Goal: Information Seeking & Learning: Learn about a topic

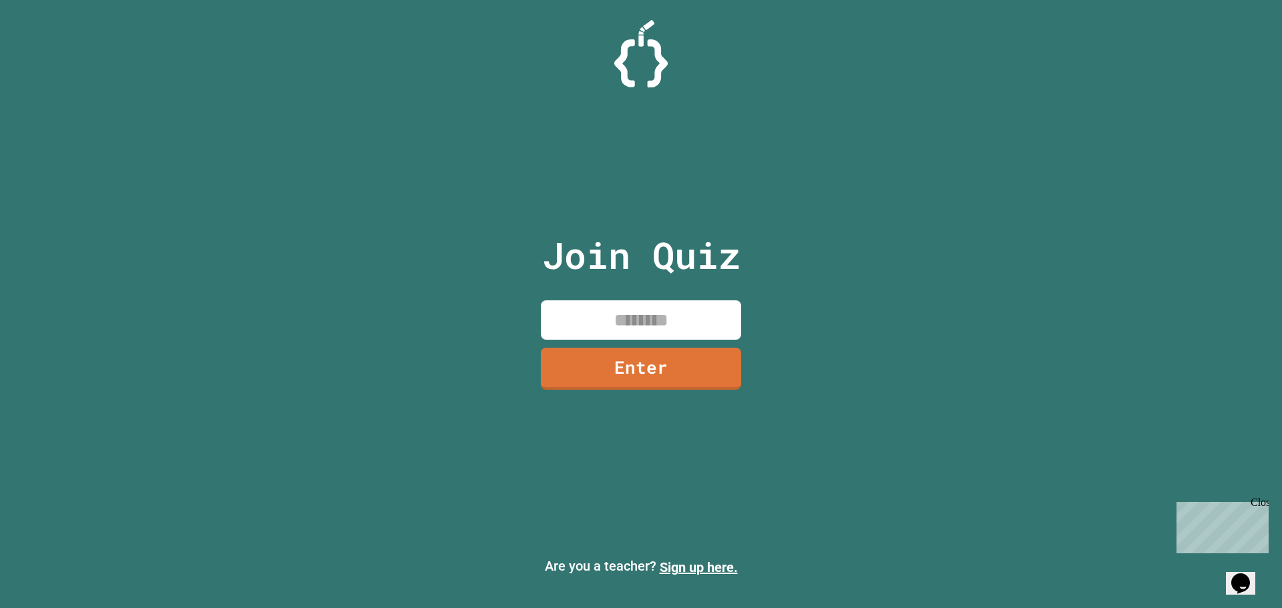
click at [622, 309] on input at bounding box center [641, 319] width 200 height 39
click at [1122, 244] on div "Join Quiz Enter Are you a teacher? Sign up here." at bounding box center [641, 304] width 1282 height 608
click at [655, 332] on input at bounding box center [641, 319] width 200 height 39
type input "********"
click at [676, 351] on link "Enter" at bounding box center [641, 369] width 200 height 42
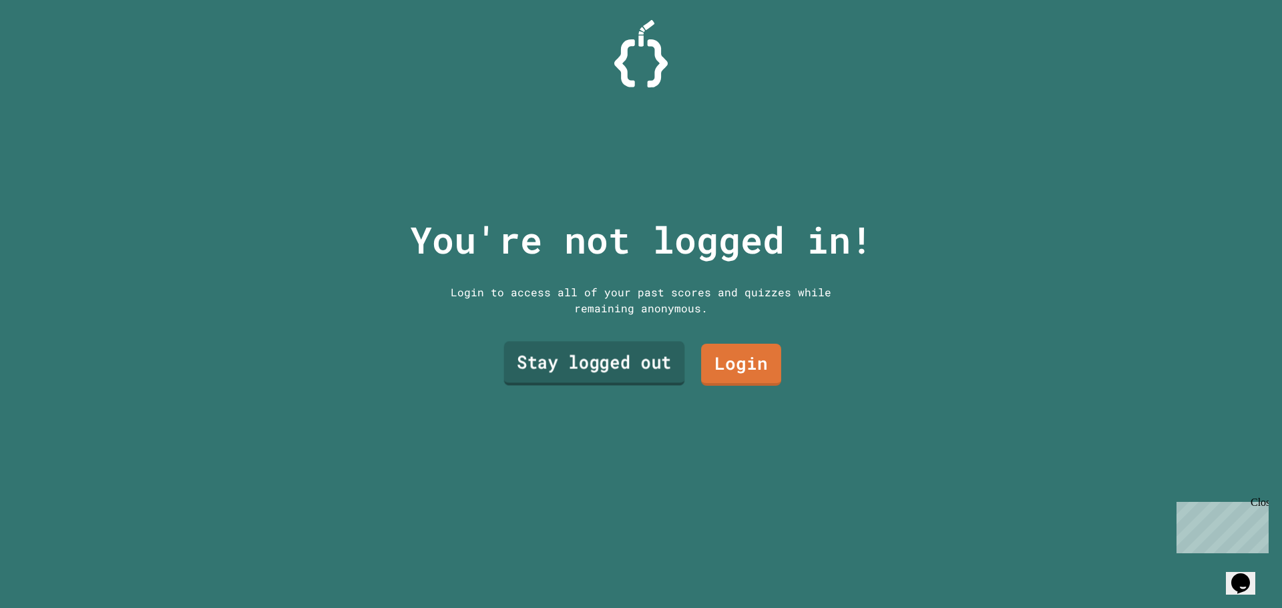
click at [620, 360] on link "Stay logged out" at bounding box center [594, 364] width 181 height 44
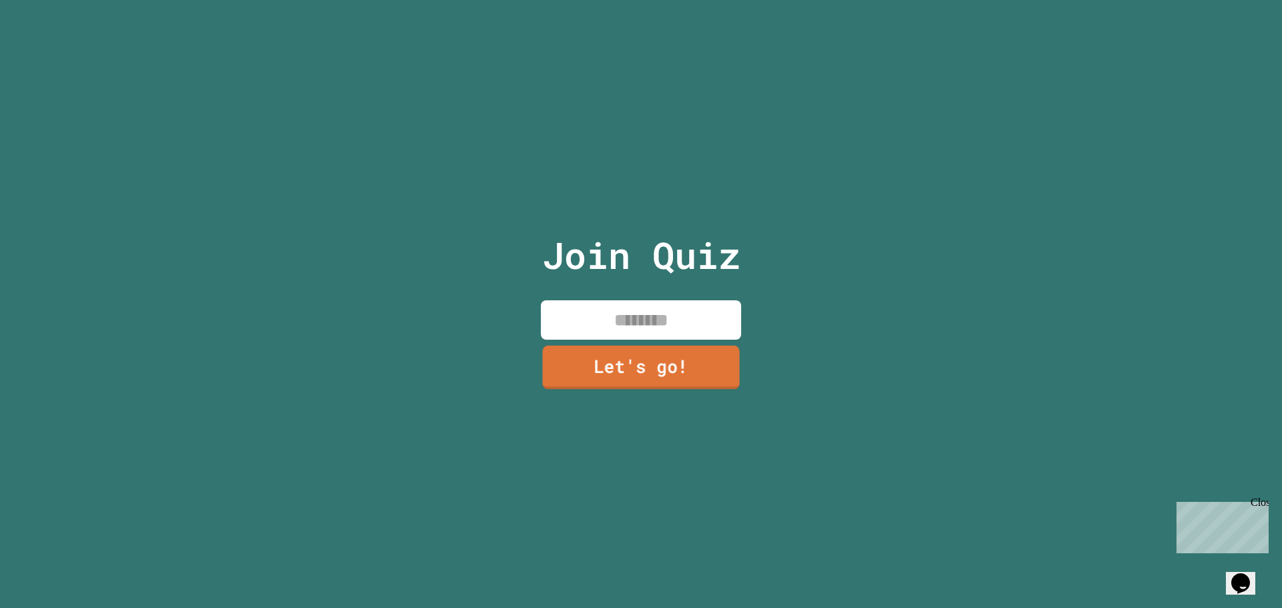
click at [662, 320] on input at bounding box center [641, 319] width 200 height 39
type input "**********"
click at [682, 358] on link "Let's go!" at bounding box center [641, 367] width 198 height 44
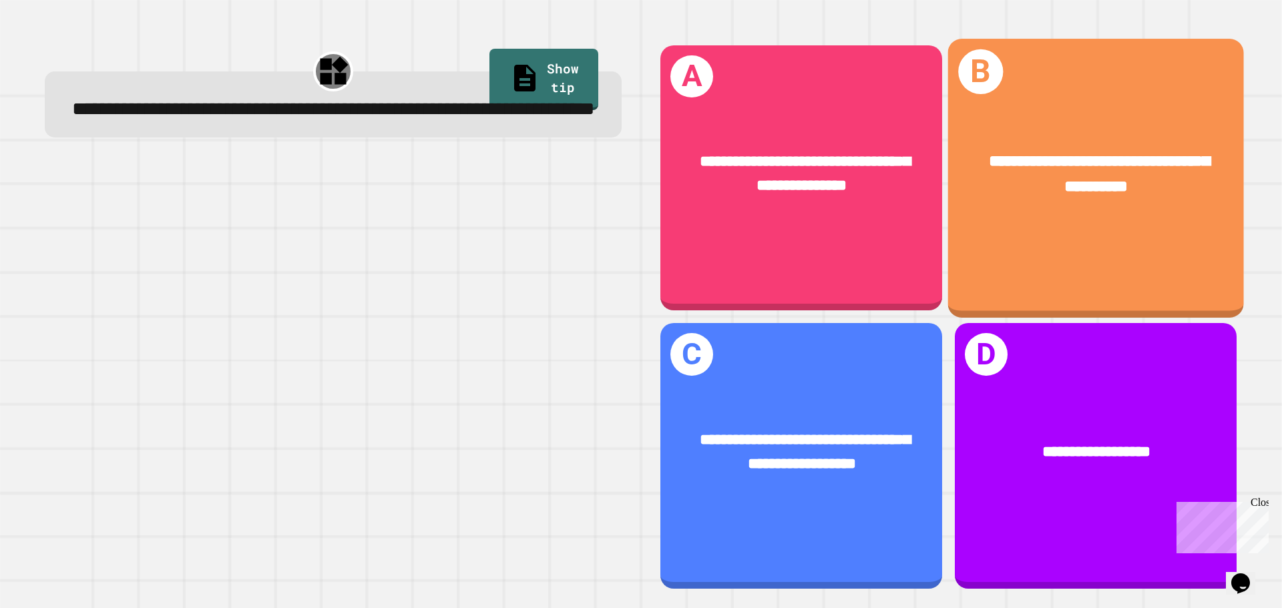
click at [1074, 192] on span "**********" at bounding box center [1099, 173] width 221 height 41
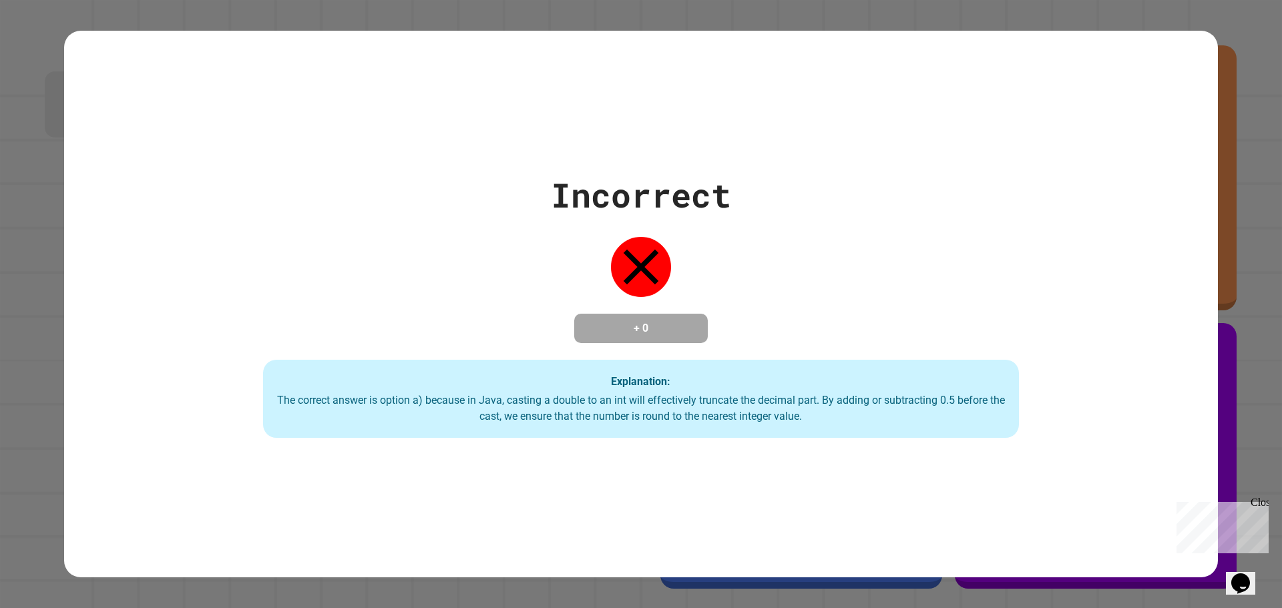
click at [753, 337] on div "Incorrect + 0 Explanation: The correct answer is option a) because in Java, cas…" at bounding box center [641, 304] width 1080 height 268
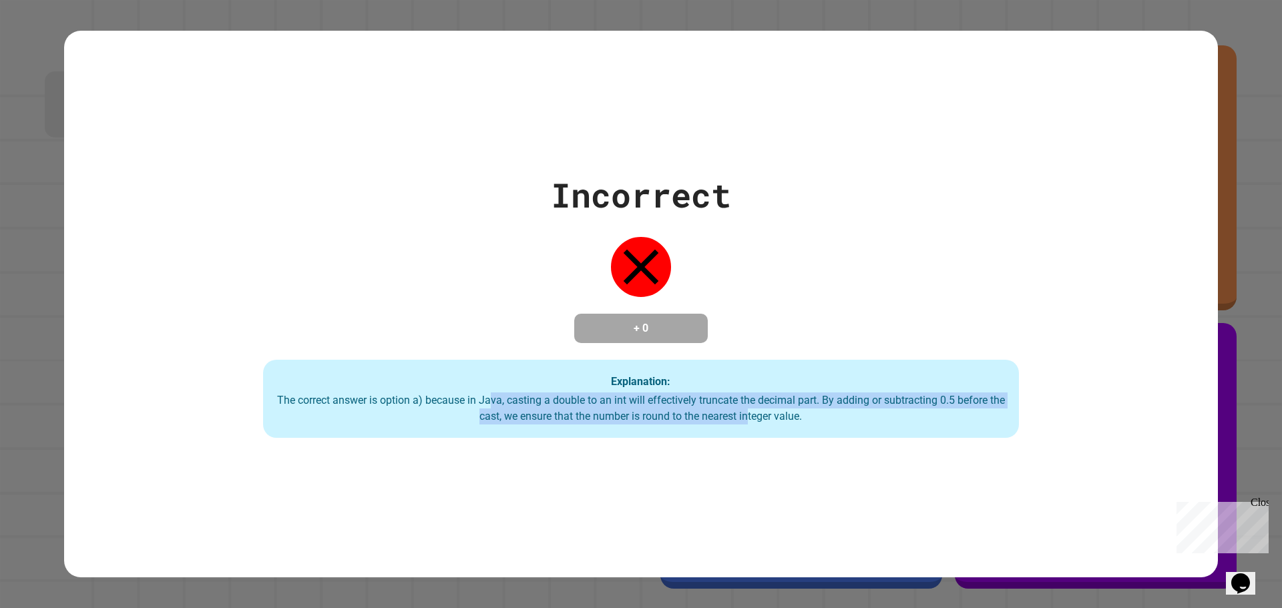
drag, startPoint x: 483, startPoint y: 405, endPoint x: 745, endPoint y: 420, distance: 261.5
click at [745, 420] on div "The correct answer is option a) because in Java, casting a double to an int wil…" at bounding box center [640, 409] width 729 height 32
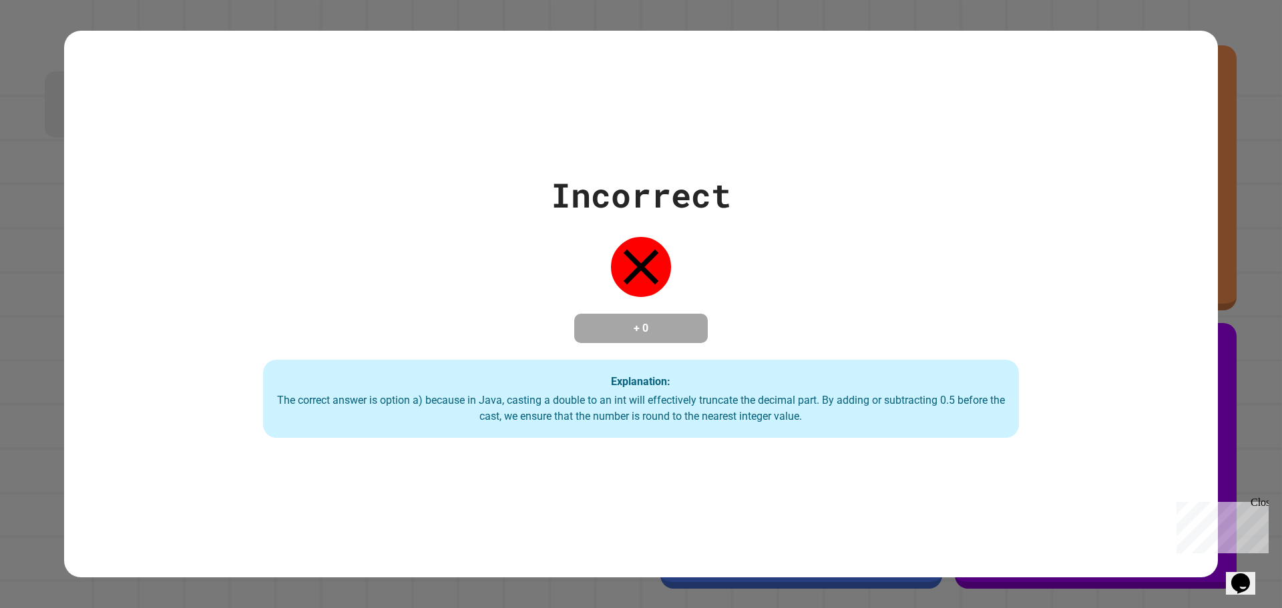
click at [769, 421] on div "The correct answer is option a) because in Java, casting a double to an int wil…" at bounding box center [640, 409] width 729 height 32
click at [718, 425] on div "The correct answer is option a) because in Java, casting a double to an int wil…" at bounding box center [640, 409] width 729 height 32
click at [1218, 568] on div "Incorrect + 0 Explanation: The correct answer is option a) because in Java, cas…" at bounding box center [641, 304] width 1282 height 608
click at [1231, 573] on div "Opens Chat This icon Opens the chat window." at bounding box center [1240, 583] width 21 height 21
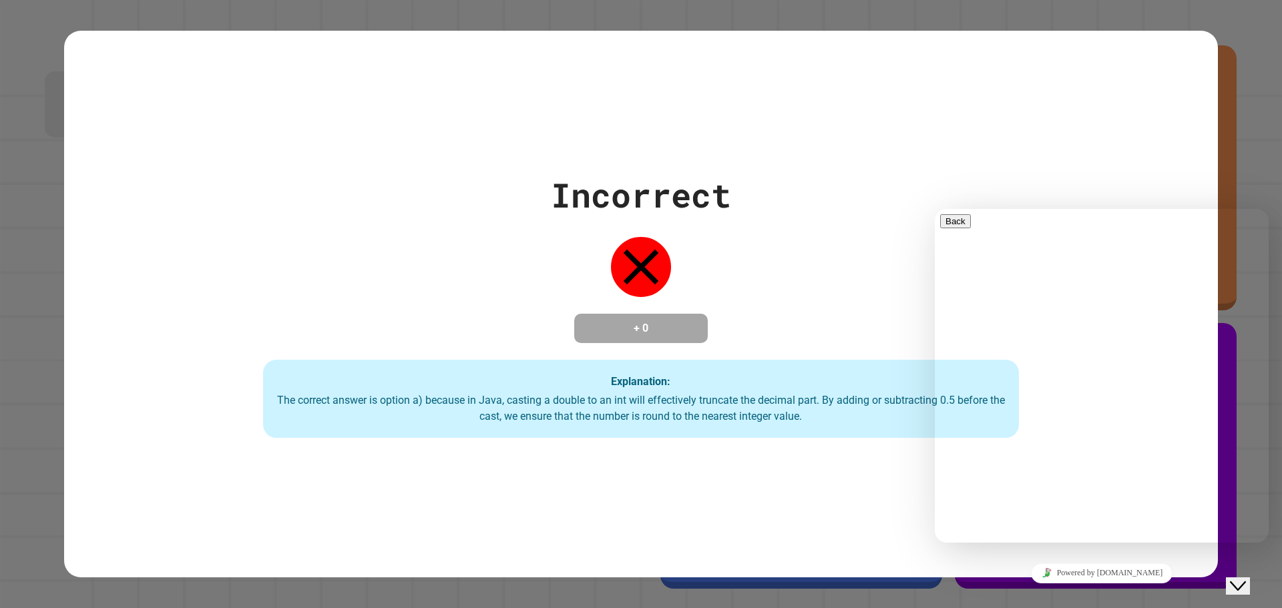
click at [1239, 578] on icon "Close Chat This icon closes the chat window." at bounding box center [1238, 586] width 16 height 16
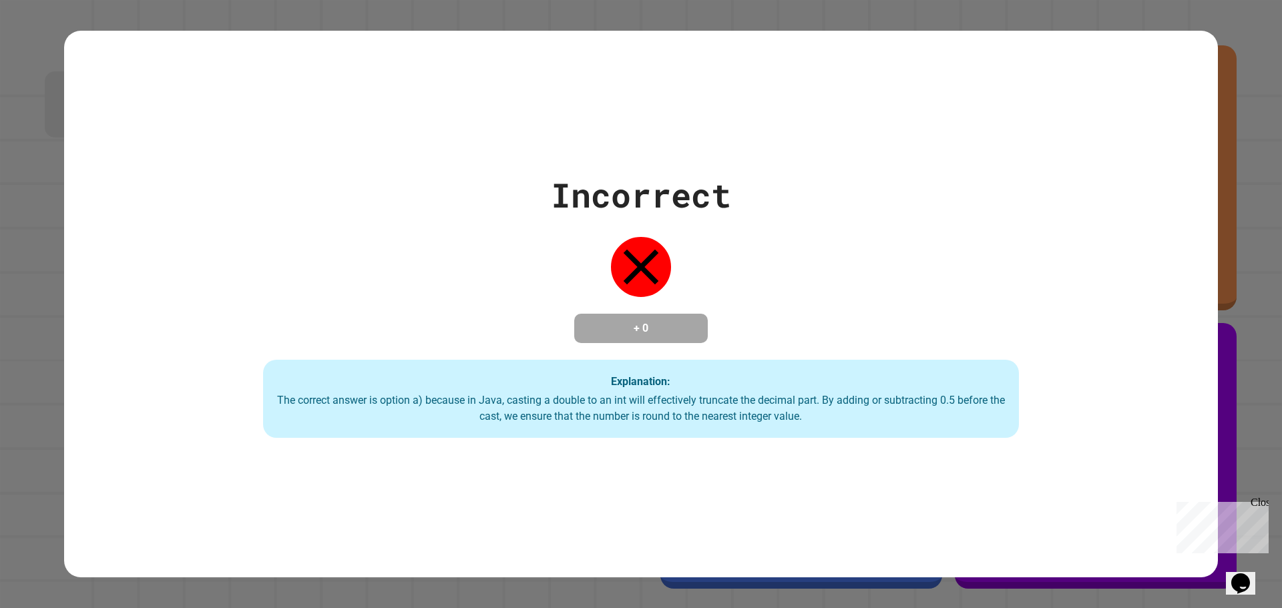
click at [1239, 578] on icon "Chat widget" at bounding box center [1240, 584] width 19 height 20
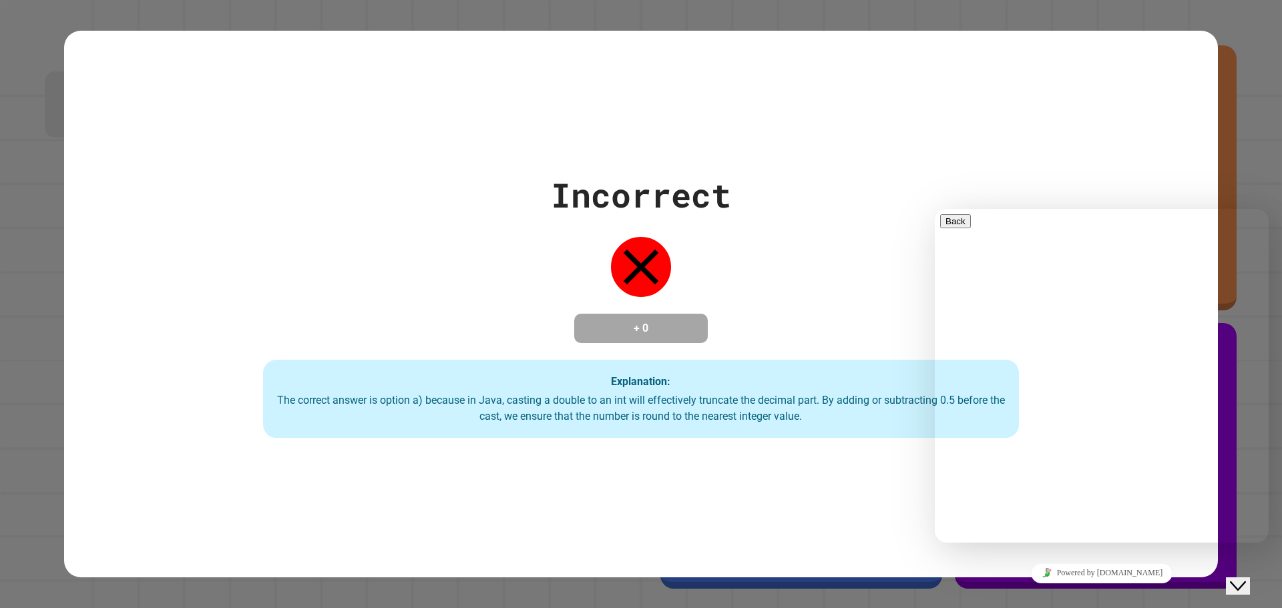
click at [1240, 578] on button "Close Chat This icon closes the chat window." at bounding box center [1238, 586] width 24 height 17
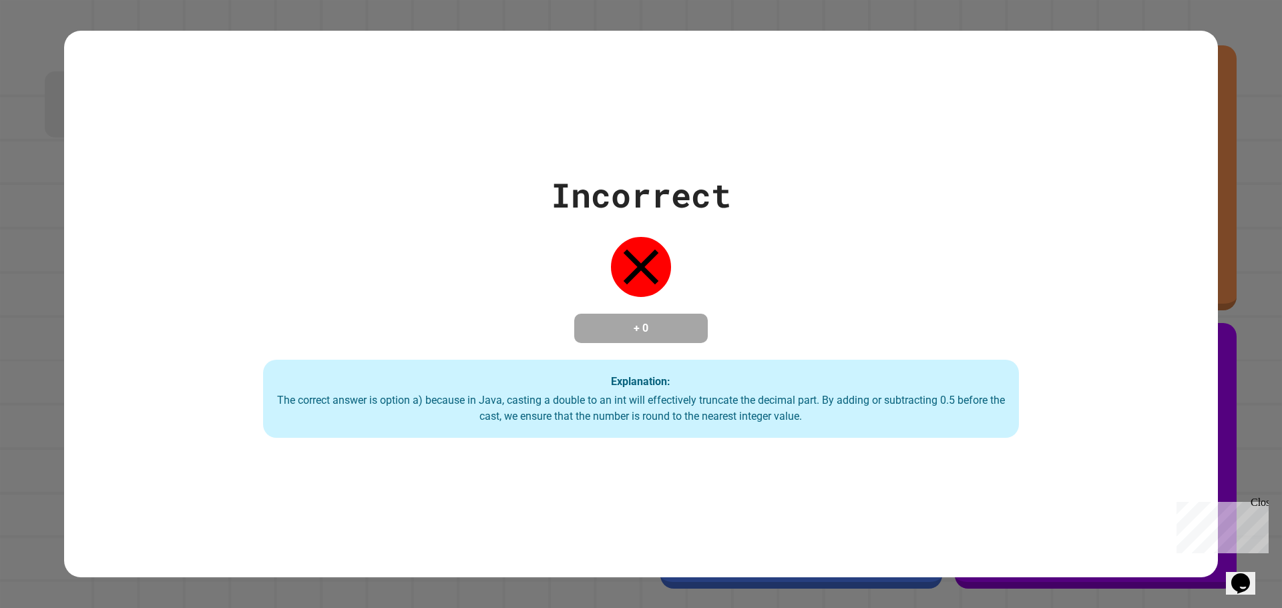
click at [1259, 499] on div "Close" at bounding box center [1259, 505] width 17 height 17
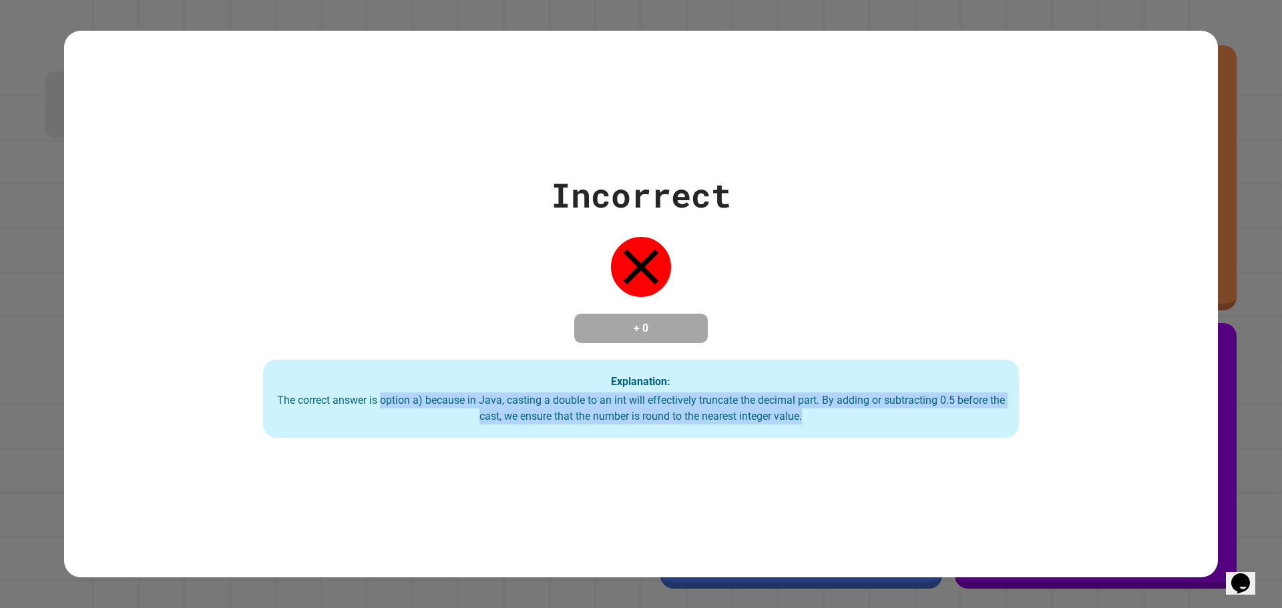
drag, startPoint x: 479, startPoint y: 389, endPoint x: 1002, endPoint y: 423, distance: 523.3
click at [1019, 423] on div "Incorrect + 0 Explanation: The correct answer is option a) because in Java, cas…" at bounding box center [641, 304] width 1080 height 268
click at [971, 423] on div "The correct answer is option a) because in Java, casting a double to an int wil…" at bounding box center [640, 409] width 729 height 32
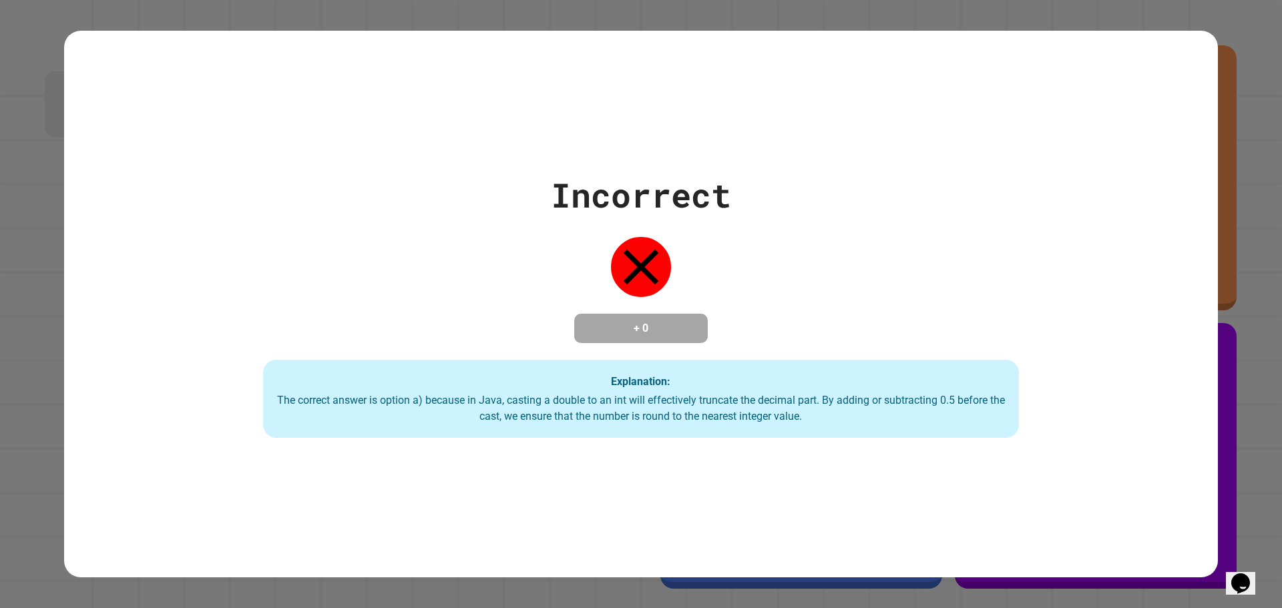
click at [809, 400] on div "The correct answer is option a) because in Java, casting a double to an int wil…" at bounding box center [640, 409] width 729 height 32
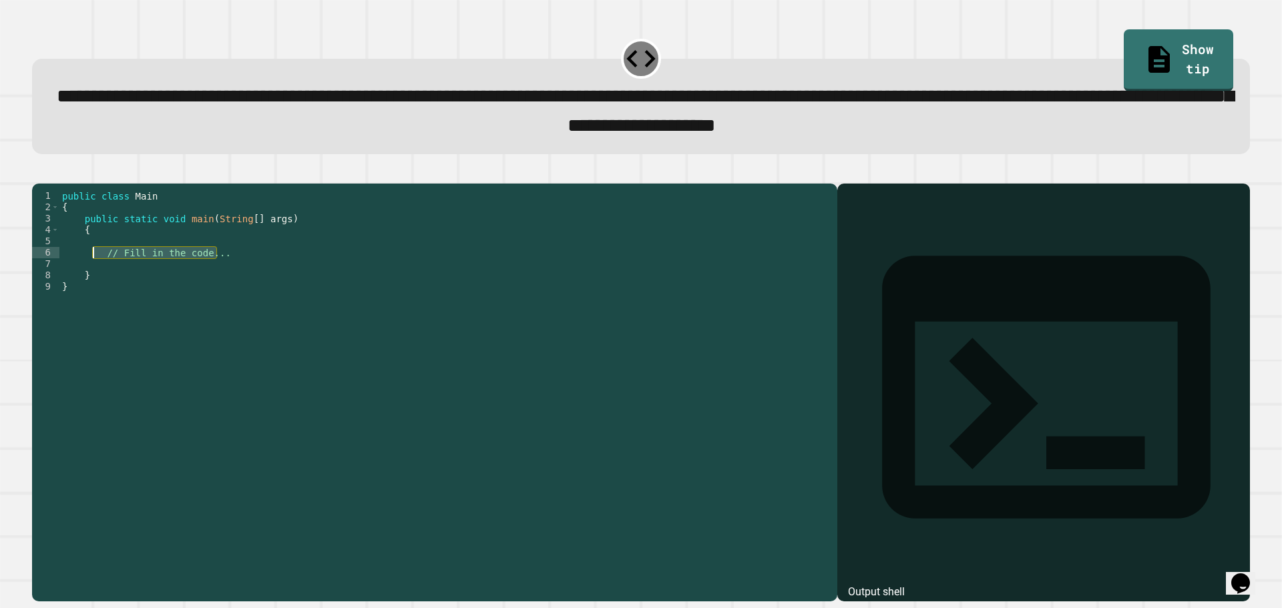
drag, startPoint x: 215, startPoint y: 278, endPoint x: 95, endPoint y: 276, distance: 119.5
click at [95, 276] on div "public class Main { public static void main ( String [ ] args ) { // Fill in th…" at bounding box center [444, 377] width 771 height 375
type textarea "**********"
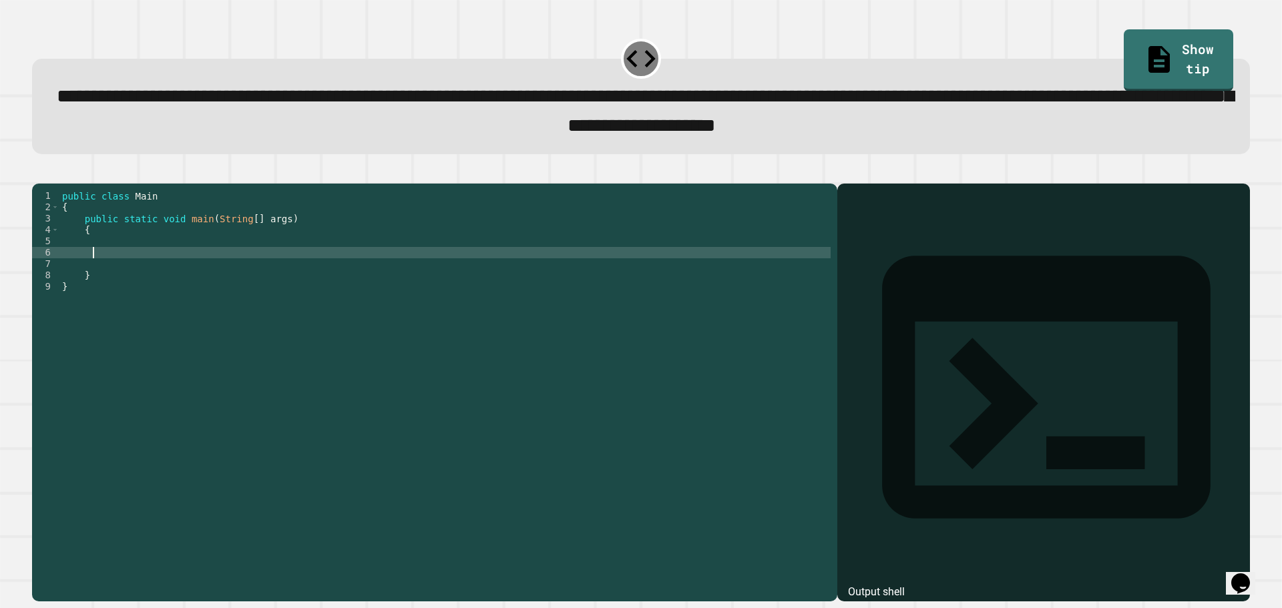
click at [126, 269] on div "public class Main { public static void main ( String [ ] args ) { } }" at bounding box center [444, 377] width 771 height 375
click at [1195, 39] on link "Show tip" at bounding box center [1178, 59] width 109 height 65
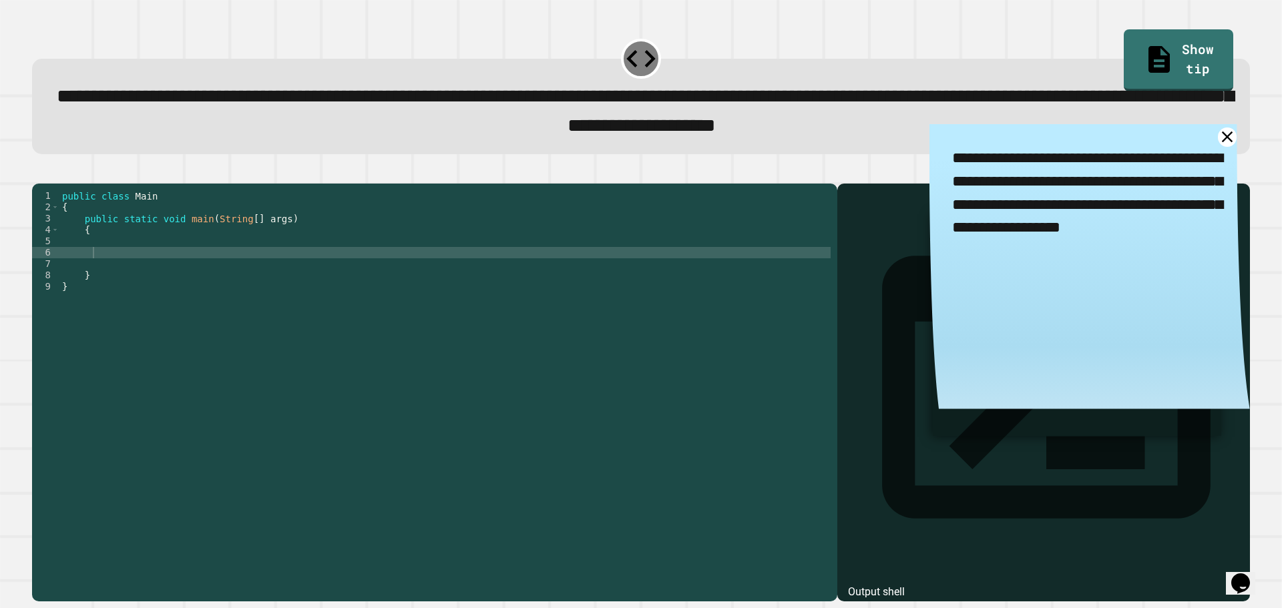
click at [217, 286] on div "public class Main { public static void main ( String [ ] args ) { } }" at bounding box center [444, 377] width 771 height 375
click at [216, 271] on div "public class Main { public static void main ( String [ ] args ) { } }" at bounding box center [444, 377] width 771 height 375
click at [208, 274] on div "public class Main { public static void main ( String [ ] args ) { } }" at bounding box center [444, 377] width 771 height 375
click at [191, 268] on div "public class Main { public static void main ( String [ ] args ) { } }" at bounding box center [444, 377] width 771 height 375
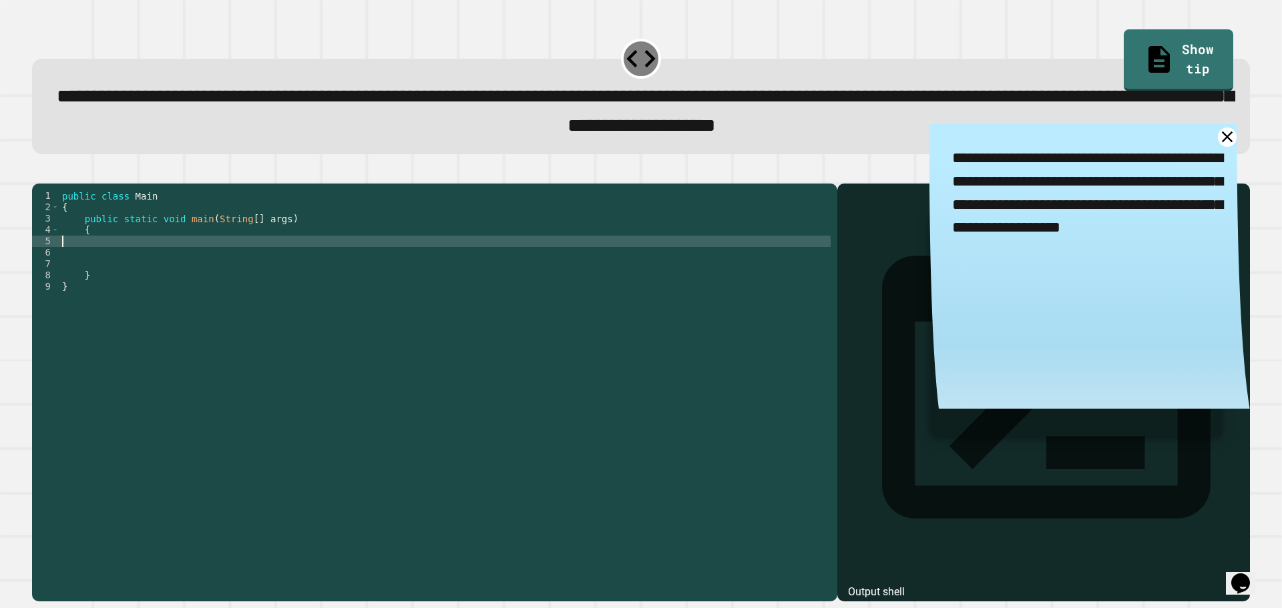
click at [214, 275] on div "public class Main { public static void main ( String [ ] args ) { } }" at bounding box center [444, 377] width 771 height 375
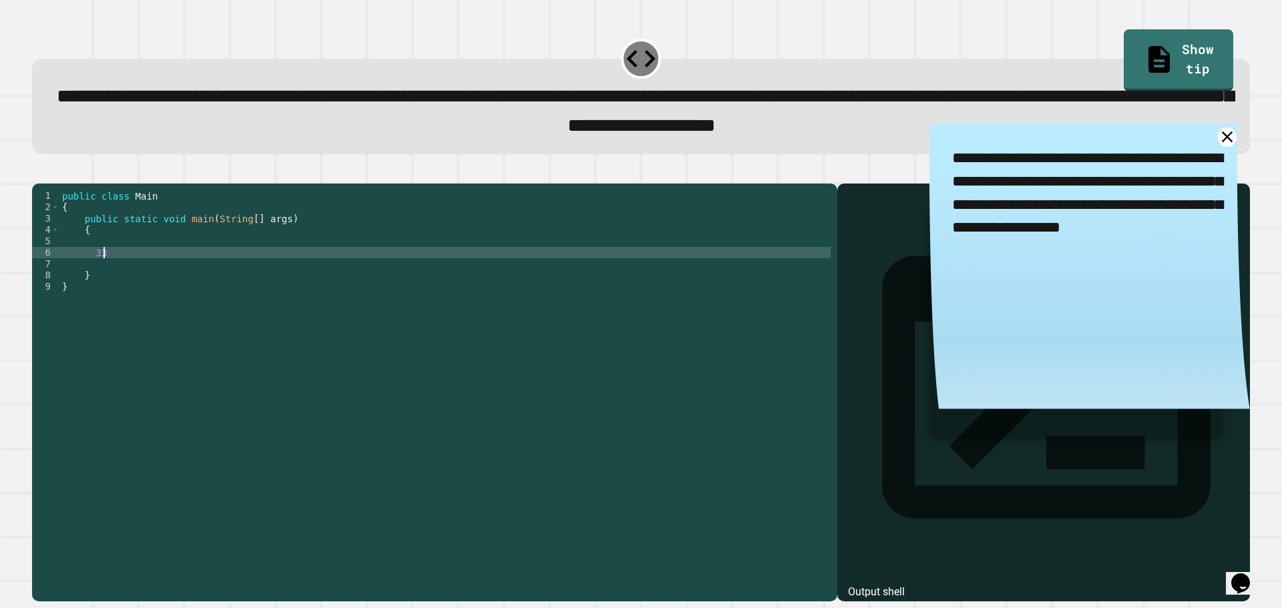
type textarea "*"
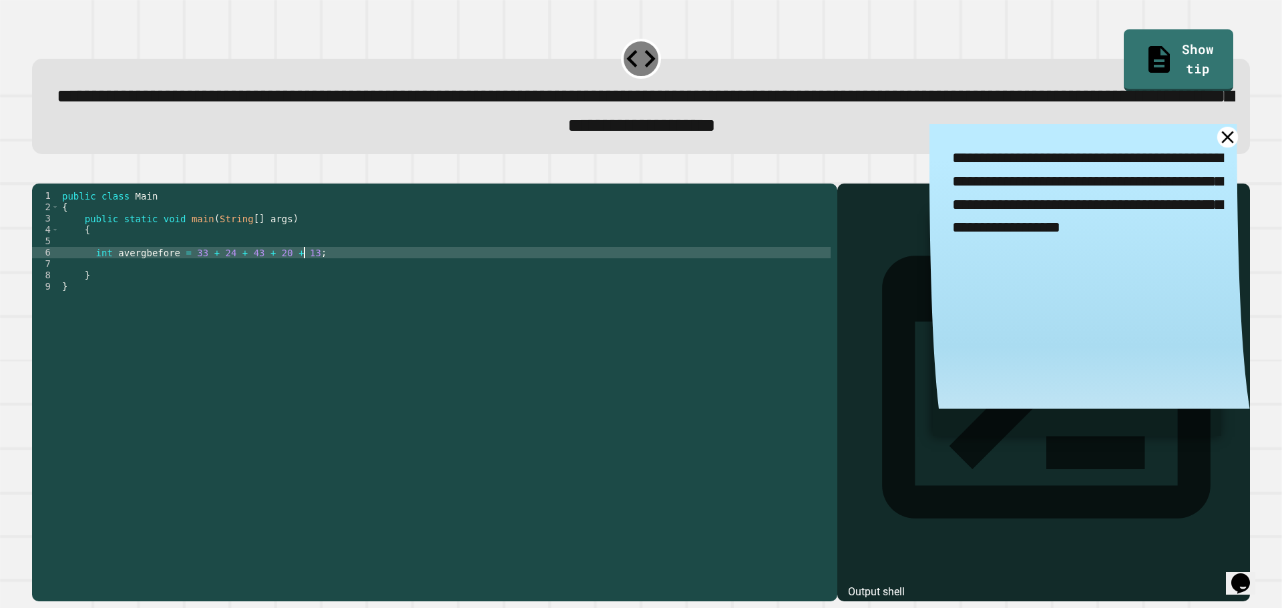
type textarea "**********"
click at [1217, 135] on icon at bounding box center [1227, 137] width 21 height 21
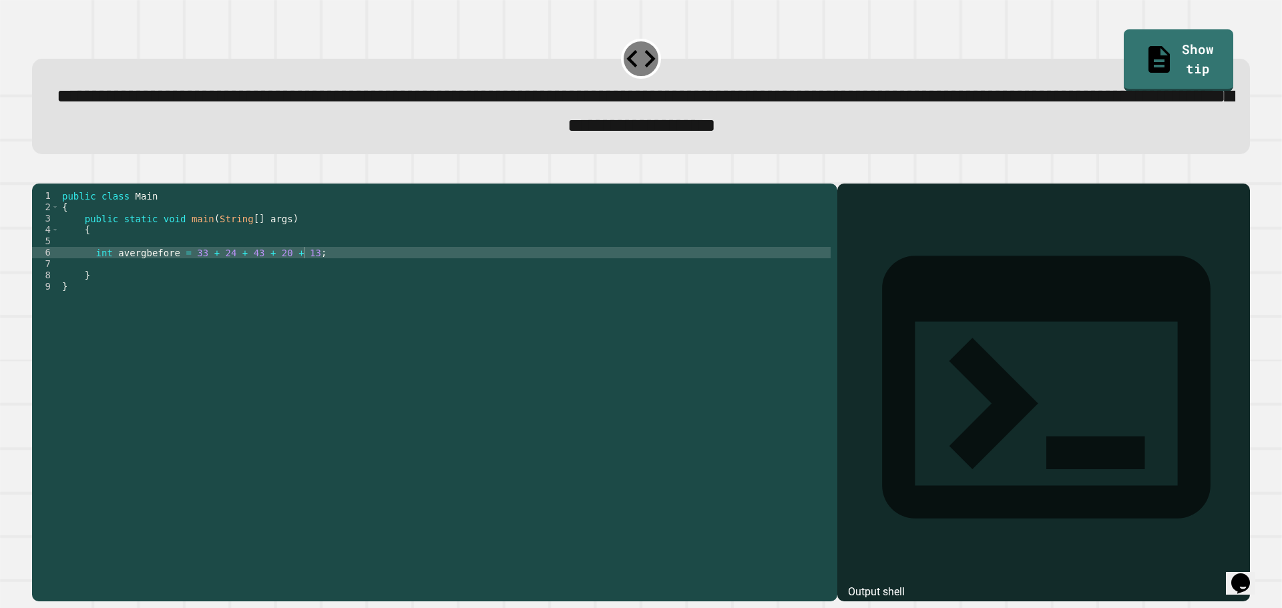
click at [343, 279] on div "public class Main { public static void main ( String [ ] args ) { int avergbefo…" at bounding box center [444, 377] width 771 height 375
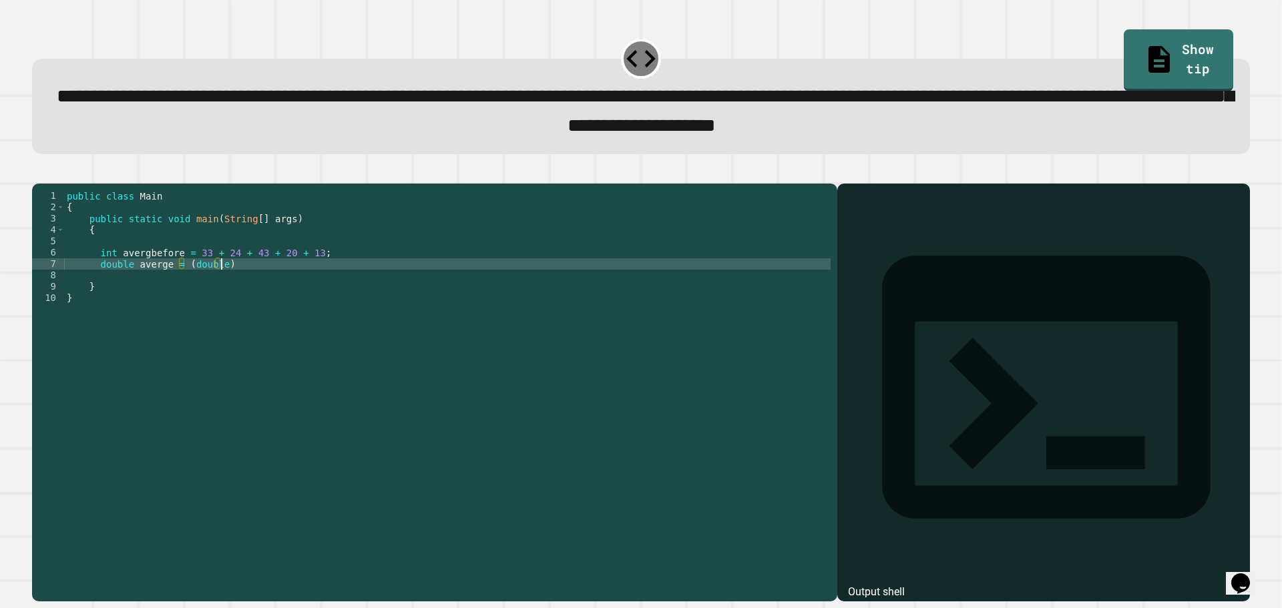
scroll to position [0, 11]
click at [143, 274] on div "public class Main { public static void main ( String [ ] args ) { int avergbefo…" at bounding box center [447, 377] width 767 height 375
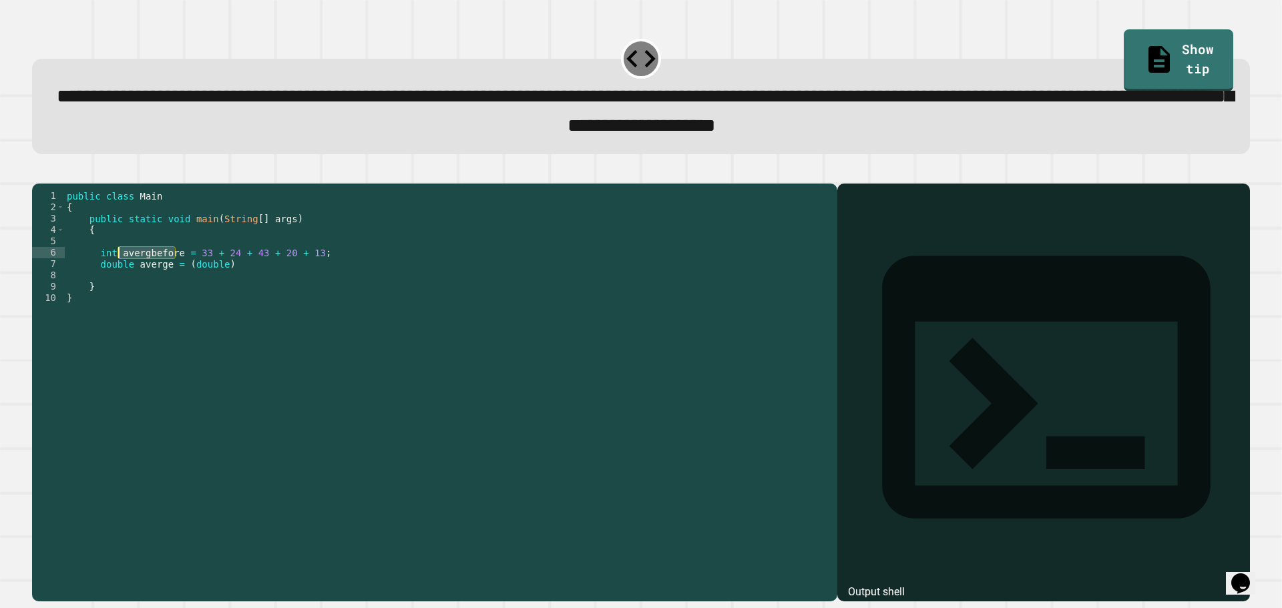
click at [260, 281] on div "public class Main { public static void main ( String [ ] args ) { int avergbefo…" at bounding box center [447, 377] width 767 height 375
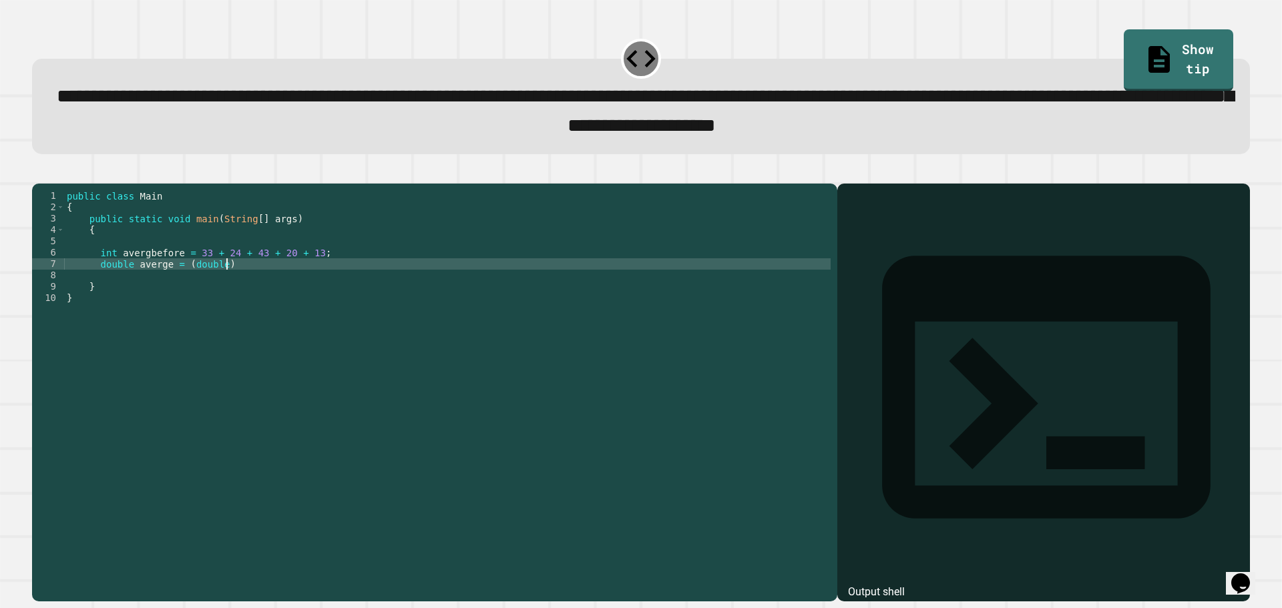
paste textarea "**********"
type textarea "**********"
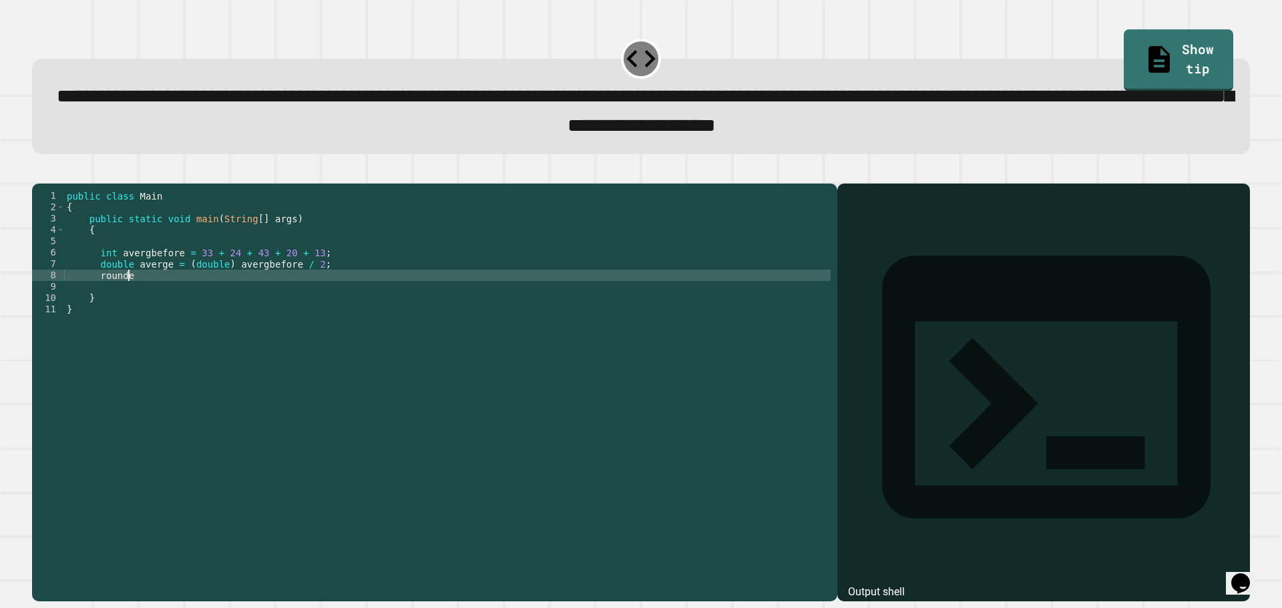
scroll to position [0, 4]
paste textarea "**********"
click at [136, 303] on div "public class Main { public static void main ( String [ ] args ) { int avergbefo…" at bounding box center [447, 377] width 767 height 375
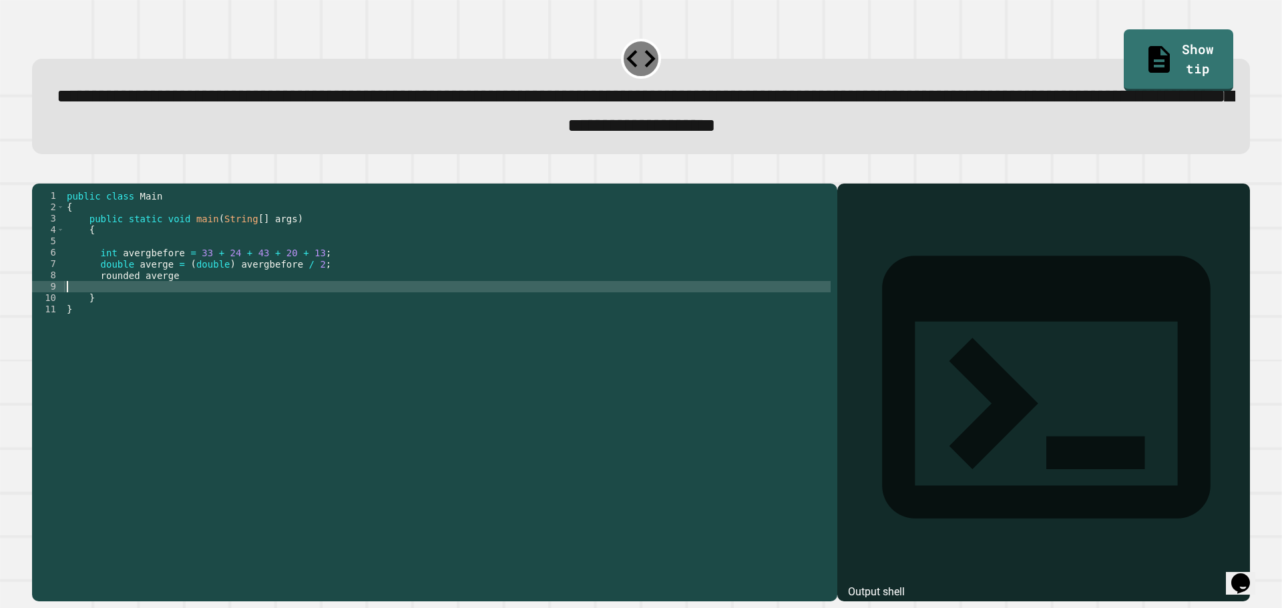
scroll to position [0, 0]
click at [97, 302] on div "public class Main { public static void main ( String [ ] args ) { int avergbefo…" at bounding box center [447, 377] width 767 height 375
click at [101, 300] on div "public class Main { public static void main ( String [ ] args ) { int avergbefo…" at bounding box center [447, 377] width 767 height 375
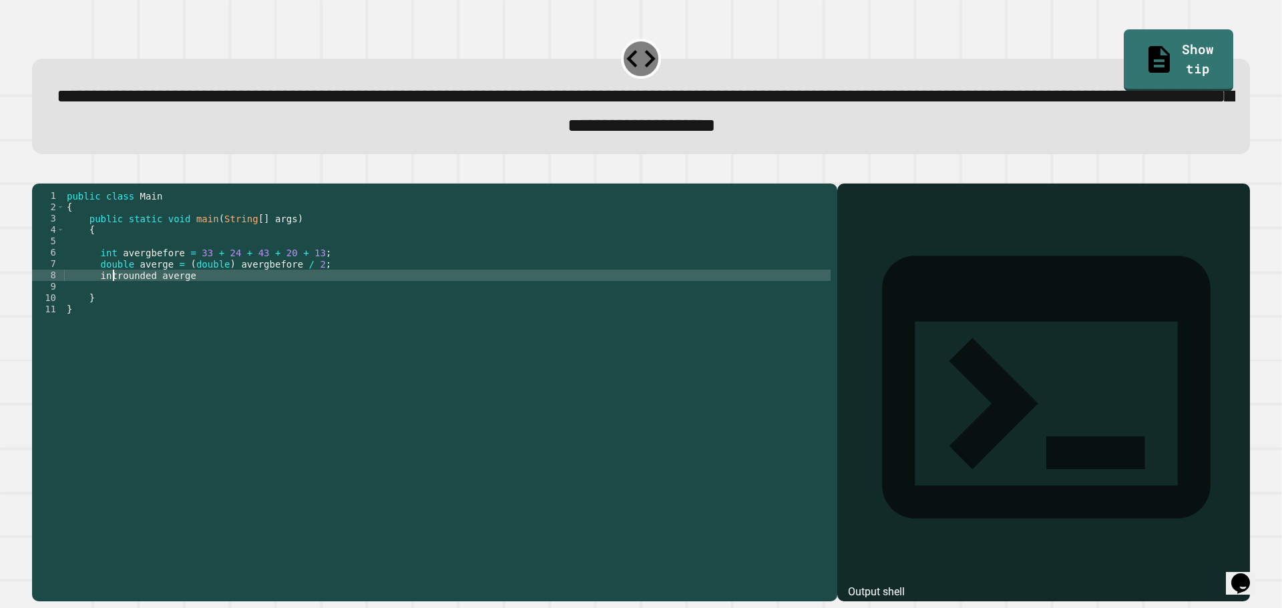
scroll to position [0, 3]
click at [195, 296] on div "public class Main { public static void main ( String [ ] args ) { int avergbefo…" at bounding box center [447, 377] width 767 height 375
click at [202, 296] on div "public class Main { public static void main ( String [ ] args ) { int avergbefo…" at bounding box center [447, 377] width 767 height 375
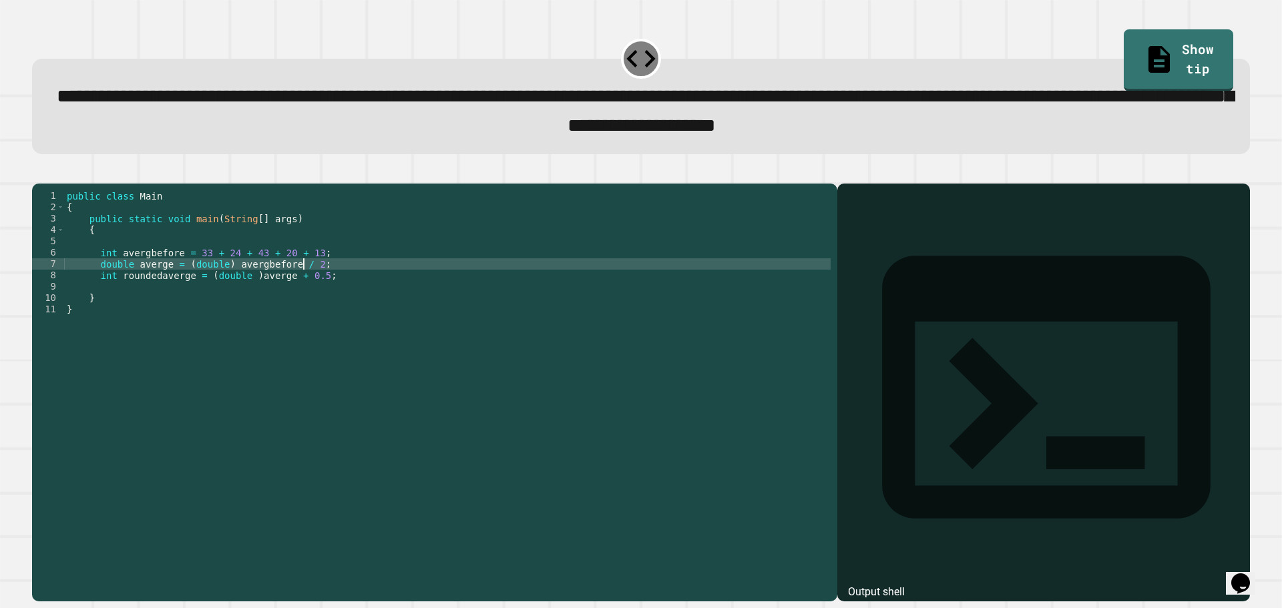
click at [301, 282] on div "public class Main { public static void main ( String [ ] args ) { int avergbefo…" at bounding box center [447, 377] width 767 height 375
click at [242, 300] on div "public class Main { public static void main ( String [ ] args ) { int avergbefo…" at bounding box center [447, 377] width 767 height 375
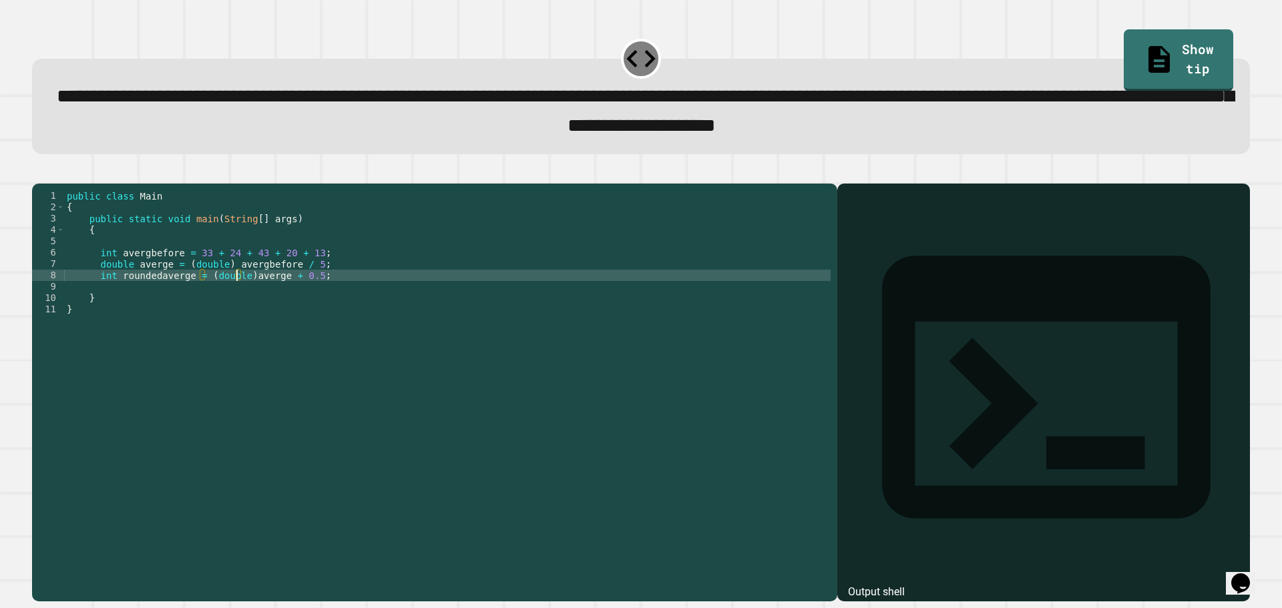
click at [242, 297] on div "public class Main { public static void main ( String [ ] args ) { int avergbefo…" at bounding box center [447, 377] width 767 height 375
click at [310, 298] on div "public class Main { public static void main ( String [ ] args ) { int avergbefo…" at bounding box center [447, 377] width 767 height 375
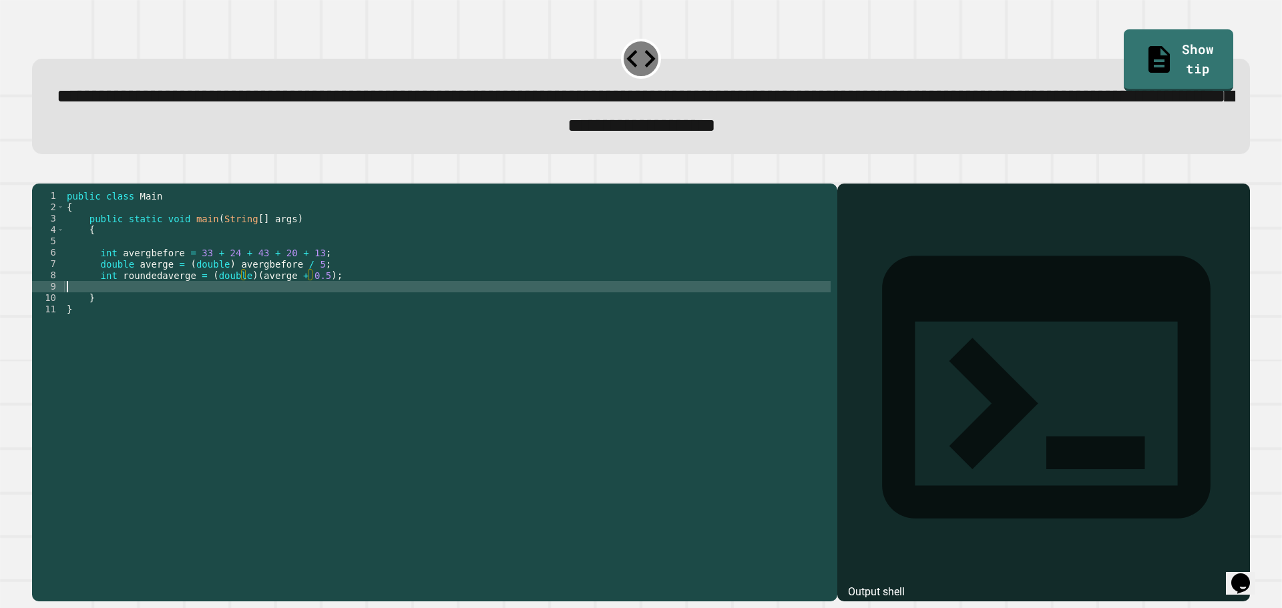
click at [215, 303] on div "public class Main { public static void main ( String [ ] args ) { int avergbefo…" at bounding box center [447, 377] width 767 height 375
click at [220, 296] on div "public class Main { public static void main ( String [ ] args ) { int avergbefo…" at bounding box center [447, 377] width 767 height 375
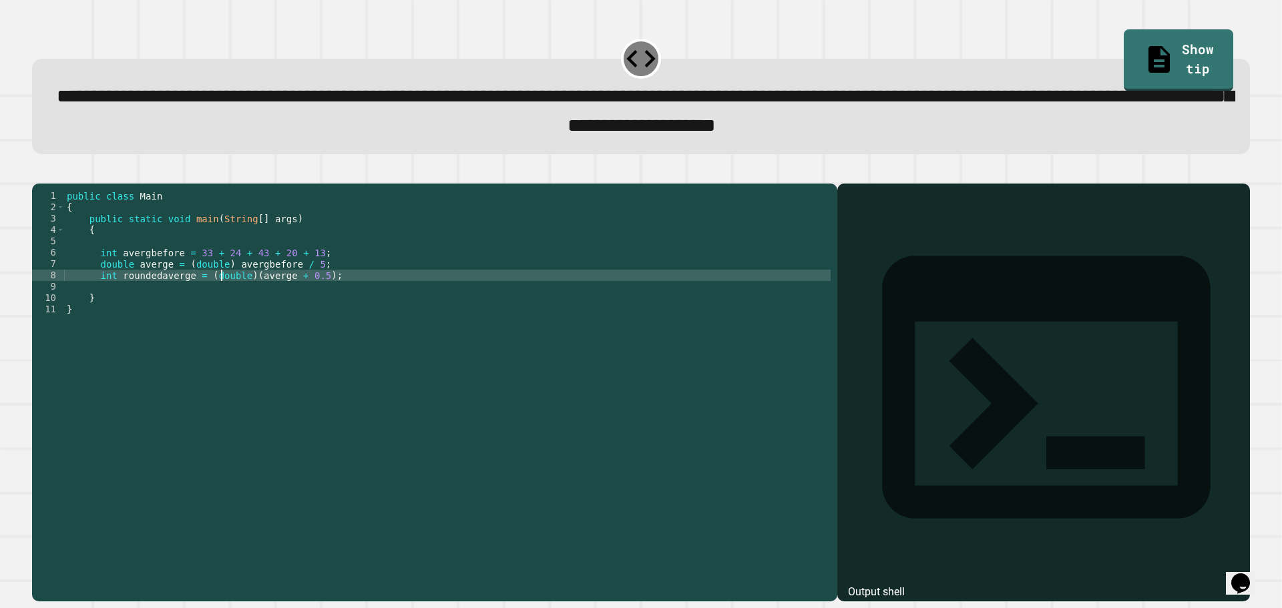
click at [220, 296] on div "public class Main { public static void main ( String [ ] args ) { int avergbefo…" at bounding box center [447, 377] width 767 height 375
click at [513, 361] on div "public class Main { public static void main ( String [ ] args ) { int avergbefo…" at bounding box center [447, 377] width 767 height 375
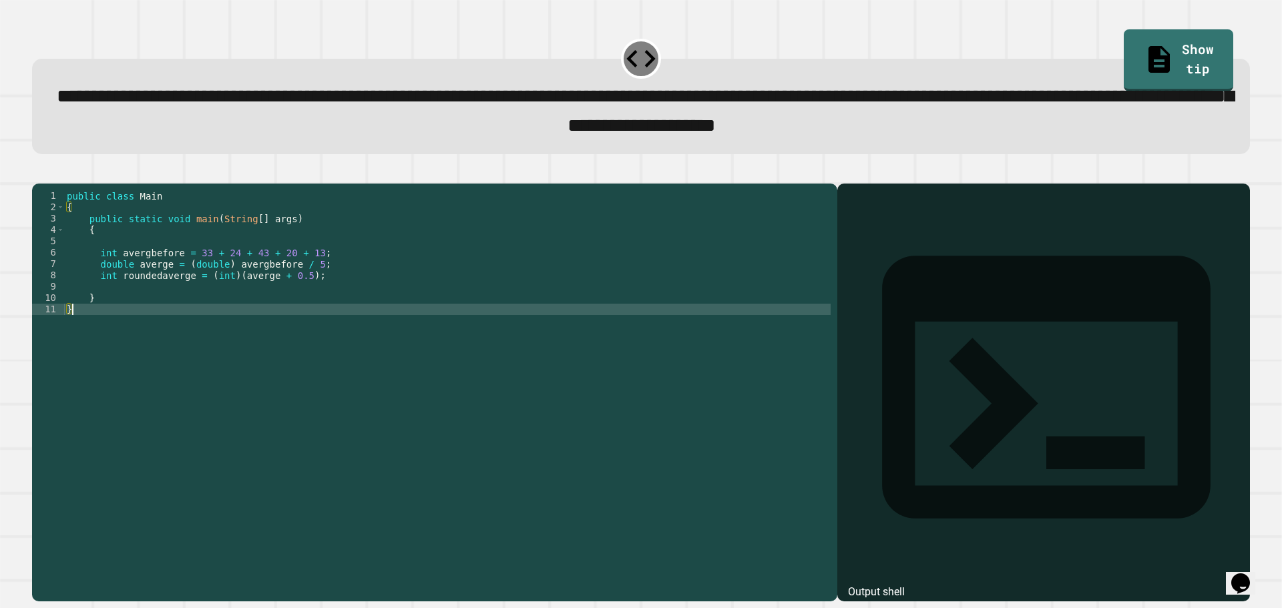
type textarea "*"
click at [39, 172] on button "button" at bounding box center [39, 172] width 0 height 0
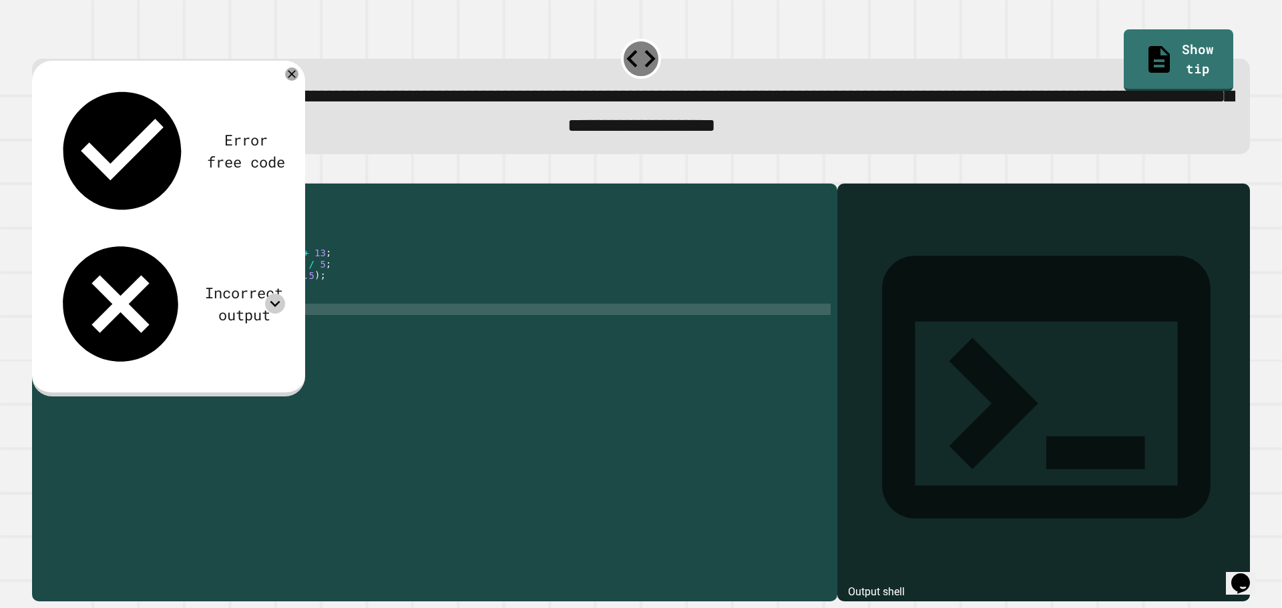
click at [269, 294] on icon at bounding box center [275, 304] width 20 height 20
click at [268, 294] on icon at bounding box center [275, 304] width 20 height 20
click at [203, 282] on div "Incorrect output" at bounding box center [244, 304] width 82 height 44
click at [266, 294] on div at bounding box center [275, 304] width 20 height 20
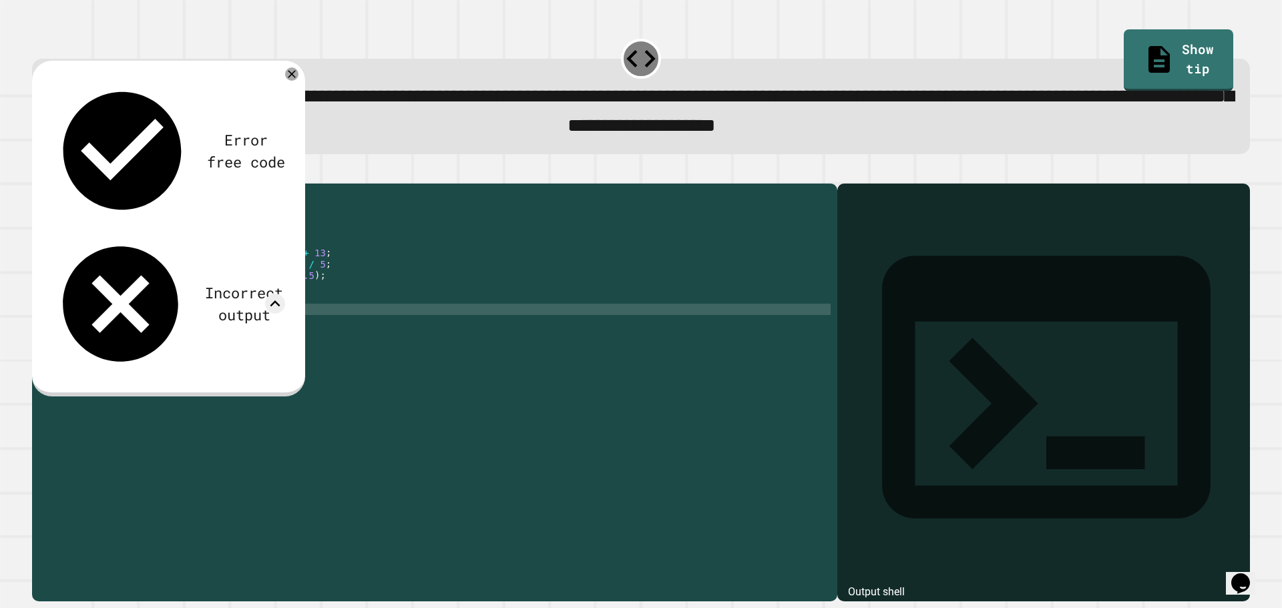
click at [282, 80] on div "Error free code Incorrect output" at bounding box center [168, 226] width 247 height 306
click at [287, 79] on icon at bounding box center [292, 74] width 16 height 16
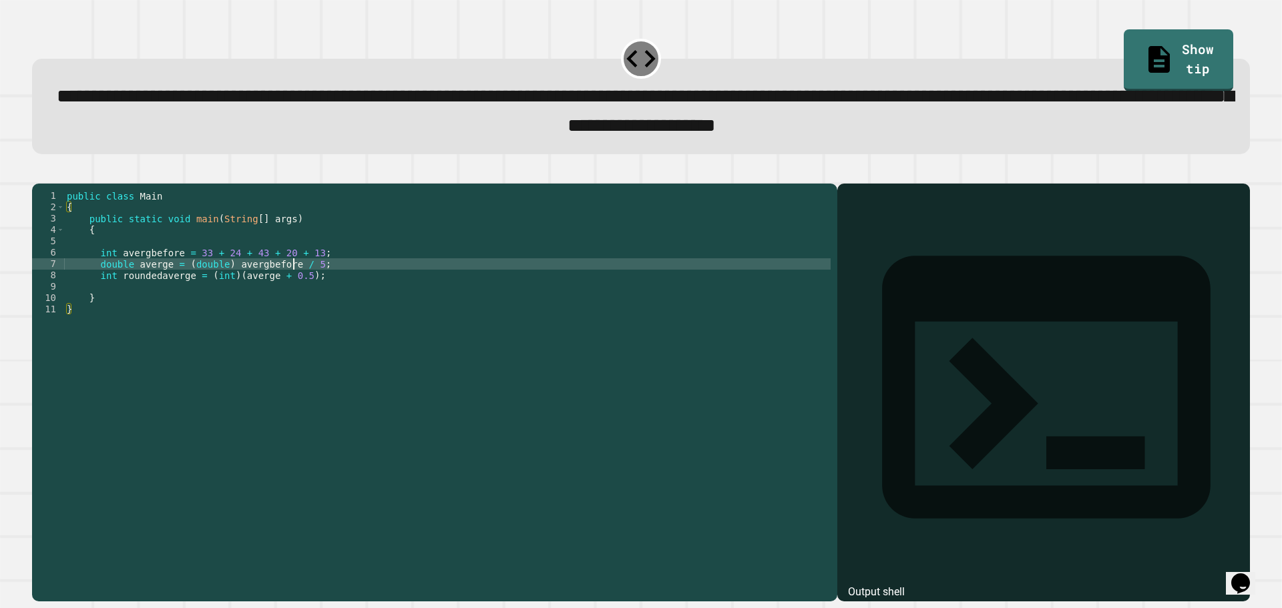
click at [294, 286] on div "public class Main { public static void main ( String [ ] args ) { int avergbefo…" at bounding box center [447, 377] width 767 height 375
click at [65, 172] on icon "button" at bounding box center [65, 172] width 0 height 0
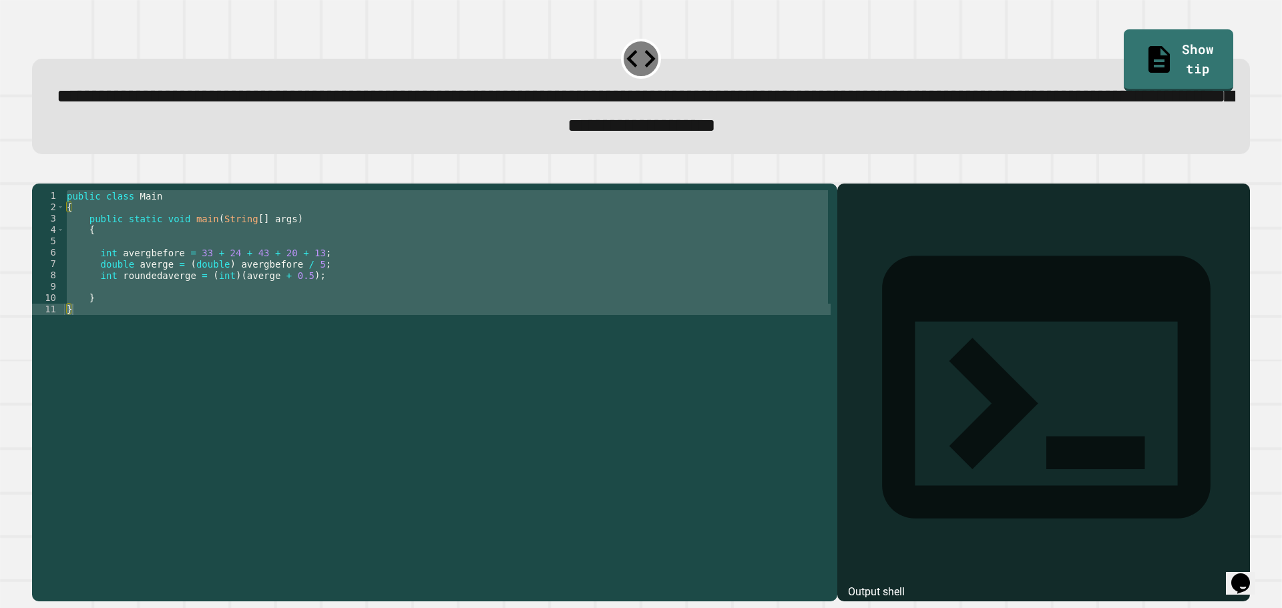
click at [51, 185] on icon "button" at bounding box center [47, 180] width 7 height 9
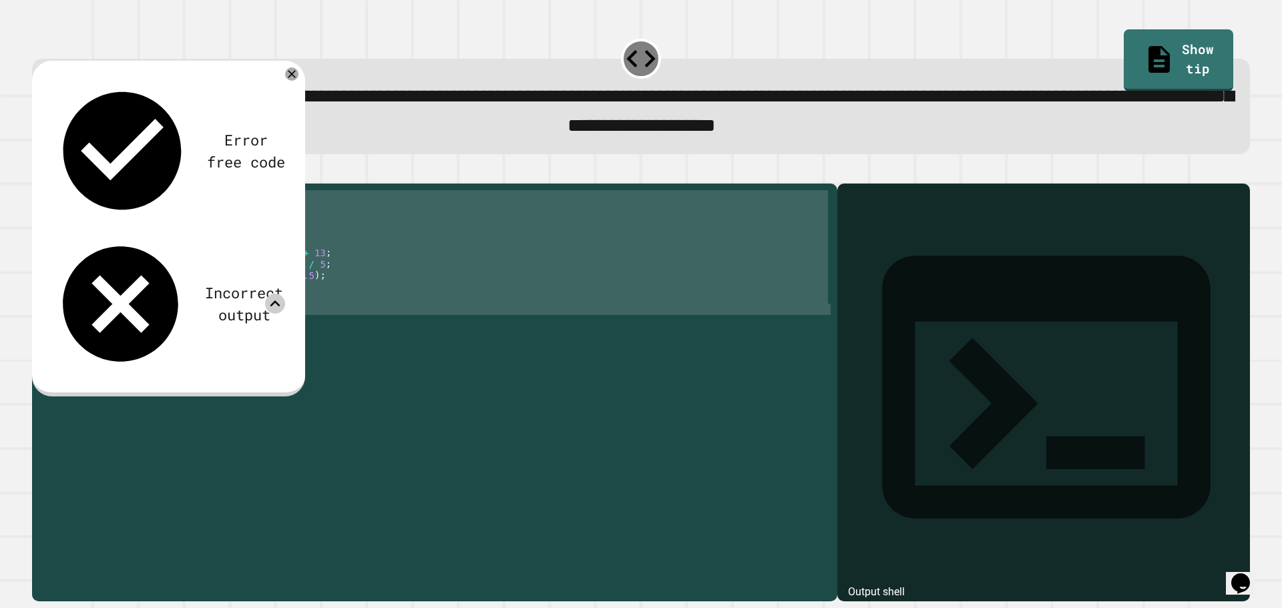
click at [278, 300] on icon at bounding box center [275, 303] width 10 height 6
drag, startPoint x: 278, startPoint y: 137, endPoint x: 247, endPoint y: 137, distance: 30.7
click at [274, 294] on icon at bounding box center [275, 304] width 20 height 20
drag, startPoint x: 204, startPoint y: 140, endPoint x: 220, endPoint y: 138, distance: 16.2
click at [203, 282] on div "Incorrect output" at bounding box center [244, 304] width 82 height 44
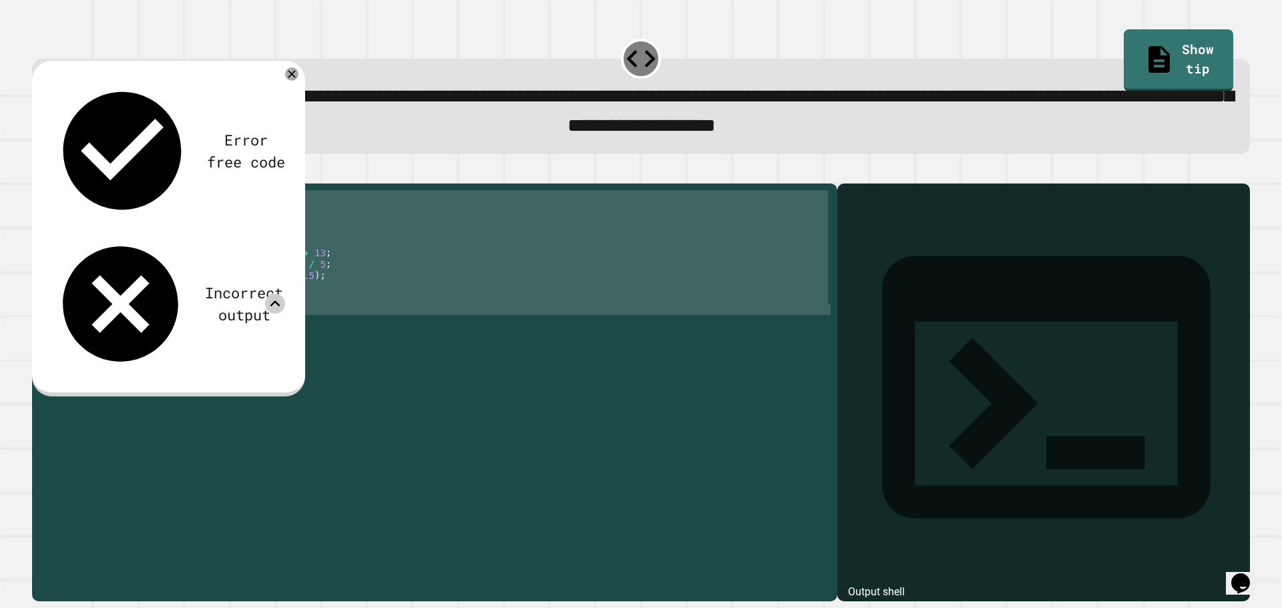
click at [377, 135] on span "**********" at bounding box center [645, 111] width 1177 height 48
click at [304, 77] on div "**********" at bounding box center [641, 106] width 1218 height 95
click at [1004, 302] on div at bounding box center [1043, 412] width 399 height 380
click at [291, 82] on icon at bounding box center [292, 74] width 16 height 16
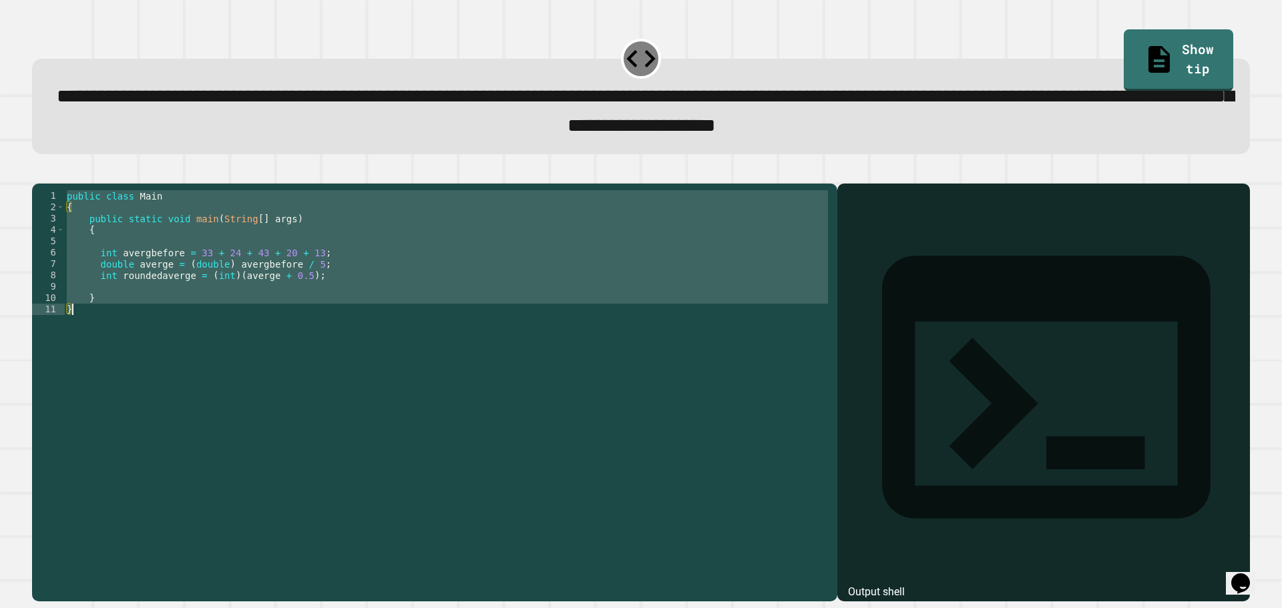
click at [161, 302] on div "public class Main { public static void main ( String [ ] args ) { int avergbefo…" at bounding box center [447, 366] width 767 height 352
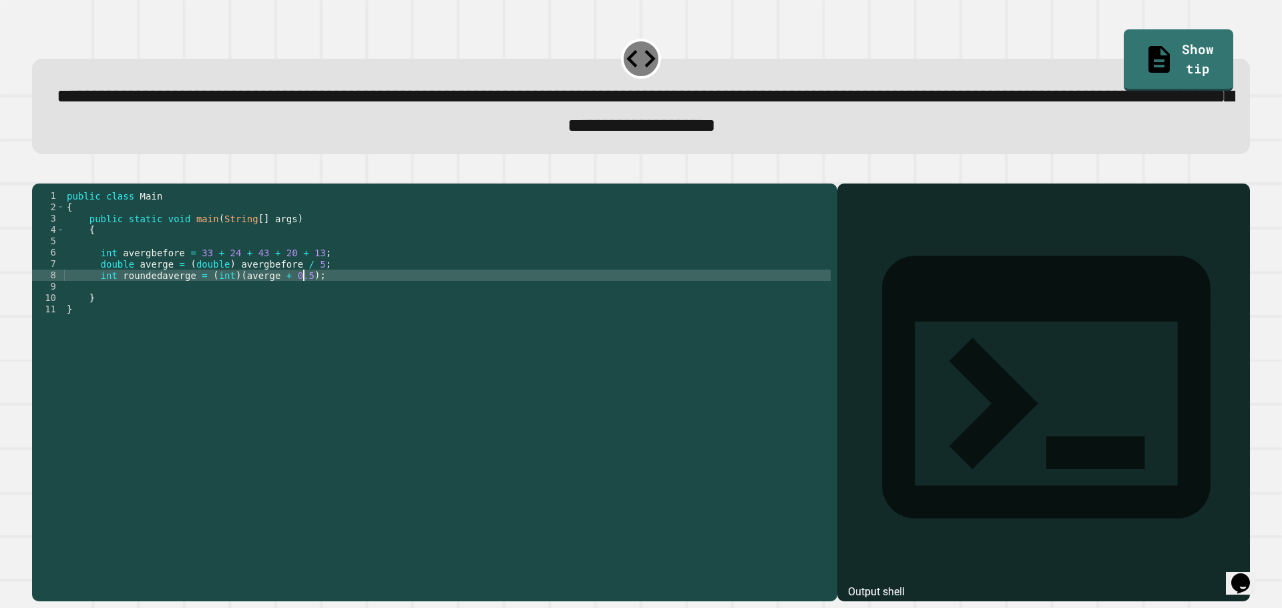
click at [310, 298] on div "public class Main { public static void main ( String [ ] args ) { int avergbefo…" at bounding box center [447, 377] width 767 height 375
type textarea "**********"
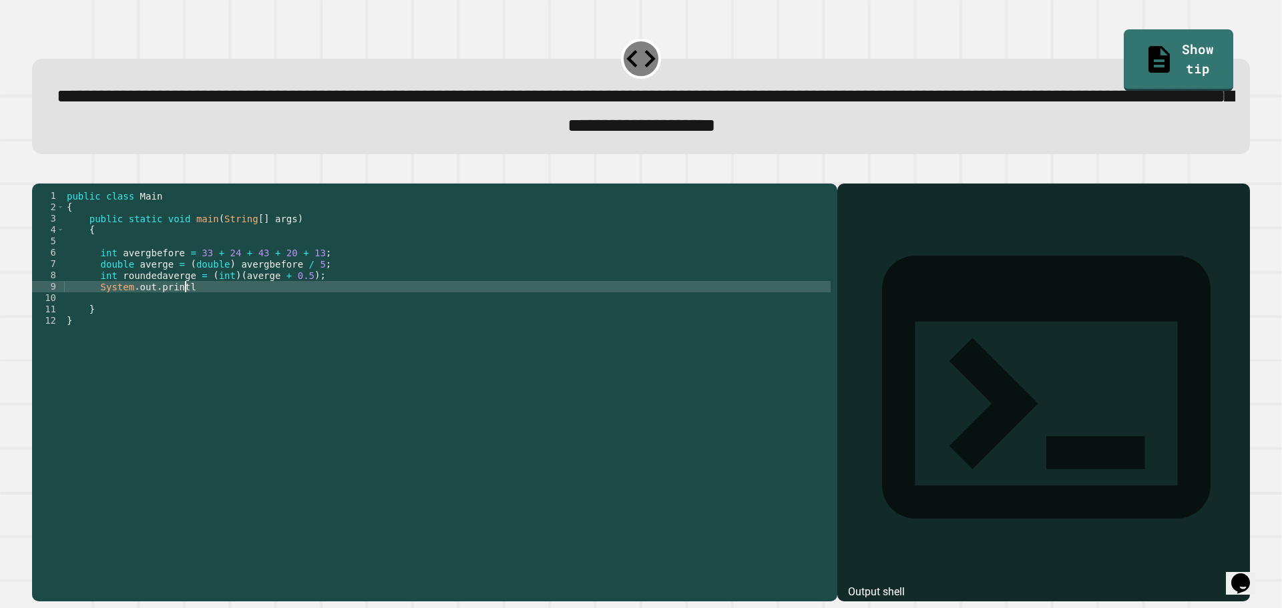
scroll to position [0, 8]
click at [169, 299] on div "public class Main { public static void main ( String [ ] args ) { int avergbefo…" at bounding box center [447, 377] width 767 height 375
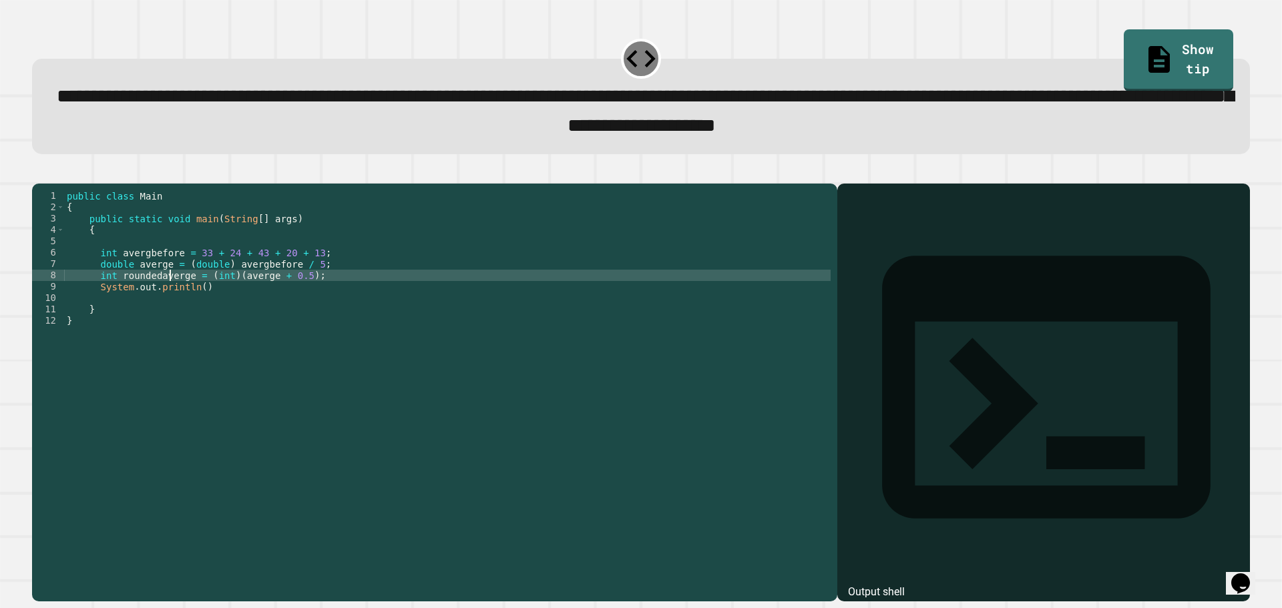
click at [169, 299] on div "public class Main { public static void main ( String [ ] args ) { int avergbefo…" at bounding box center [447, 377] width 767 height 375
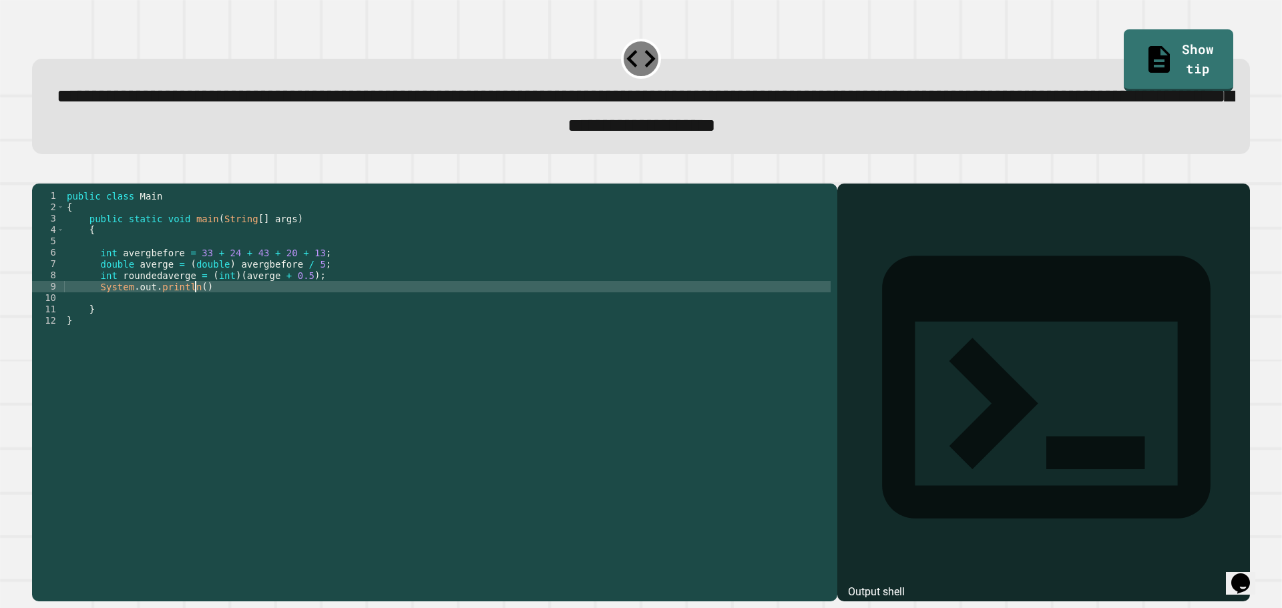
click at [196, 307] on div "public class Main { public static void main ( String [ ] args ) { int avergbefo…" at bounding box center [447, 377] width 767 height 375
paste textarea "**********"
click at [39, 172] on button "button" at bounding box center [39, 172] width 0 height 0
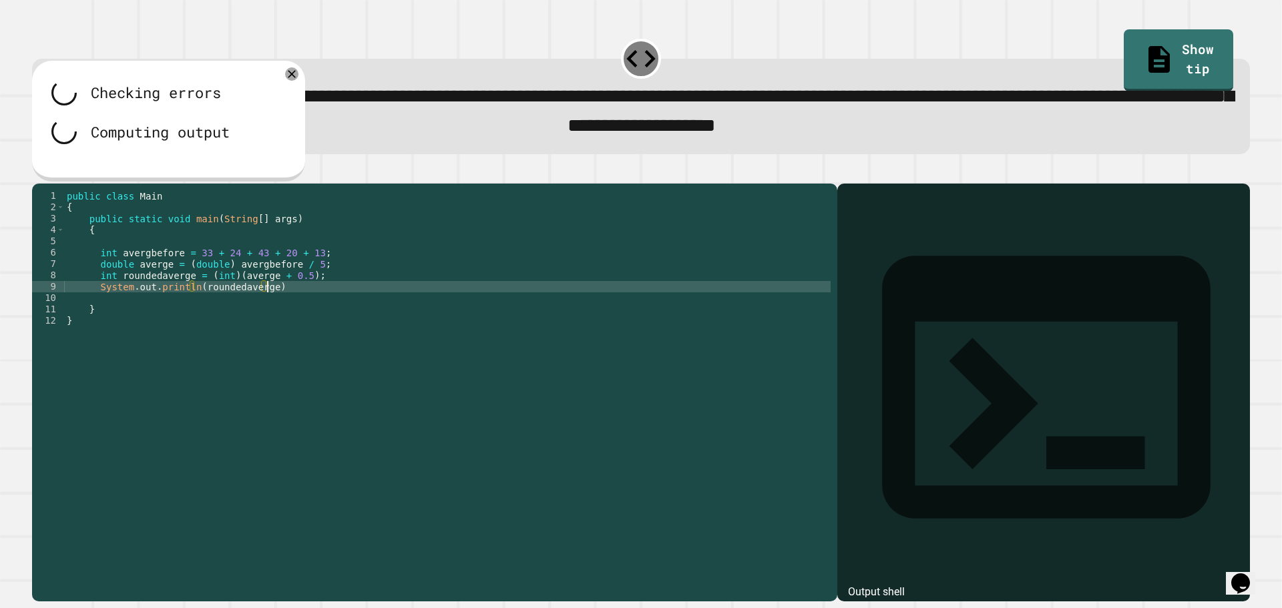
click at [269, 306] on div "public class Main { public static void main ( String [ ] args ) { int avergbefo…" at bounding box center [447, 377] width 767 height 375
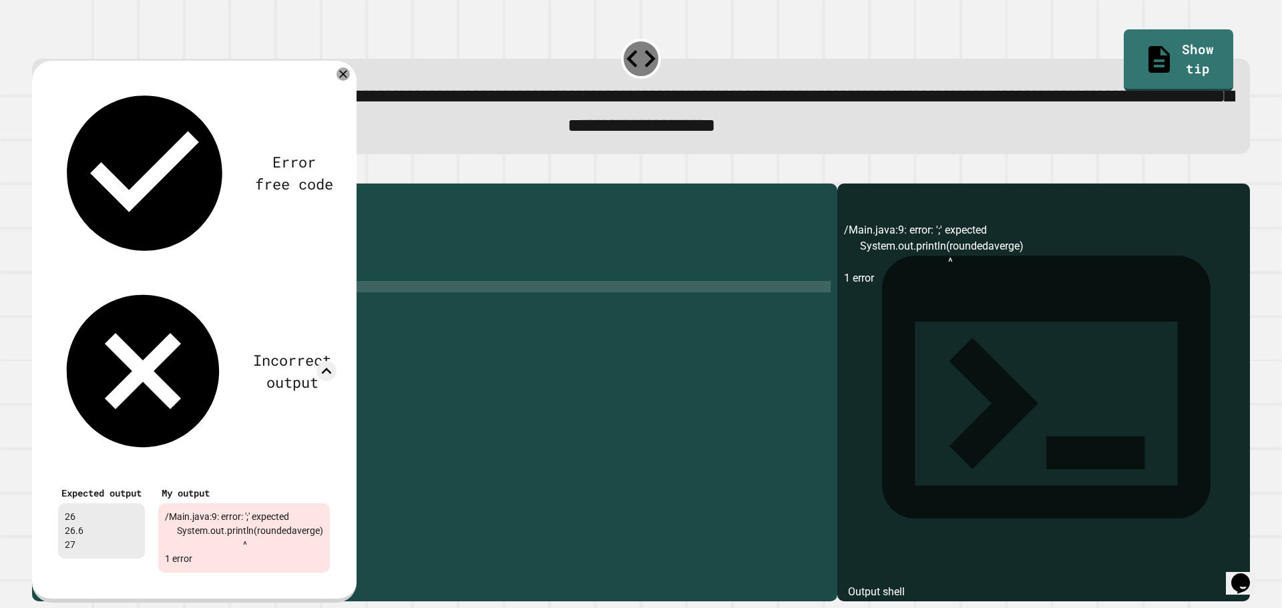
scroll to position [0, 14]
click at [351, 78] on icon at bounding box center [343, 74] width 16 height 16
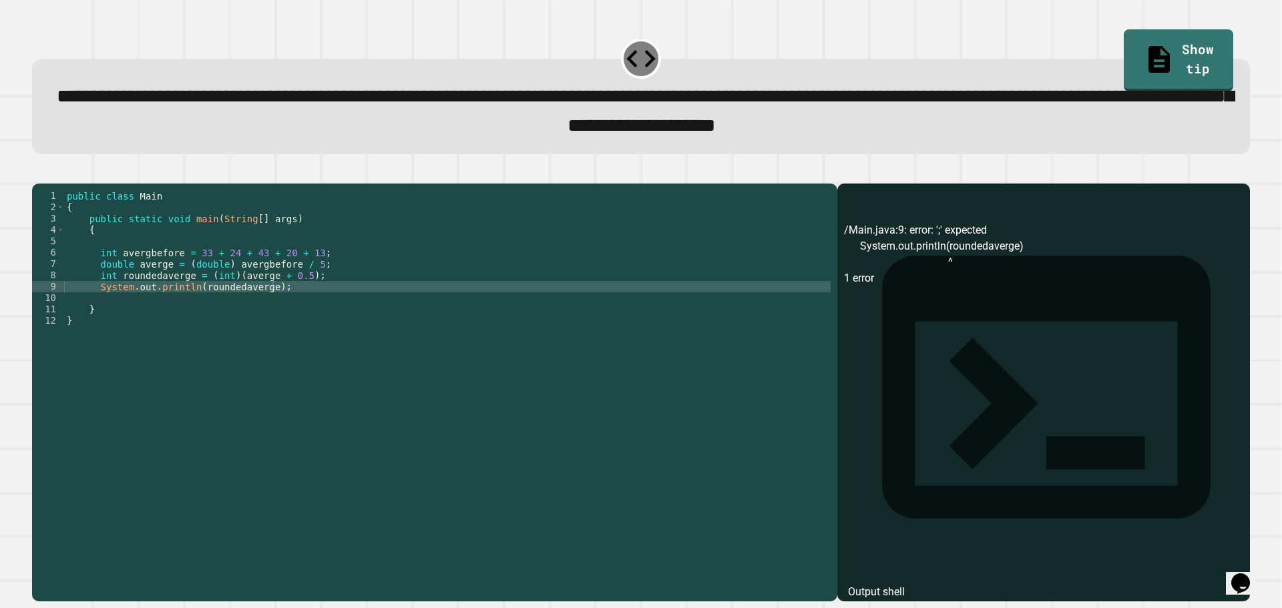
click at [39, 172] on button "button" at bounding box center [39, 172] width 0 height 0
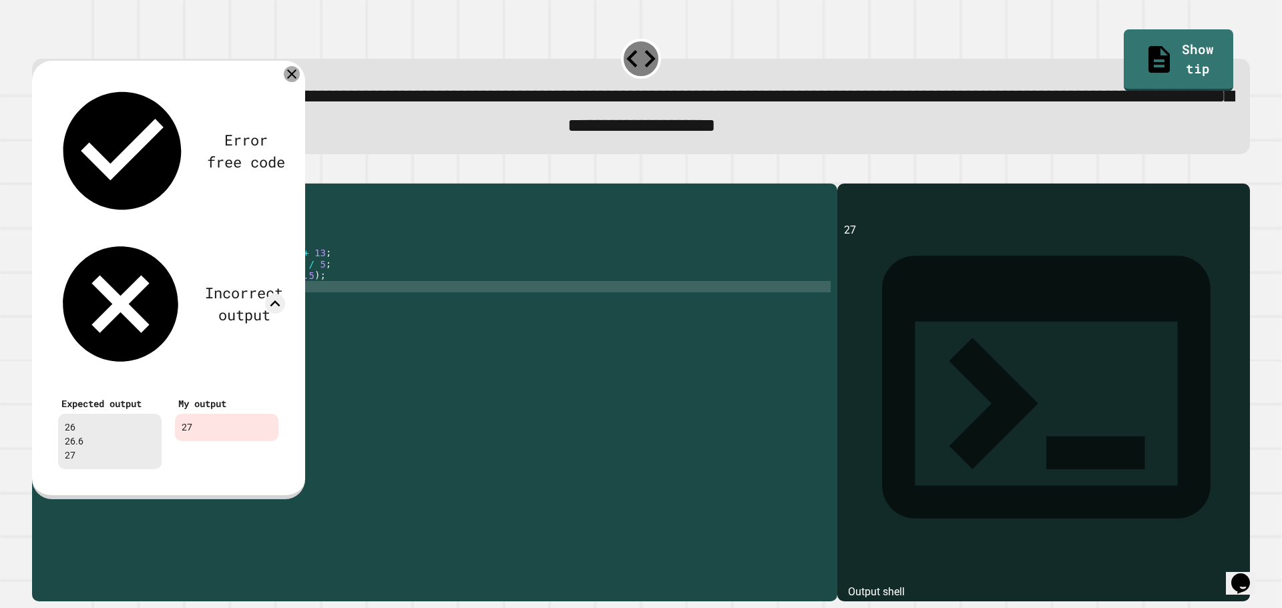
click at [288, 75] on icon at bounding box center [292, 74] width 16 height 16
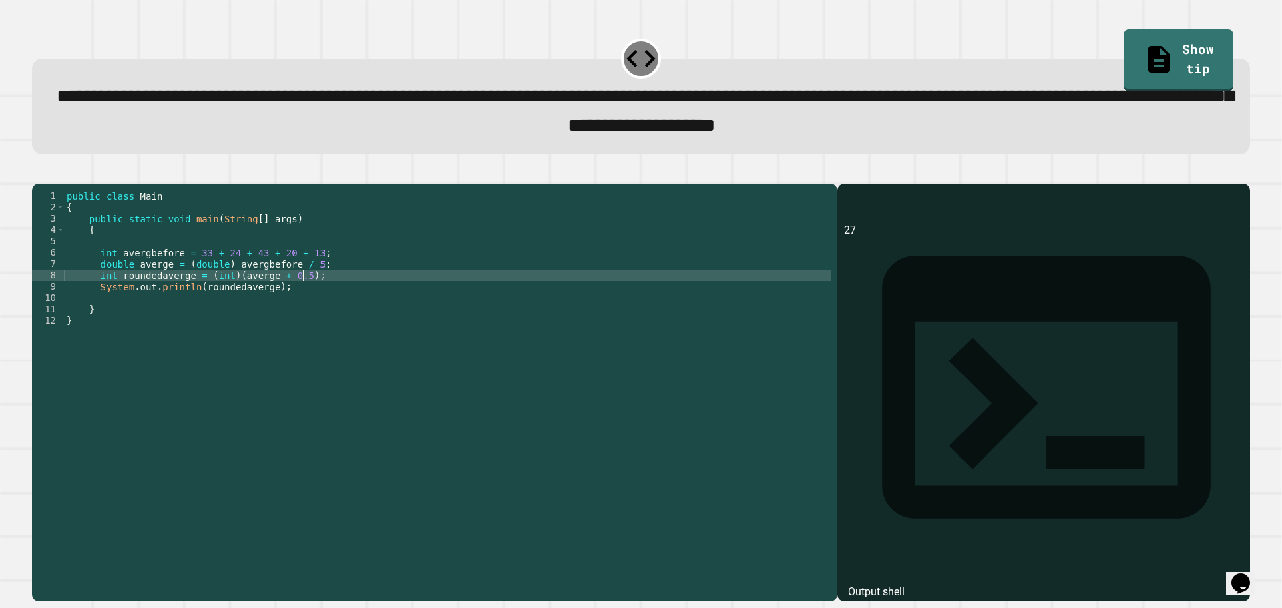
click at [315, 297] on div "public class Main { public static void main ( String [ ] args ) { int avergbefo…" at bounding box center [447, 377] width 767 height 375
type textarea "**********"
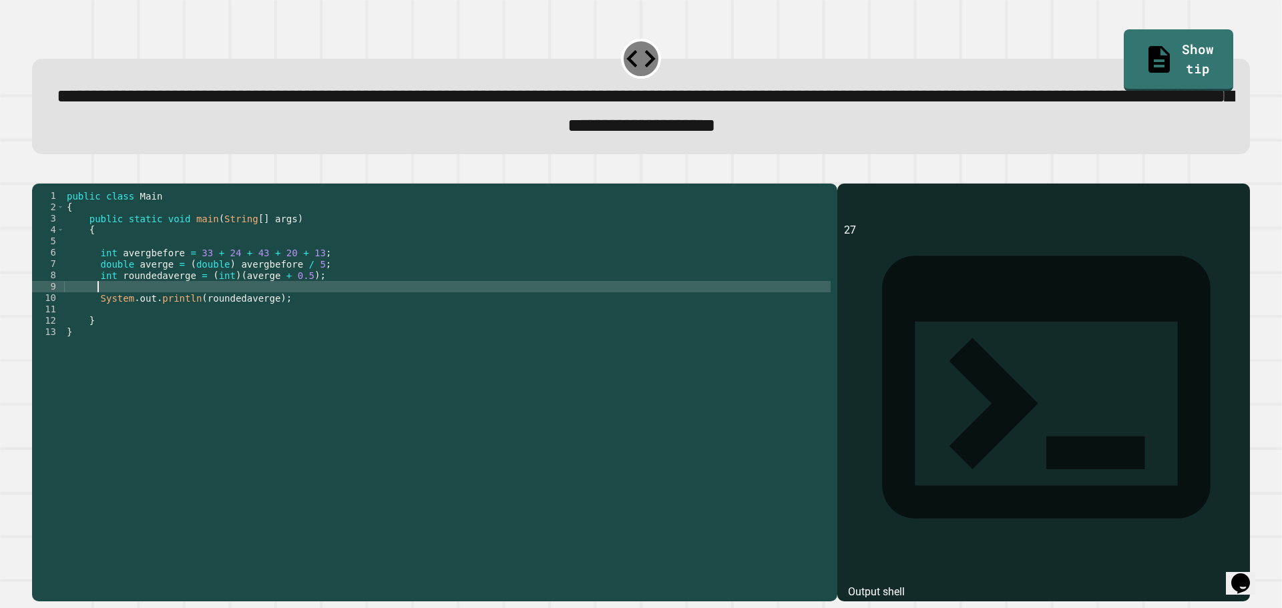
paste textarea "**********"
type textarea "**********"
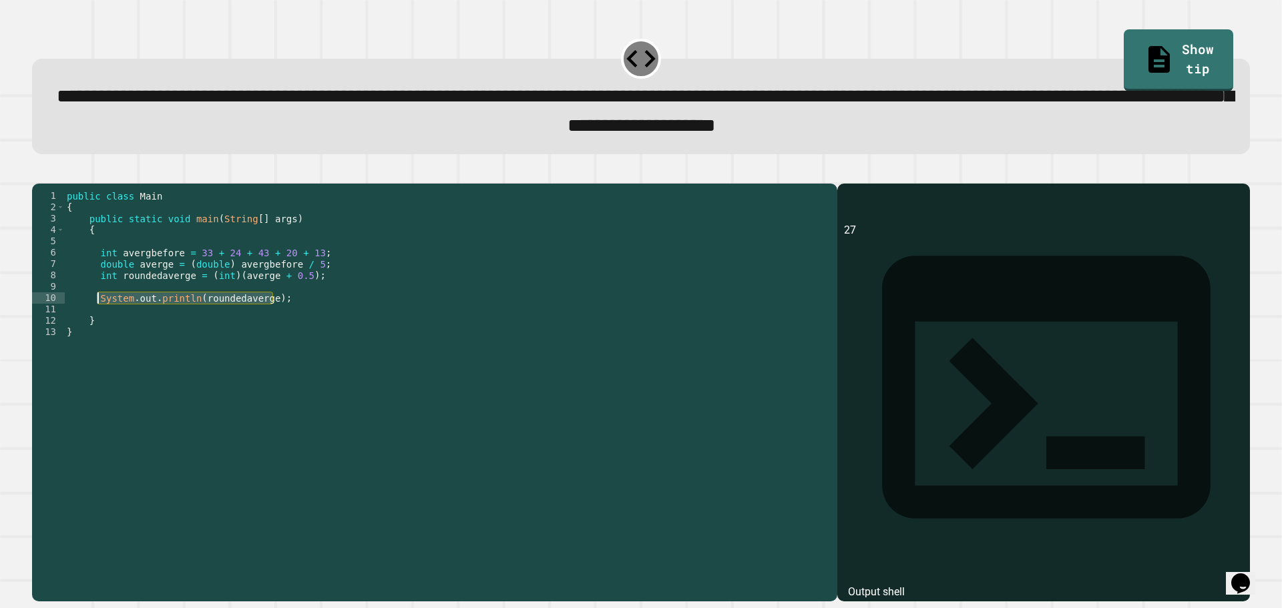
drag, startPoint x: 272, startPoint y: 318, endPoint x: 99, endPoint y: 318, distance: 173.6
click at [99, 318] on div "public class Main { public static void main ( String [ ] args ) { int avergbefo…" at bounding box center [447, 377] width 767 height 375
click at [116, 297] on div "public class Main { public static void main ( String [ ] args ) { int avergbefo…" at bounding box center [447, 377] width 767 height 375
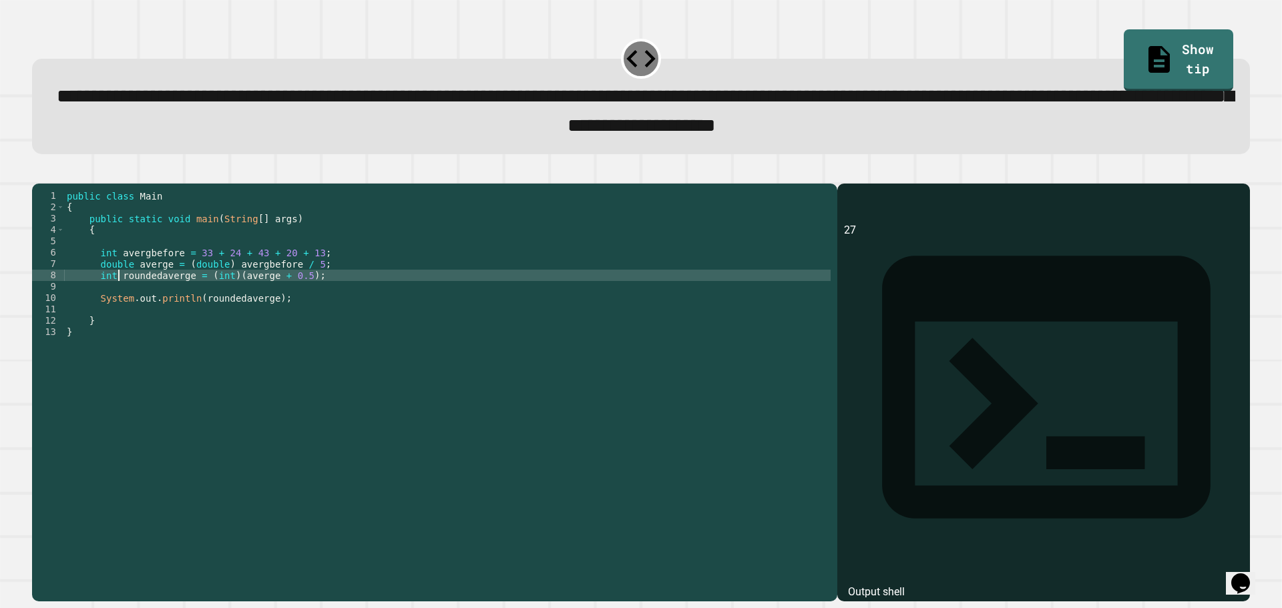
type textarea "**********"
click at [115, 307] on div "public class Main { public static void main ( String [ ] args ) { int avergbefo…" at bounding box center [447, 377] width 767 height 375
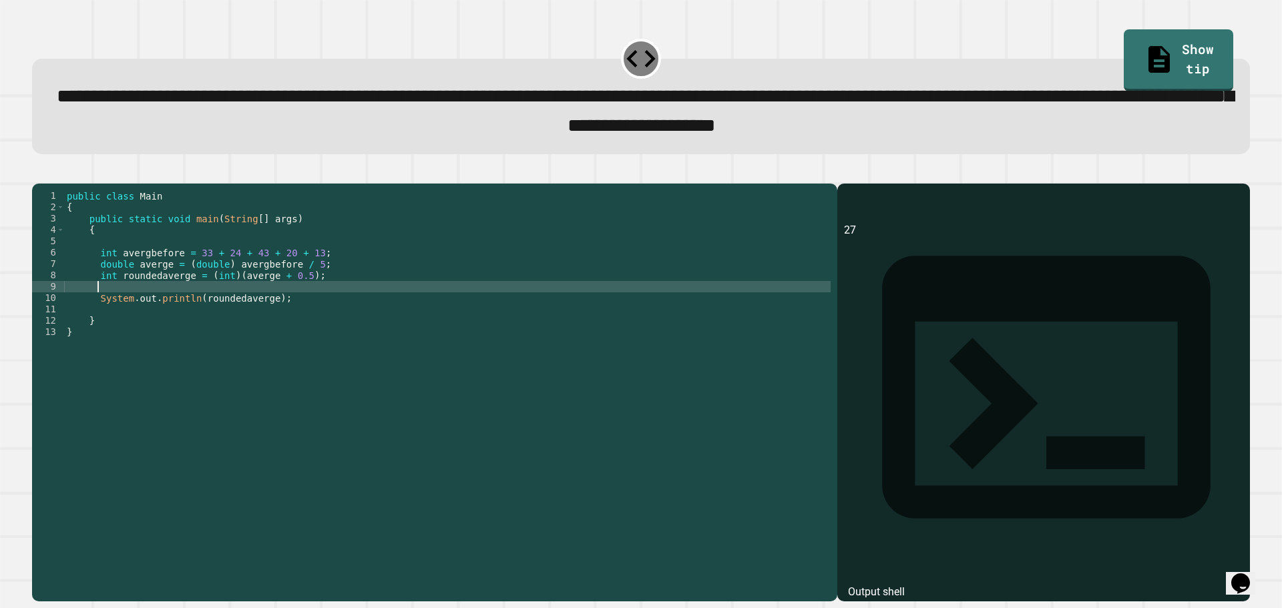
paste textarea "**********"
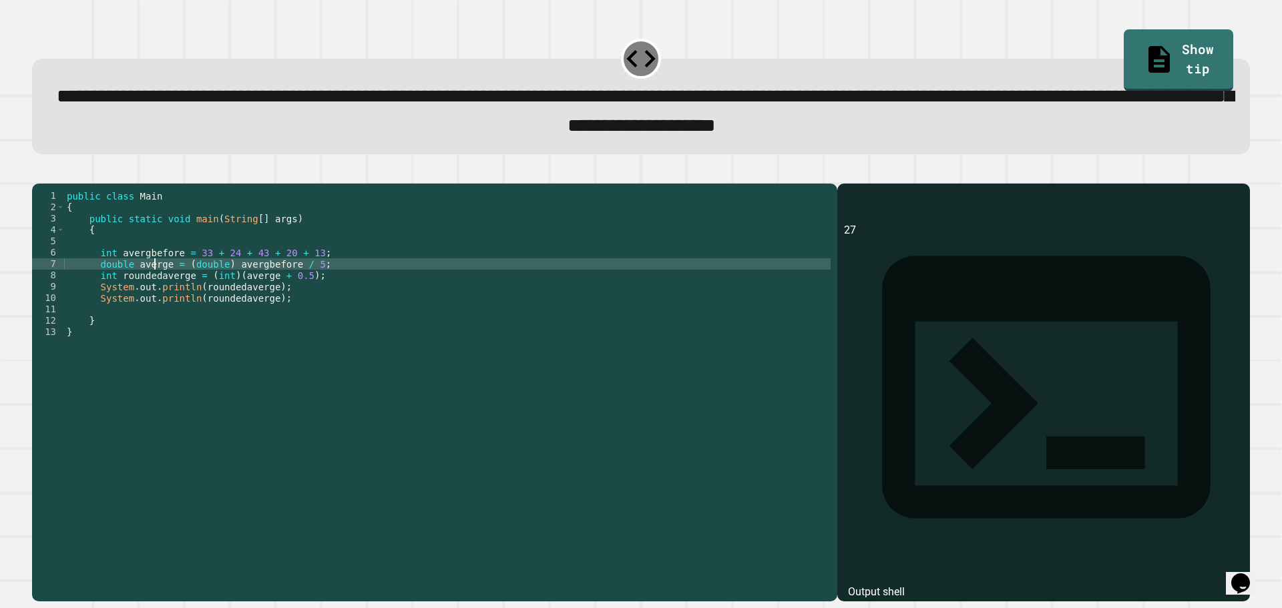
click at [153, 290] on div "public class Main { public static void main ( String [ ] args ) { int avergbefo…" at bounding box center [447, 377] width 767 height 375
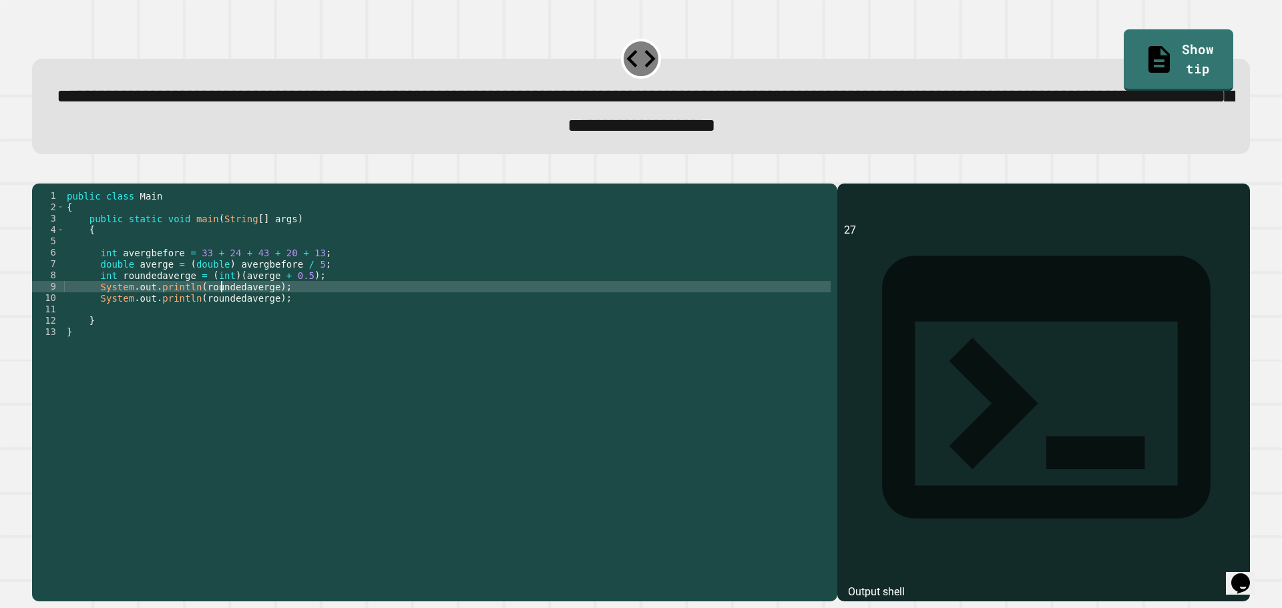
click at [221, 308] on div "public class Main { public static void main ( String [ ] args ) { int avergbefo…" at bounding box center [447, 377] width 767 height 375
paste textarea "Cursor at row 9"
drag, startPoint x: 262, startPoint y: 307, endPoint x: 99, endPoint y: 312, distance: 163.0
click at [99, 312] on div "public class Main { public static void main ( String [ ] args ) { int avergbefo…" at bounding box center [447, 377] width 767 height 375
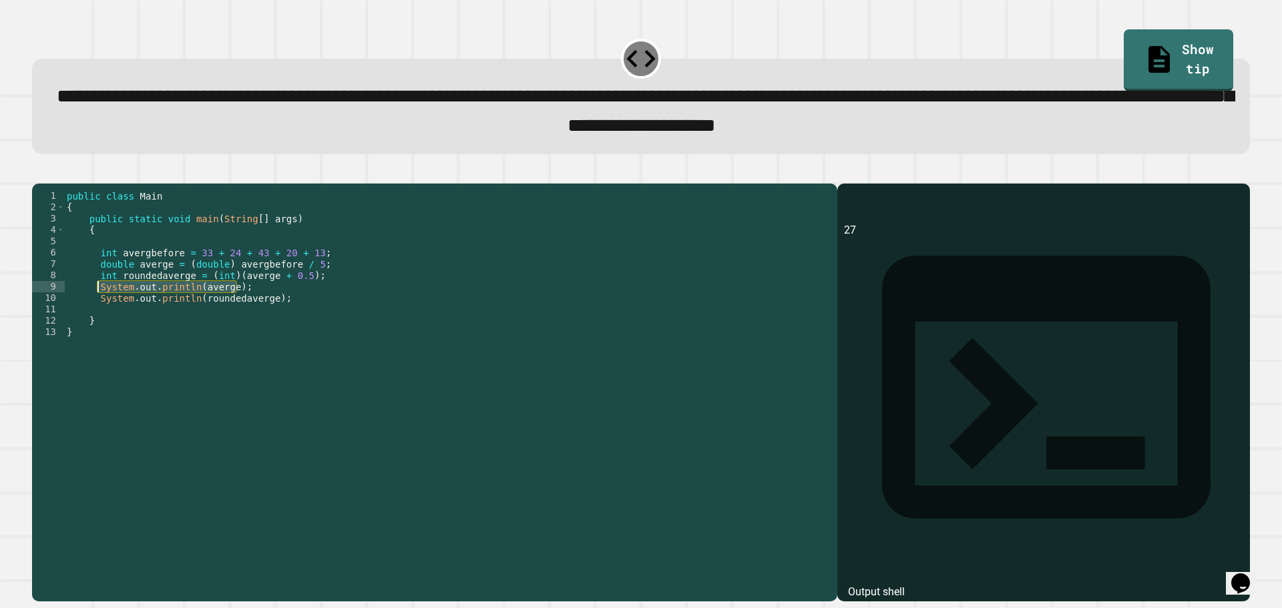
click at [307, 296] on div "public class Main { public static void main ( String [ ] args ) { int avergbefo…" at bounding box center [447, 377] width 767 height 375
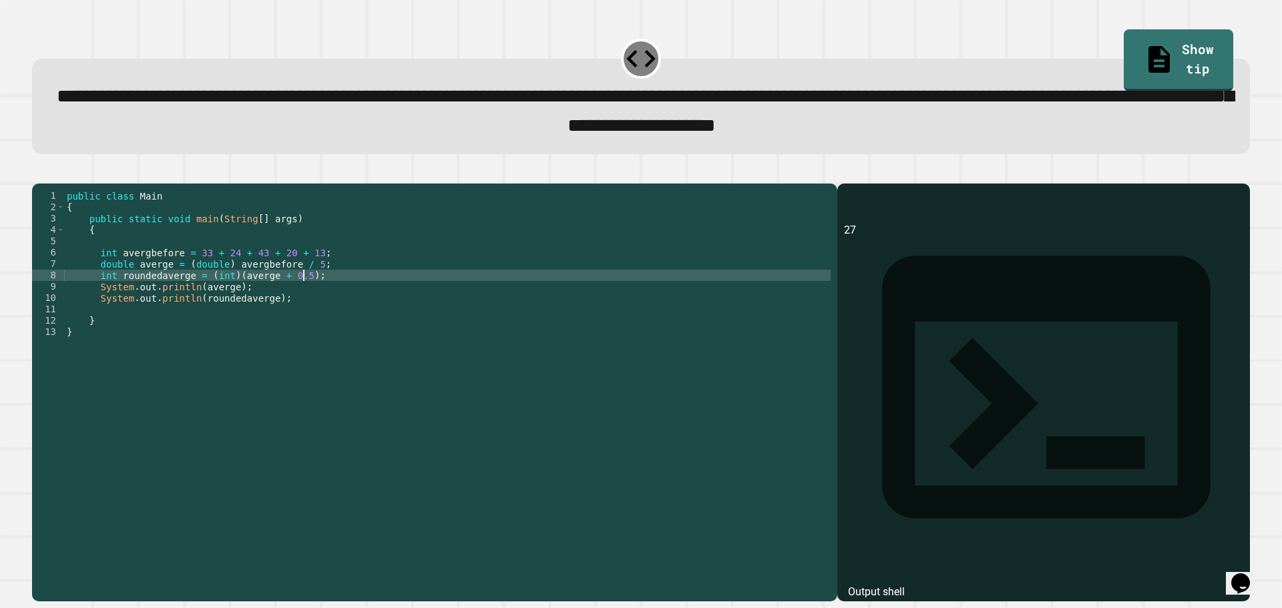
type textarea "**********"
paste textarea "**********"
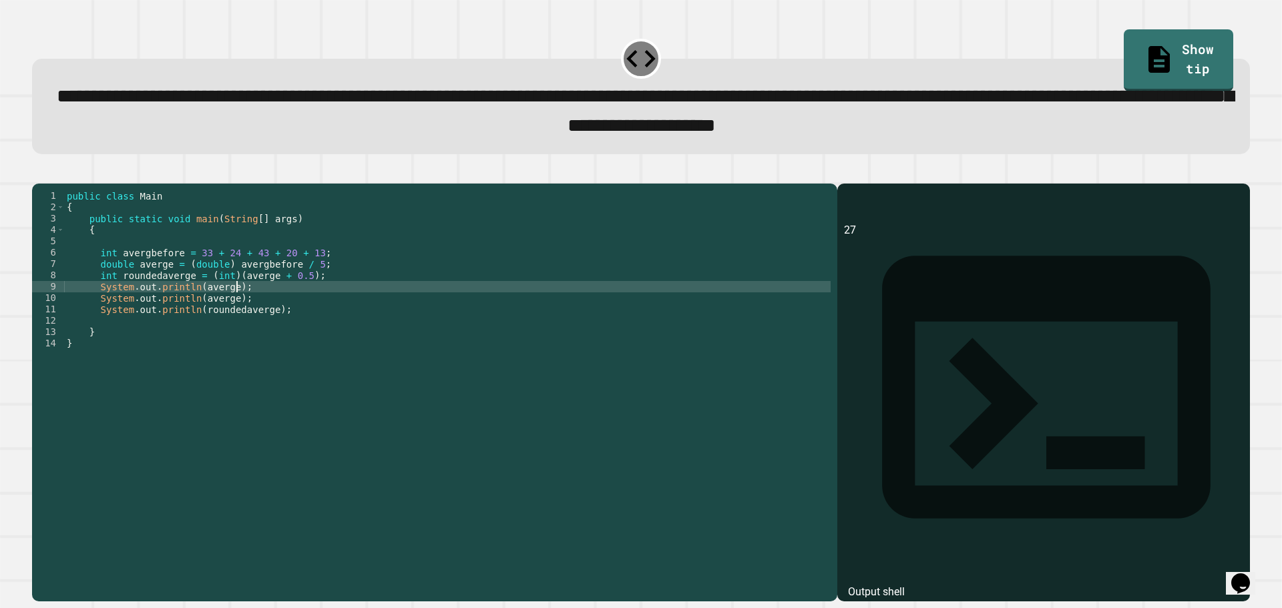
click at [137, 274] on div "public class Main { public static void main ( String [ ] args ) { int avergbefo…" at bounding box center [447, 377] width 767 height 375
click at [209, 308] on div "public class Main { public static void main ( String [ ] args ) { int avergbefo…" at bounding box center [447, 377] width 767 height 375
paste textarea "*****"
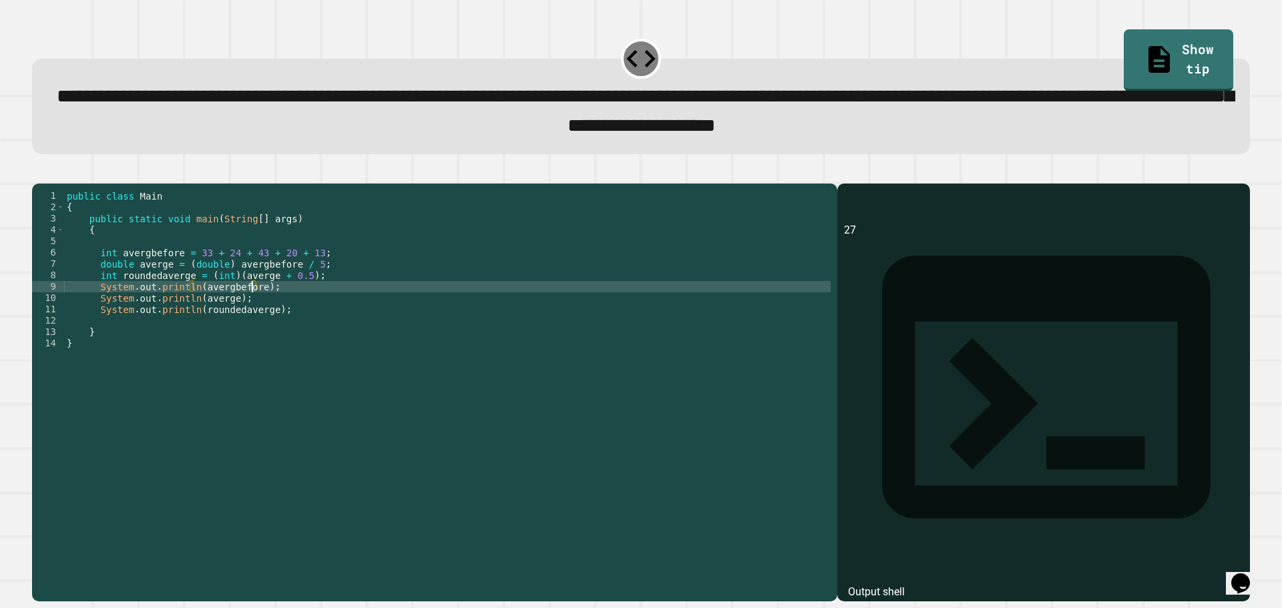
click at [39, 172] on button "button" at bounding box center [39, 172] width 0 height 0
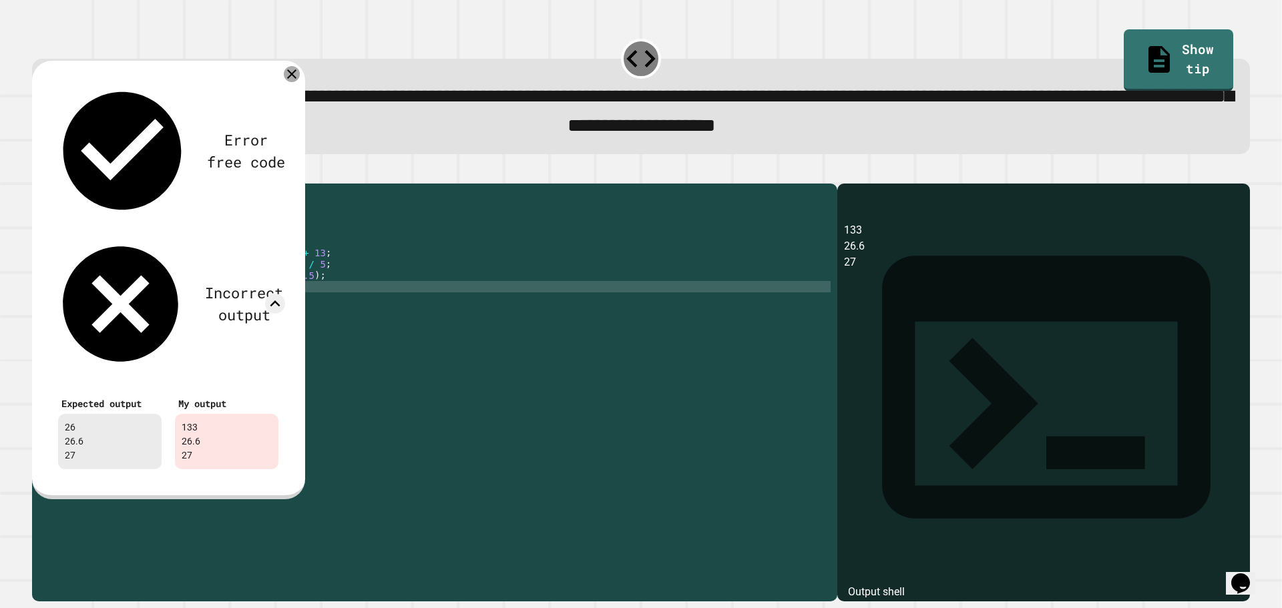
click at [292, 77] on icon at bounding box center [292, 74] width 16 height 16
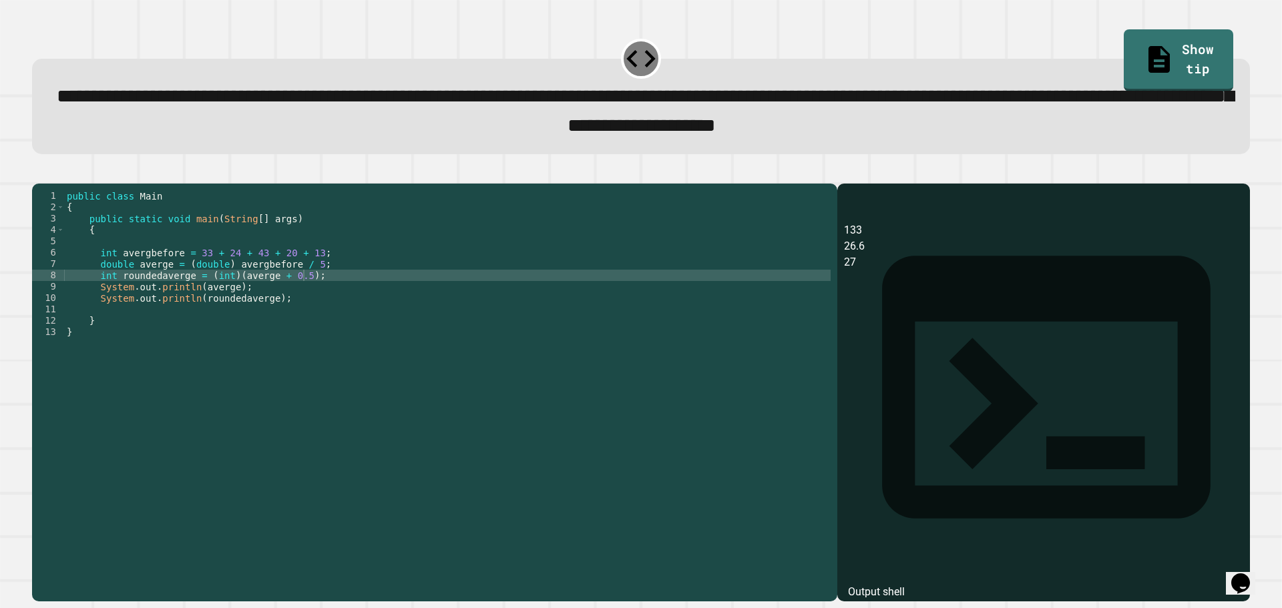
click at [51, 184] on icon "button" at bounding box center [47, 180] width 7 height 9
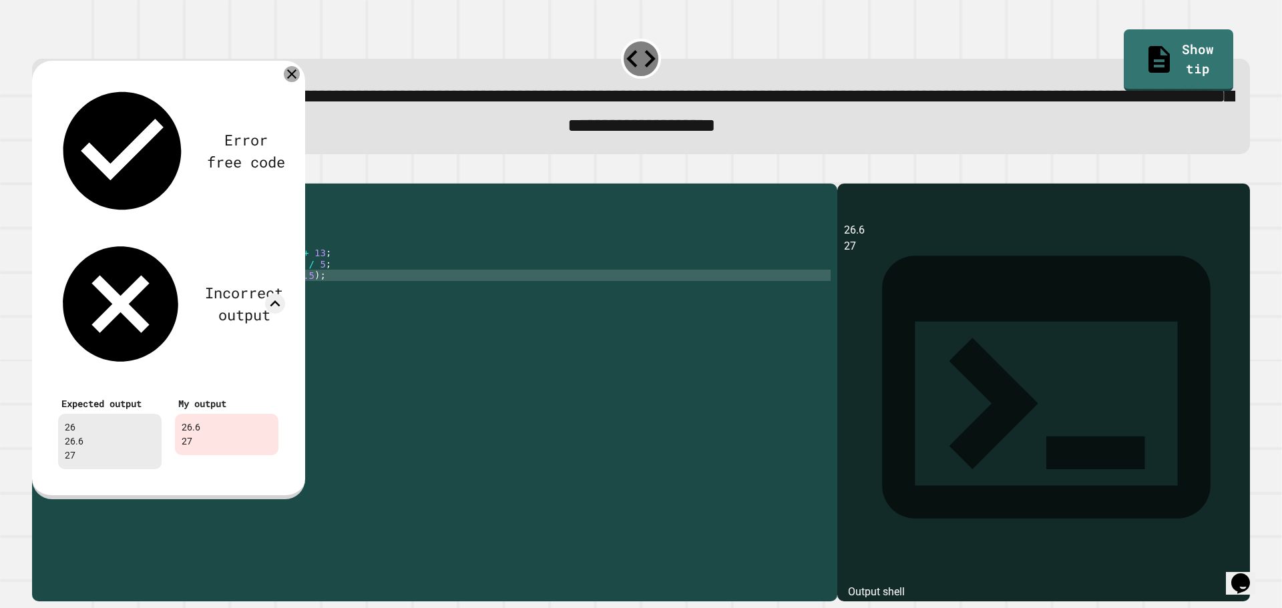
click at [290, 79] on icon at bounding box center [292, 74] width 16 height 16
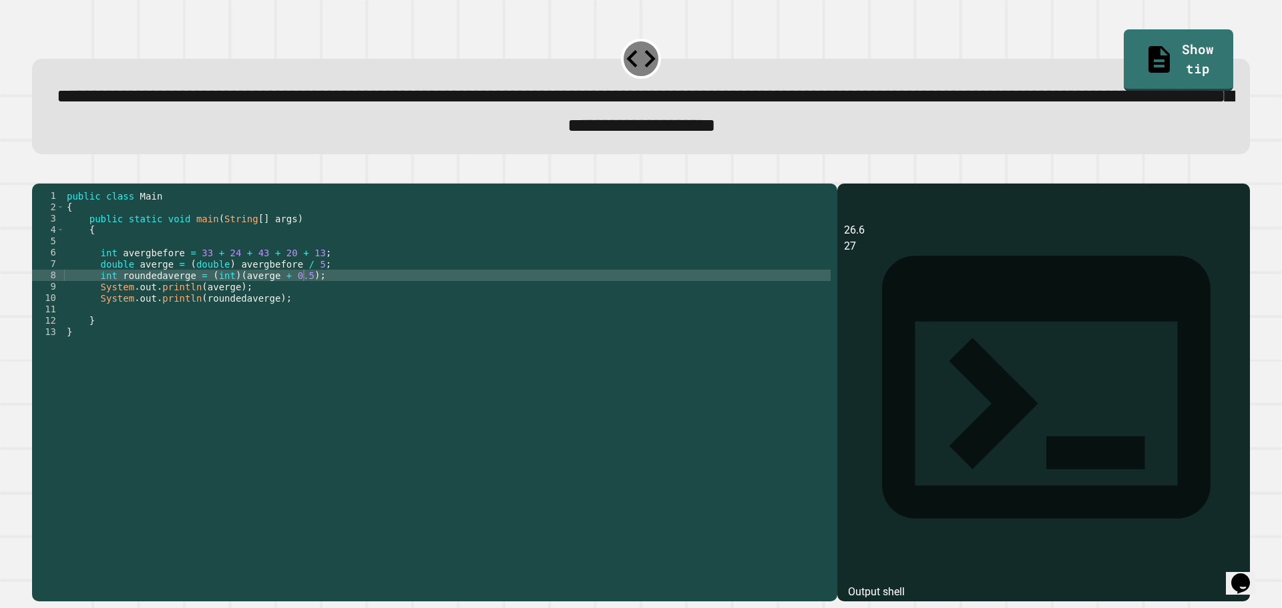
click at [260, 309] on div "public class Main { public static void main ( String [ ] args ) { int avergbefo…" at bounding box center [447, 377] width 767 height 375
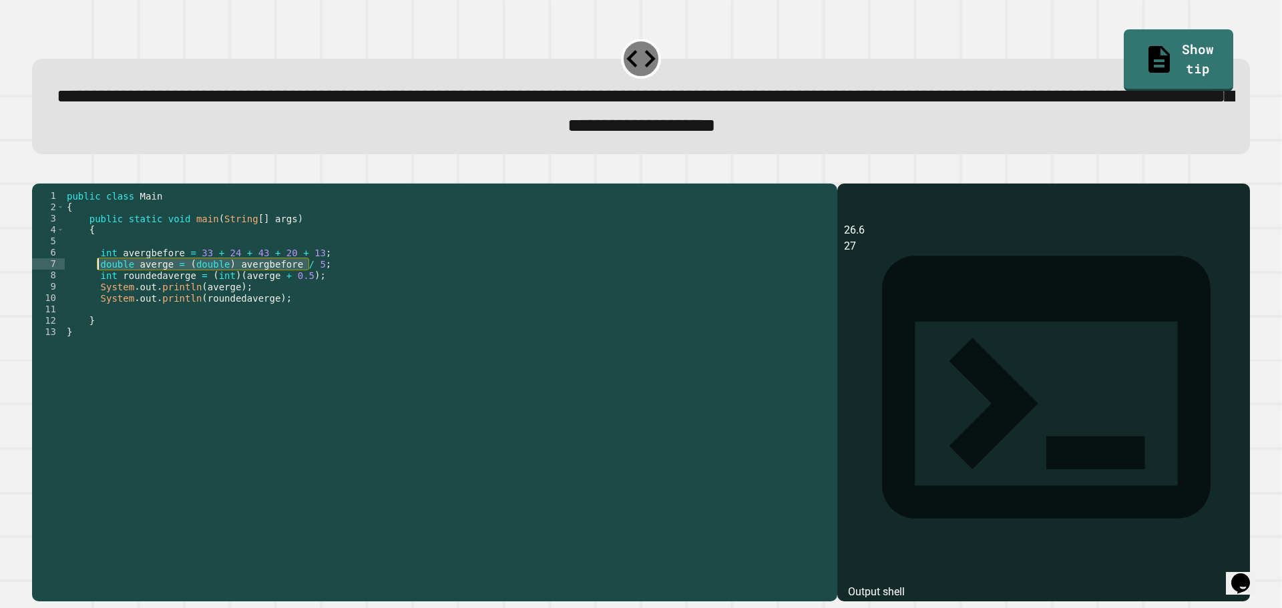
drag, startPoint x: 310, startPoint y: 287, endPoint x: 100, endPoint y: 287, distance: 209.7
click at [100, 287] on div "public class Main { public static void main ( String [ ] args ) { int avergbefo…" at bounding box center [447, 377] width 767 height 375
type textarea "**********"
click at [321, 292] on div "public class Main { public static void main ( String [ ] args ) { int avergbefo…" at bounding box center [447, 377] width 767 height 375
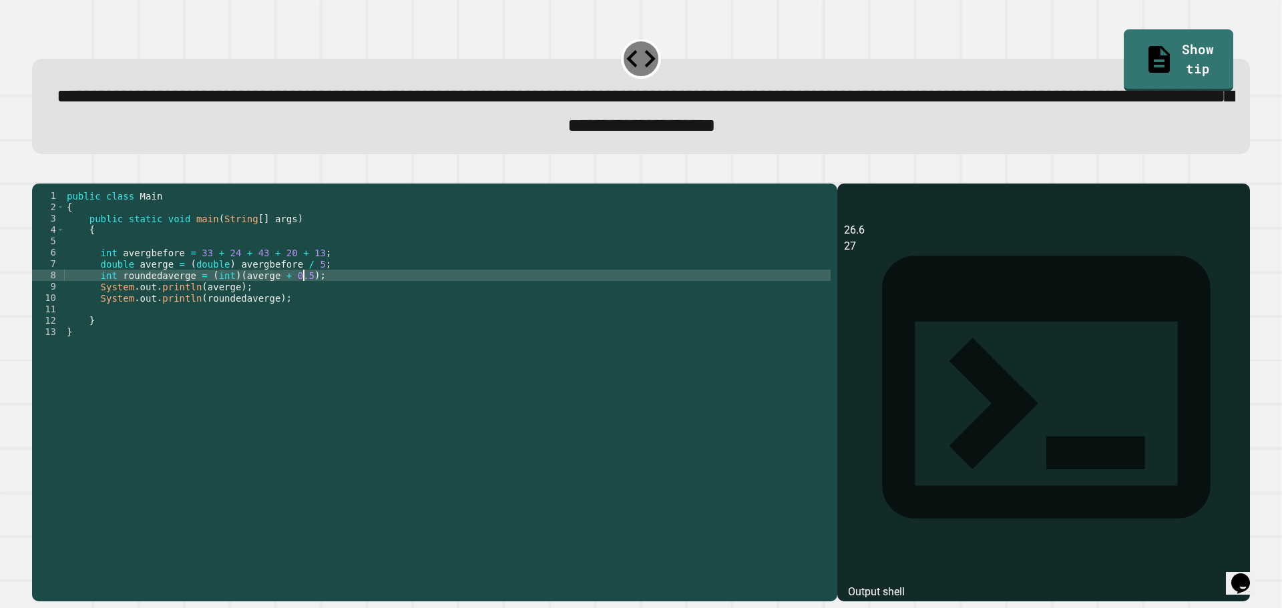
click at [322, 281] on div "public class Main { public static void main ( String [ ] args ) { int avergbefo…" at bounding box center [447, 377] width 767 height 375
paste textarea "**********"
click at [116, 301] on div "public class Main { public static void main ( String [ ] args ) { int avergbefo…" at bounding box center [447, 377] width 767 height 375
click at [116, 298] on div "public class Main { public static void main ( String [ ] args ) { int avergbefo…" at bounding box center [447, 377] width 767 height 375
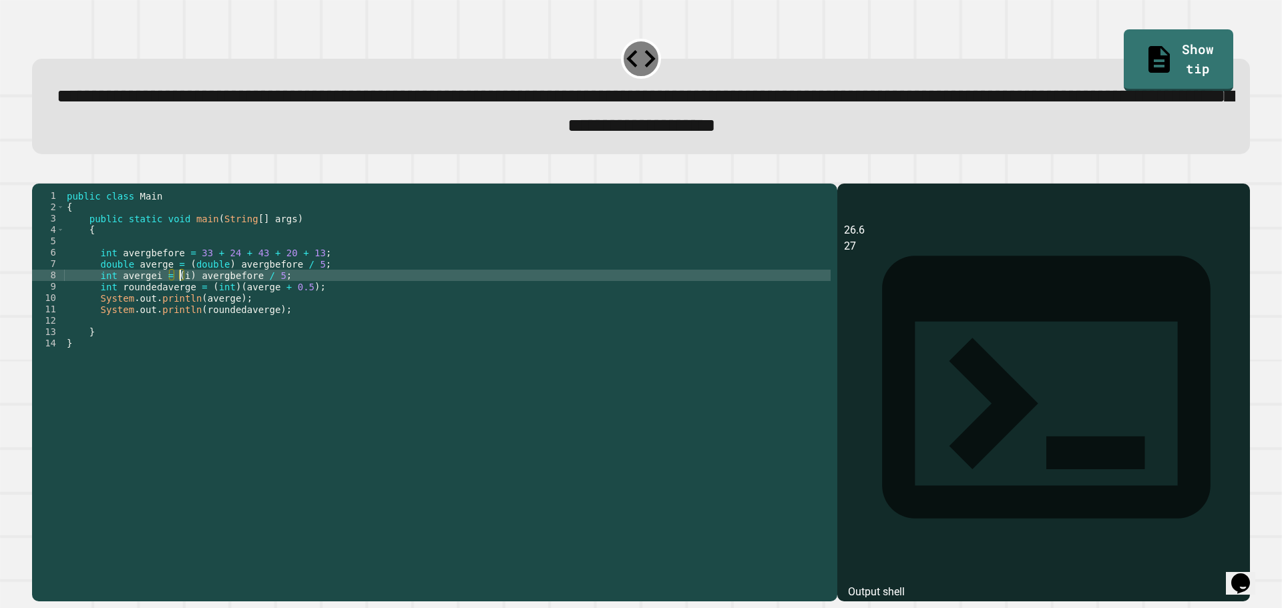
scroll to position [0, 9]
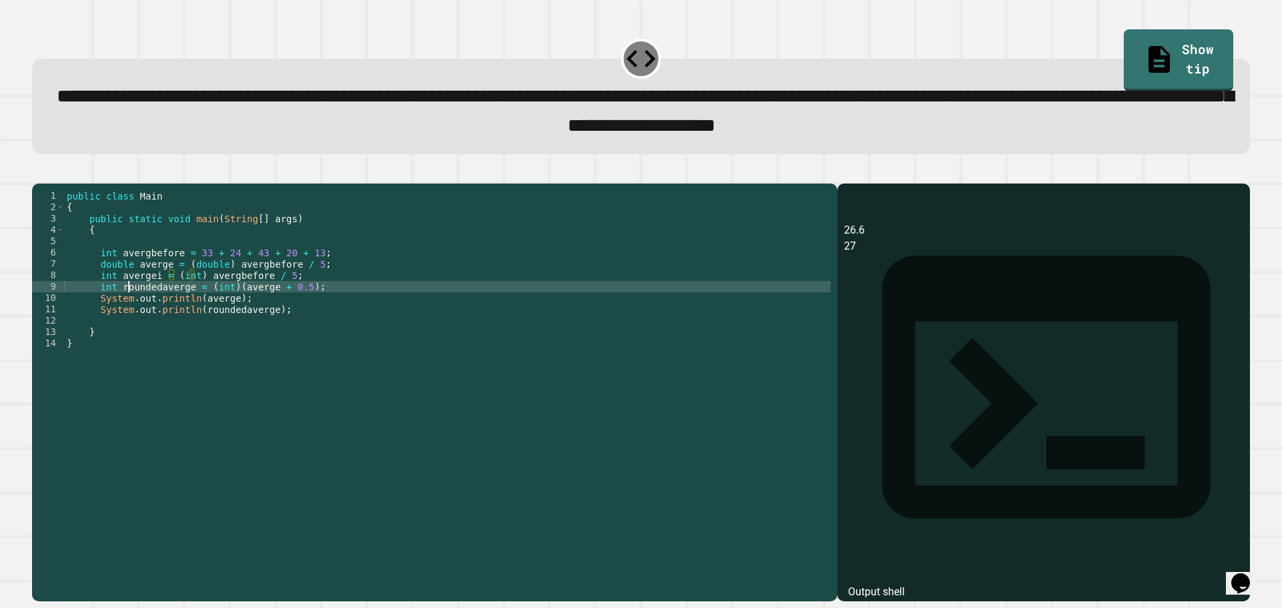
click at [129, 303] on div "public class Main { public static void main ( String [ ] args ) { int avergbefo…" at bounding box center [447, 377] width 767 height 375
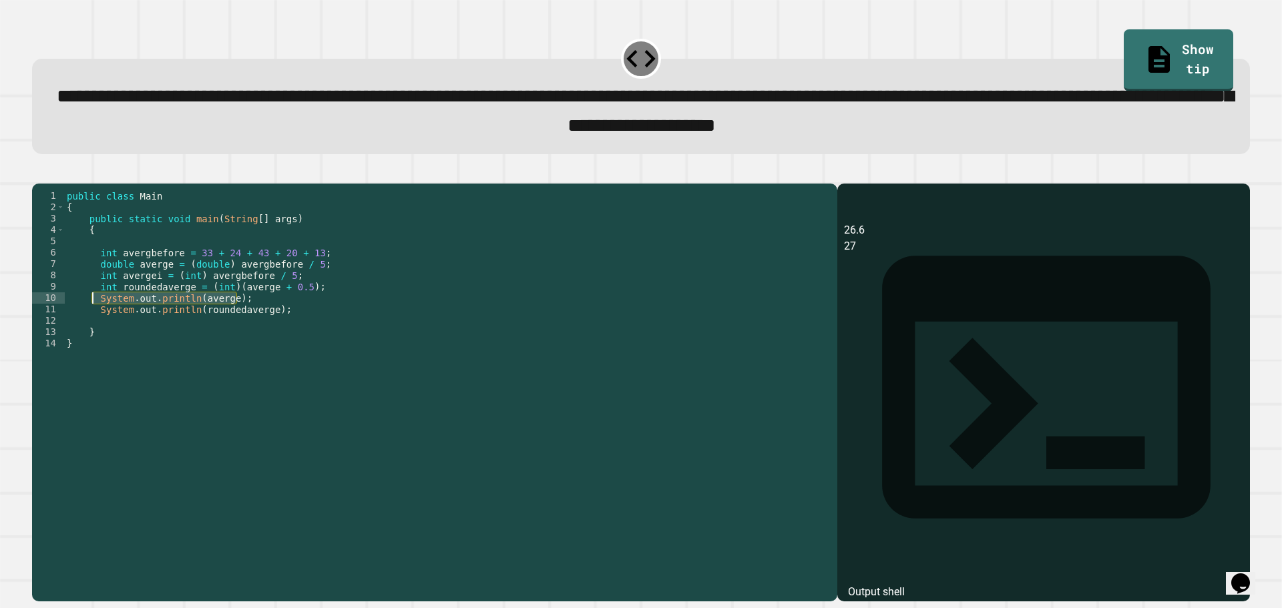
drag, startPoint x: 237, startPoint y: 319, endPoint x: 93, endPoint y: 321, distance: 143.6
click at [93, 321] on div "public class Main { public static void main ( String [ ] args ) { int avergbefo…" at bounding box center [447, 377] width 767 height 375
type textarea "**********"
click at [234, 318] on div "public class Main { public static void main ( String [ ] args ) { int avergbefo…" at bounding box center [447, 366] width 767 height 352
click at [242, 317] on div "public class Main { public static void main ( String [ ] args ) { int avergbefo…" at bounding box center [447, 377] width 767 height 375
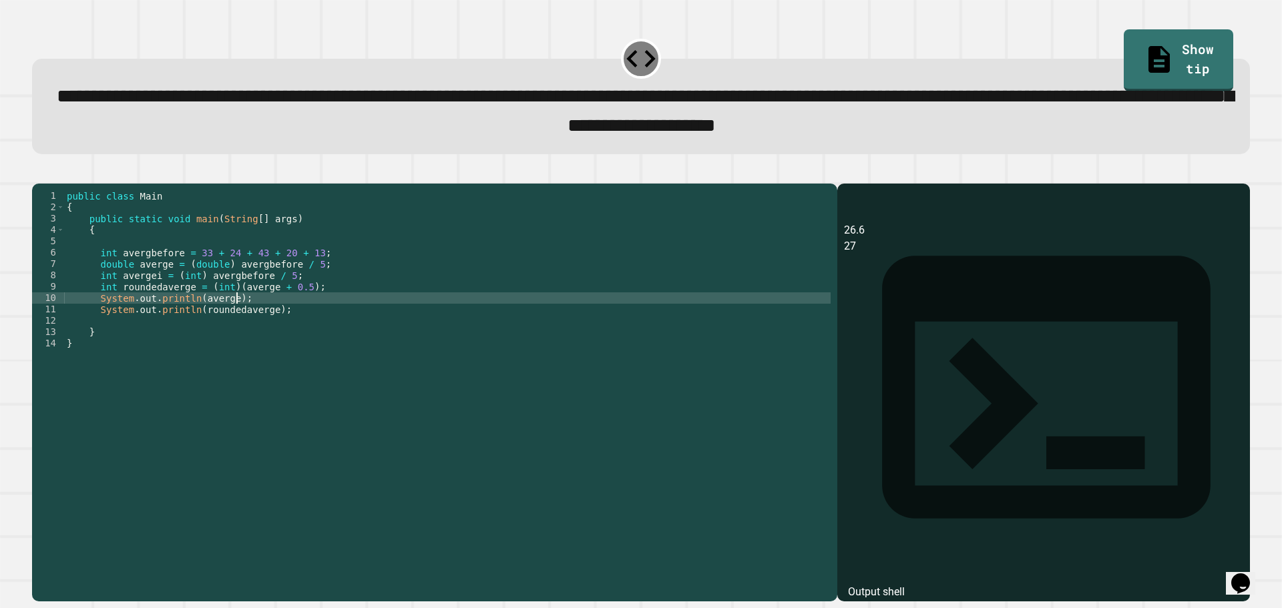
scroll to position [0, 1]
paste textarea "**********"
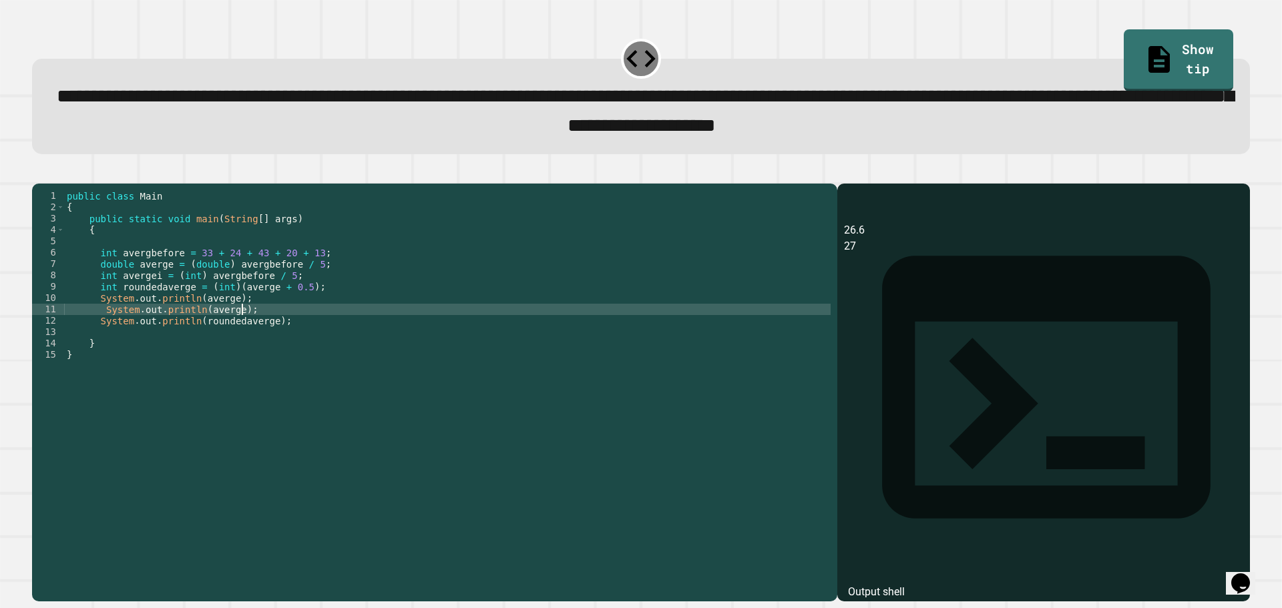
click at [230, 333] on div "public class Main { public static void main ( String [ ] args ) { int avergbefo…" at bounding box center [447, 377] width 767 height 375
type textarea "**********"
click at [51, 185] on icon "button" at bounding box center [47, 180] width 7 height 9
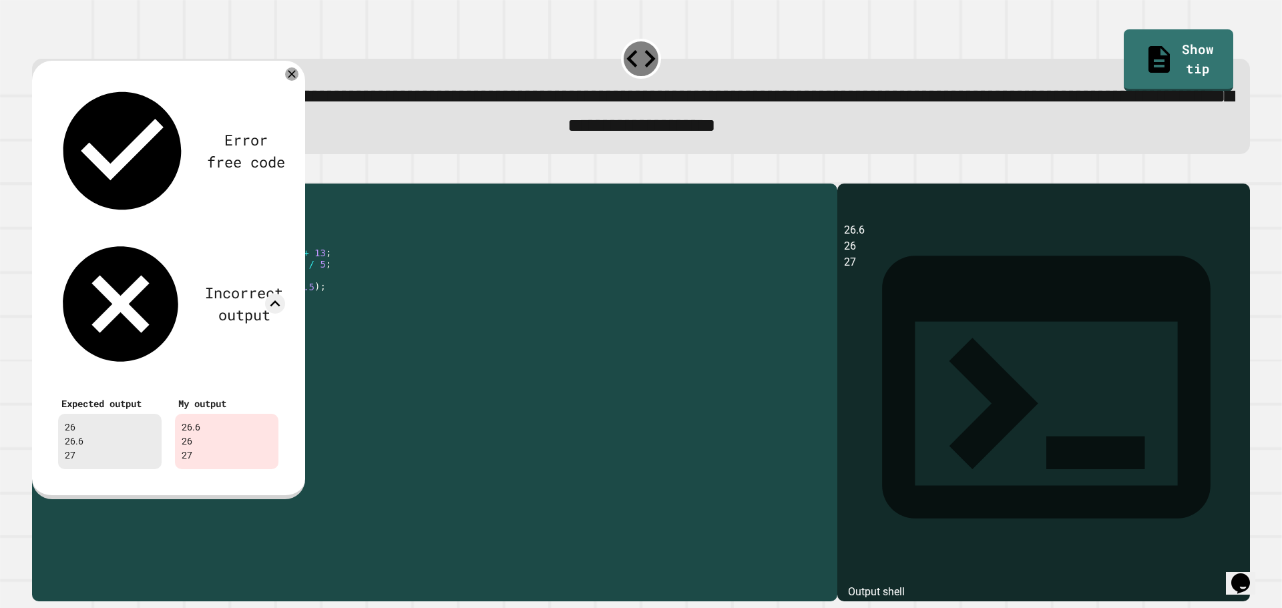
drag, startPoint x: 251, startPoint y: 331, endPoint x: 100, endPoint y: 333, distance: 150.9
click at [100, 333] on div "public class Main { public static void main ( String [ ] args ) { int avergbefo…" at bounding box center [447, 377] width 767 height 375
click at [308, 309] on div "public class Main { public static void main ( String [ ] args ) { int avergbefo…" at bounding box center [447, 377] width 767 height 375
type textarea "**********"
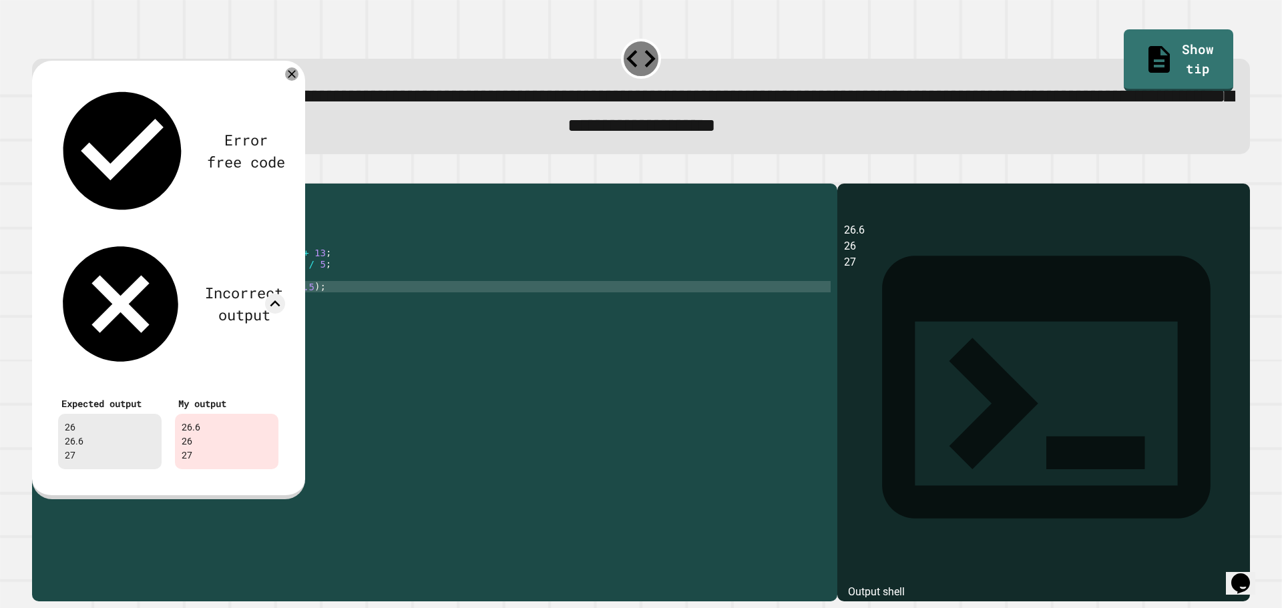
paste textarea "**********"
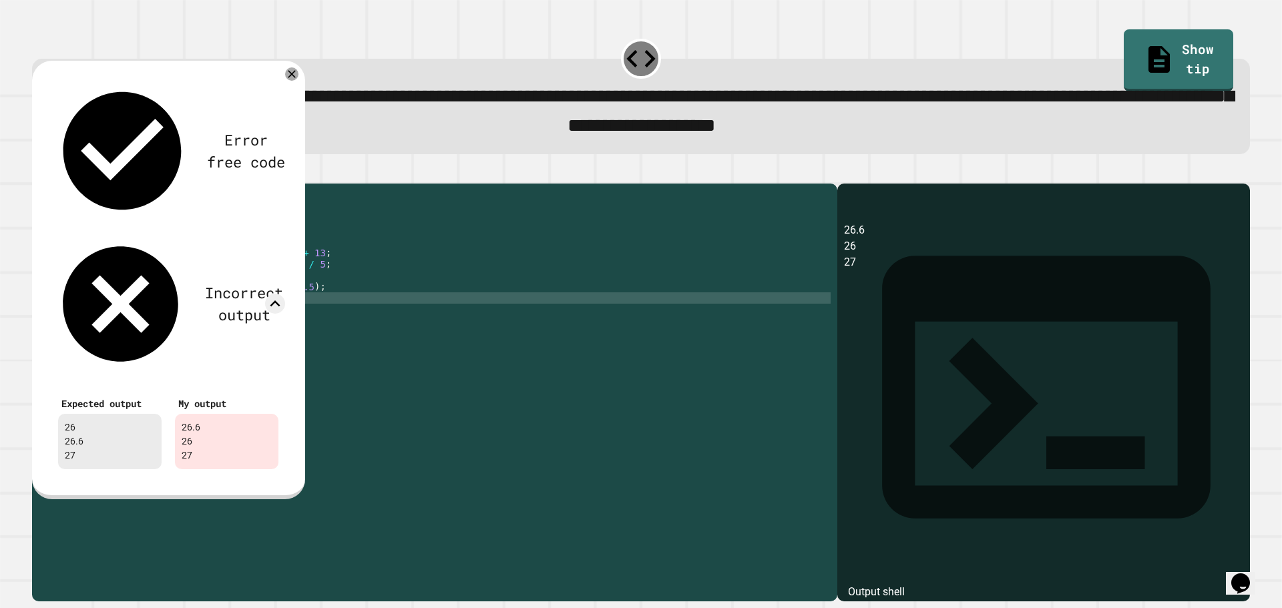
type textarea "**********"
click at [360, 160] on div "**********" at bounding box center [640, 93] width 1231 height 136
click at [290, 81] on icon at bounding box center [291, 73] width 13 height 13
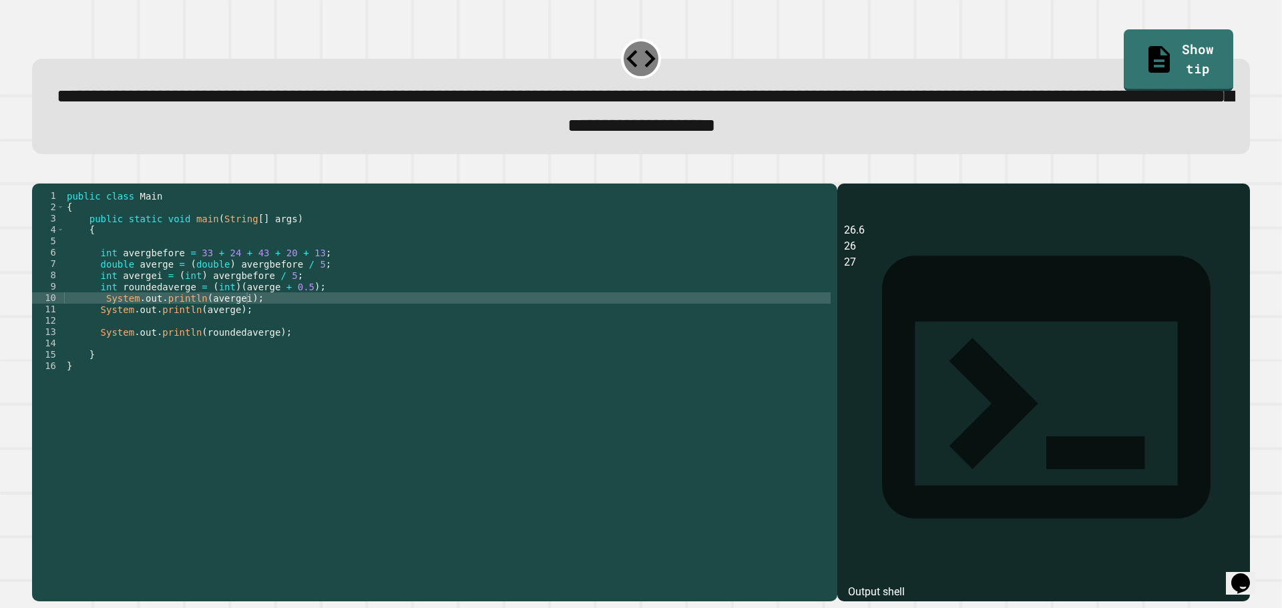
click at [39, 172] on button "button" at bounding box center [39, 172] width 0 height 0
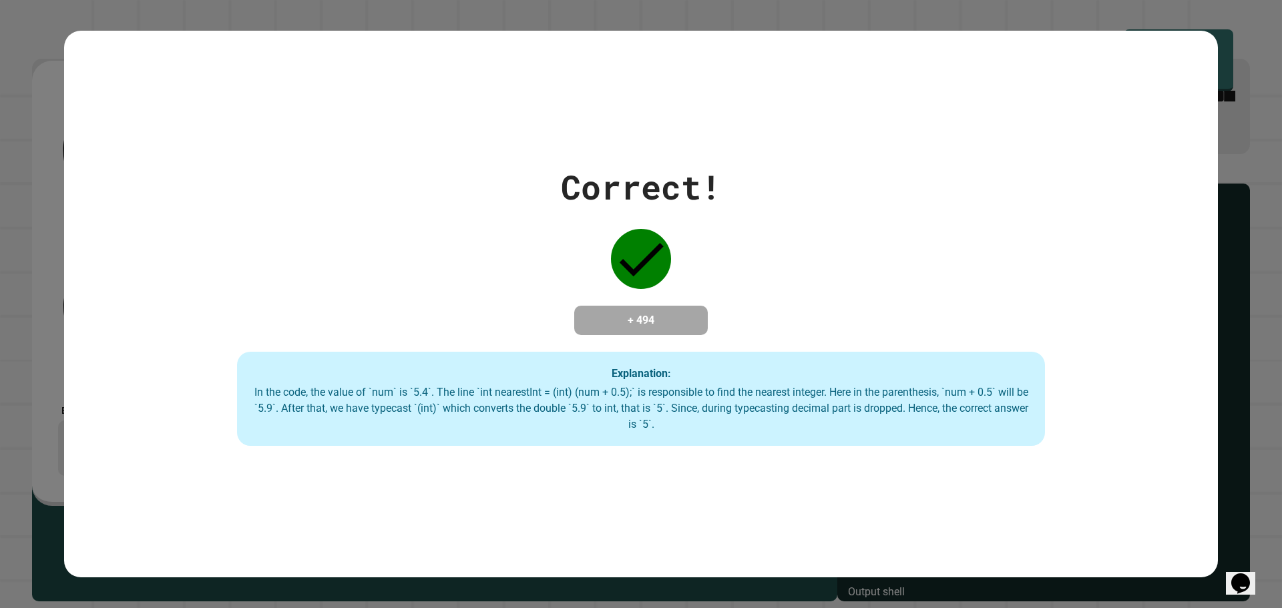
click at [1221, 71] on div "Correct! + 494 Explanation: In the code, the value of `num` is `5.4`. The line …" at bounding box center [641, 304] width 1282 height 608
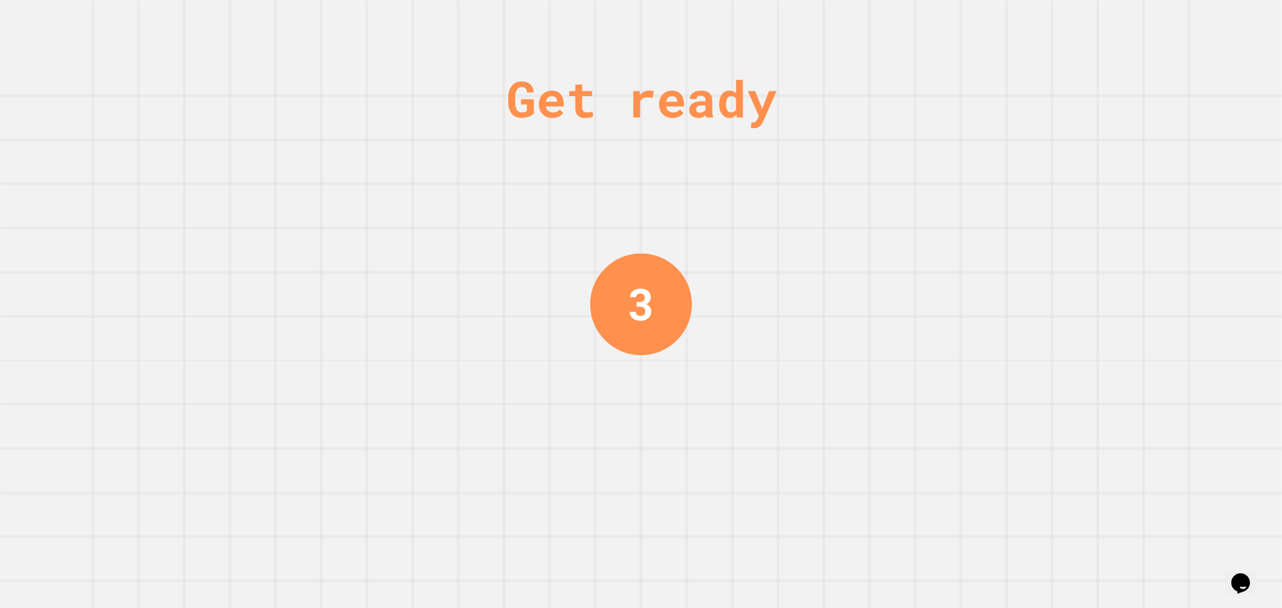
click at [660, 311] on div "3" at bounding box center [640, 303] width 101 height 101
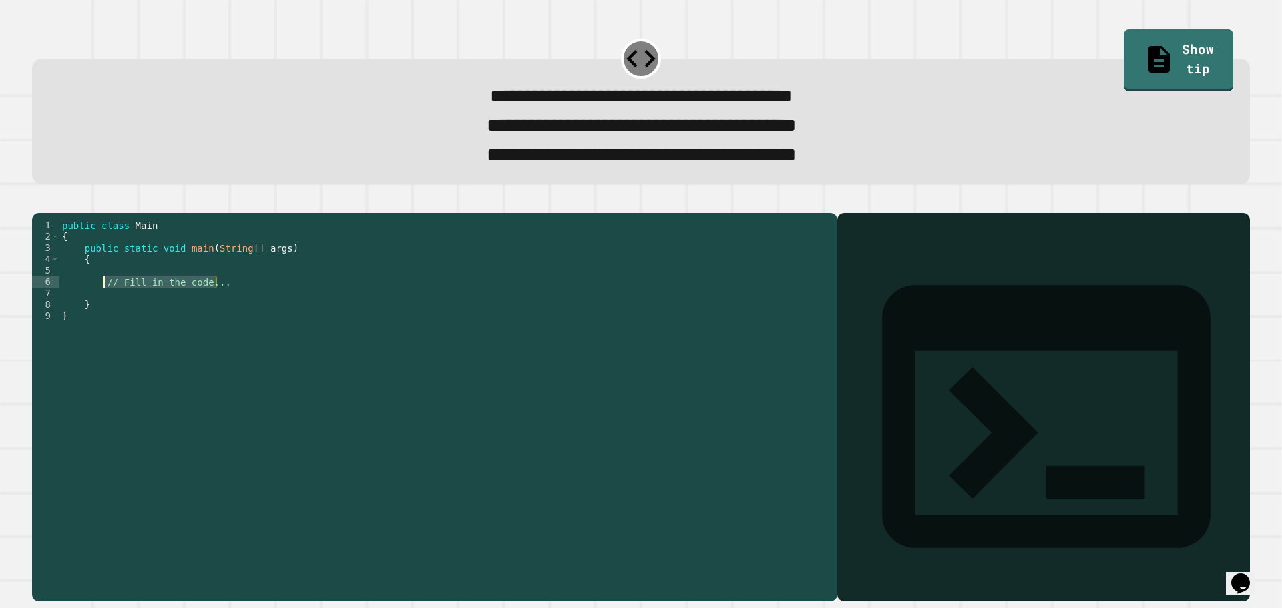
drag, startPoint x: 217, startPoint y: 308, endPoint x: 105, endPoint y: 308, distance: 112.2
click at [105, 308] on div "public class Main { public static void main ( String [ ] args ) { // Fill in th…" at bounding box center [444, 390] width 771 height 341
type textarea "**********"
click at [136, 295] on div "public class Main { public static void main ( String [ ] args ) { } }" at bounding box center [444, 390] width 771 height 341
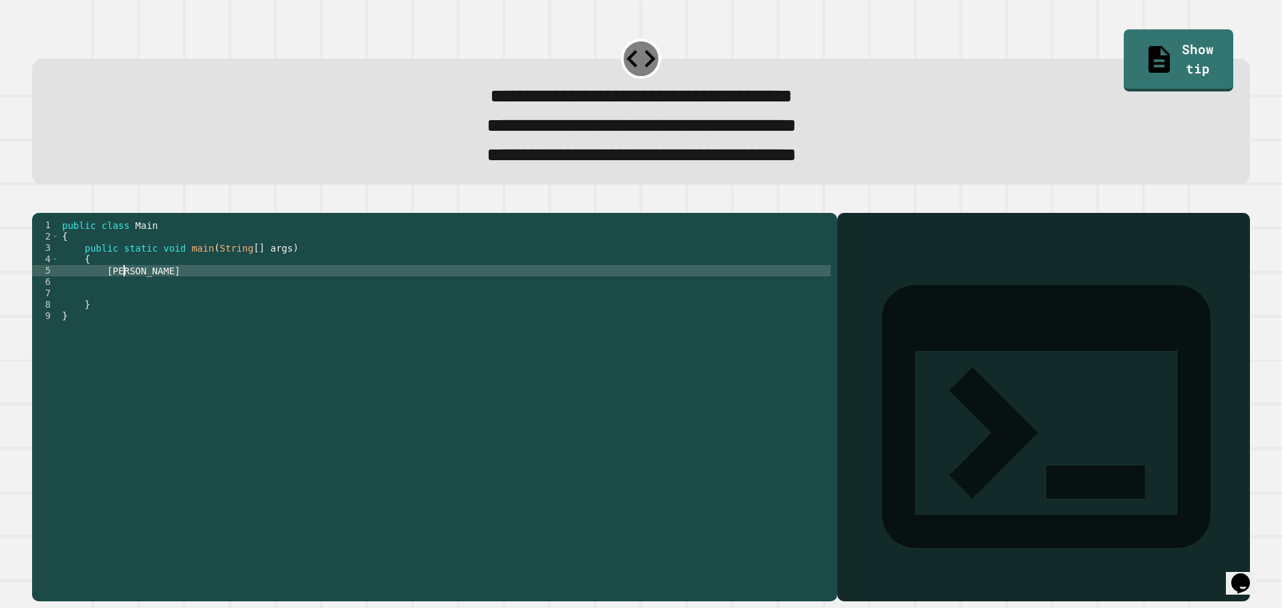
scroll to position [0, 4]
type textarea "*"
click at [164, 294] on div "public class Main { public static void main ( String [ ] args ) { int sigma = 8…" at bounding box center [444, 390] width 771 height 341
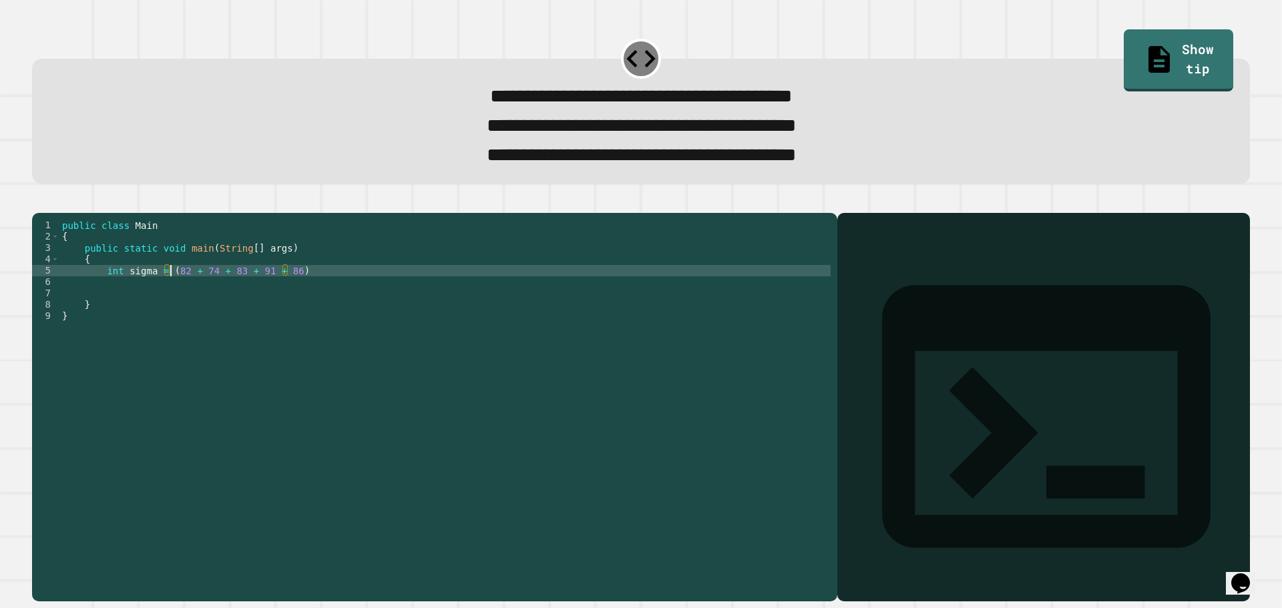
click at [165, 292] on div "public class Main { public static void main ( String [ ] args ) { int sigma = (…" at bounding box center [444, 390] width 771 height 341
click at [355, 292] on div "public class Main { public static void main ( String [ ] args ) { int sigma = (…" at bounding box center [444, 390] width 771 height 341
type textarea "**********"
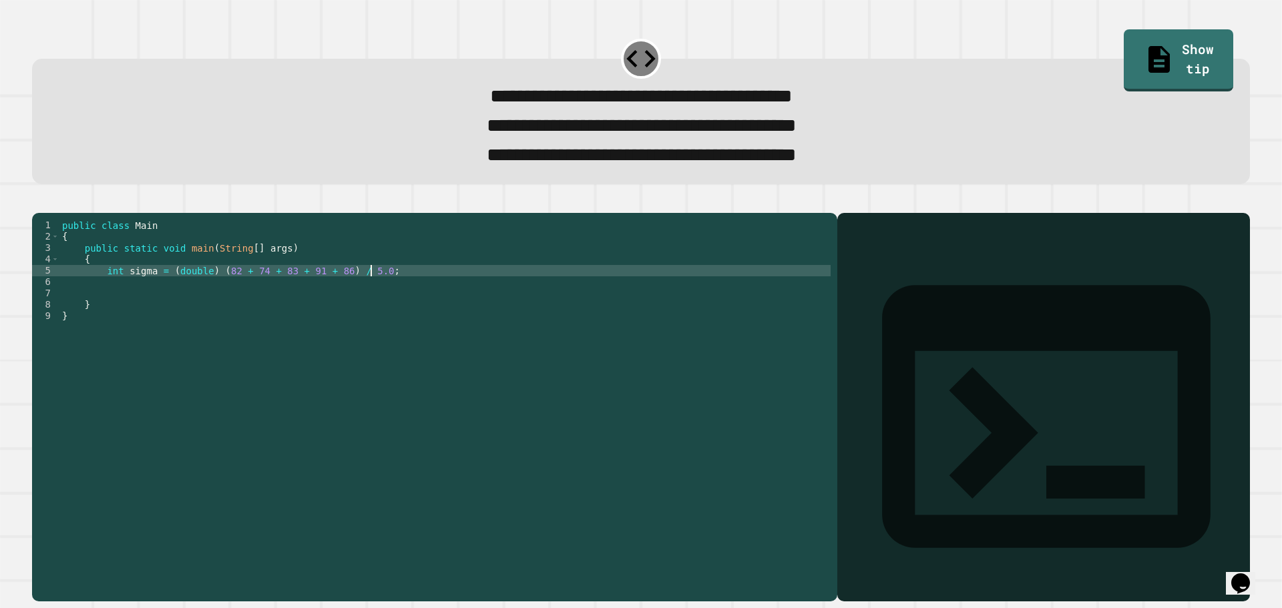
scroll to position [0, 2]
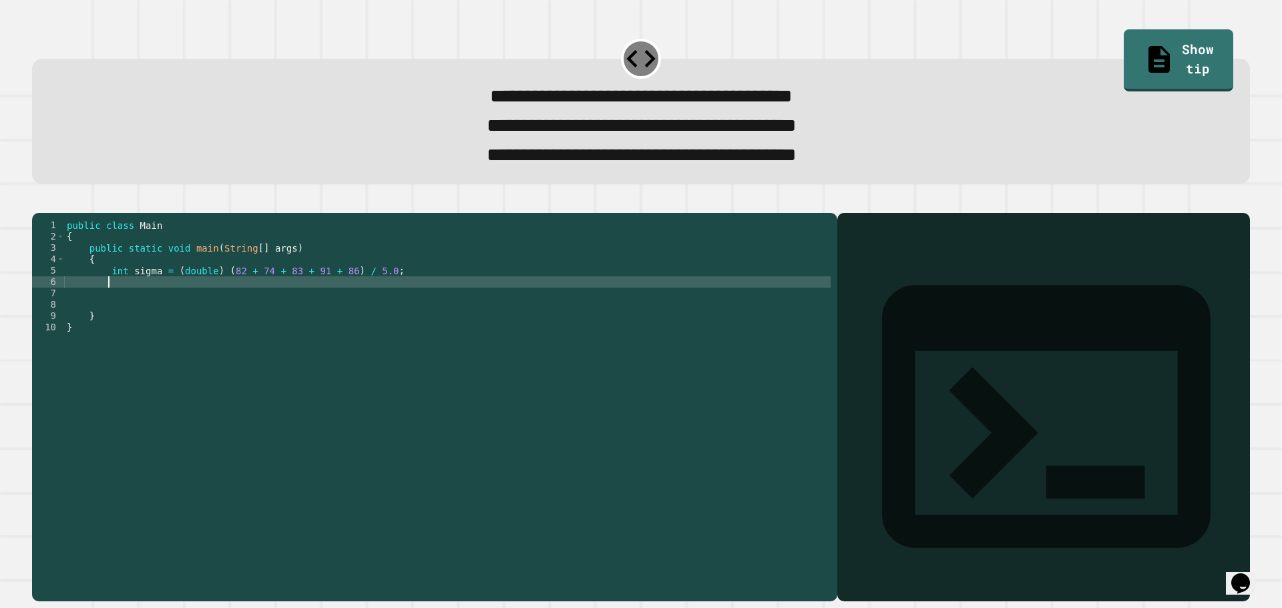
click at [118, 292] on div "public class Main { public static void main ( String [ ] args ) { int sigma = (…" at bounding box center [447, 390] width 767 height 341
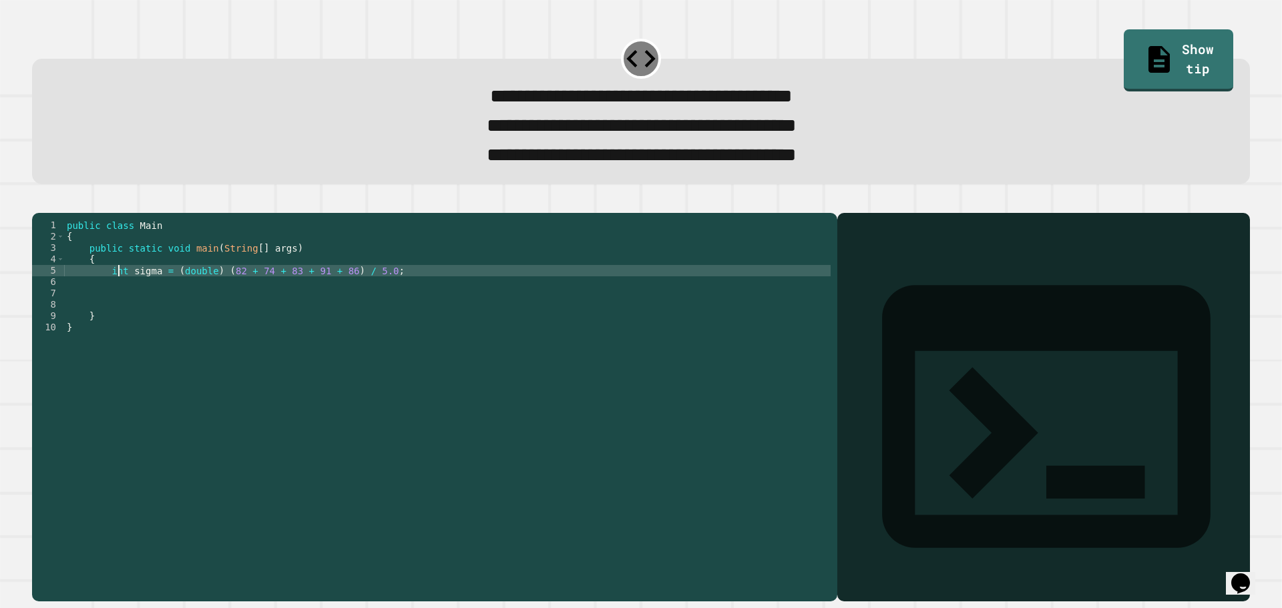
click at [118, 292] on div "public class Main { public static void main ( String [ ] args ) { int sigma = (…" at bounding box center [447, 390] width 767 height 341
type textarea "**********"
drag, startPoint x: 394, startPoint y: 296, endPoint x: 108, endPoint y: 299, distance: 286.5
click at [108, 299] on div "public class Main { public static void main ( String [ ] args ) { double sigma …" at bounding box center [447, 390] width 767 height 341
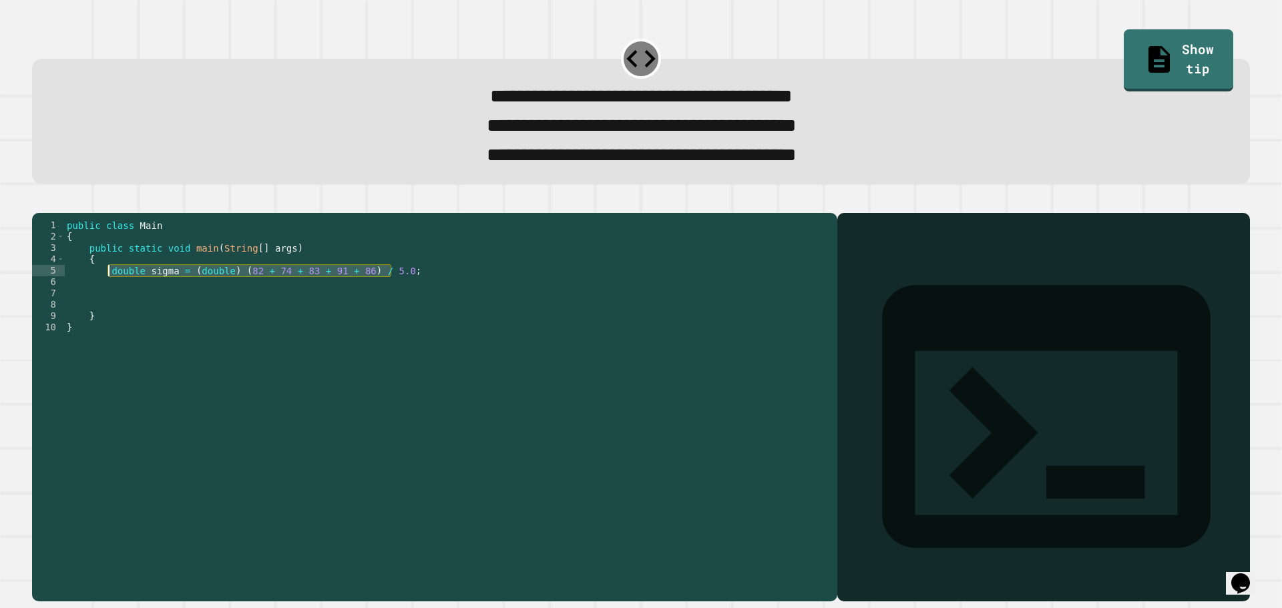
click at [158, 315] on div "public class Main { public static void main ( String [ ] args ) { double sigma …" at bounding box center [447, 390] width 767 height 341
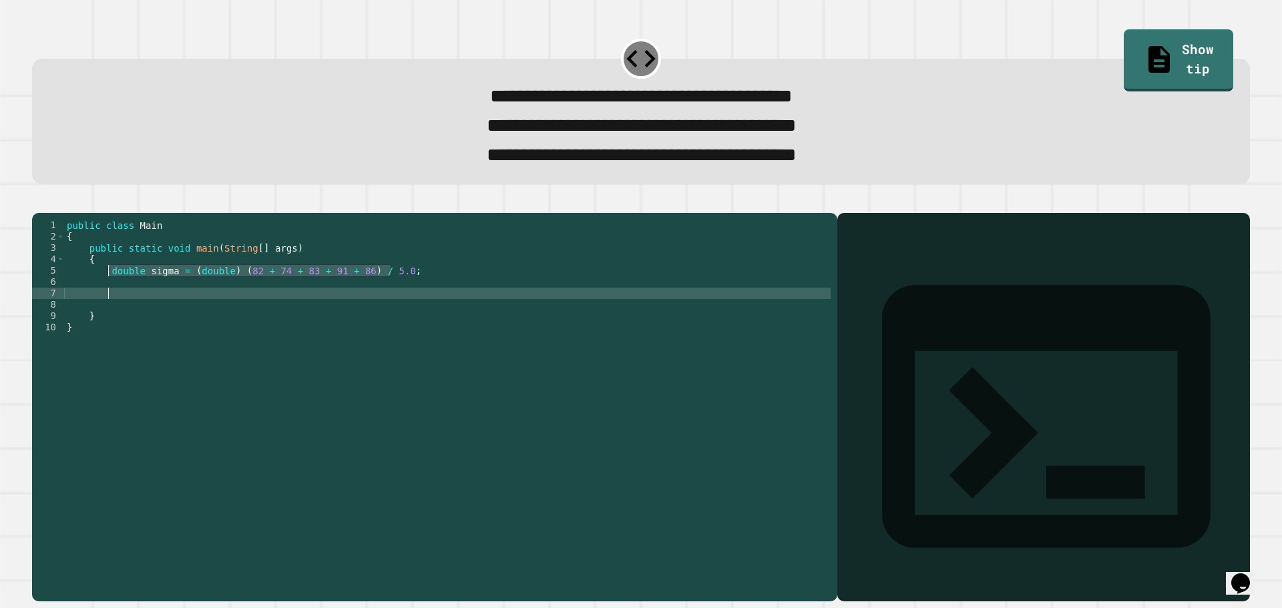
scroll to position [0, 2]
click at [254, 308] on div "public class Main { public static void main ( String [ ] args ) { int sigma = (…" at bounding box center [447, 390] width 767 height 341
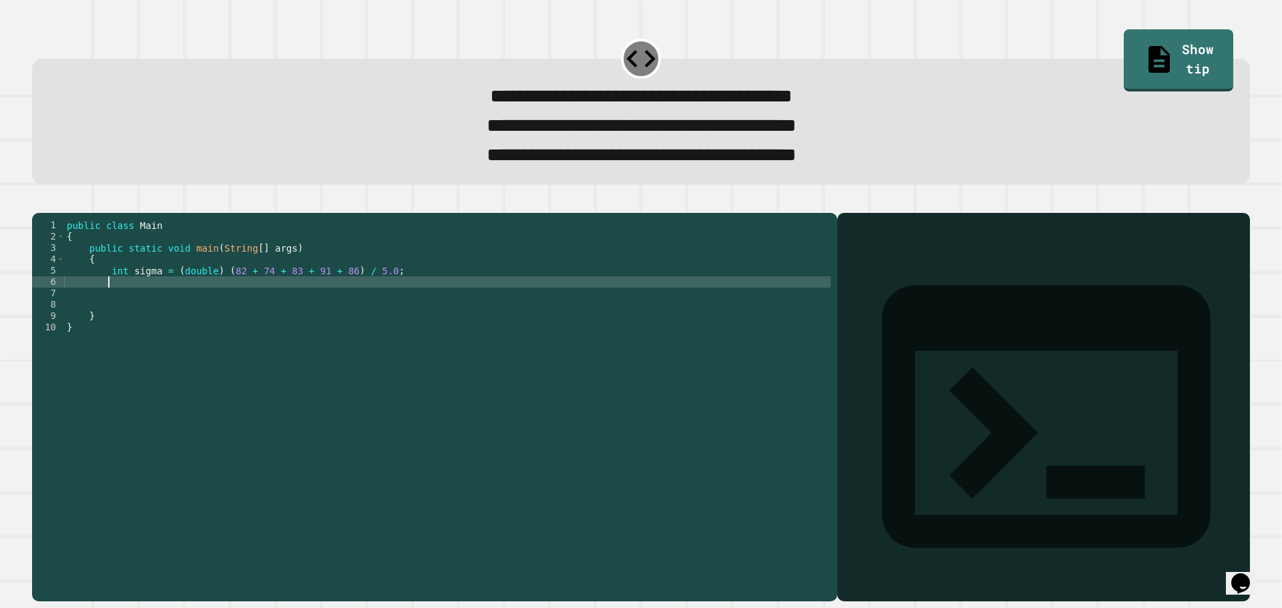
click at [191, 299] on div "public class Main { public static void main ( String [ ] args ) { int sigma = (…" at bounding box center [447, 390] width 767 height 341
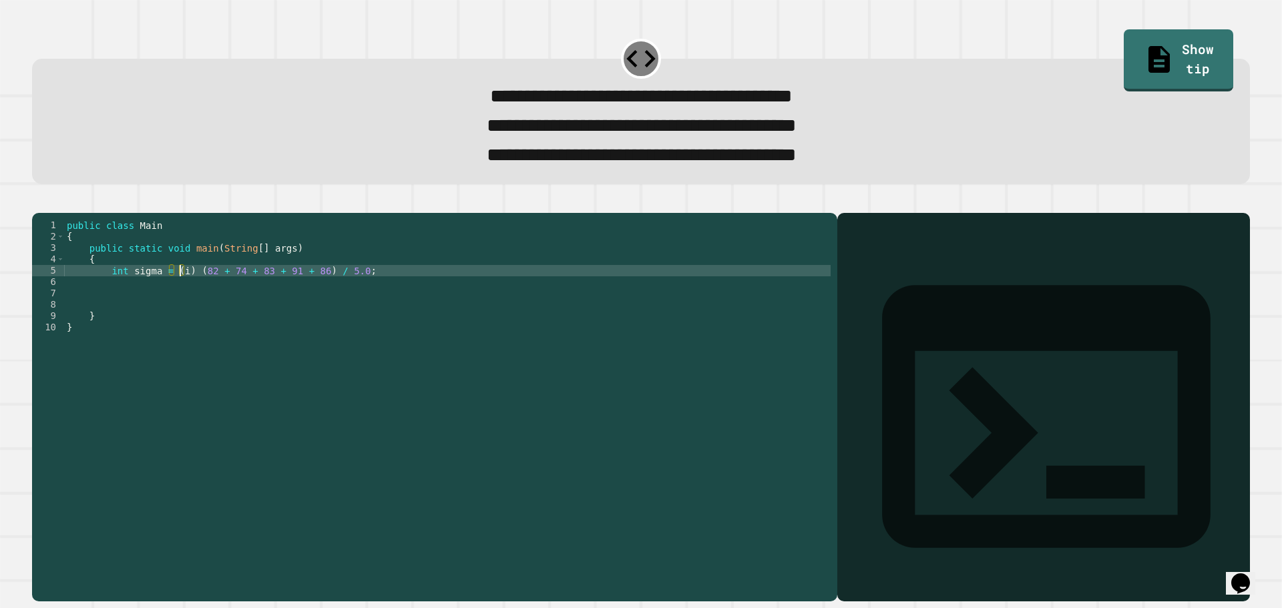
scroll to position [0, 9]
click at [355, 294] on div "public class Main { public static void main ( String [ ] args ) { int sigma = (…" at bounding box center [447, 390] width 767 height 341
click at [203, 296] on div "public class Main { public static void main ( String [ ] args ) { int sigma = (…" at bounding box center [447, 390] width 767 height 341
click at [349, 299] on div "public class Main { public static void main ( String [ ] args ) { int sigma = (…" at bounding box center [447, 390] width 767 height 341
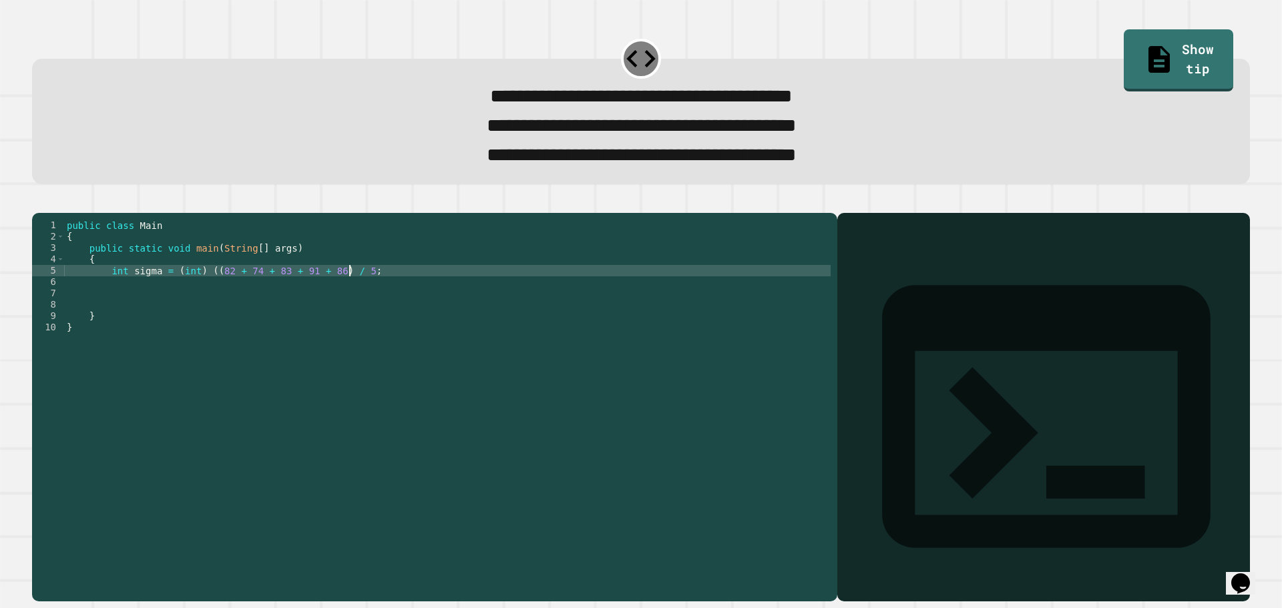
type textarea "**********"
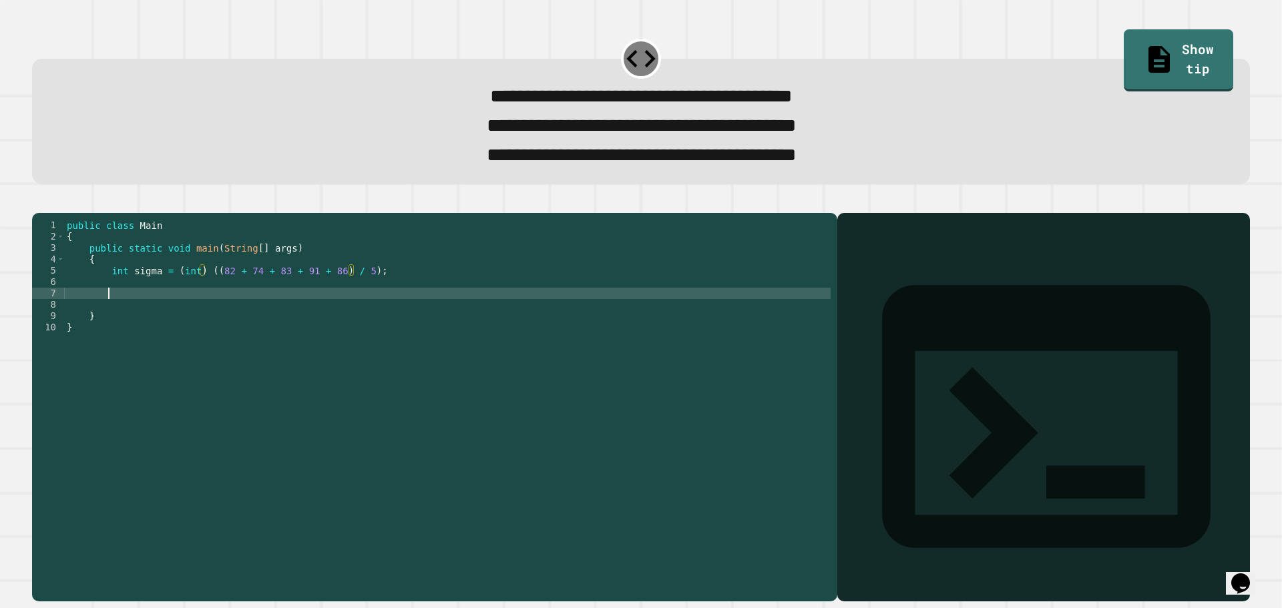
click at [379, 318] on div "public class Main { public static void main ( String [ ] args ) { int sigma = (…" at bounding box center [447, 390] width 767 height 341
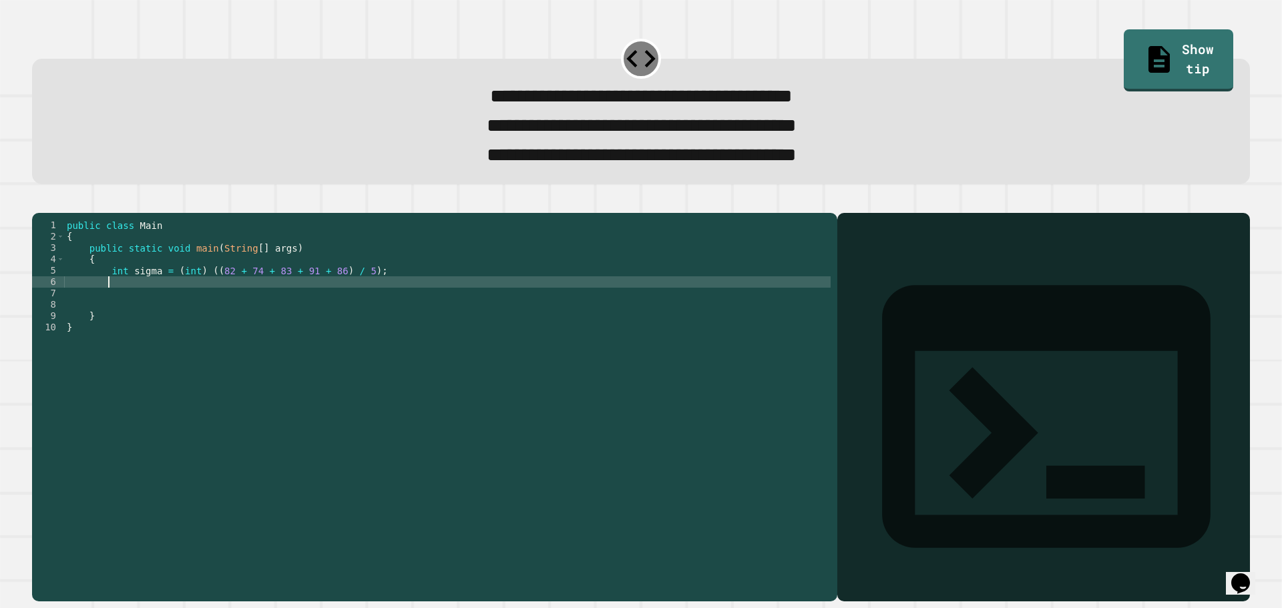
click at [290, 310] on div "public class Main { public static void main ( String [ ] args ) { int sigma = (…" at bounding box center [447, 390] width 767 height 341
type textarea "**********"
click at [39, 202] on button "button" at bounding box center [39, 202] width 0 height 0
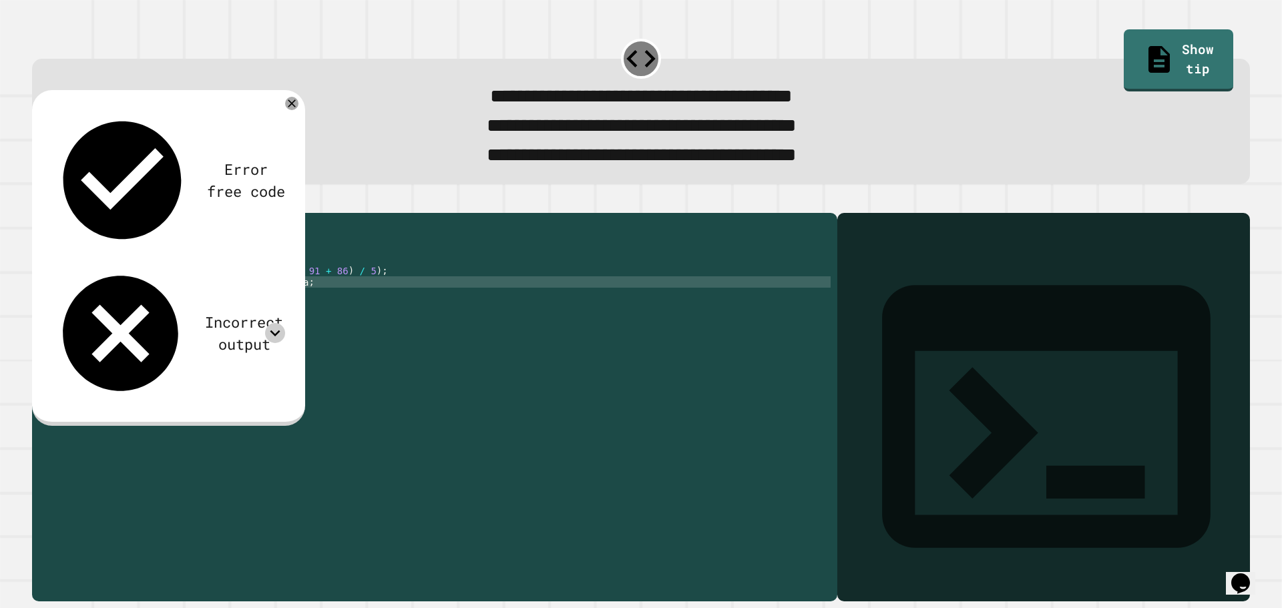
click at [272, 323] on icon at bounding box center [275, 333] width 20 height 20
click at [305, 304] on div "public class Main { public static void main ( String [ ] args ) { int sigma = (…" at bounding box center [447, 390] width 767 height 341
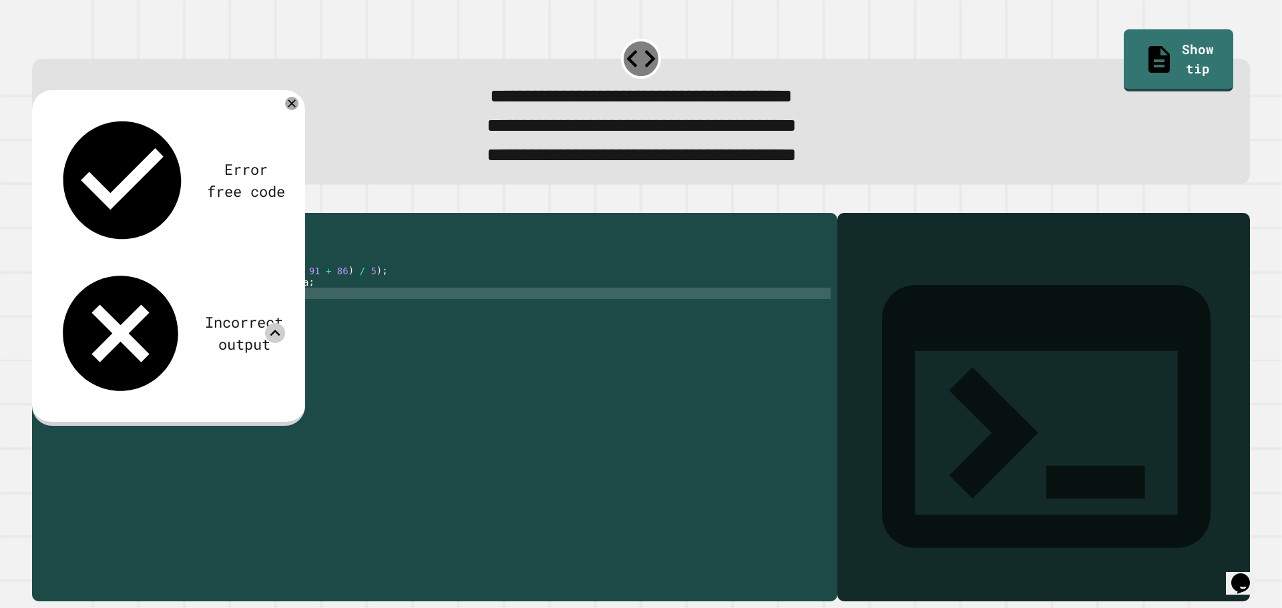
type textarea "*"
click at [51, 214] on icon "button" at bounding box center [47, 209] width 7 height 9
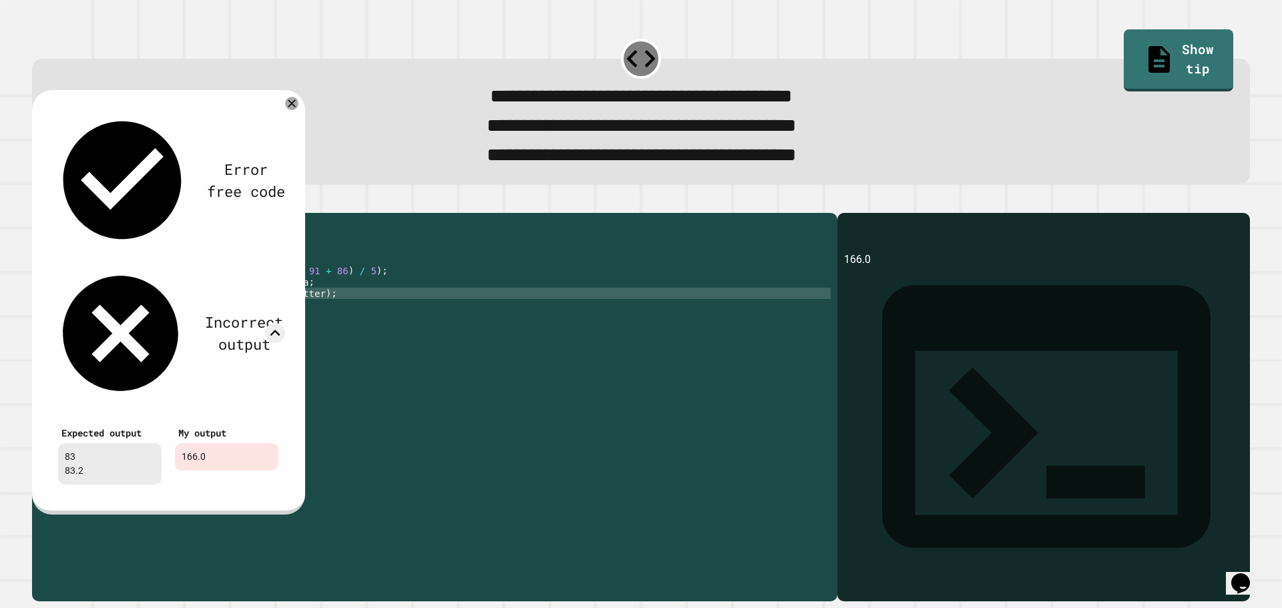
click at [241, 320] on div "public class Main { public static void main ( String [ ] args ) { int sigma = (…" at bounding box center [447, 390] width 767 height 341
click at [296, 102] on div "Error free code 166.0 Incorrect output Expected output 83 83.2 My output 166.0" at bounding box center [168, 302] width 273 height 425
click at [288, 106] on icon at bounding box center [291, 103] width 15 height 15
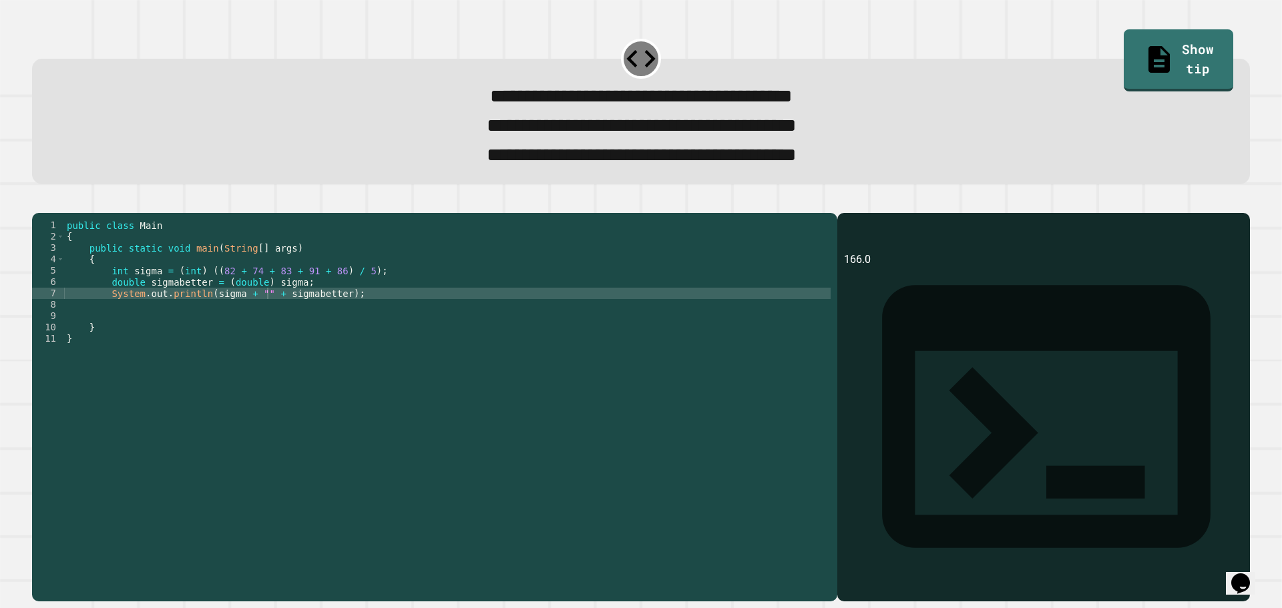
click at [39, 202] on button "button" at bounding box center [39, 202] width 0 height 0
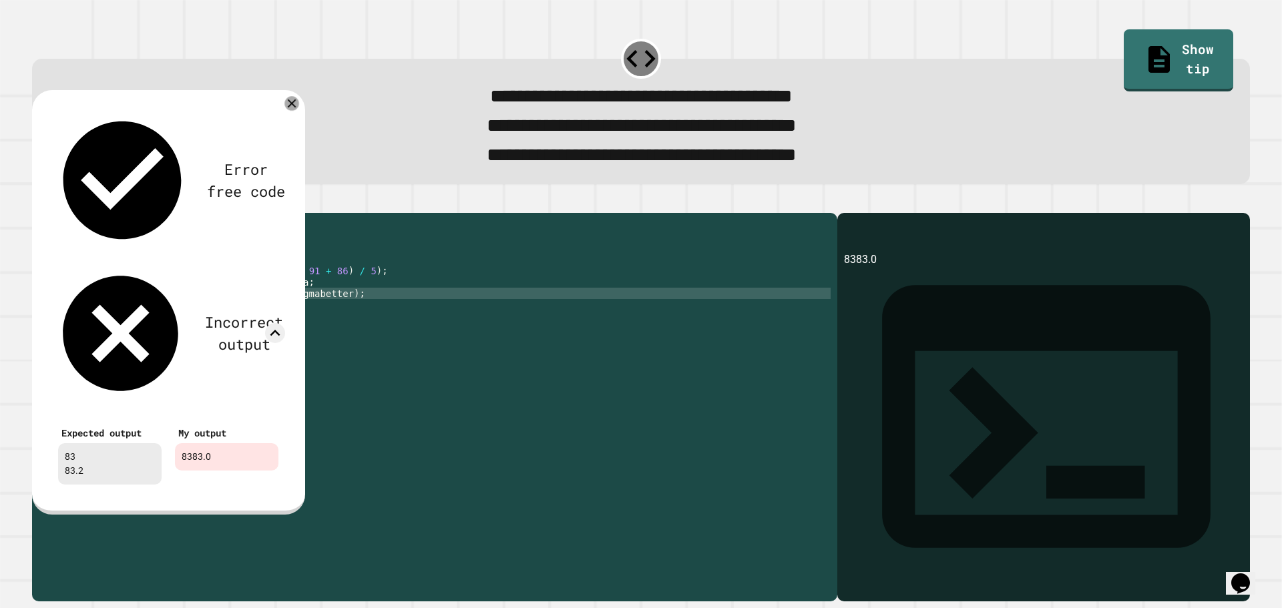
click at [287, 111] on icon at bounding box center [291, 103] width 15 height 15
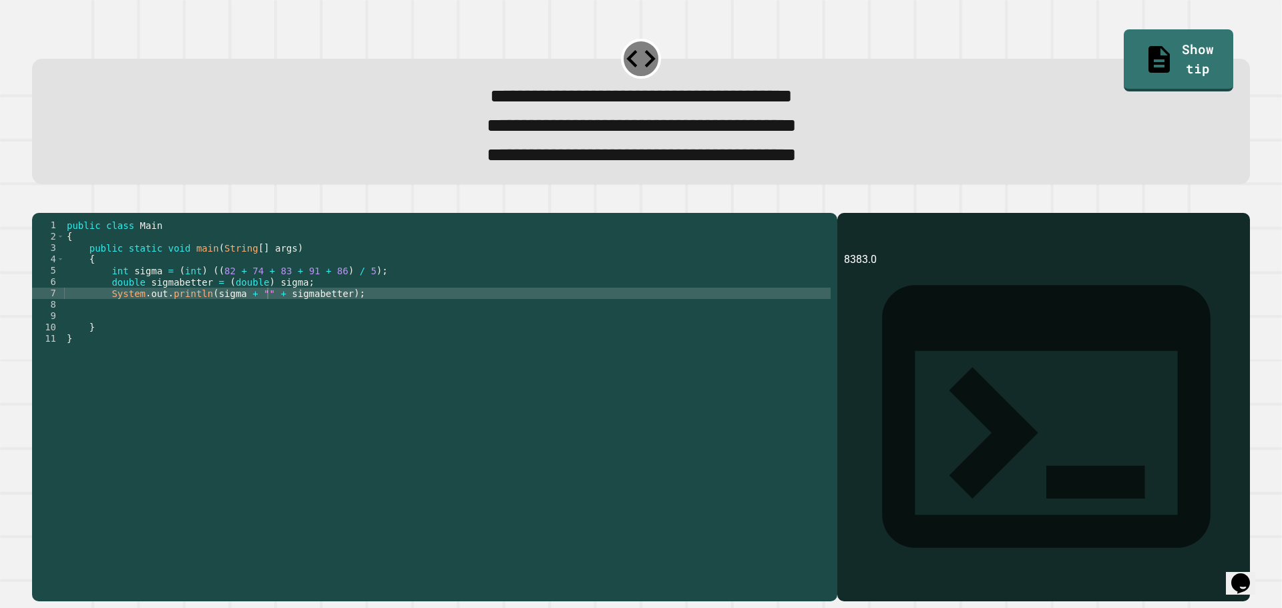
click at [310, 316] on div "public class Main { public static void main ( String [ ] args ) { int sigma = (…" at bounding box center [447, 390] width 767 height 341
click at [300, 316] on div "public class Main { public static void main ( String [ ] args ) { int sigma = (…" at bounding box center [447, 390] width 767 height 341
type textarea "**********"
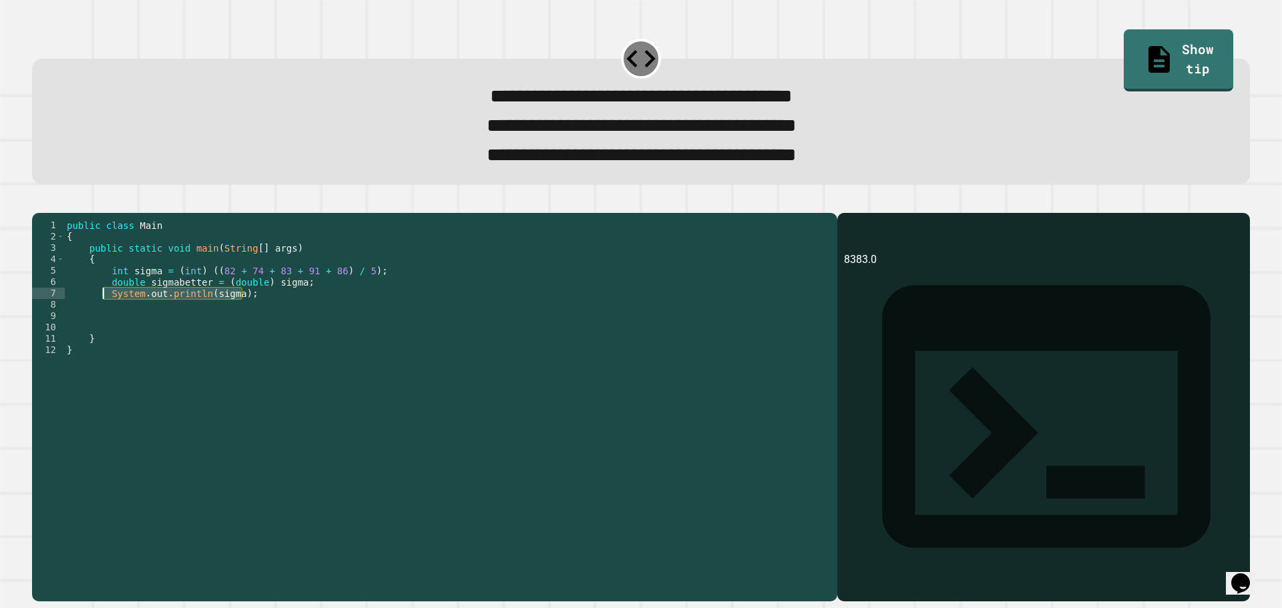
drag, startPoint x: 234, startPoint y: 320, endPoint x: 106, endPoint y: 320, distance: 128.9
click at [106, 320] on div "public class Main { public static void main ( String [ ] args ) { int sigma = (…" at bounding box center [447, 390] width 767 height 341
type textarea "**********"
click at [126, 327] on div "public class Main { public static void main ( String [ ] args ) { int sigma = (…" at bounding box center [447, 390] width 767 height 341
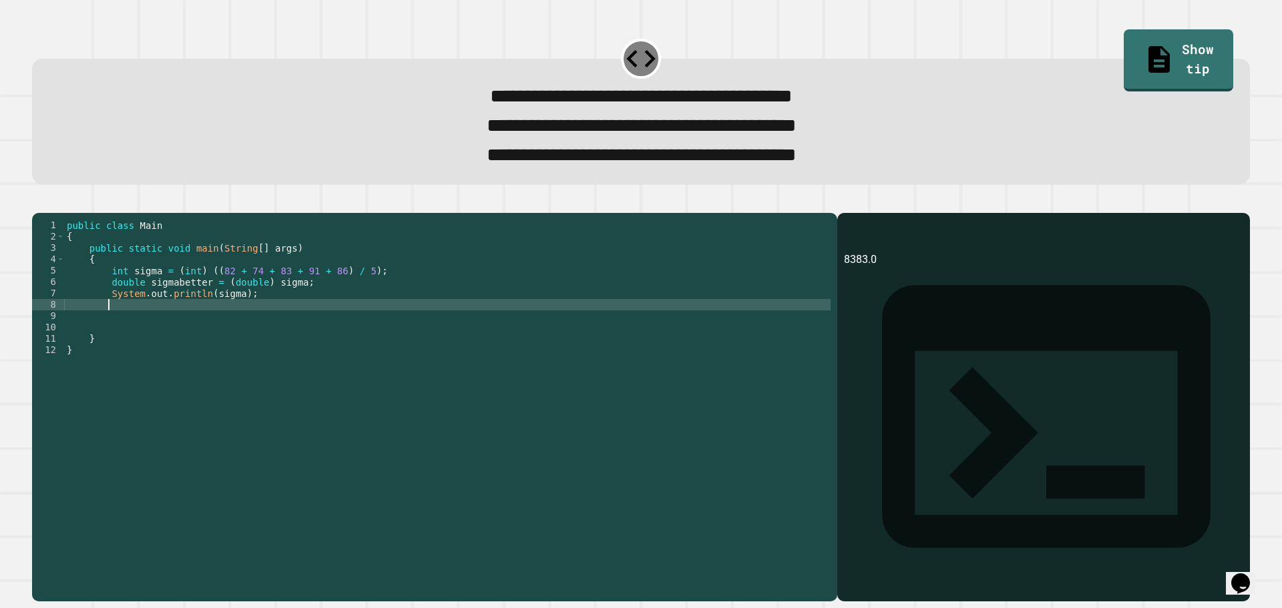
paste textarea "**********"
click at [39, 202] on button "button" at bounding box center [39, 202] width 0 height 0
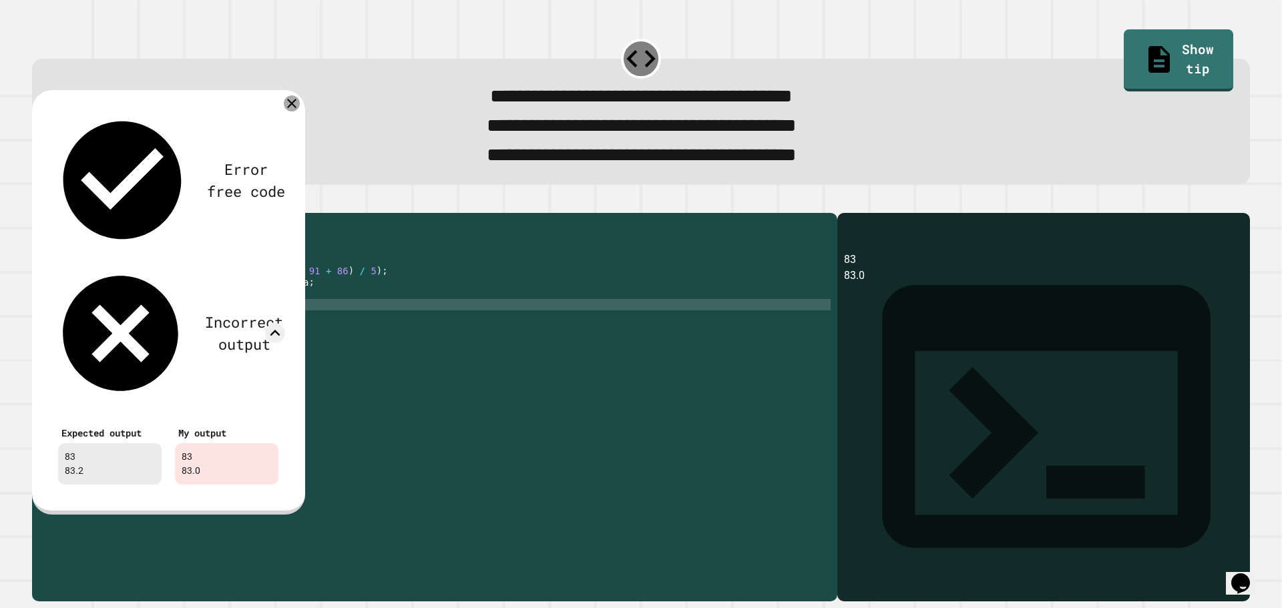
click at [292, 112] on icon at bounding box center [292, 103] width 16 height 16
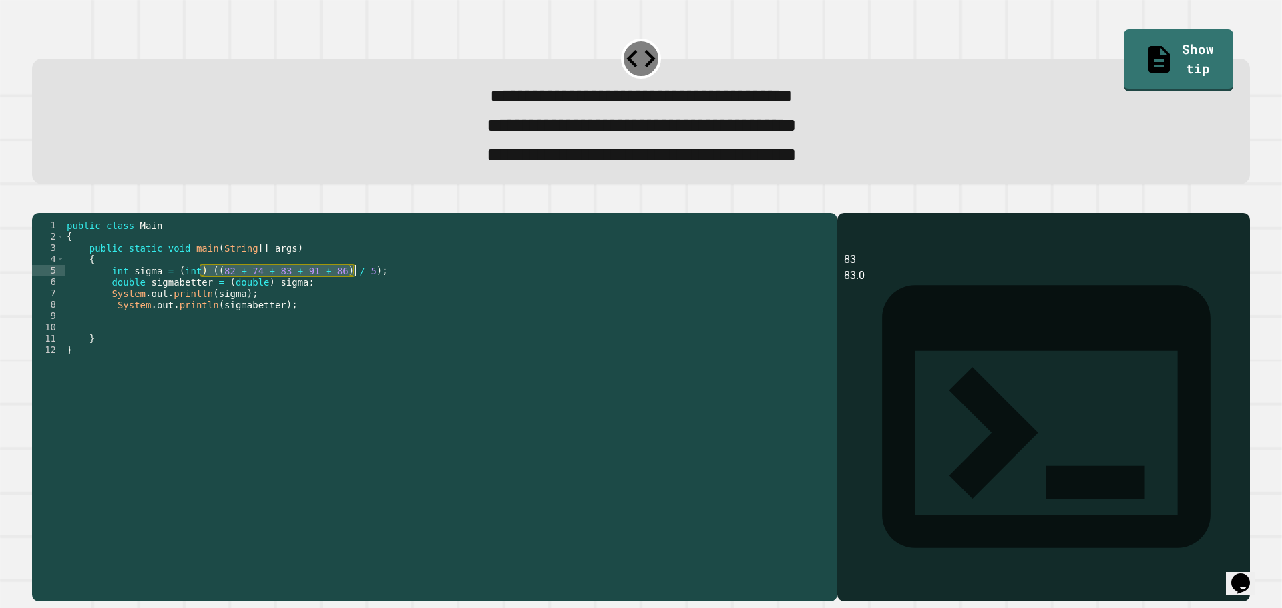
drag, startPoint x: 200, startPoint y: 296, endPoint x: 354, endPoint y: 292, distance: 153.6
click at [354, 292] on div "public class Main { public static void main ( String [ ] args ) { int sigma = (…" at bounding box center [447, 390] width 767 height 341
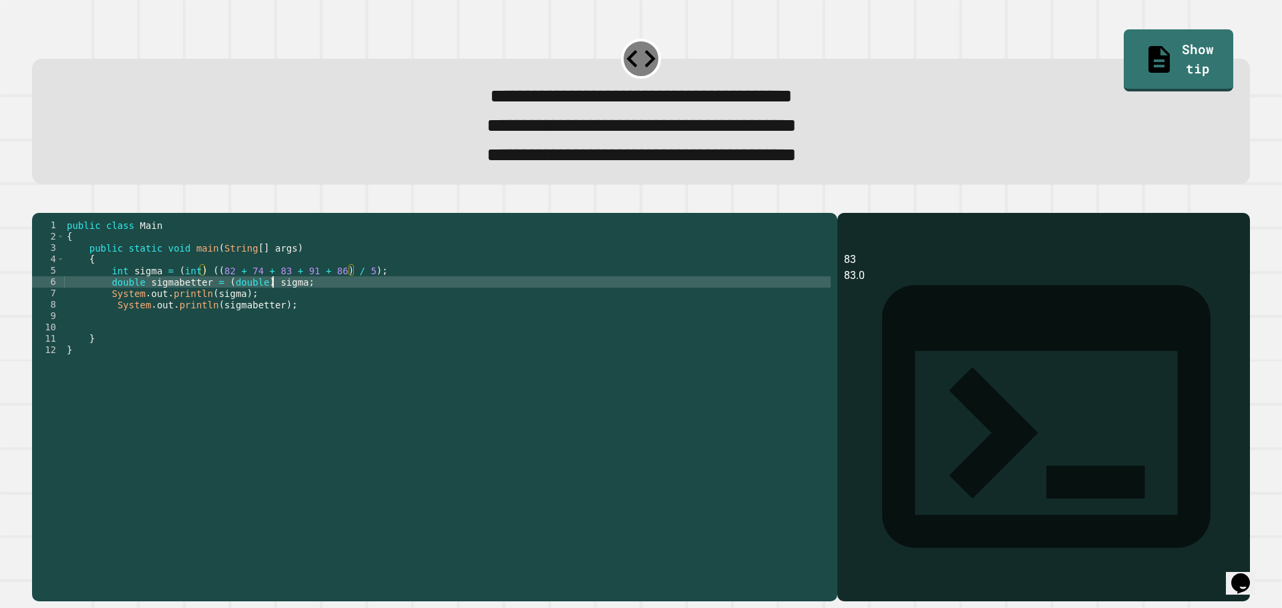
click at [270, 308] on div "public class Main { public static void main ( String [ ] args ) { int sigma = (…" at bounding box center [447, 390] width 767 height 341
paste textarea "**********"
click at [413, 303] on div "public class Main { public static void main ( String [ ] args ) { int sigma = (…" at bounding box center [447, 390] width 767 height 341
drag, startPoint x: 254, startPoint y: 306, endPoint x: 220, endPoint y: 307, distance: 33.4
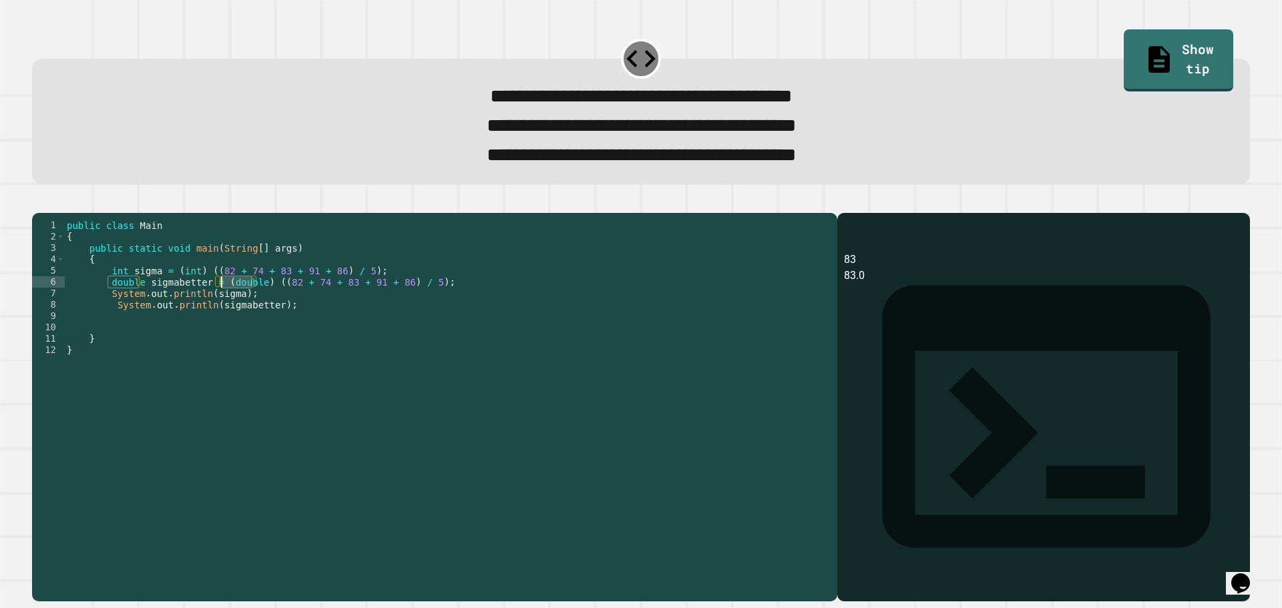
click at [220, 307] on div "public class Main { public static void main ( String [ ] args ) { int sigma = (…" at bounding box center [447, 390] width 767 height 341
click at [268, 301] on div "public class Main { public static void main ( String [ ] args ) { int sigma = (…" at bounding box center [447, 390] width 767 height 341
click at [412, 306] on div "public class Main { public static void main ( String [ ] args ) { int sigma = (…" at bounding box center [447, 390] width 767 height 341
type textarea "**********"
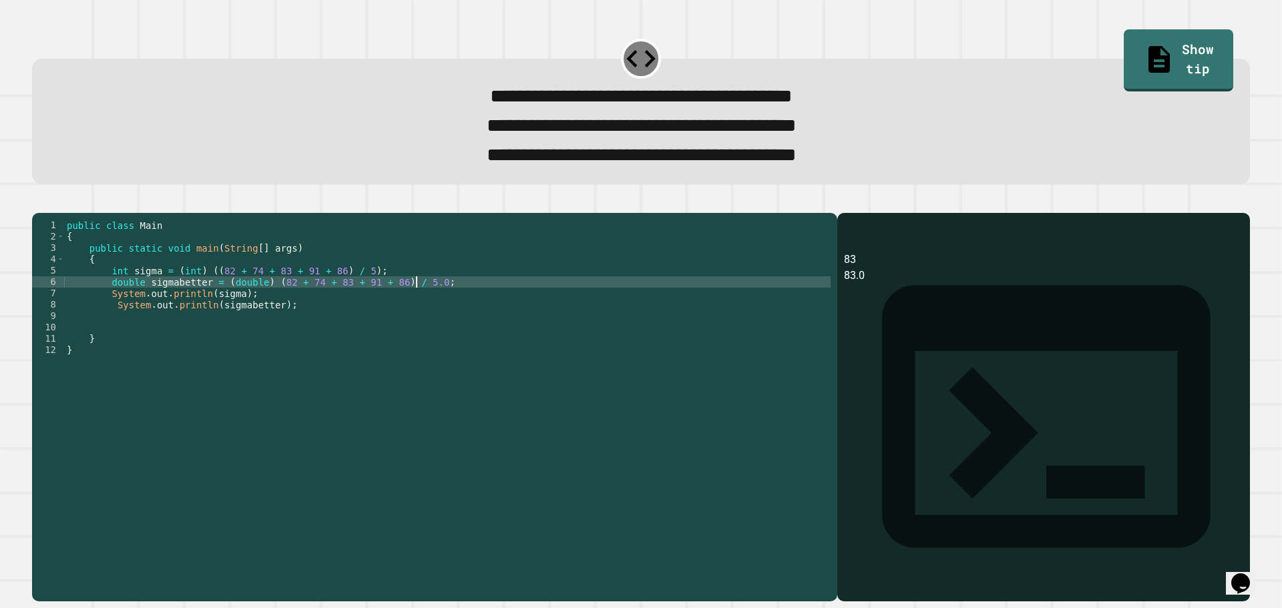
click at [39, 202] on icon "button" at bounding box center [39, 202] width 0 height 0
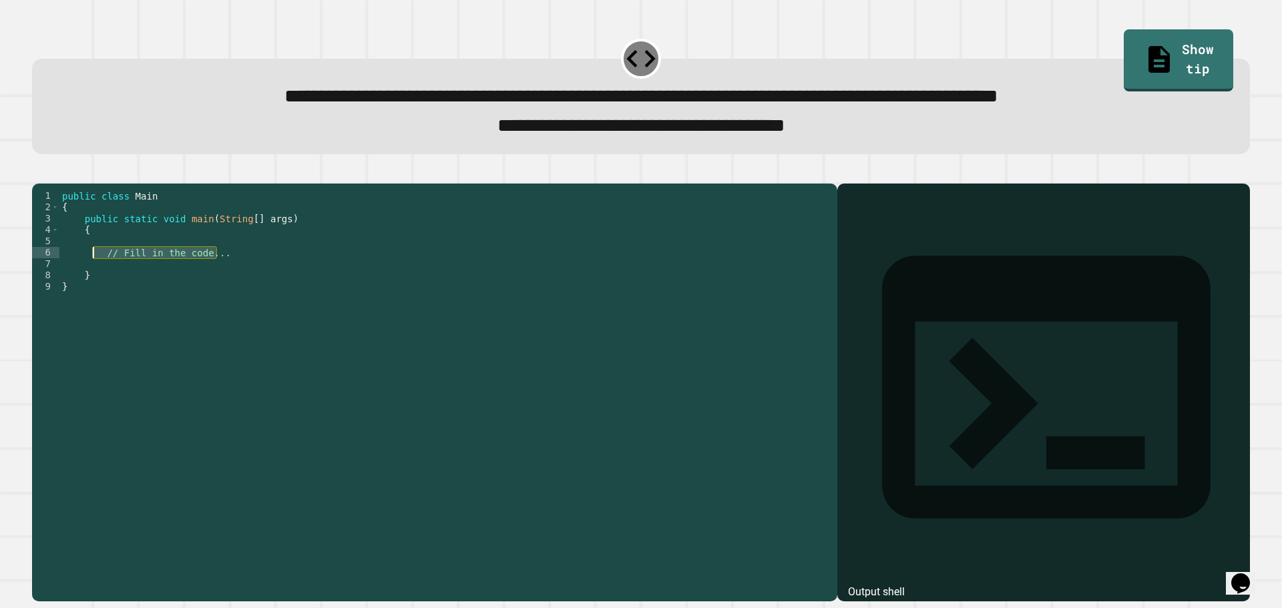
drag, startPoint x: 222, startPoint y: 279, endPoint x: 93, endPoint y: 278, distance: 128.9
click at [93, 278] on div "public class Main { public static void main ( String [ ] args ) { // Fill in th…" at bounding box center [444, 377] width 771 height 375
click at [1169, 47] on link "Show tip" at bounding box center [1178, 59] width 109 height 65
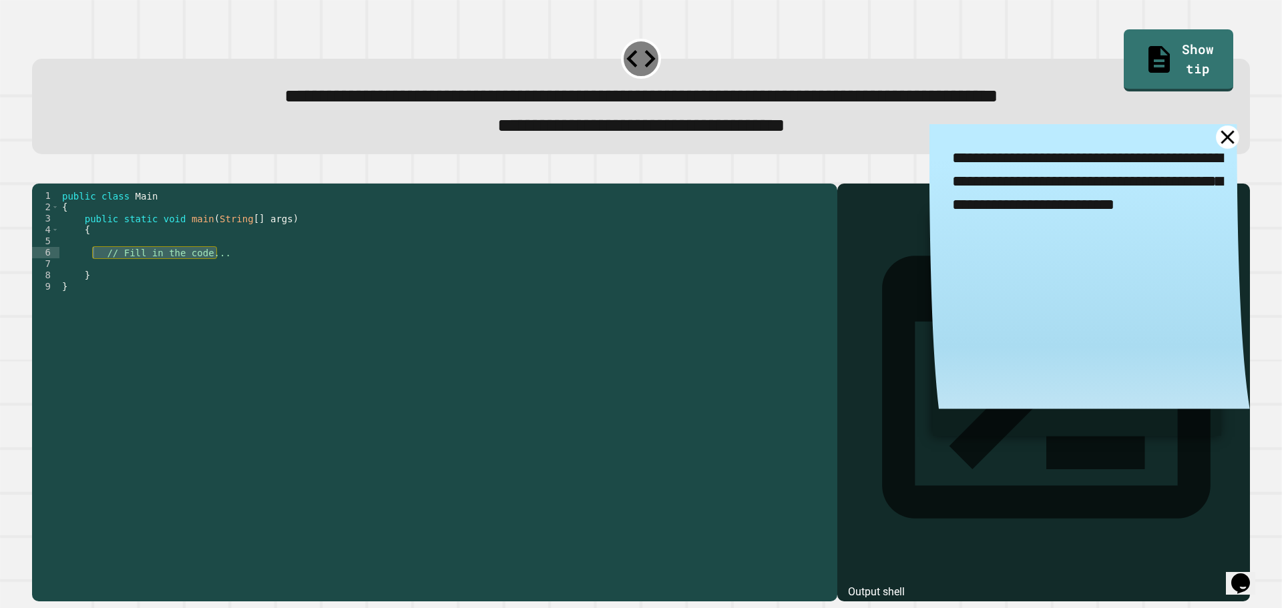
click at [1216, 137] on icon at bounding box center [1227, 137] width 23 height 23
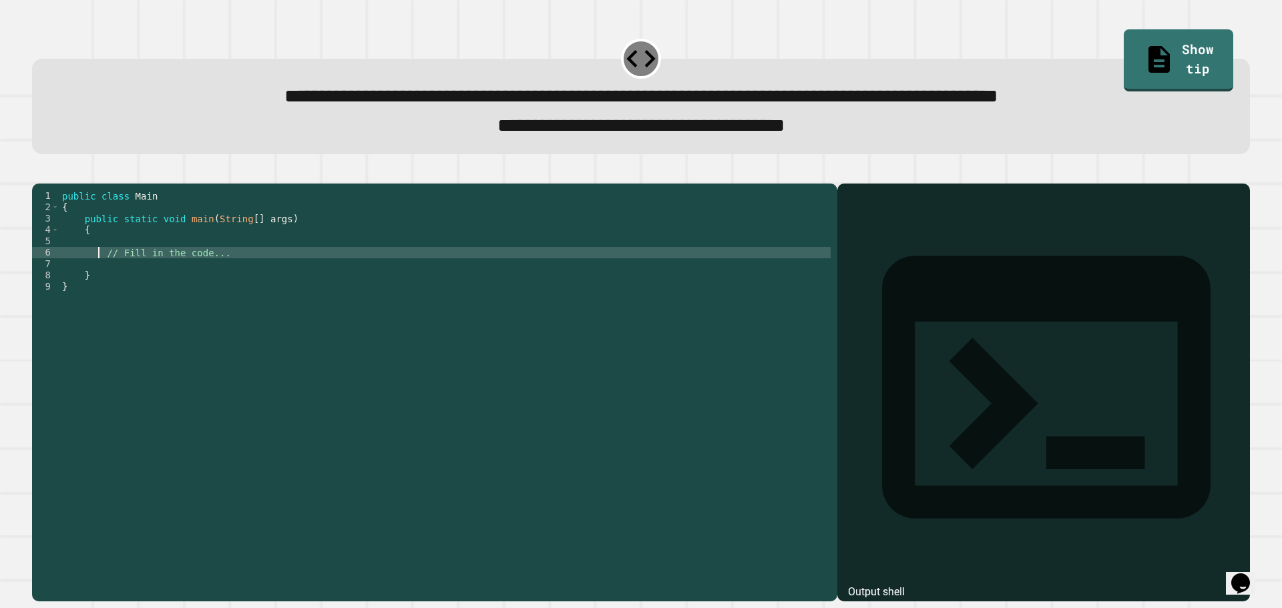
type textarea "**********"
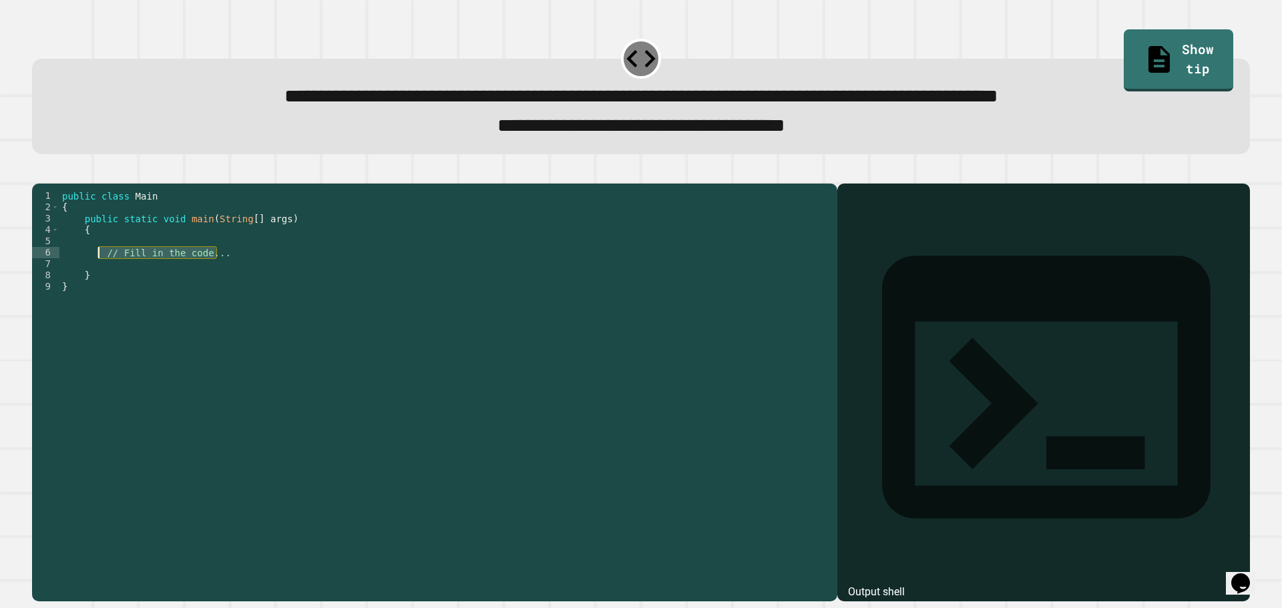
drag, startPoint x: 224, startPoint y: 275, endPoint x: 100, endPoint y: 278, distance: 123.6
click at [100, 278] on div "public class Main { public static void main ( String [ ] args ) { // Fill in th…" at bounding box center [444, 377] width 771 height 375
click at [204, 262] on div "public class Main { public static void main ( String [ ] args ) { } }" at bounding box center [444, 377] width 771 height 375
click at [1124, 59] on link "Show tip" at bounding box center [1179, 60] width 110 height 62
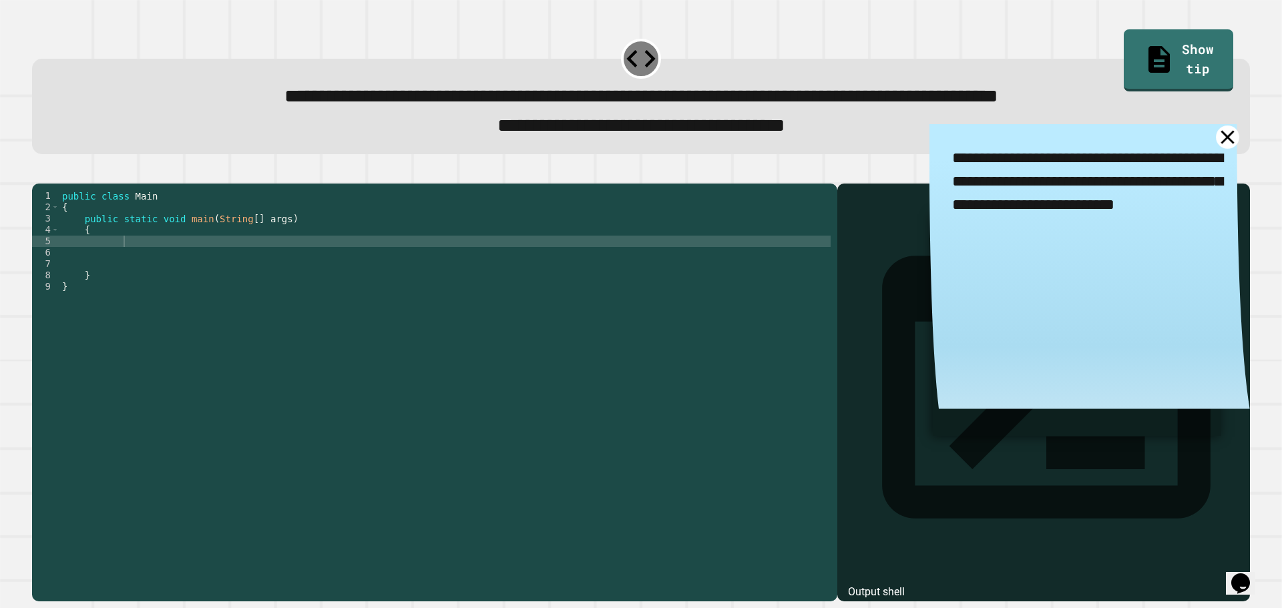
click at [1216, 135] on icon at bounding box center [1227, 137] width 23 height 23
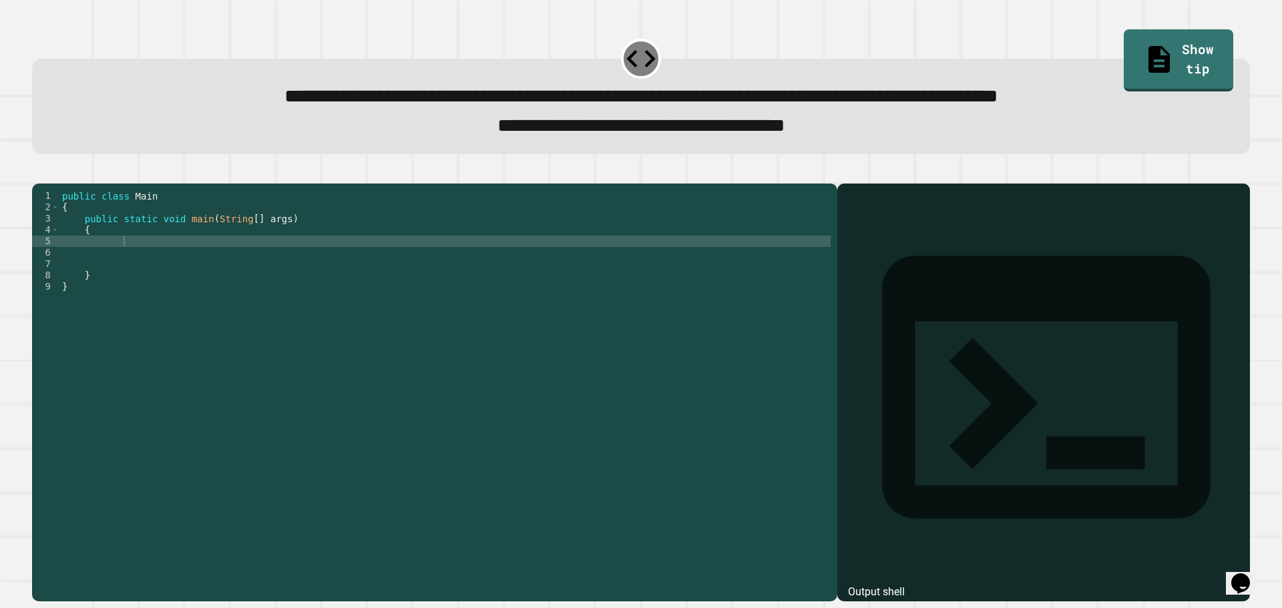
click at [186, 262] on div "public class Main { public static void main ( String [ ] args ) { } }" at bounding box center [444, 377] width 771 height 375
drag, startPoint x: 401, startPoint y: 132, endPoint x: 451, endPoint y: 134, distance: 50.8
click at [451, 134] on div "**********" at bounding box center [641, 126] width 1171 height 29
copy span "****"
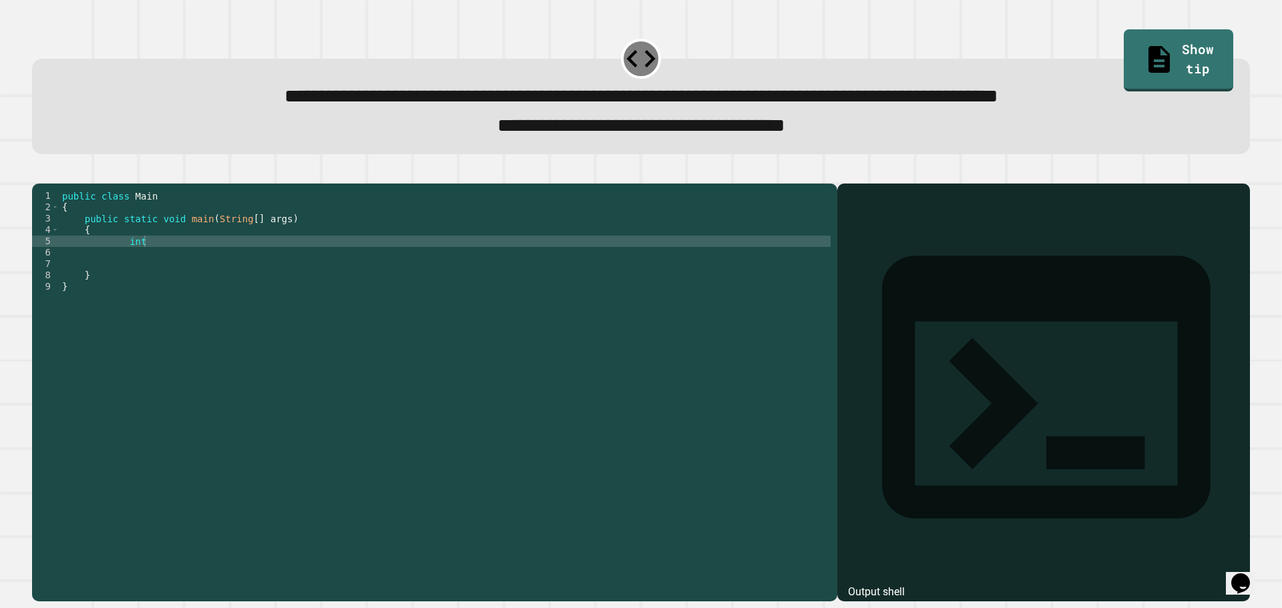
click at [194, 264] on div "public class Main { public static void main ( String [ ] args ) { int } }" at bounding box center [444, 377] width 771 height 375
paste textarea "*****"
click at [173, 263] on div "public class Main { public static void main ( String [ ] args ) { int one = -8.…" at bounding box center [444, 377] width 771 height 375
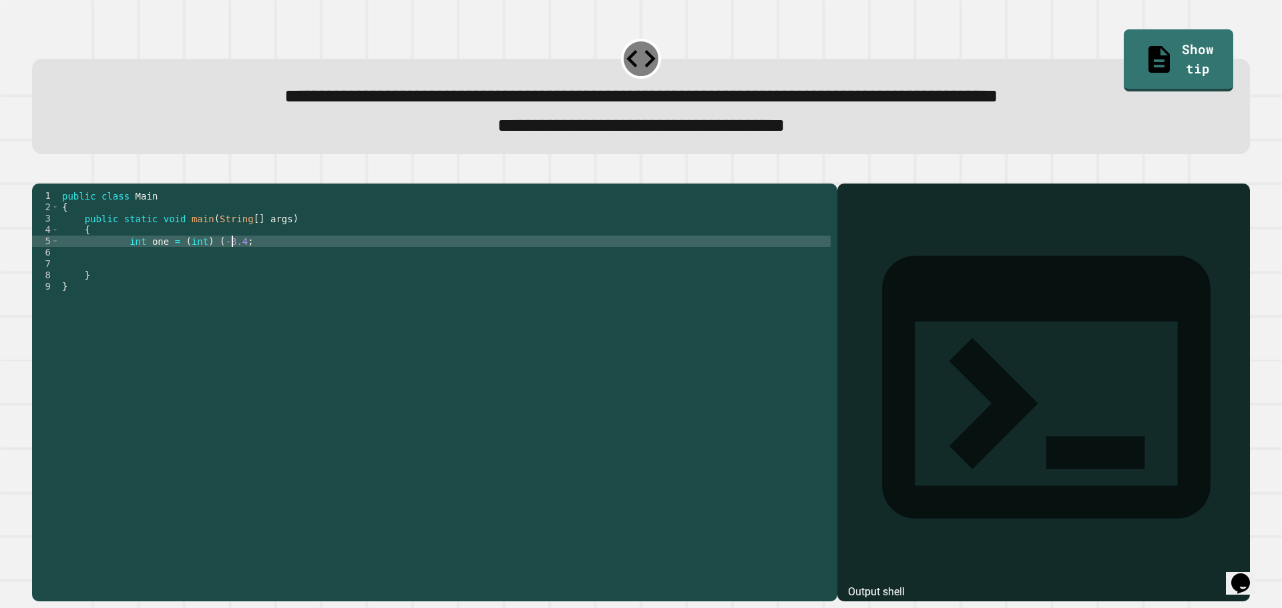
scroll to position [0, 12]
click at [259, 264] on div "public class Main { public static void main ( String [ ] args ) { int one = ( i…" at bounding box center [444, 377] width 771 height 375
type textarea "**********"
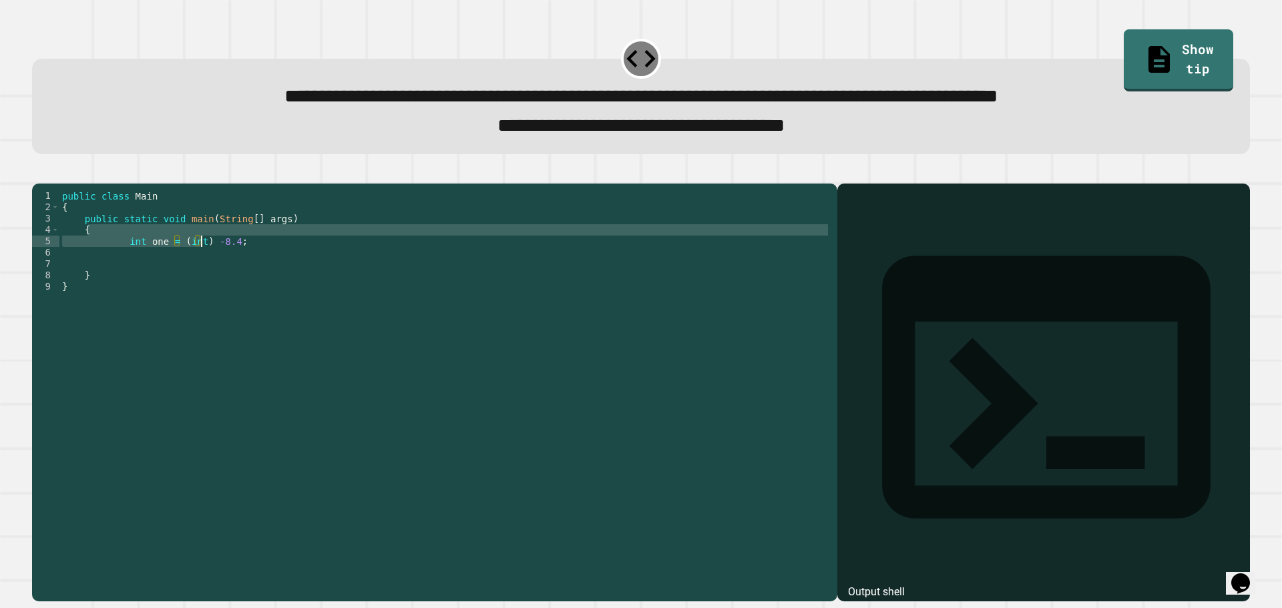
drag, startPoint x: 275, startPoint y: 253, endPoint x: 209, endPoint y: 262, distance: 66.8
click at [196, 263] on div "public class Main { public static void main ( String [ ] args ) { int one = ( i…" at bounding box center [444, 377] width 771 height 375
click at [216, 262] on div "public class Main { public static void main ( String [ ] args ) { int one = ( i…" at bounding box center [444, 377] width 771 height 375
drag, startPoint x: 231, startPoint y: 262, endPoint x: 123, endPoint y: 266, distance: 108.2
click at [123, 266] on div "public class Main { public static void main ( String [ ] args ) { int one = ( i…" at bounding box center [444, 377] width 771 height 375
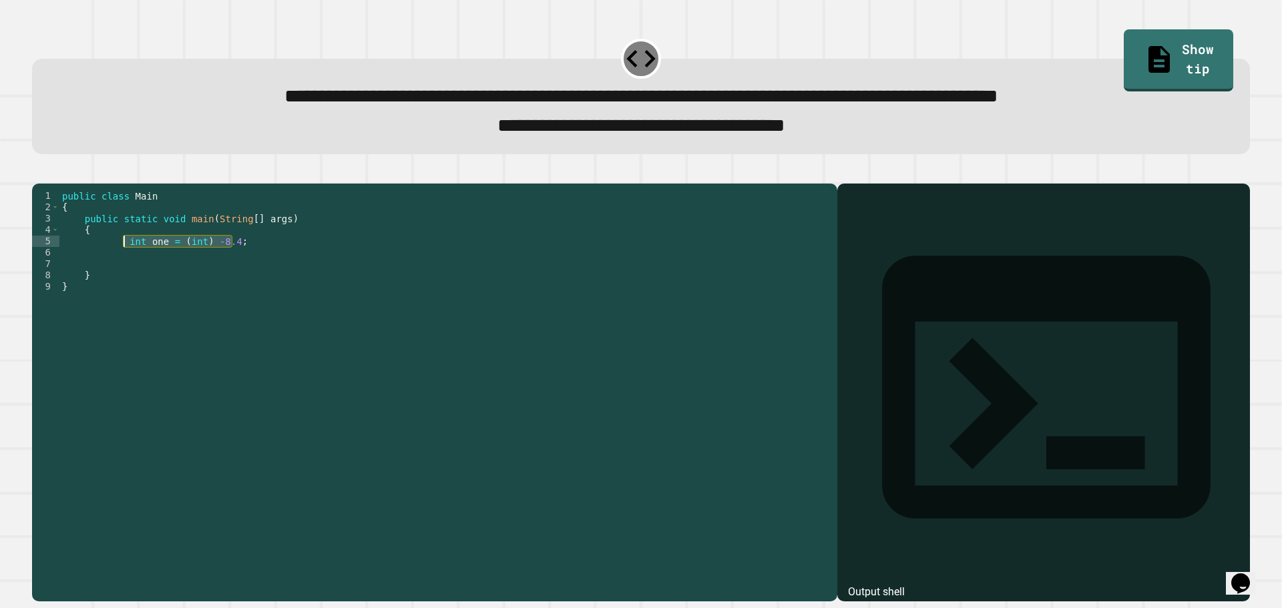
click at [144, 277] on div "public class Main { public static void main ( String [ ] args ) { int one = ( i…" at bounding box center [444, 377] width 771 height 375
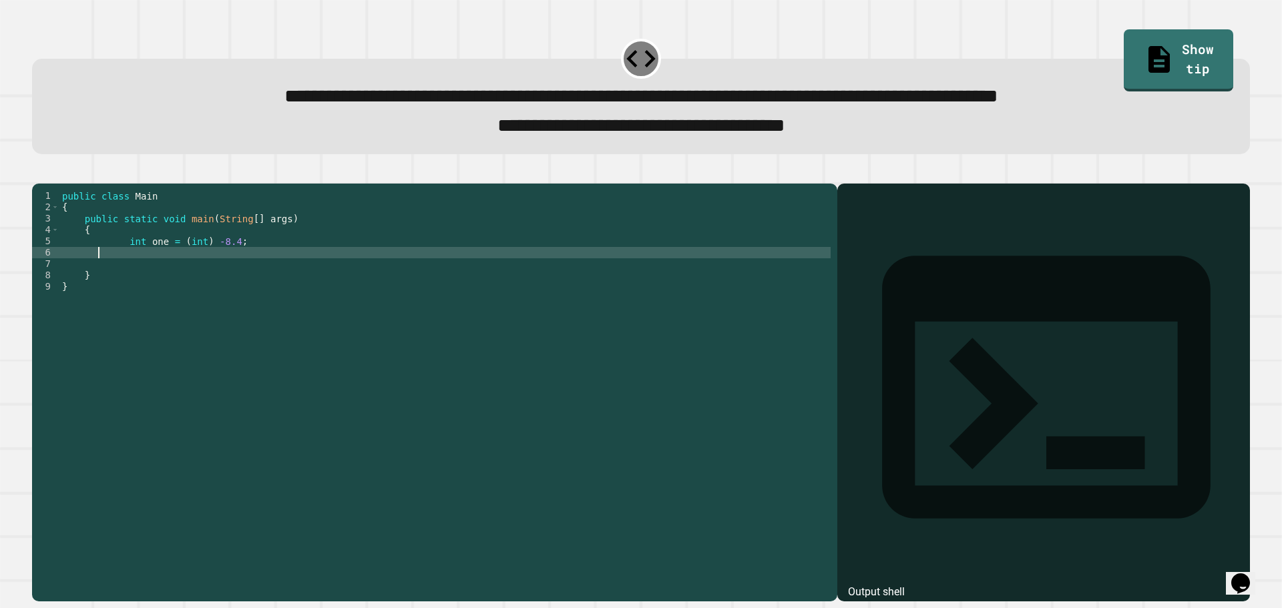
scroll to position [0, 2]
paste textarea "**********"
click at [125, 275] on div "public class Main { public static void main ( String [ ] args ) { int one = ( i…" at bounding box center [444, 377] width 771 height 375
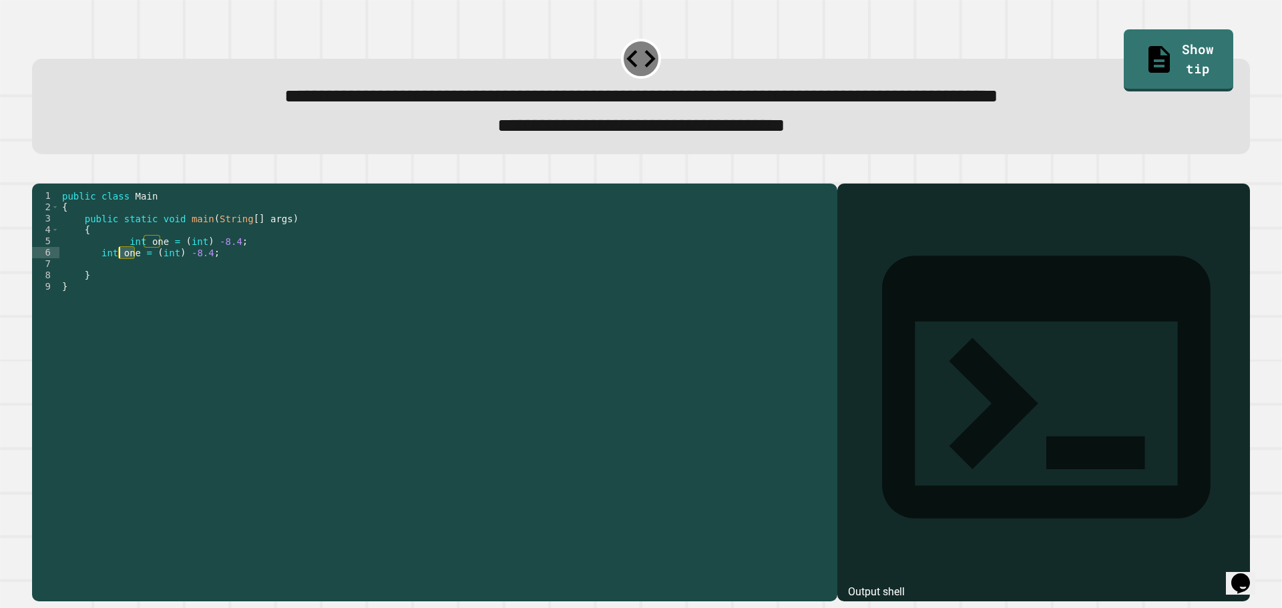
scroll to position [0, 5]
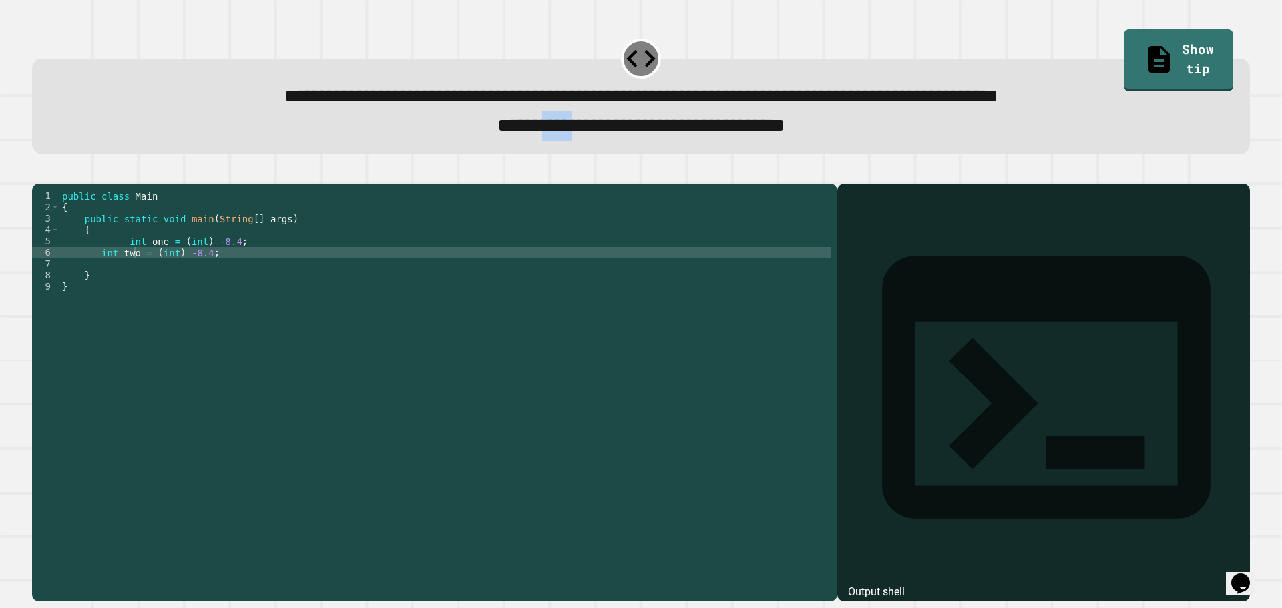
drag, startPoint x: 479, startPoint y: 134, endPoint x: 520, endPoint y: 133, distance: 41.4
click at [520, 133] on span "**********" at bounding box center [641, 125] width 288 height 19
copy span "****"
click at [192, 276] on div "public class Main { public static void main ( String [ ] args ) { int one = ( i…" at bounding box center [444, 377] width 771 height 375
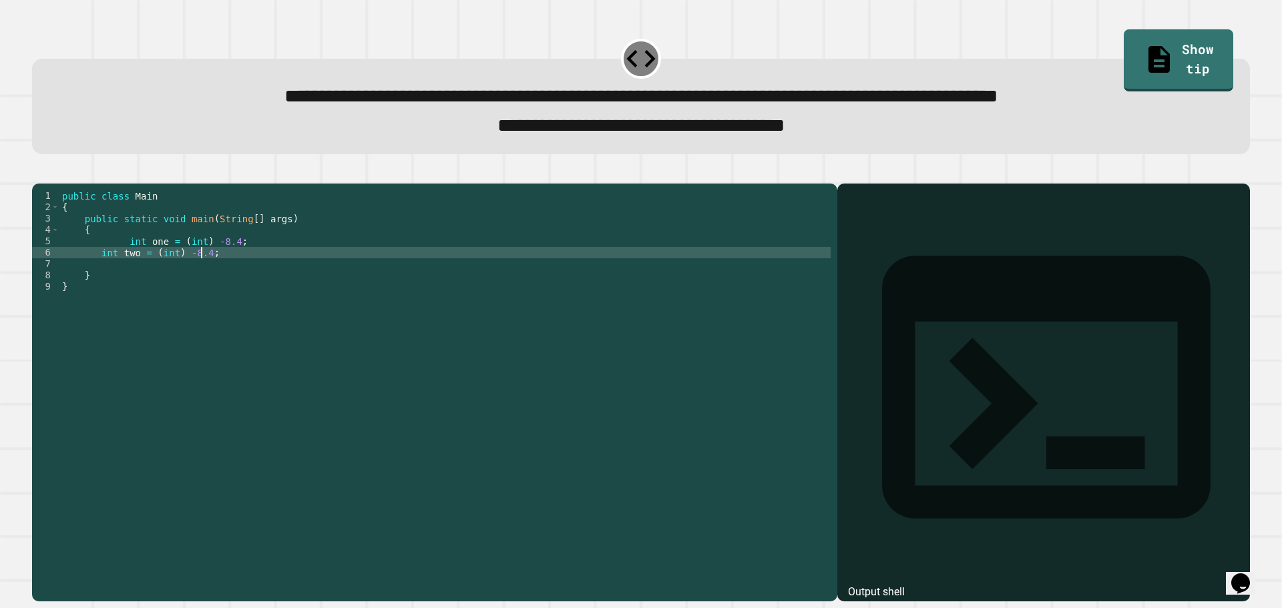
click at [202, 276] on div "public class Main { public static void main ( String [ ] args ) { int one = ( i…" at bounding box center [444, 377] width 771 height 375
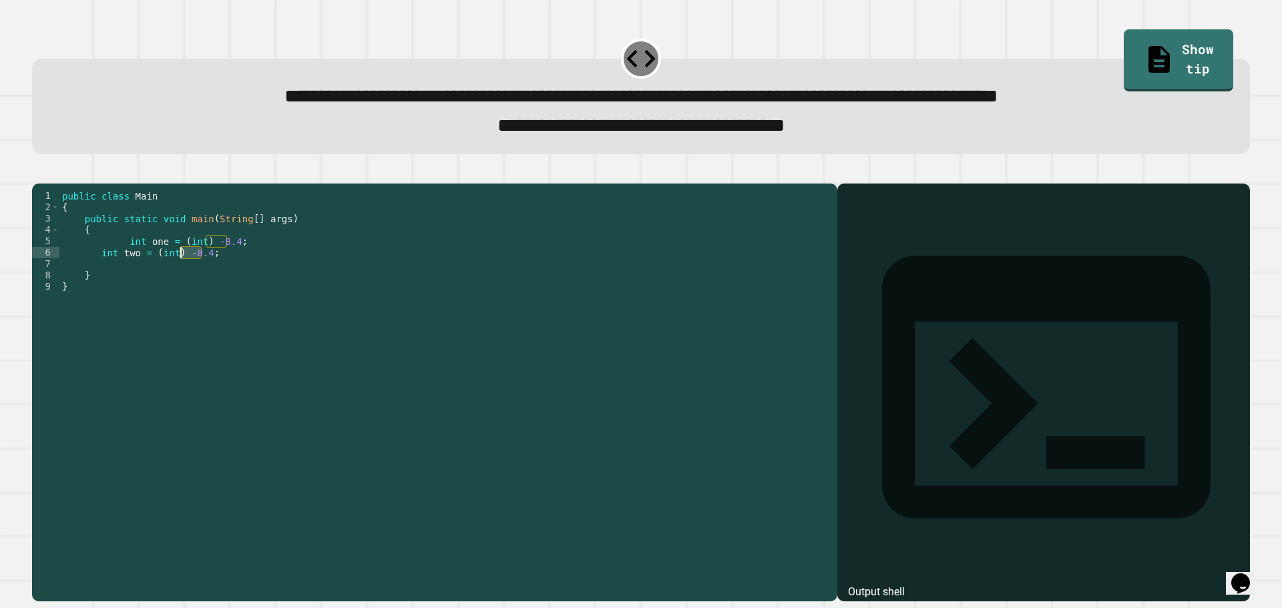
drag, startPoint x: 203, startPoint y: 272, endPoint x: 180, endPoint y: 276, distance: 23.6
click at [180, 276] on div "public class Main { public static void main ( String [ ] args ) { int one = ( i…" at bounding box center [444, 377] width 771 height 375
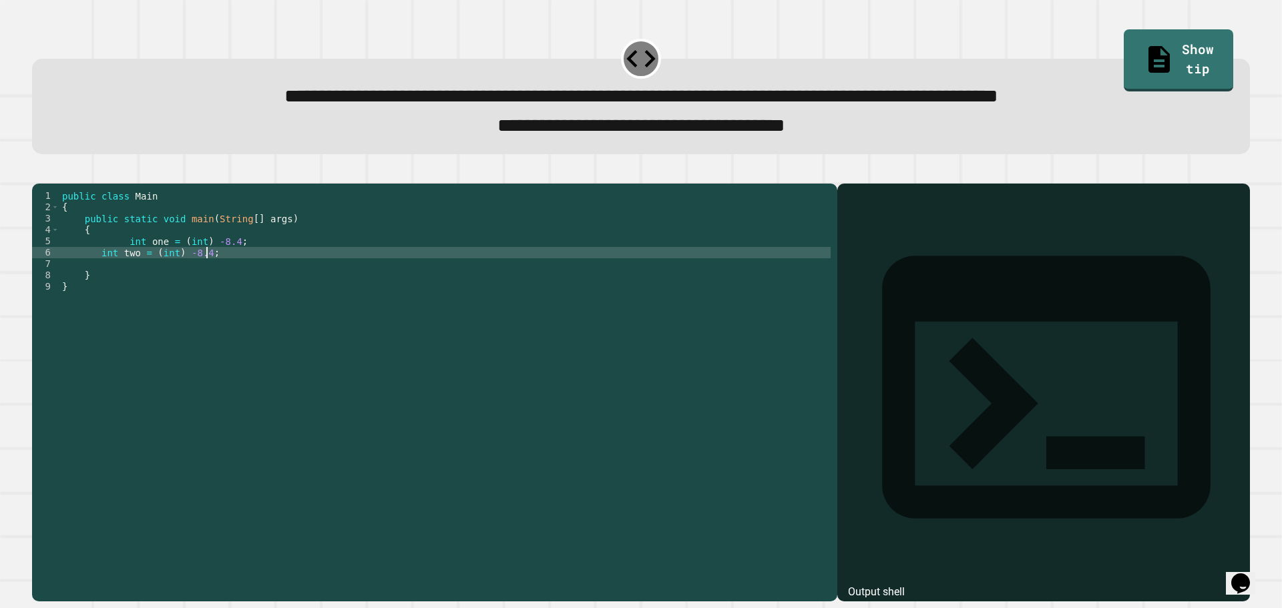
click at [265, 274] on div "public class Main { public static void main ( String [ ] args ) { int one = ( i…" at bounding box center [444, 377] width 771 height 375
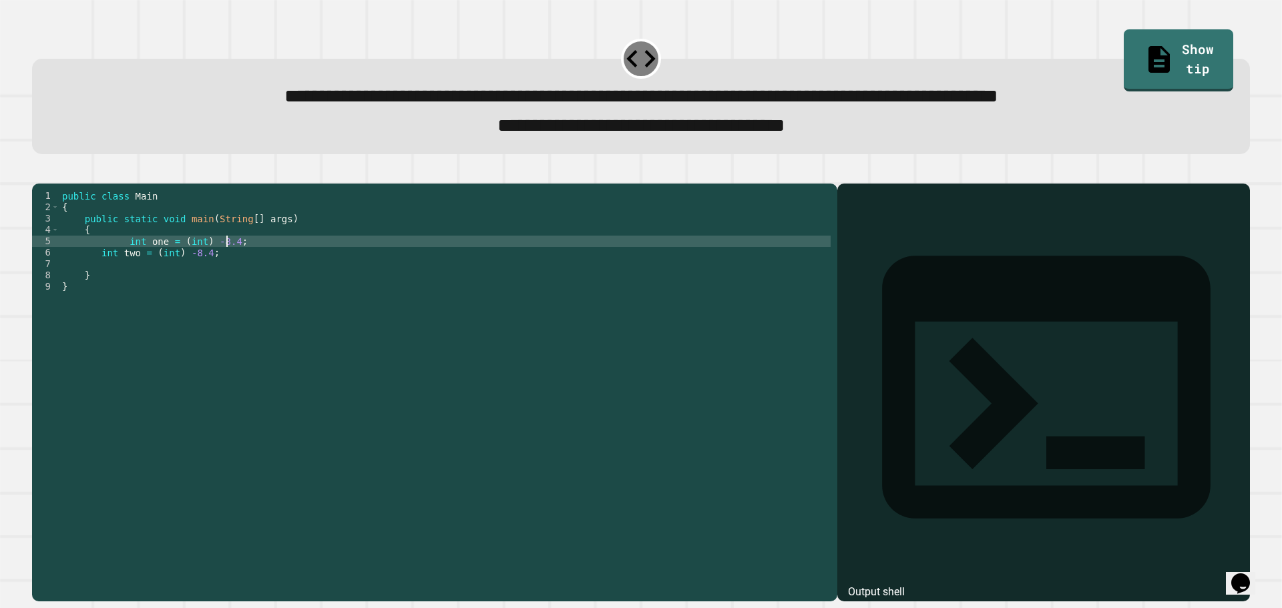
click at [228, 262] on div "public class Main { public static void main ( String [ ] args ) { int one = ( i…" at bounding box center [444, 377] width 771 height 375
click at [206, 265] on div "public class Main { public static void main ( String [ ] args ) { int one = ( i…" at bounding box center [444, 377] width 771 height 375
click at [270, 264] on div "public class Main { public static void main ( String [ ] args ) { int one = ( i…" at bounding box center [444, 377] width 771 height 375
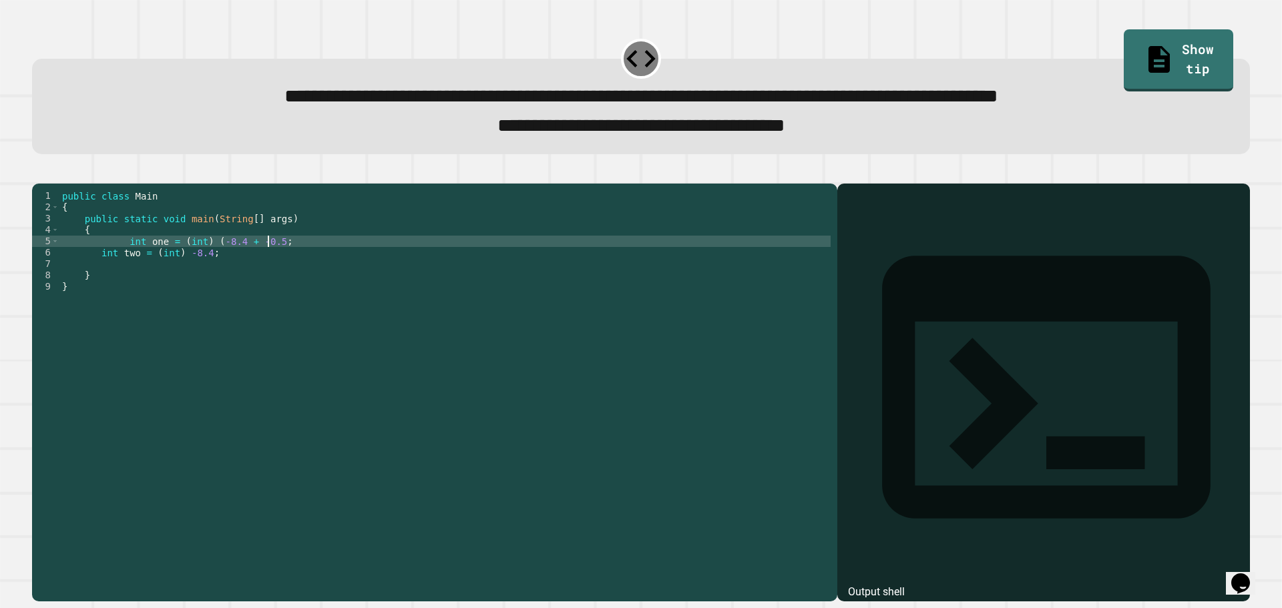
scroll to position [0, 15]
drag, startPoint x: 178, startPoint y: 276, endPoint x: 201, endPoint y: 276, distance: 22.7
click at [201, 276] on div "public class Main { public static void main ( String [ ] args ) { int one = ( i…" at bounding box center [444, 377] width 771 height 375
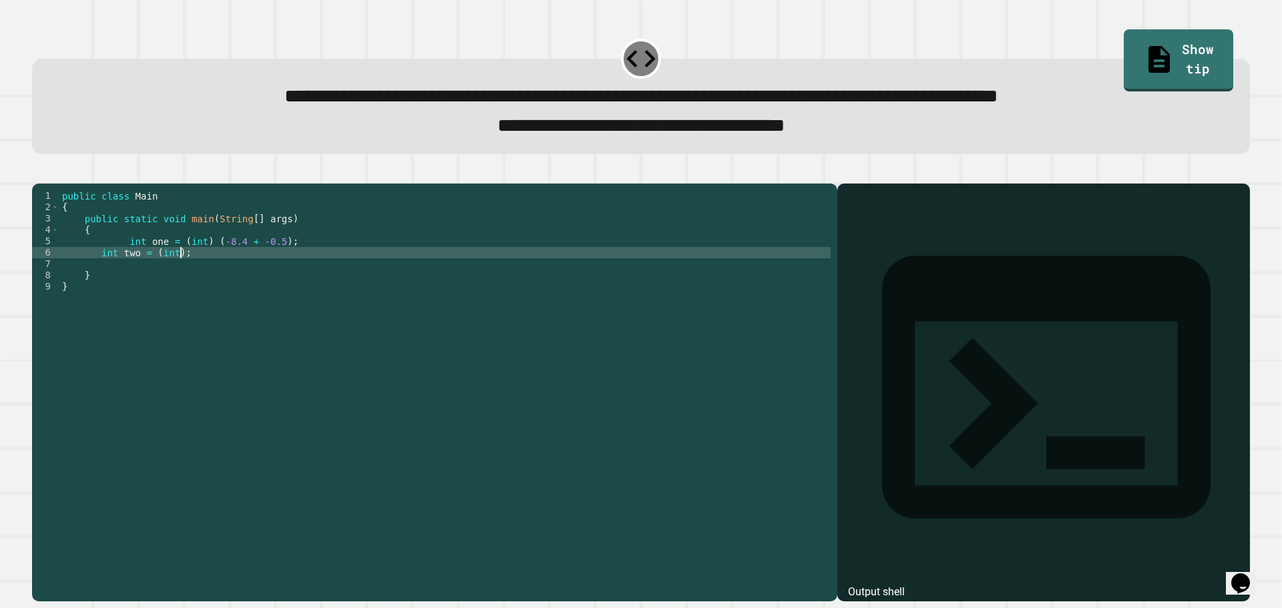
scroll to position [0, 8]
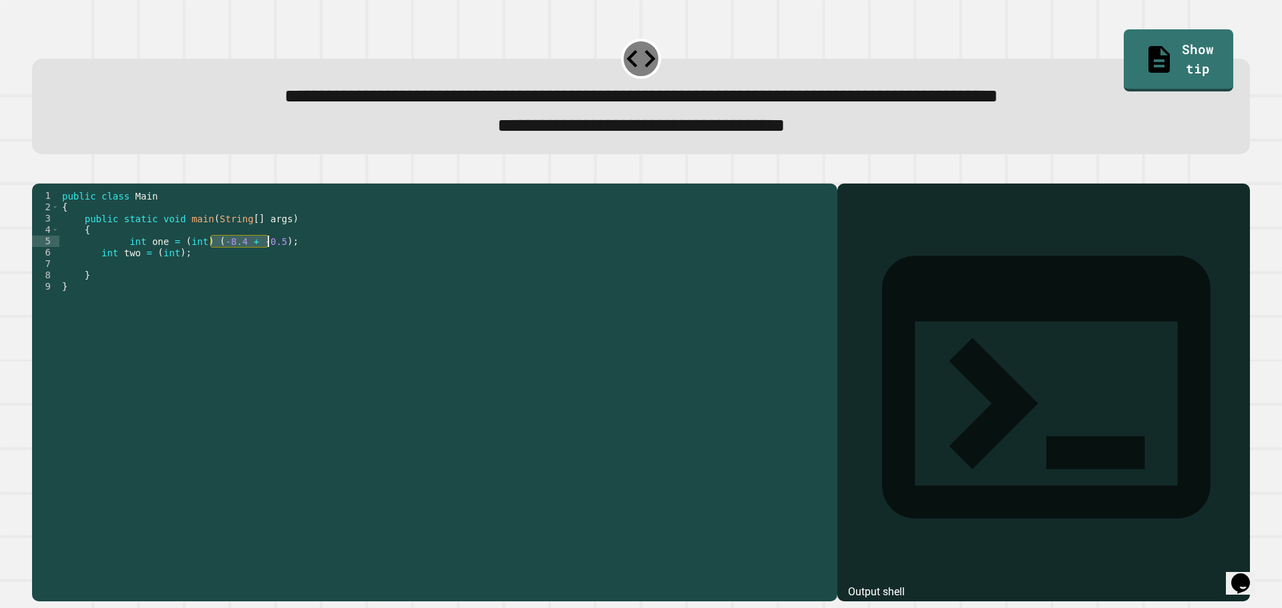
drag, startPoint x: 210, startPoint y: 264, endPoint x: 266, endPoint y: 264, distance: 56.1
click at [266, 264] on div "public class Main { public static void main ( String [ ] args ) { int one = ( i…" at bounding box center [444, 377] width 771 height 375
click at [258, 264] on div "public class Main { public static void main ( String [ ] args ) { int one = ( i…" at bounding box center [444, 366] width 771 height 352
drag, startPoint x: 204, startPoint y: 263, endPoint x: 274, endPoint y: 261, distance: 69.5
click at [274, 261] on div "public class Main { public static void main ( String [ ] args ) { int one = ( i…" at bounding box center [444, 377] width 771 height 375
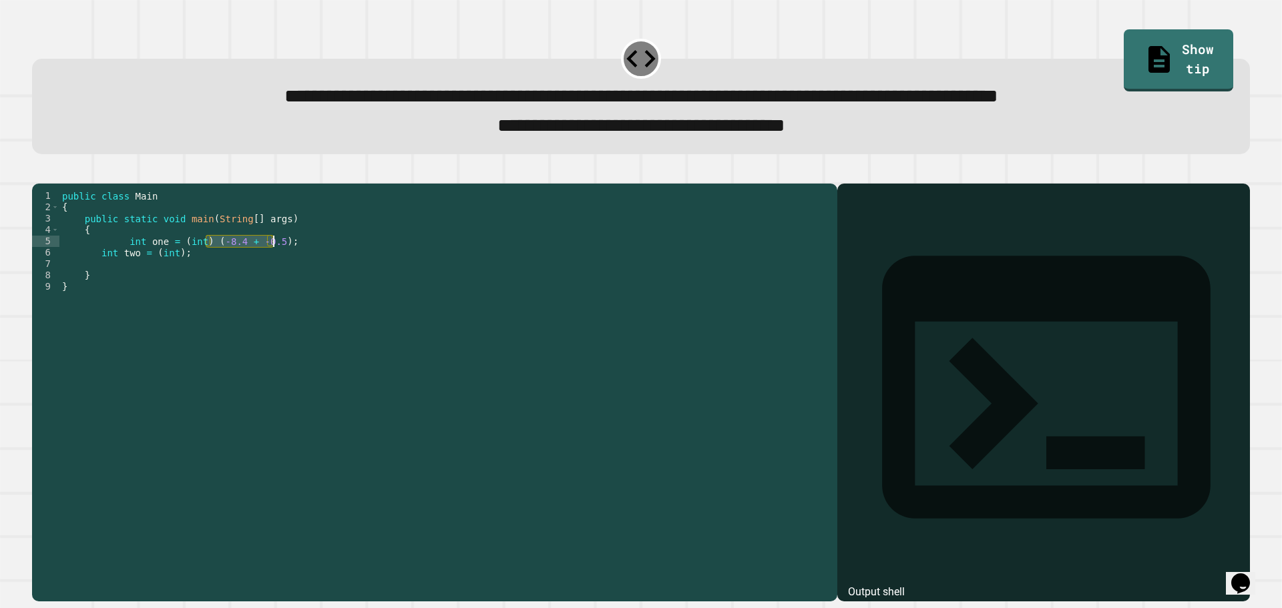
click at [180, 276] on div "public class Main { public static void main ( String [ ] args ) { int one = ( i…" at bounding box center [444, 377] width 771 height 375
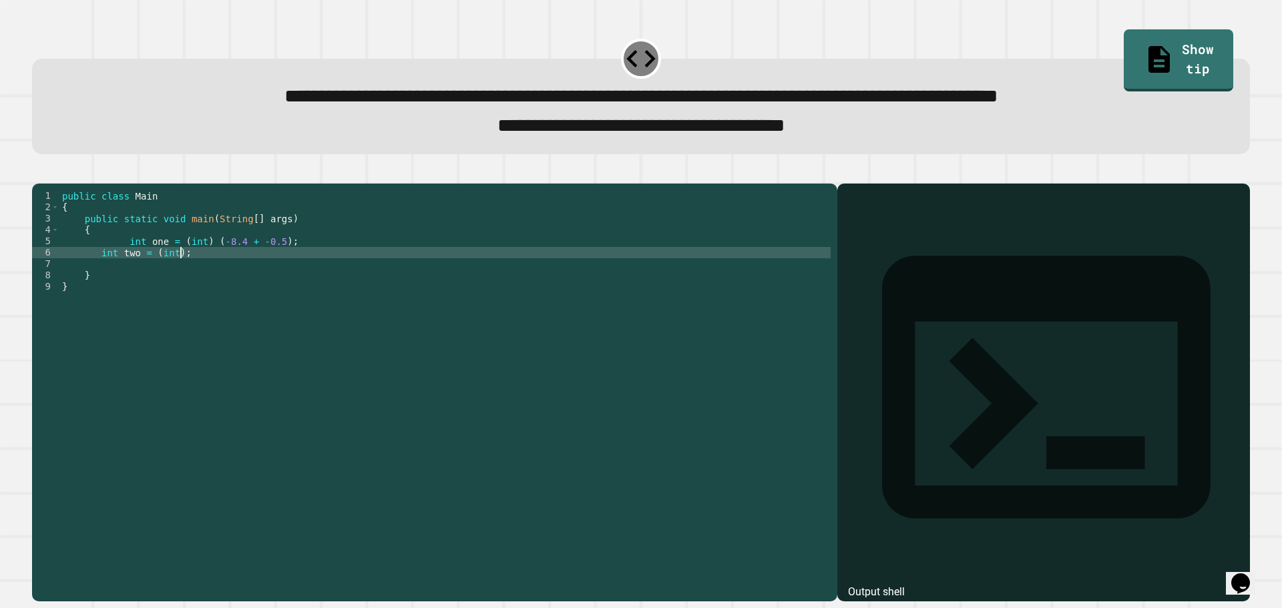
paste textarea "**********"
drag, startPoint x: 473, startPoint y: 130, endPoint x: 518, endPoint y: 128, distance: 45.4
click at [518, 128] on span "**********" at bounding box center [641, 125] width 288 height 19
copy span "****"
drag, startPoint x: 212, startPoint y: 275, endPoint x: 203, endPoint y: 276, distance: 8.7
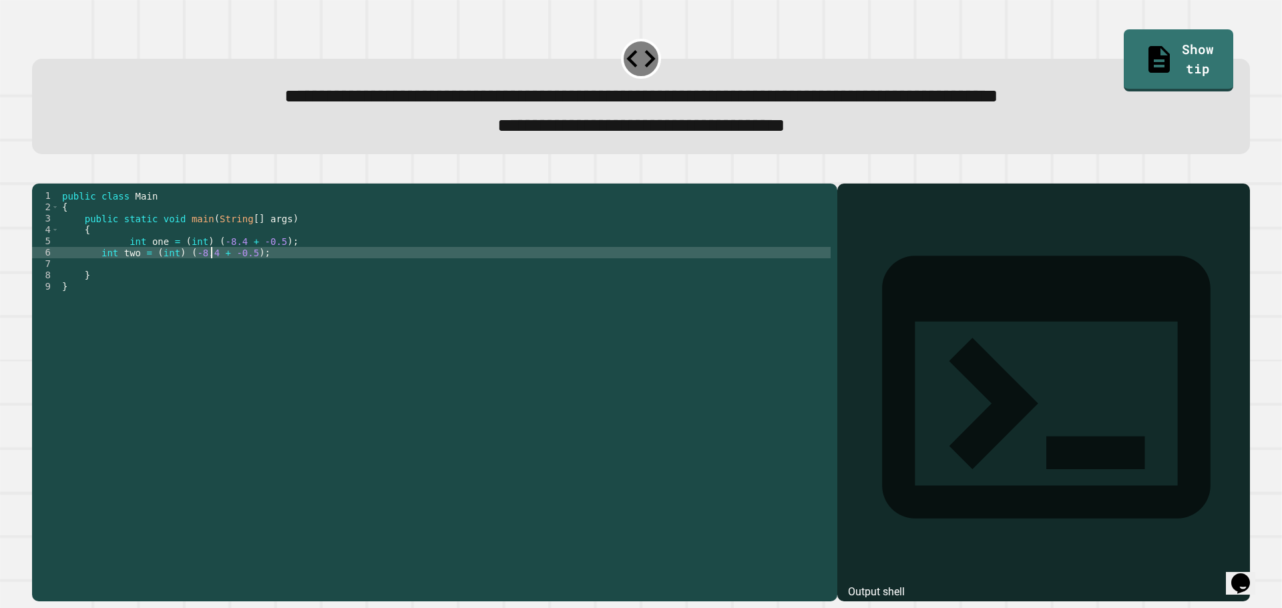
click at [204, 276] on div "public class Main { public static void main ( String [ ] args ) { int one = ( i…" at bounding box center [444, 377] width 771 height 375
click at [203, 276] on div "public class Main { public static void main ( String [ ] args ) { int one = ( i…" at bounding box center [444, 377] width 771 height 375
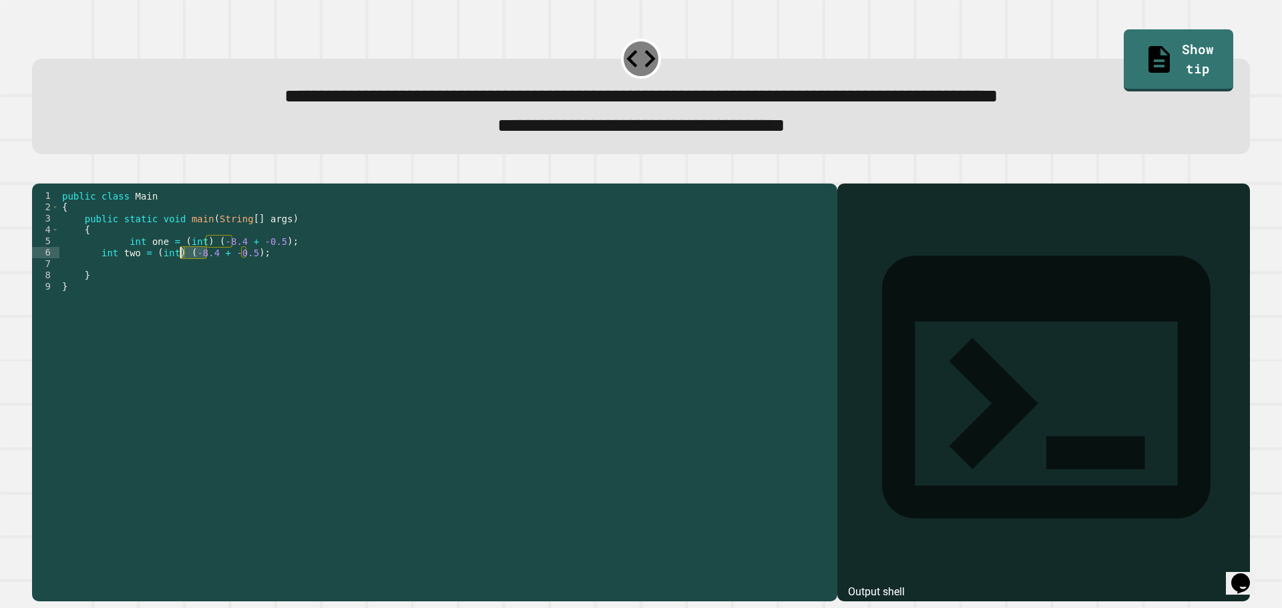
drag, startPoint x: 206, startPoint y: 276, endPoint x: 182, endPoint y: 276, distance: 24.0
click at [182, 276] on div "public class Main { public static void main ( String [ ] args ) { int one = ( i…" at bounding box center [444, 377] width 771 height 375
click at [198, 270] on div "public class Main { public static void main ( String [ ] args ) { int one = ( i…" at bounding box center [444, 366] width 771 height 352
drag, startPoint x: 207, startPoint y: 275, endPoint x: 184, endPoint y: 275, distance: 23.4
click at [184, 275] on div "public class Main { public static void main ( String [ ] args ) { int one = ( i…" at bounding box center [444, 377] width 771 height 375
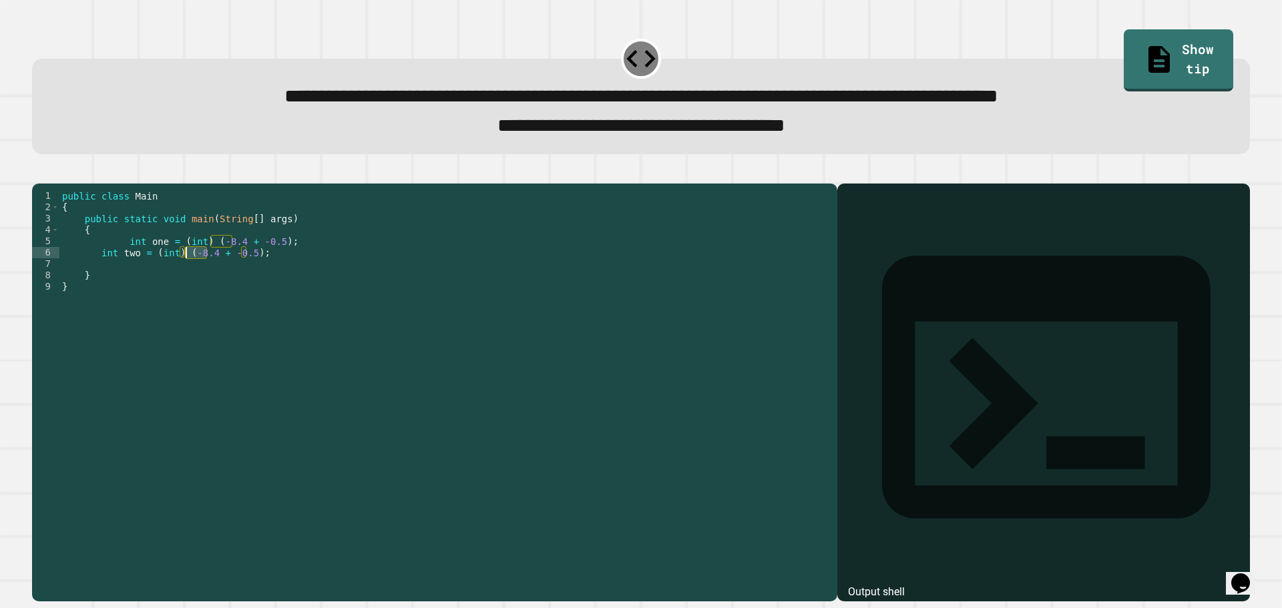
paste textarea "Cursor at row 6"
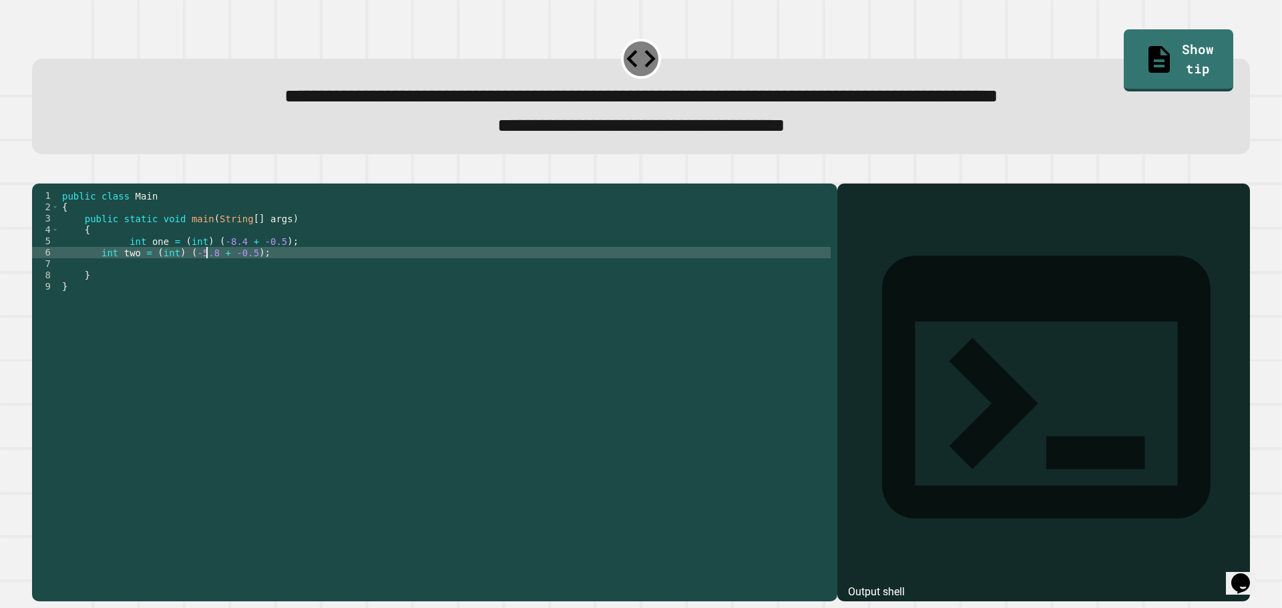
click at [246, 274] on div "public class Main { public static void main ( String [ ] args ) { int one = ( i…" at bounding box center [444, 377] width 771 height 375
type textarea "**********"
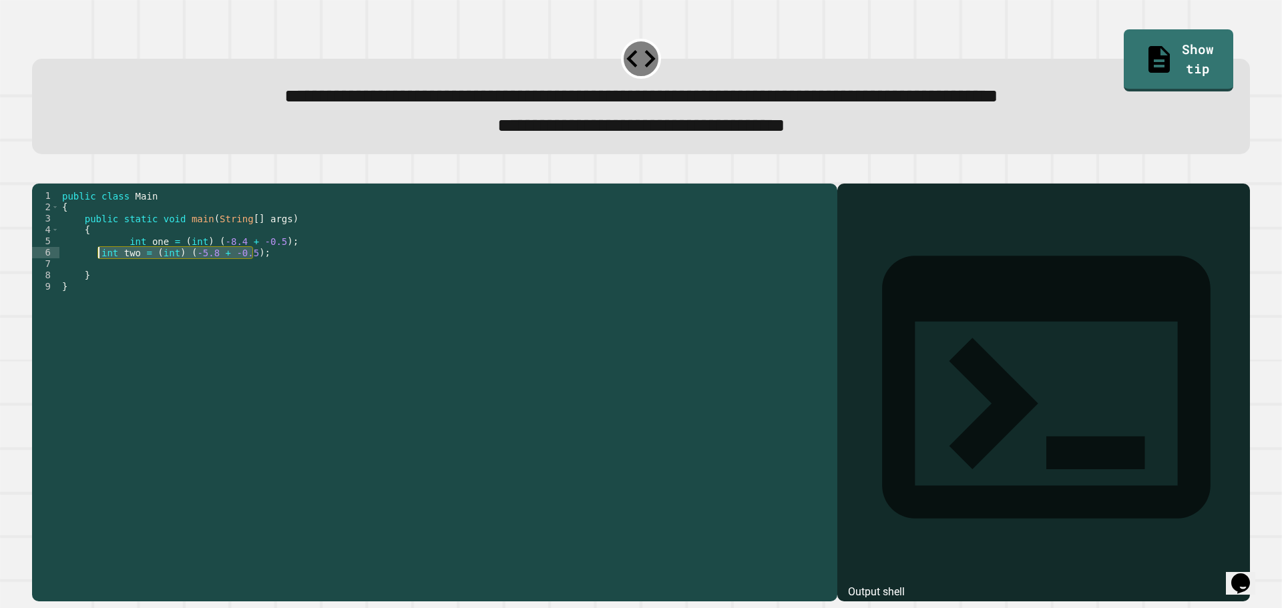
drag, startPoint x: 259, startPoint y: 274, endPoint x: 98, endPoint y: 278, distance: 161.0
click at [98, 278] on div "public class Main { public static void main ( String [ ] args ) { int one = ( i…" at bounding box center [444, 377] width 771 height 375
click at [265, 275] on div "public class Main { public static void main ( String [ ] args ) { int one = ( i…" at bounding box center [444, 366] width 771 height 352
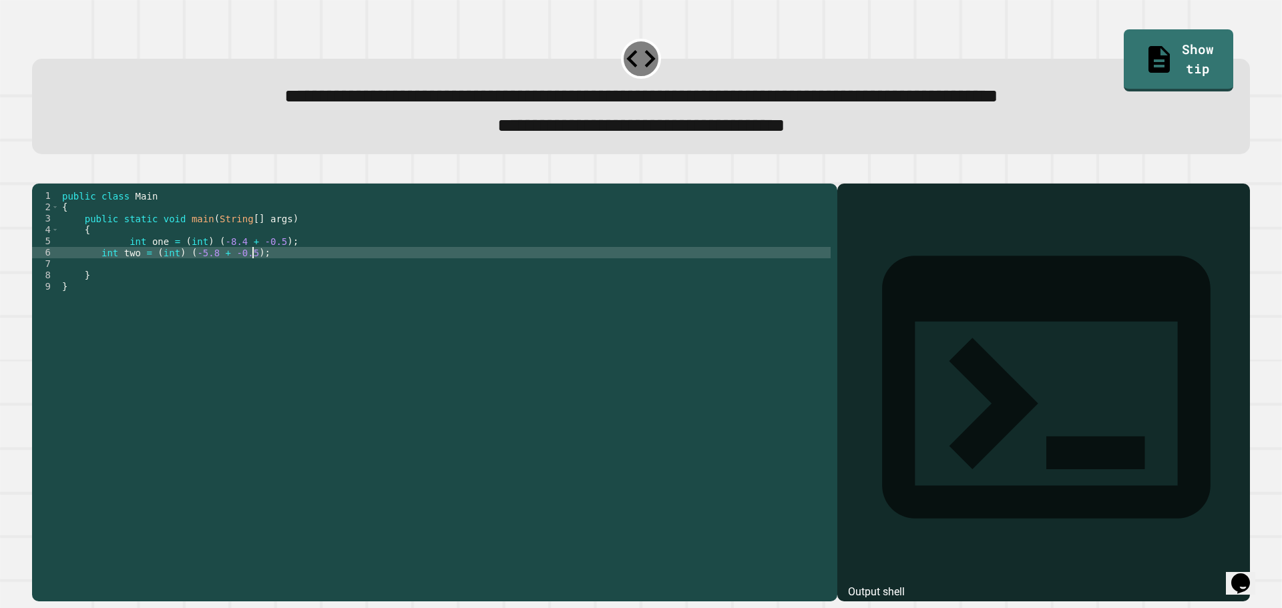
scroll to position [0, 1]
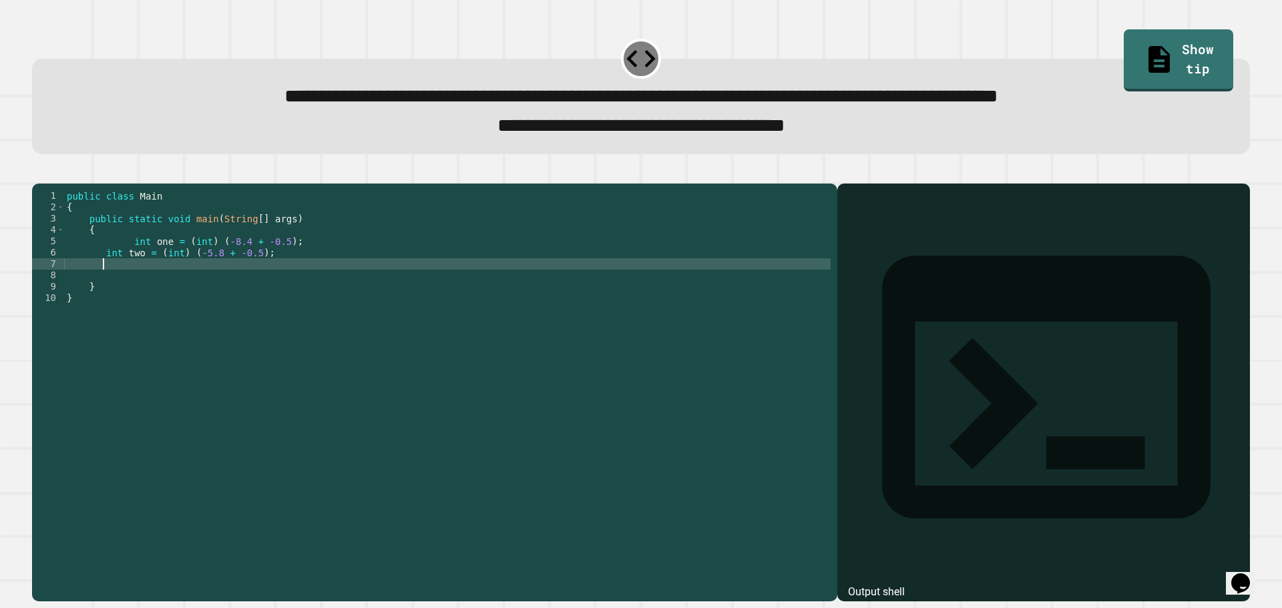
paste textarea "**********"
click at [134, 288] on div "public class Main { public static void main ( String [ ] args ) { int one = ( i…" at bounding box center [447, 377] width 767 height 375
drag, startPoint x: 541, startPoint y: 131, endPoint x: 592, endPoint y: 132, distance: 51.4
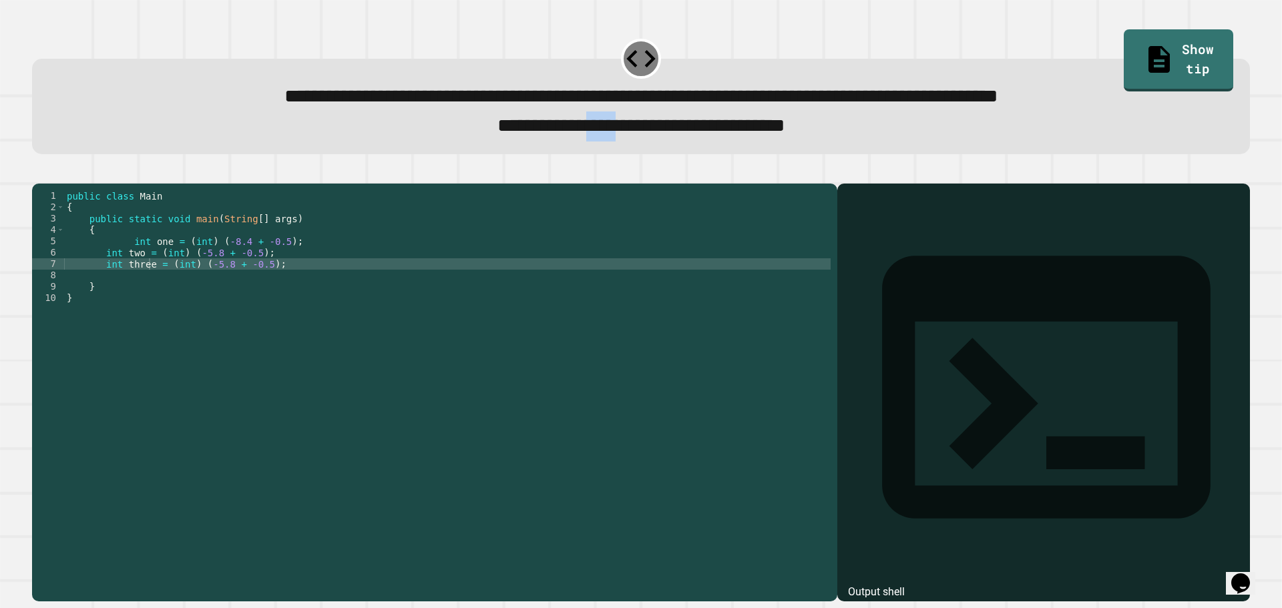
click at [592, 132] on span "**********" at bounding box center [641, 125] width 288 height 19
copy span "****"
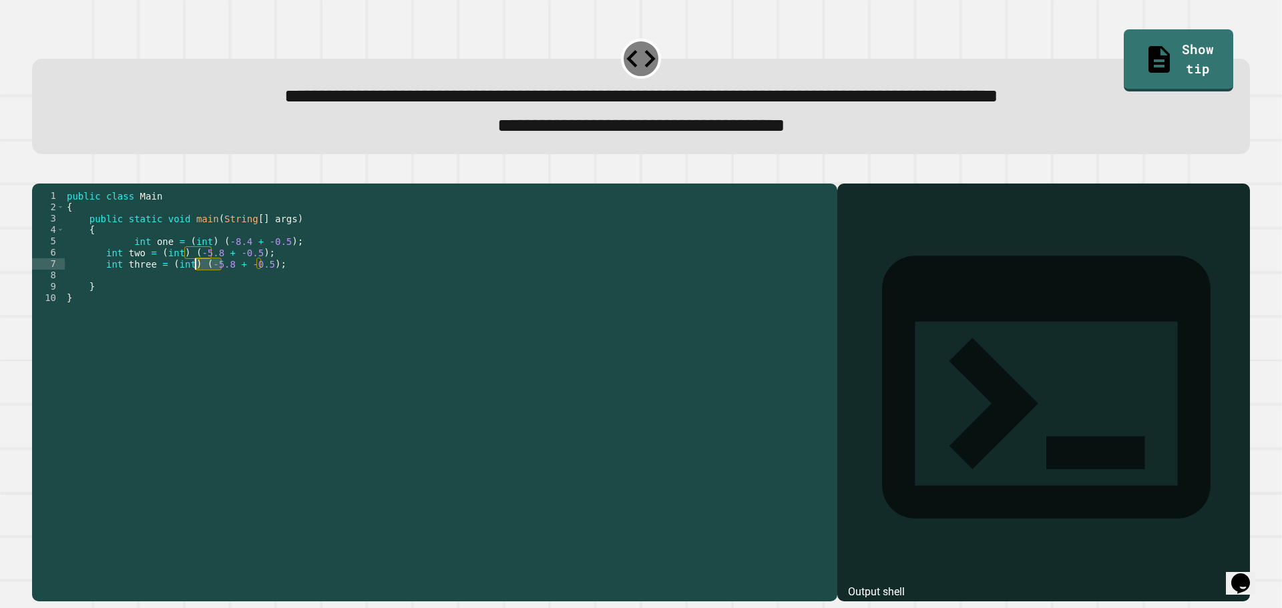
drag, startPoint x: 220, startPoint y: 286, endPoint x: 198, endPoint y: 285, distance: 22.1
click at [198, 285] on div "public class Main { public static void main ( String [ ] args ) { int one = ( i…" at bounding box center [447, 377] width 767 height 375
paste textarea "Cursor at row 7"
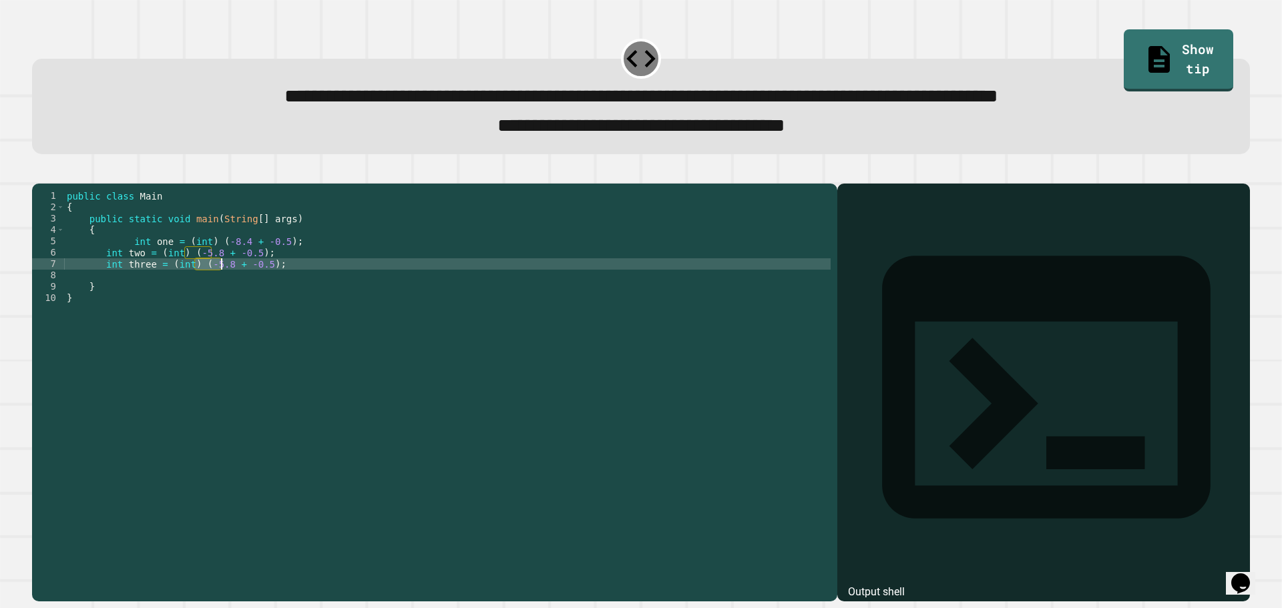
click at [232, 288] on div "public class Main { public static void main ( String [ ] args ) { int one = ( i…" at bounding box center [447, 377] width 767 height 375
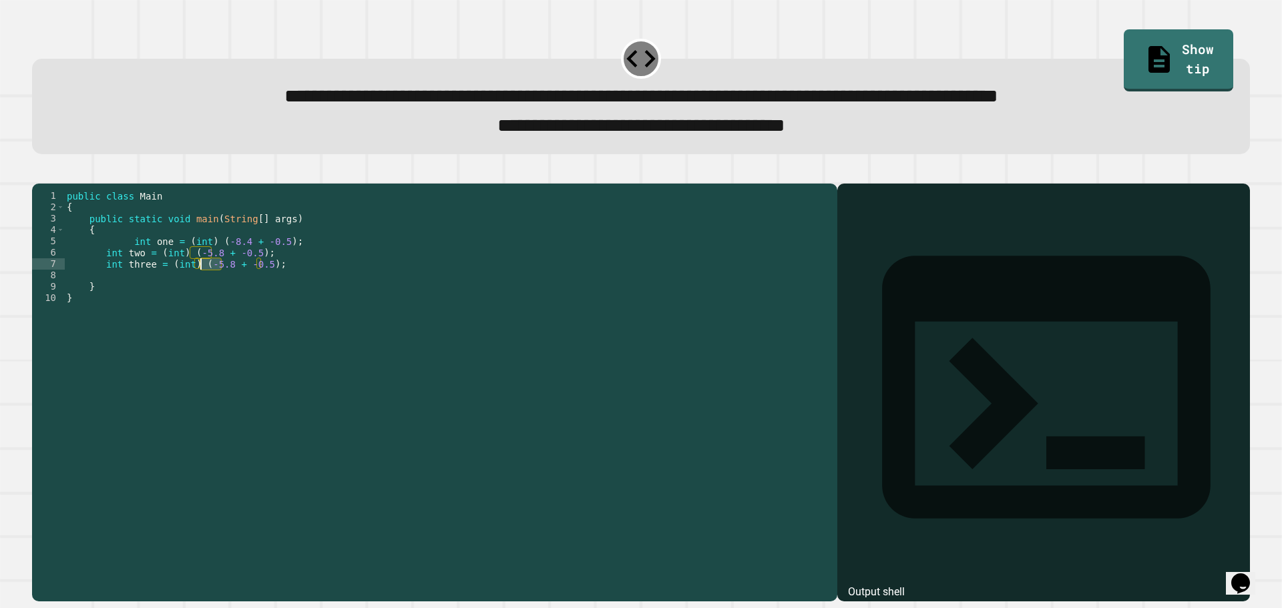
drag, startPoint x: 223, startPoint y: 286, endPoint x: 201, endPoint y: 284, distance: 22.1
click at [201, 284] on div "public class Main { public static void main ( String [ ] args ) { int one = ( i…" at bounding box center [447, 377] width 767 height 375
paste textarea "Cursor at row 7"
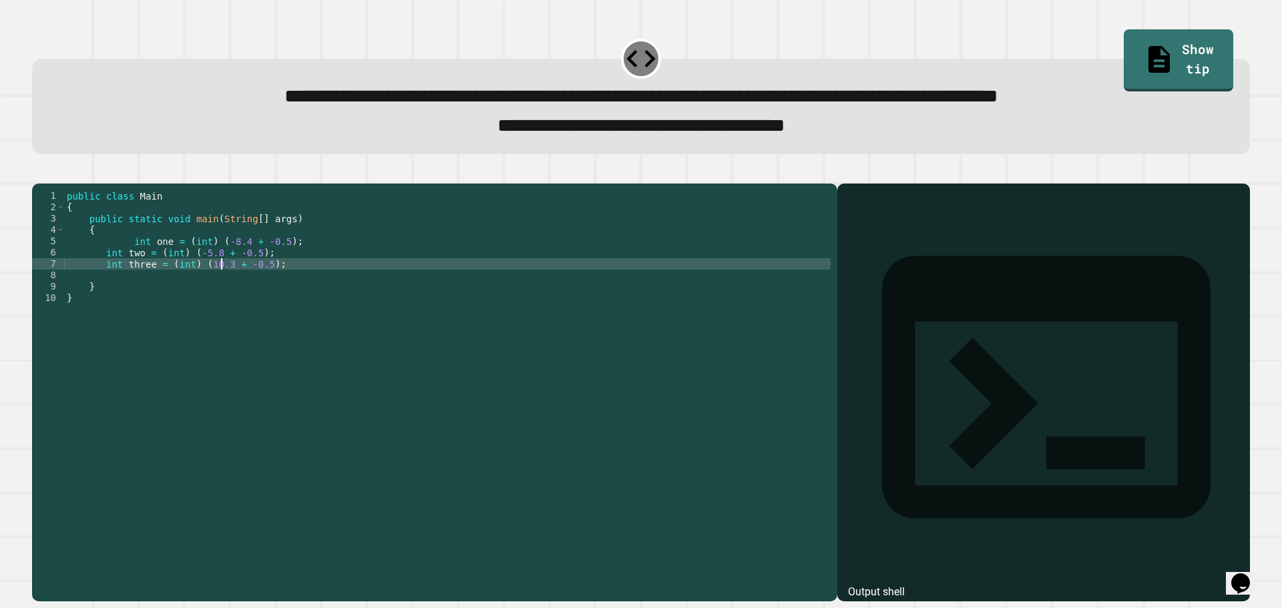
click at [241, 289] on div "public class Main { public static void main ( String [ ] args ) { int one = ( i…" at bounding box center [447, 377] width 767 height 375
type textarea "**********"
drag, startPoint x: 613, startPoint y: 132, endPoint x: 657, endPoint y: 128, distance: 44.3
click at [657, 128] on span "**********" at bounding box center [641, 125] width 288 height 19
copy span "****"
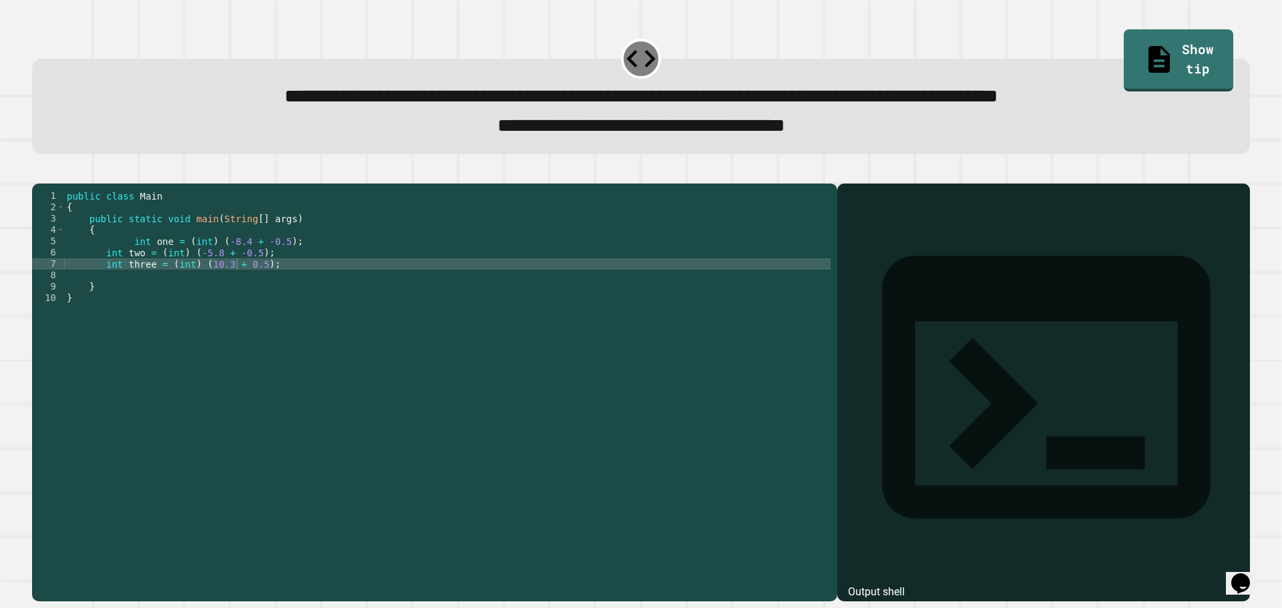
click at [266, 284] on div "public class Main { public static void main ( String [ ] args ) { int one = ( i…" at bounding box center [447, 377] width 767 height 375
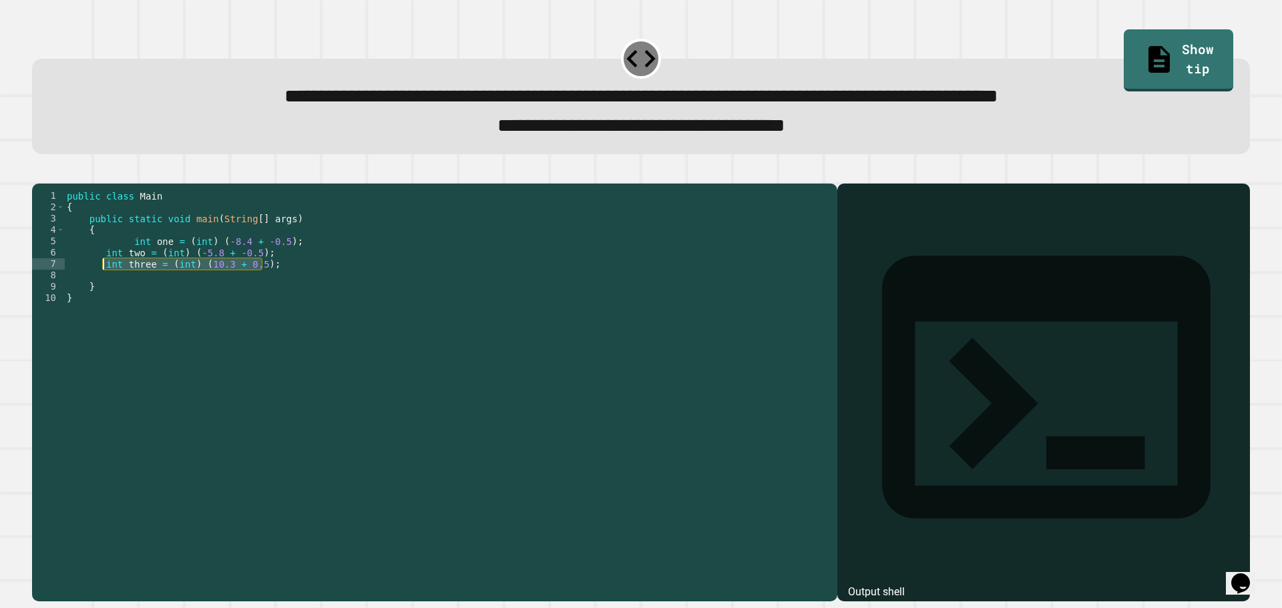
drag, startPoint x: 272, startPoint y: 289, endPoint x: 101, endPoint y: 288, distance: 170.9
click at [101, 288] on div "public class Main { public static void main ( String [ ] args ) { int one = ( i…" at bounding box center [447, 377] width 767 height 375
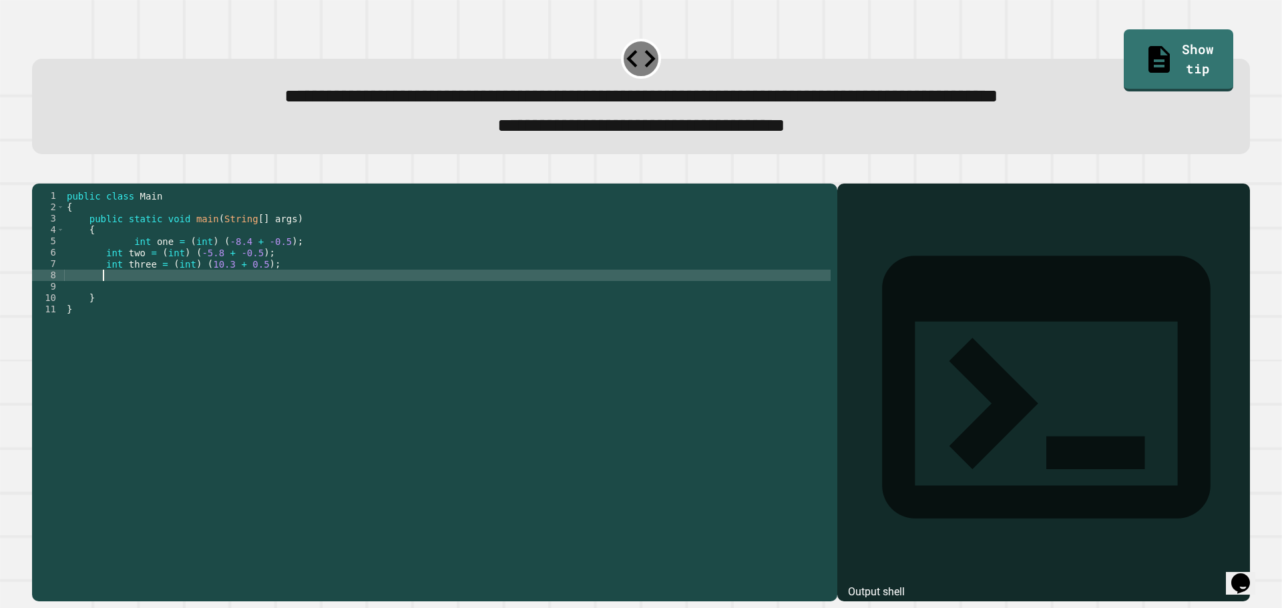
scroll to position [0, 1]
paste textarea "**********"
click at [221, 295] on div "public class Main { public static void main ( String [ ] args ) { int one = ( i…" at bounding box center [447, 377] width 767 height 375
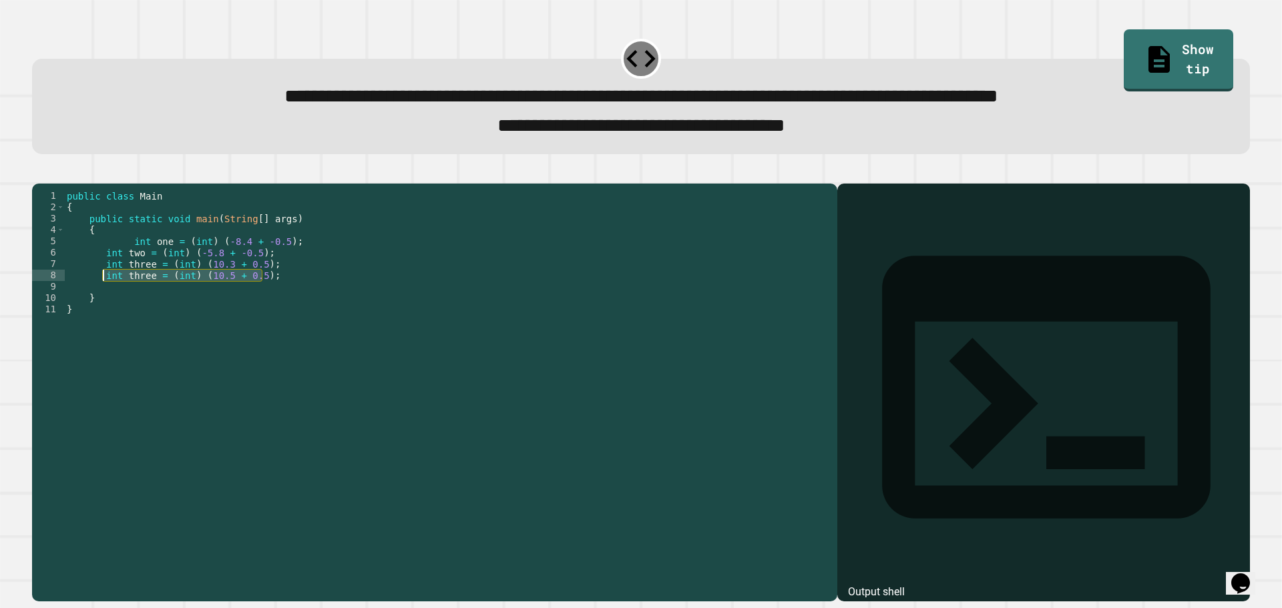
drag, startPoint x: 265, startPoint y: 297, endPoint x: 106, endPoint y: 302, distance: 159.7
click at [106, 302] on div "public class Main { public static void main ( String [ ] args ) { int one = ( i…" at bounding box center [447, 377] width 767 height 375
type textarea "**********"
click at [275, 299] on div "public class Main { public static void main ( String [ ] args ) { int one = ( i…" at bounding box center [447, 366] width 767 height 352
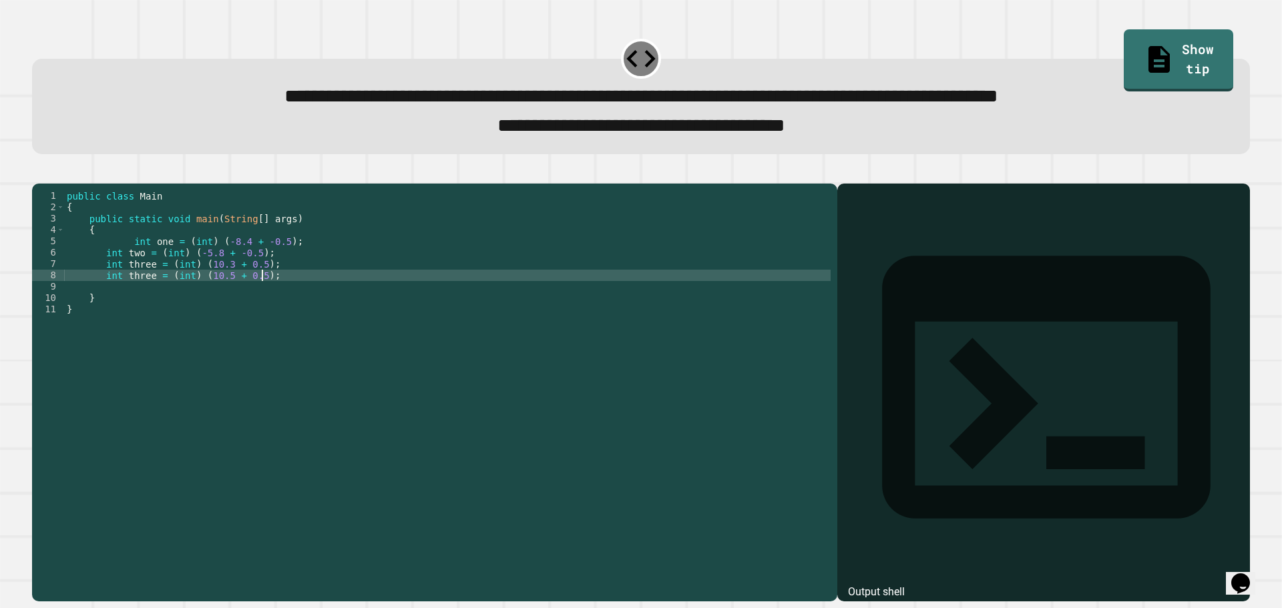
scroll to position [0, 1]
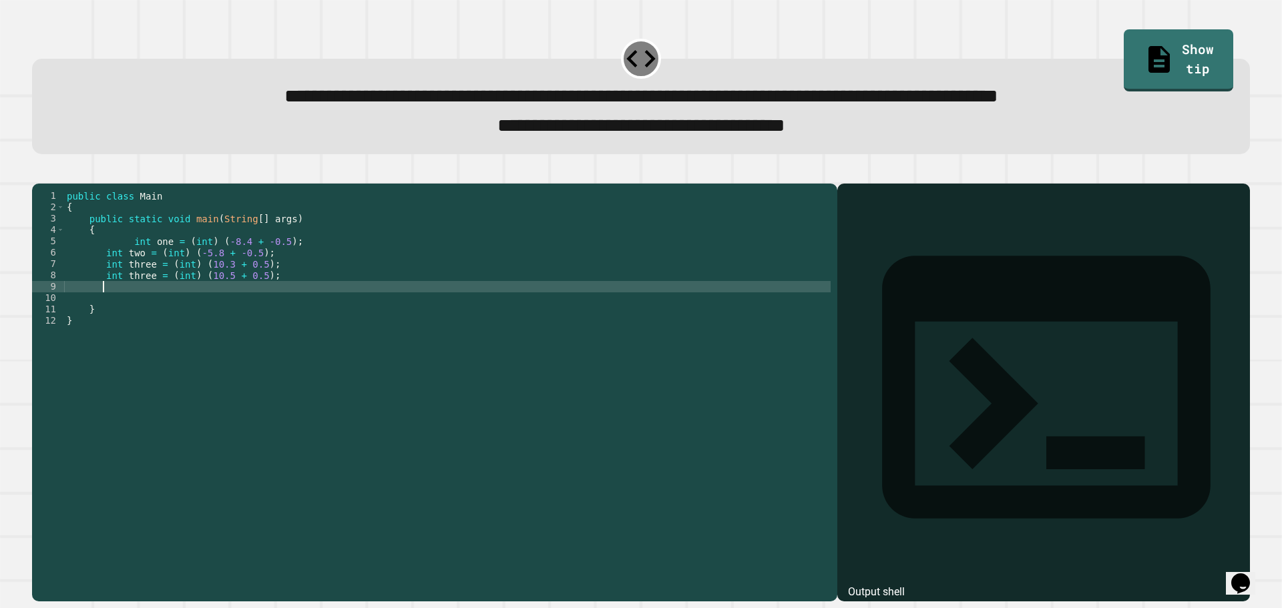
paste textarea "**********"
click at [136, 301] on div "public class Main { public static void main ( String [ ] args ) { int one = ( i…" at bounding box center [447, 377] width 767 height 375
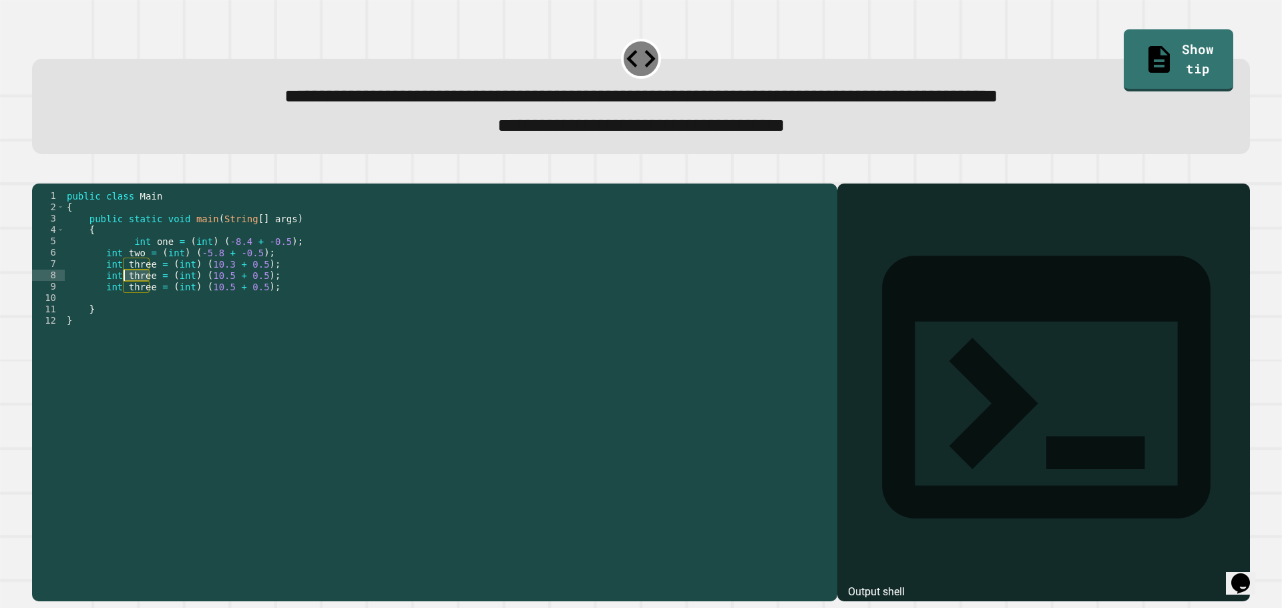
click at [136, 301] on div "public class Main { public static void main ( String [ ] args ) { int one = ( i…" at bounding box center [447, 377] width 767 height 375
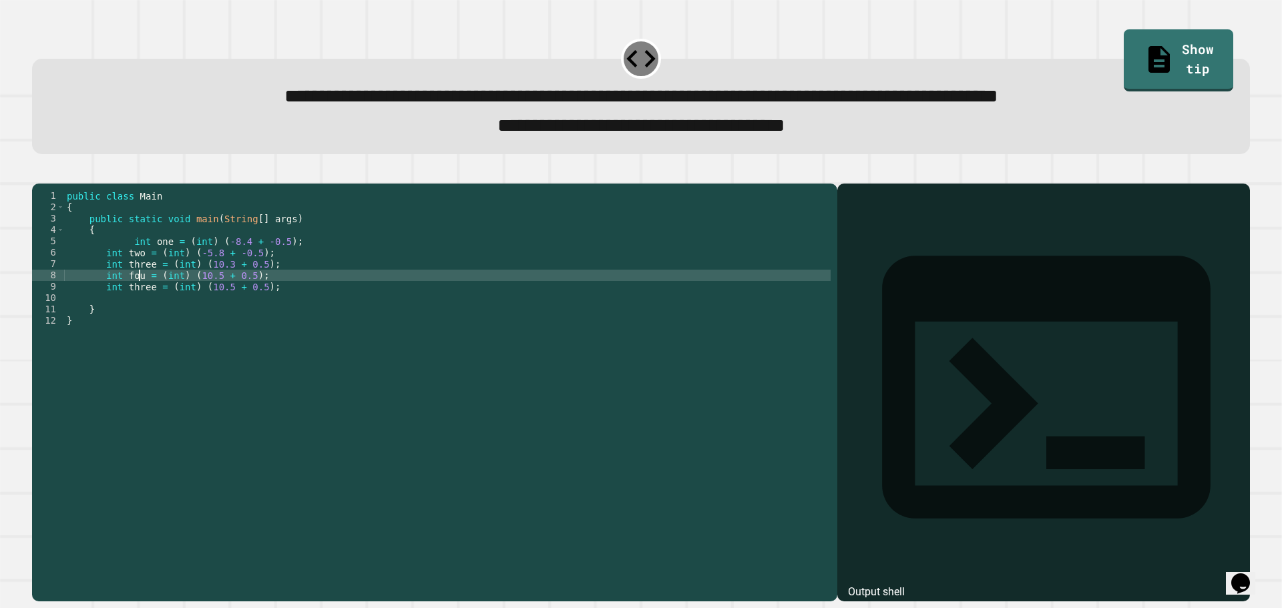
scroll to position [0, 5]
click at [140, 312] on div "public class Main { public static void main ( String [ ] args ) { int one = ( i…" at bounding box center [447, 377] width 767 height 375
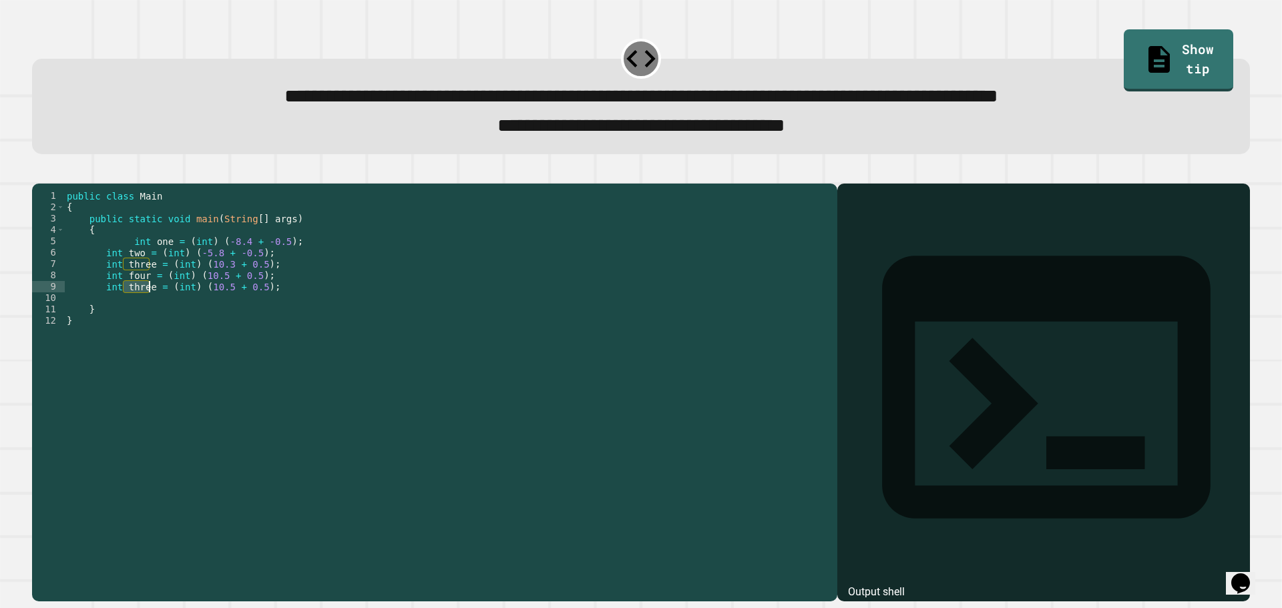
click at [140, 312] on div "public class Main { public static void main ( String [ ] args ) { int one = ( i…" at bounding box center [447, 377] width 767 height 375
click at [218, 307] on div "public class Main { public static void main ( String [ ] args ) { int one = ( i…" at bounding box center [447, 377] width 767 height 375
drag, startPoint x: 268, startPoint y: 307, endPoint x: 105, endPoint y: 312, distance: 163.7
click at [105, 312] on div "public class Main { public static void main ( String [ ] args ) { int one = ( i…" at bounding box center [447, 377] width 767 height 375
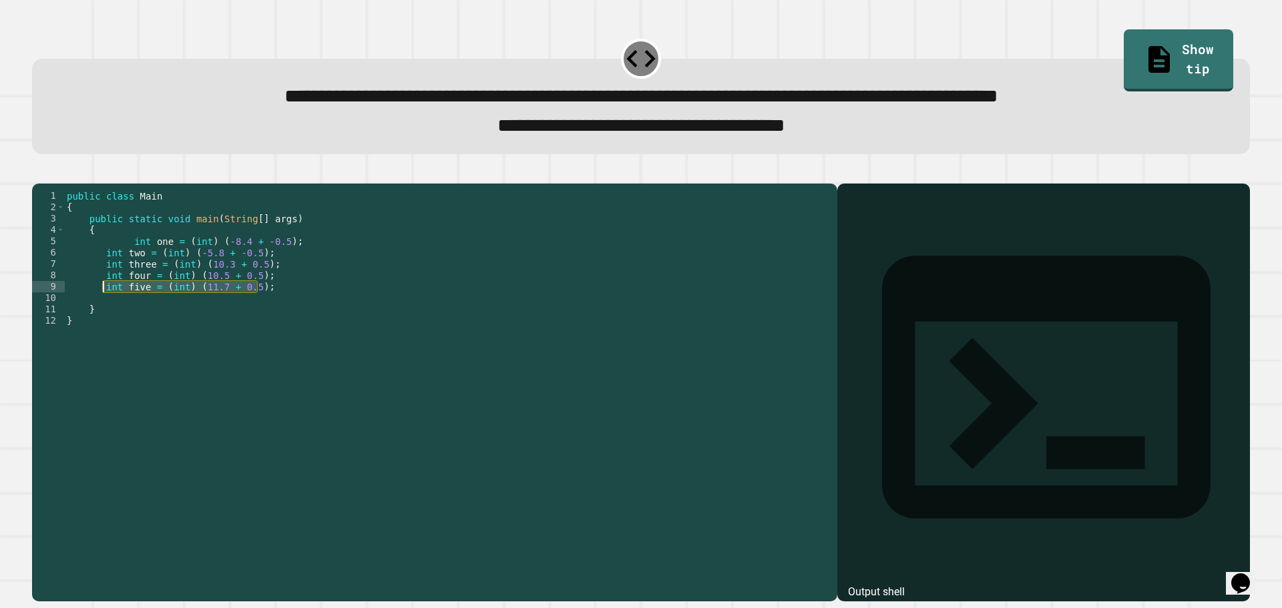
type textarea "**********"
click at [293, 304] on div "public class Main { public static void main ( String [ ] args ) { int one = ( i…" at bounding box center [447, 366] width 767 height 352
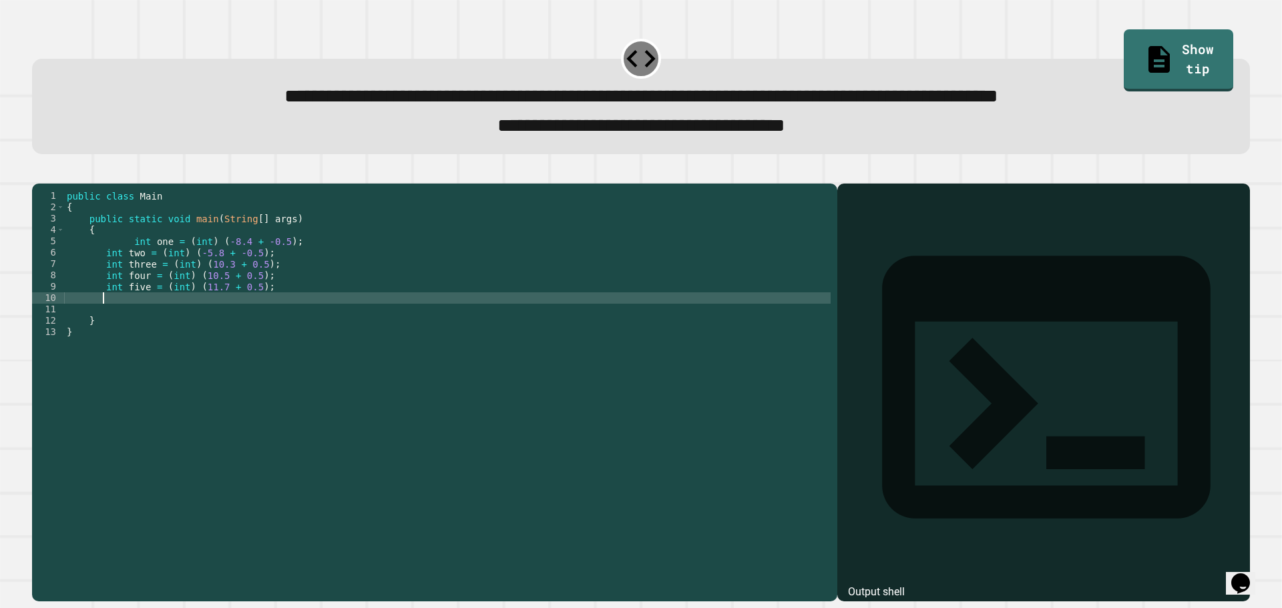
scroll to position [0, 1]
paste textarea "**********"
click at [210, 320] on div "public class Main { public static void main ( String [ ] args ) { int one = ( i…" at bounding box center [447, 377] width 767 height 375
click at [216, 320] on div "public class Main { public static void main ( String [ ] args ) { int one = ( i…" at bounding box center [447, 377] width 767 height 375
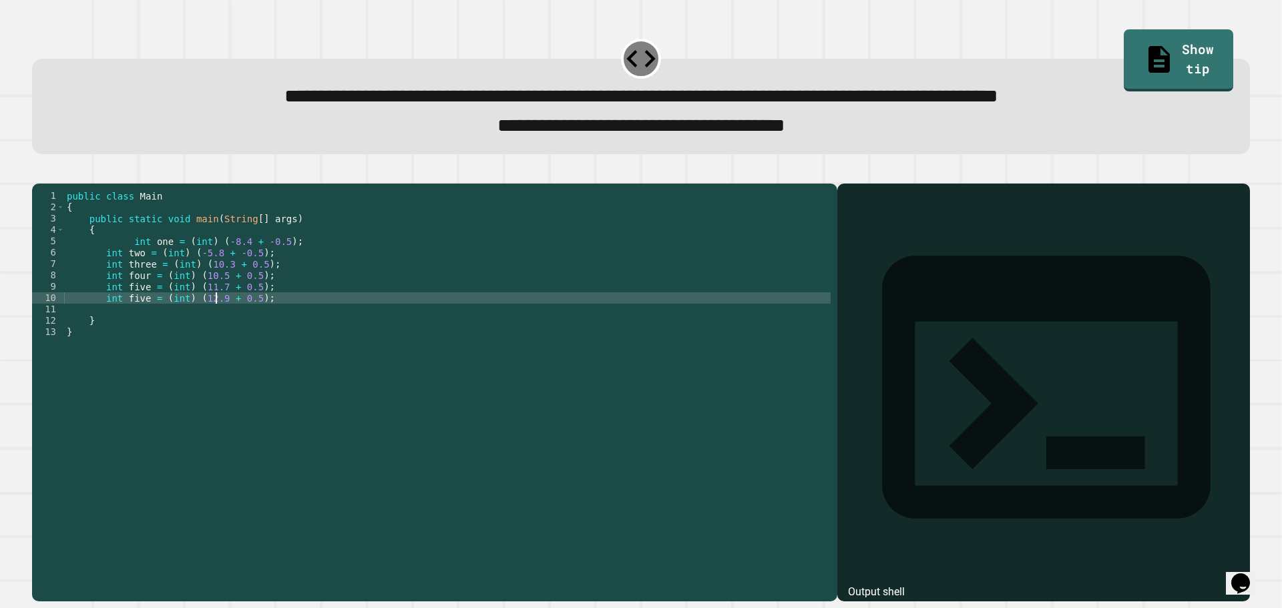
click at [136, 314] on div "public class Main { public static void main ( String [ ] args ) { int one = ( i…" at bounding box center [447, 377] width 767 height 375
type textarea "**********"
click at [264, 323] on div "public class Main { public static void main ( String [ ] args ) { int one = ( i…" at bounding box center [447, 377] width 767 height 375
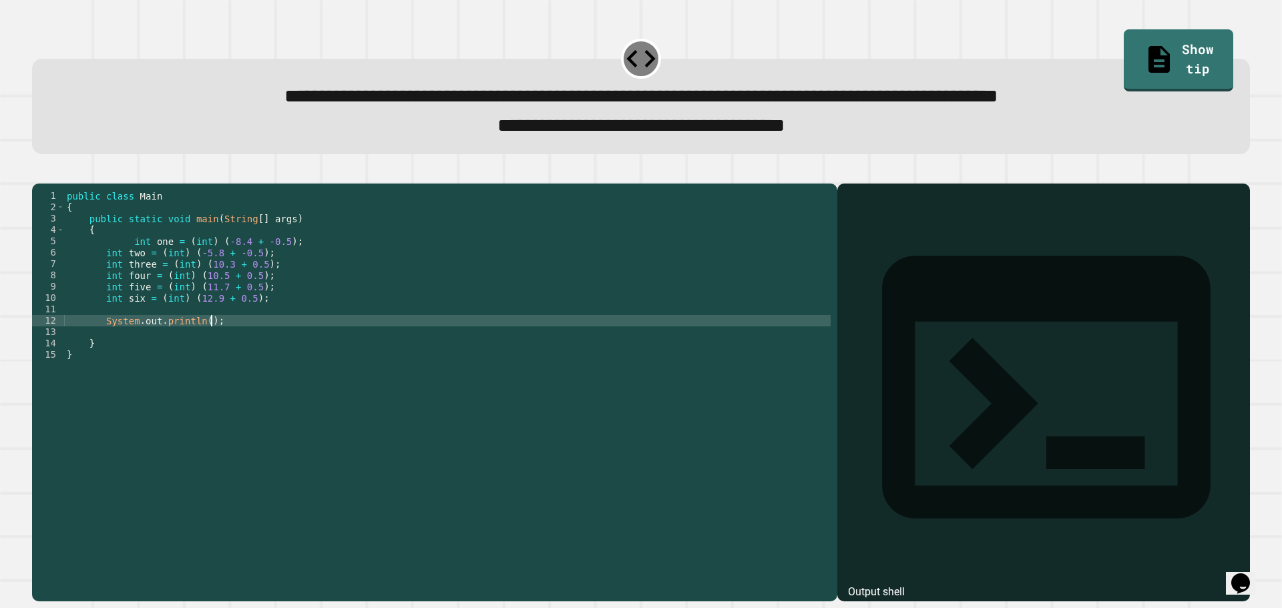
scroll to position [0, 9]
type textarea "**********"
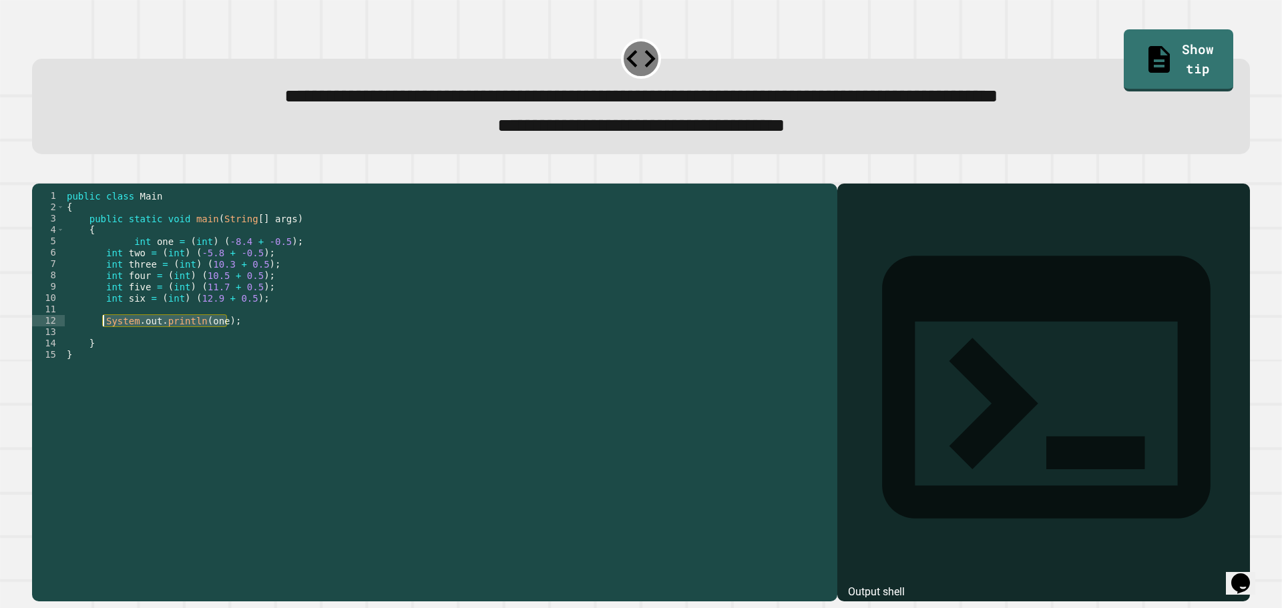
drag, startPoint x: 234, startPoint y: 342, endPoint x: 103, endPoint y: 344, distance: 131.6
click at [103, 344] on div "public class Main { public static void main ( String [ ] args ) { int one = ( i…" at bounding box center [447, 377] width 767 height 375
click at [256, 349] on div "public class Main { public static void main ( String [ ] args ) { int one = ( i…" at bounding box center [447, 377] width 767 height 375
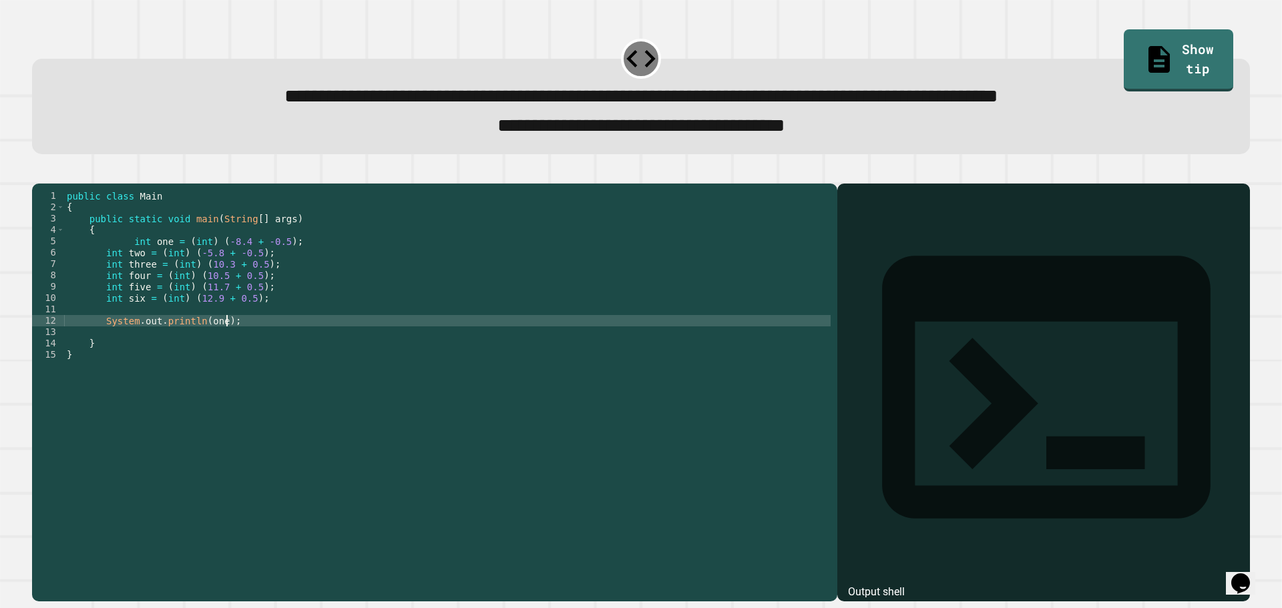
click at [259, 343] on div "public class Main { public static void main ( String [ ] args ) { int one = ( i…" at bounding box center [447, 377] width 767 height 375
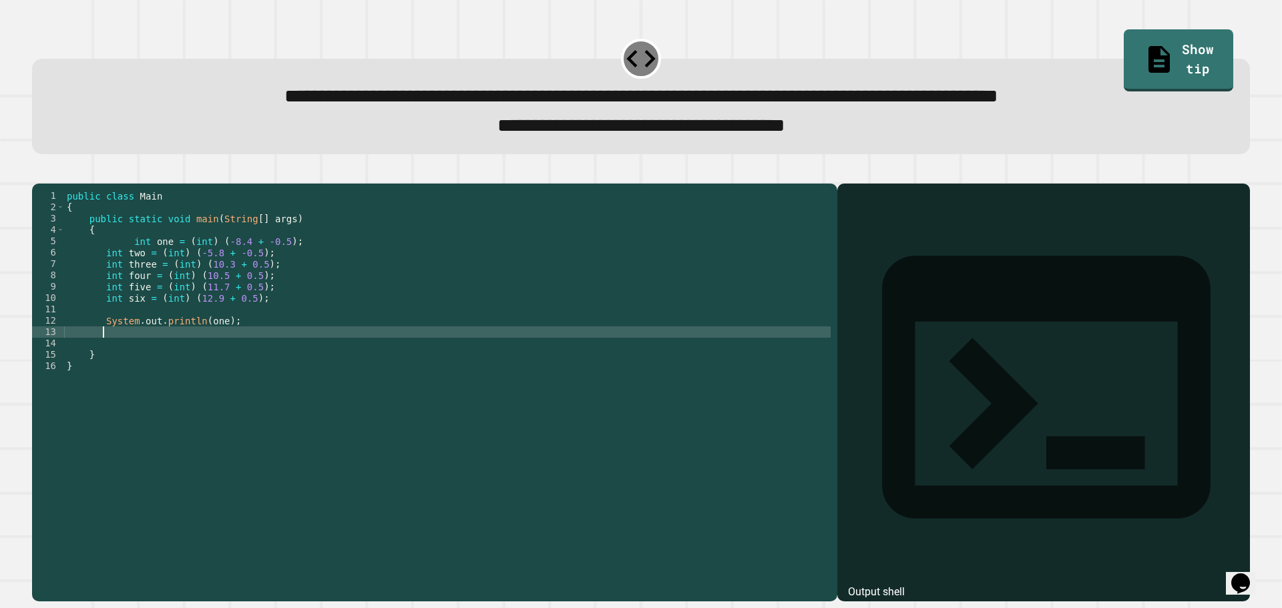
scroll to position [0, 1]
paste textarea "**********"
type textarea "**********"
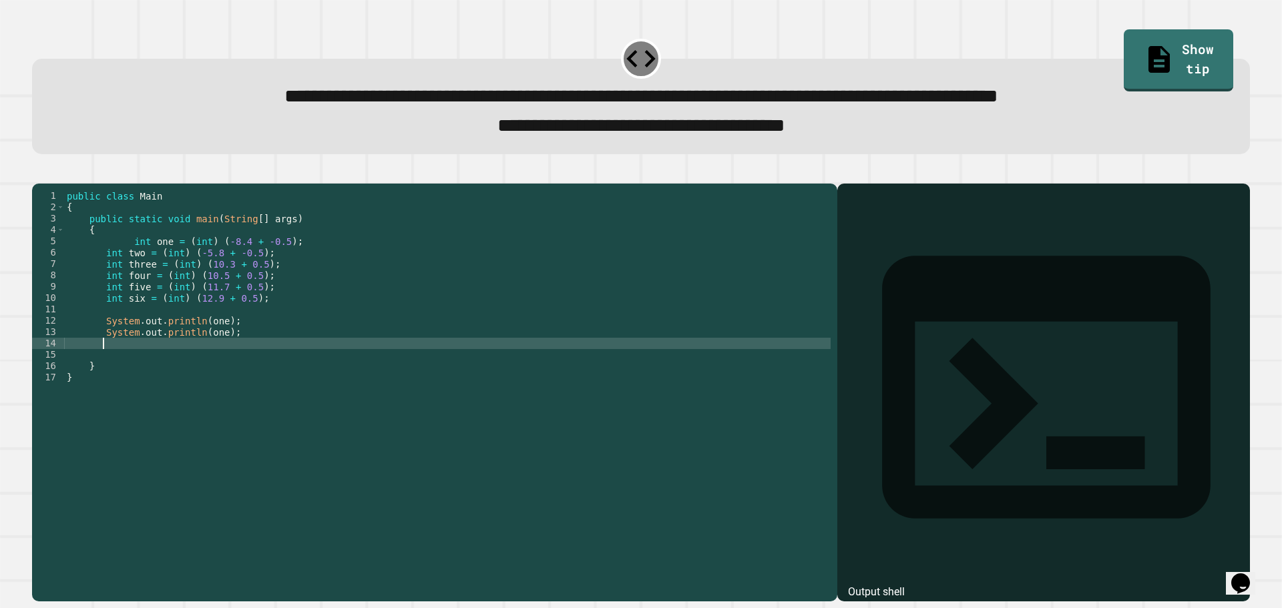
paste textarea "**********"
type textarea "**********"
paste textarea "**********"
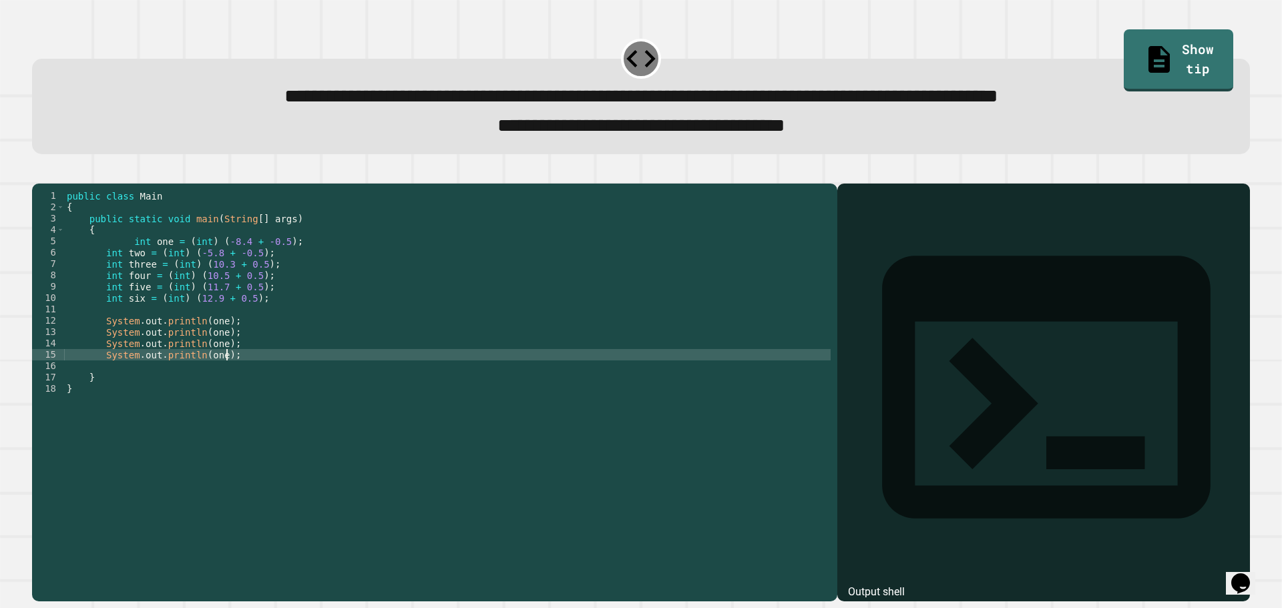
paste textarea "**********"
type textarea "**********"
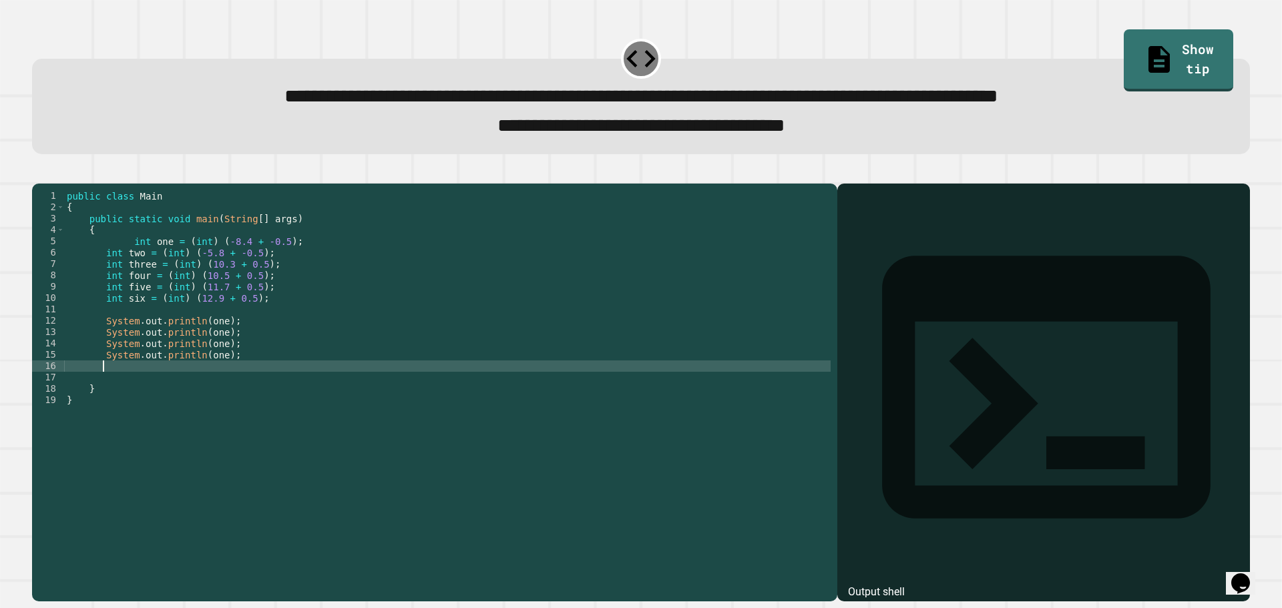
paste textarea "**********"
click at [204, 353] on div "public class Main { public static void main ( String [ ] args ) { int one = ( i…" at bounding box center [447, 377] width 767 height 375
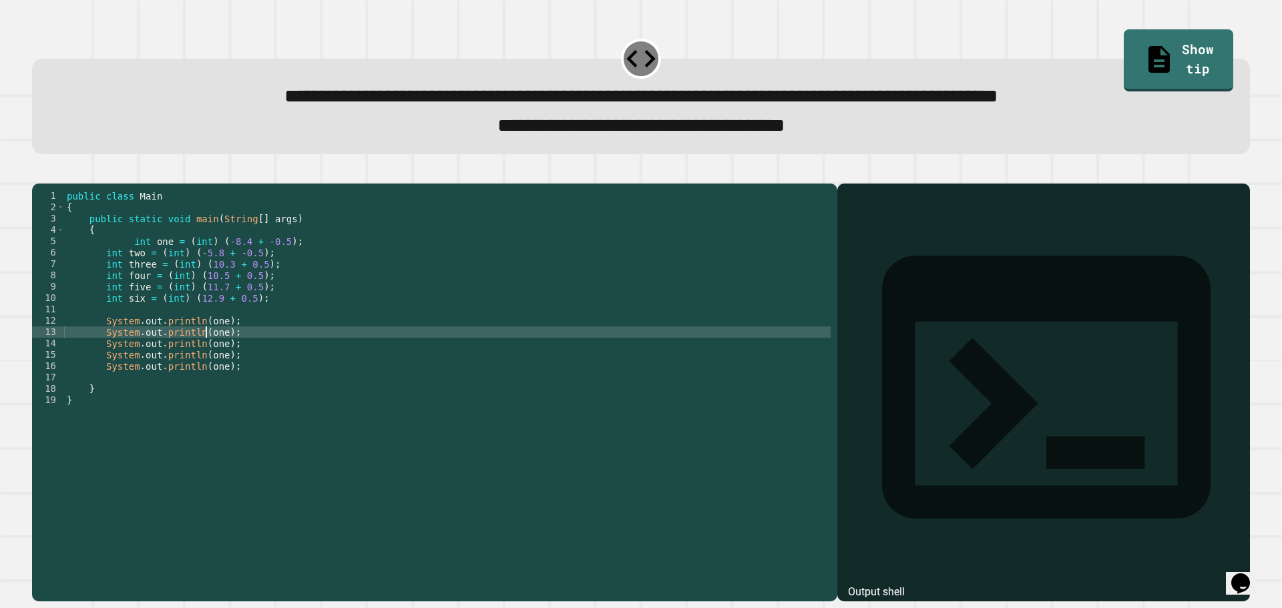
click at [204, 353] on div "public class Main { public static void main ( String [ ] args ) { int one = ( i…" at bounding box center [447, 377] width 767 height 375
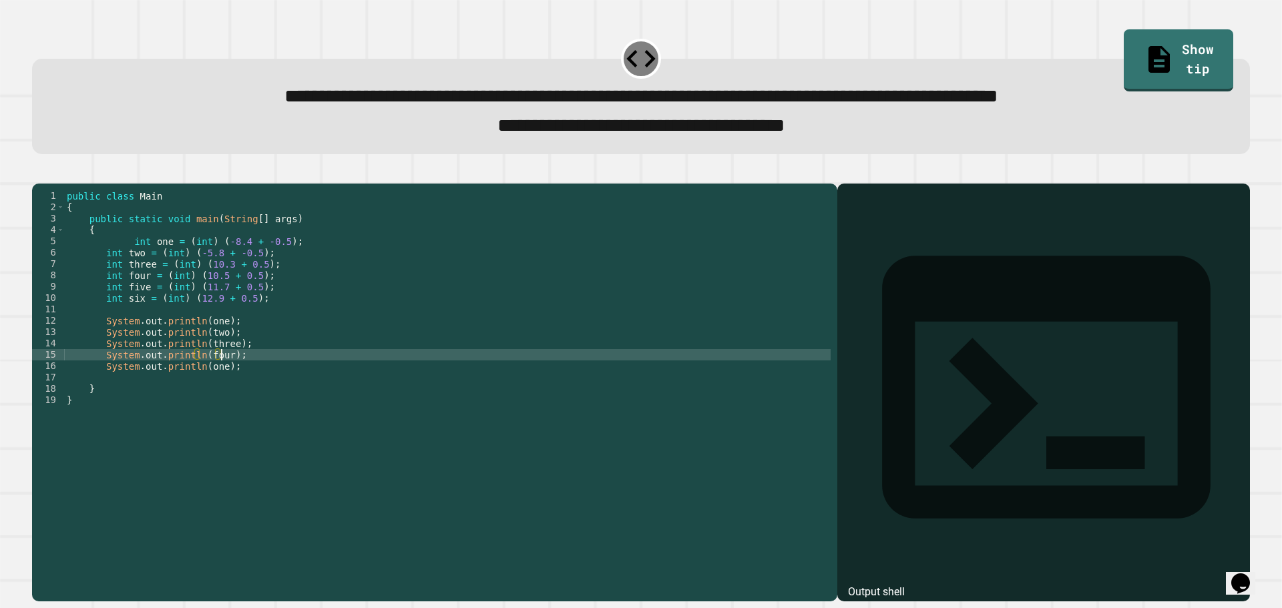
scroll to position [0, 11]
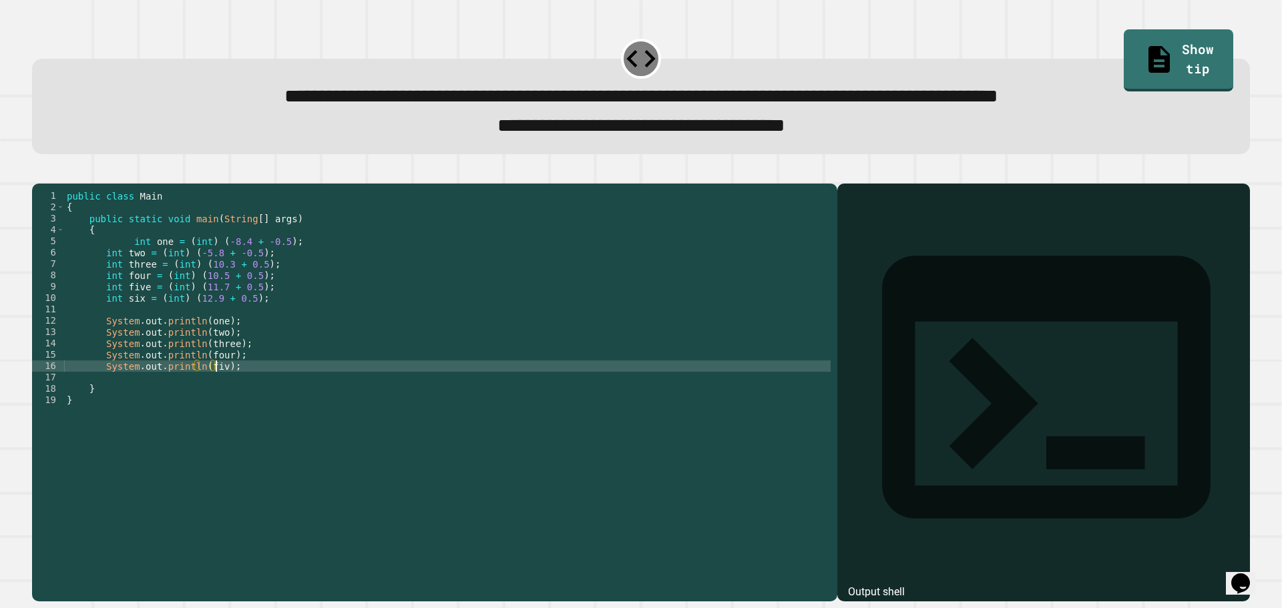
type textarea "**********"
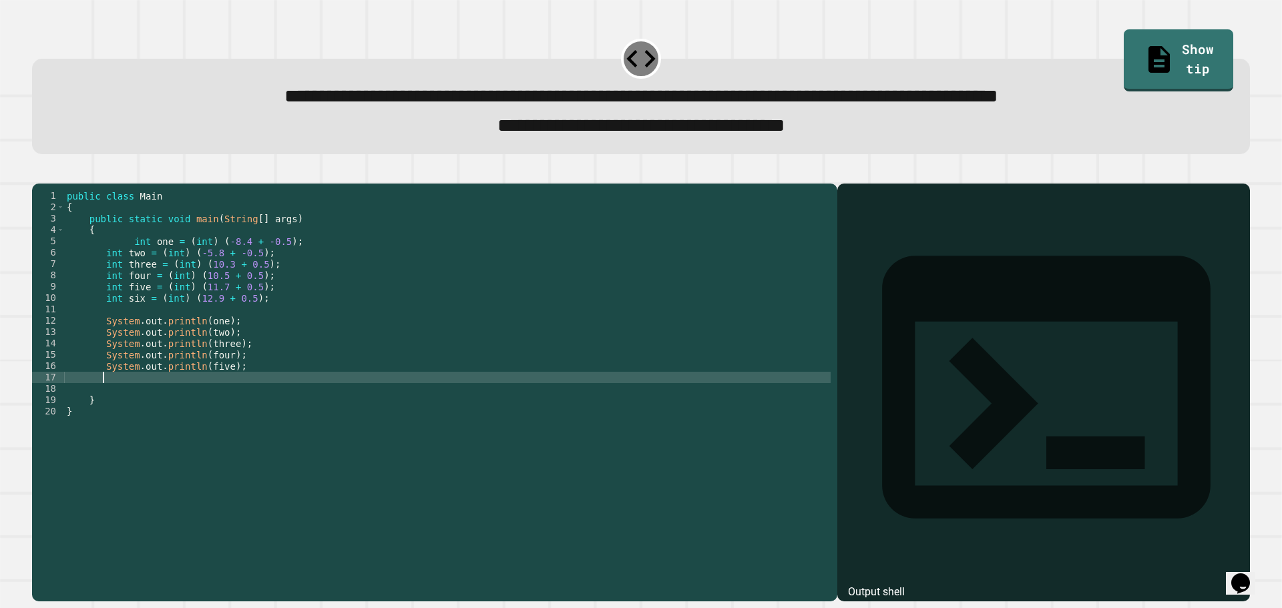
paste textarea "**********"
click at [201, 401] on div "public class Main { public static void main ( String [ ] args ) { int one = ( i…" at bounding box center [447, 377] width 767 height 375
type textarea "**********"
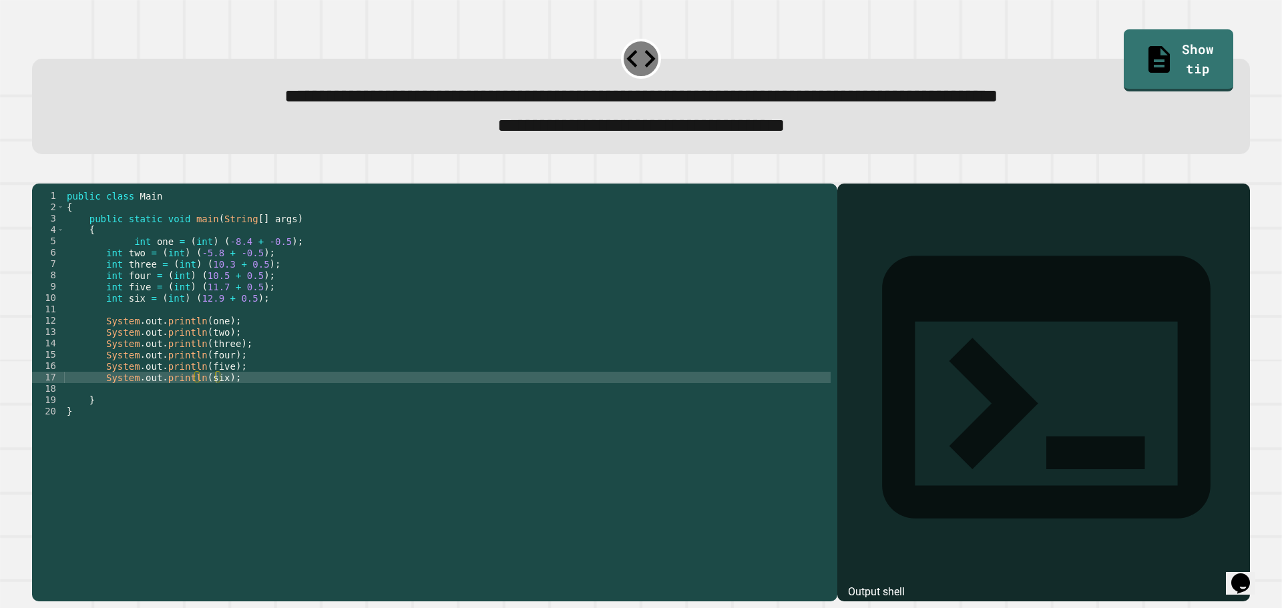
click at [39, 172] on button "button" at bounding box center [39, 172] width 0 height 0
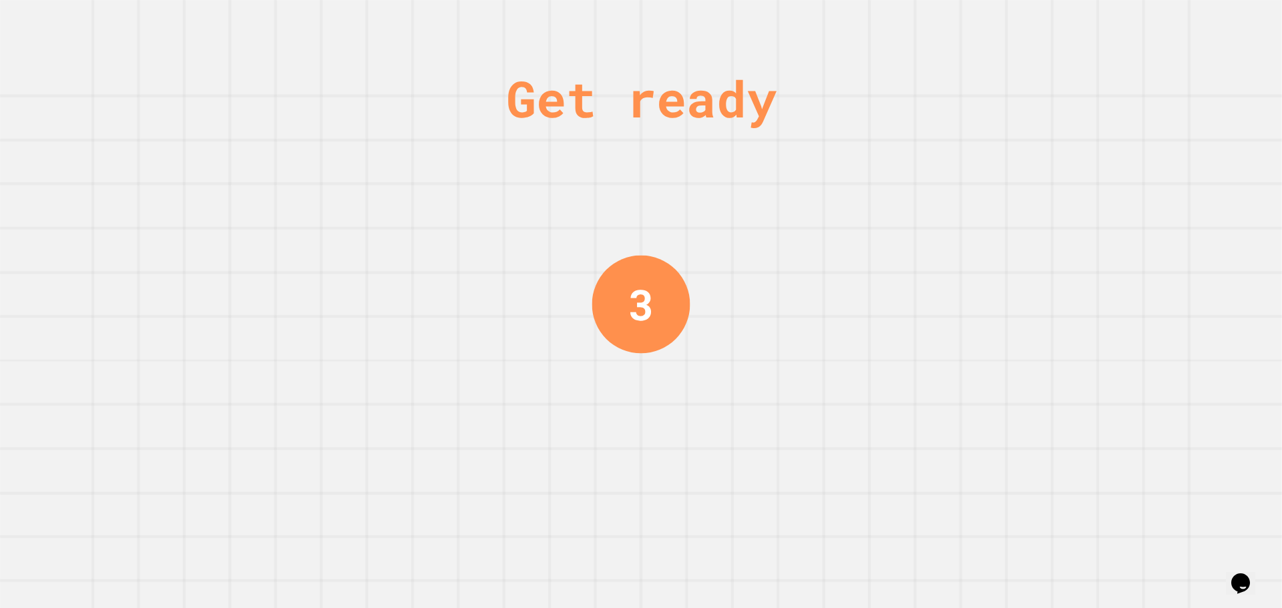
click at [674, 347] on div "Get ready 3" at bounding box center [641, 304] width 100 height 608
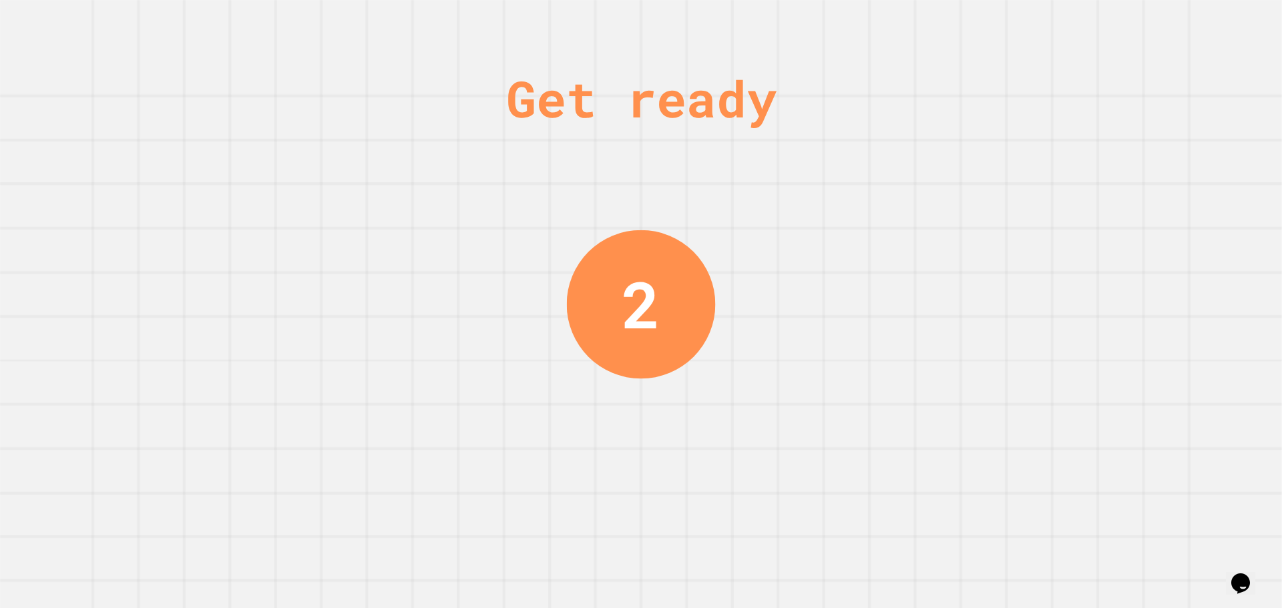
click at [642, 259] on div "2" at bounding box center [641, 304] width 39 height 97
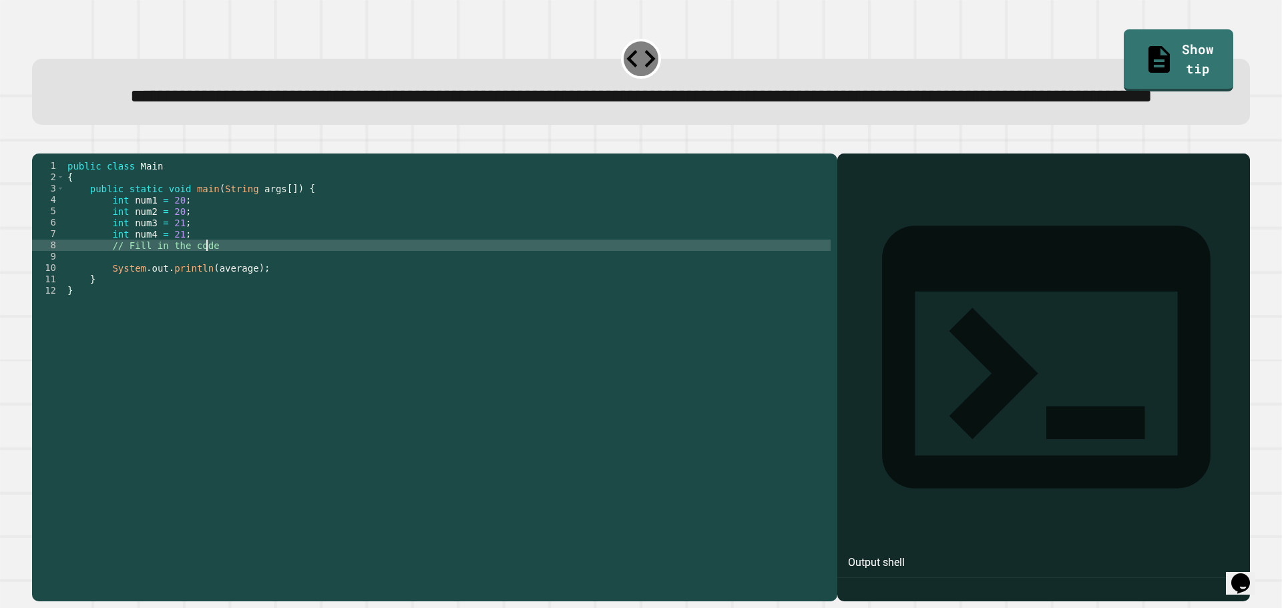
click at [206, 291] on div "public class Main { public static void main ( String args [ ]) { int num1 = 20 …" at bounding box center [448, 347] width 766 height 375
type textarea "**********"
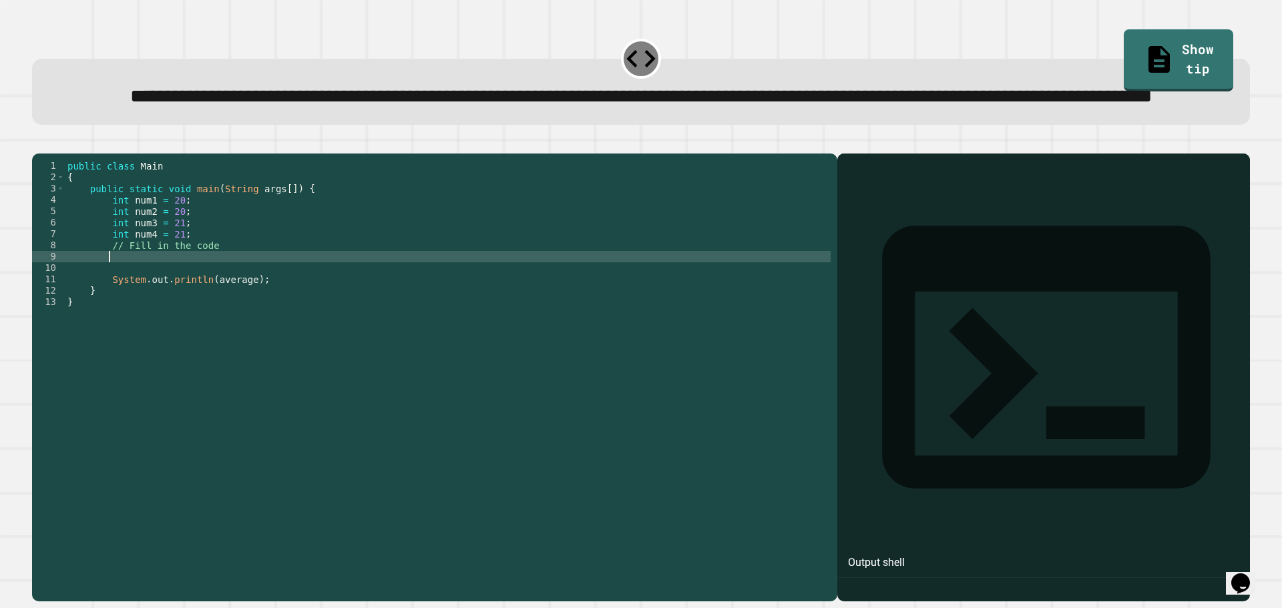
scroll to position [0, 2]
click at [220, 330] on div "public class Main { public static void main ( String args [ ]) { int num1 = 20 …" at bounding box center [448, 347] width 766 height 375
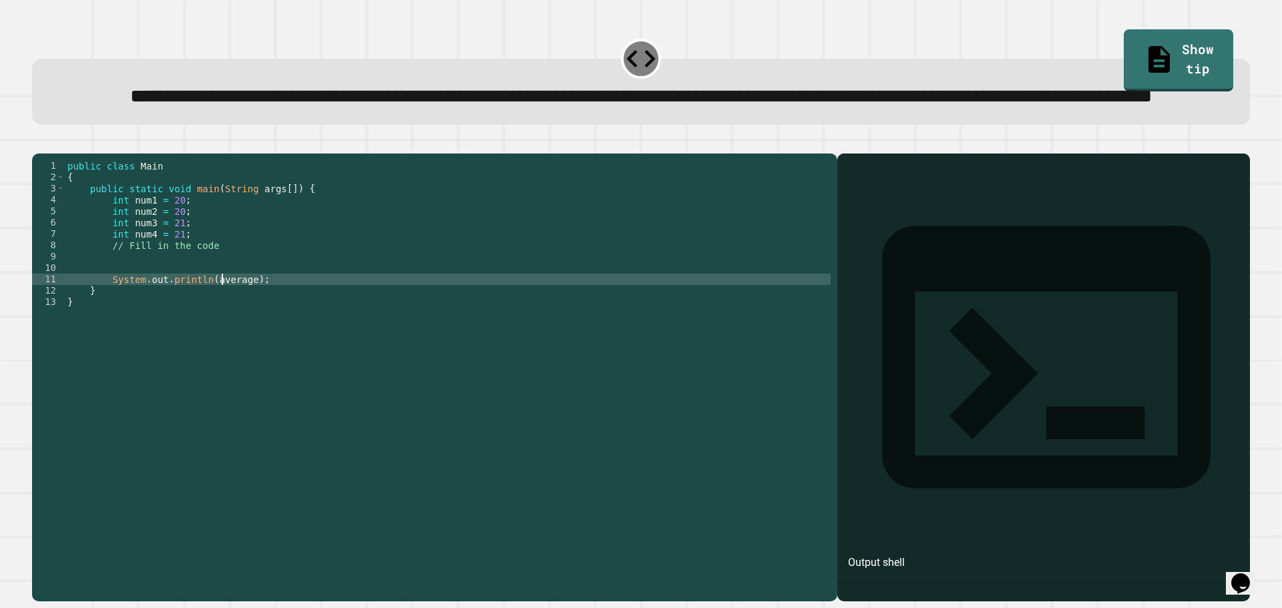
click at [220, 330] on div "public class Main { public static void main ( String args [ ]) { int num1 = 20 …" at bounding box center [448, 347] width 766 height 375
type textarea "**********"
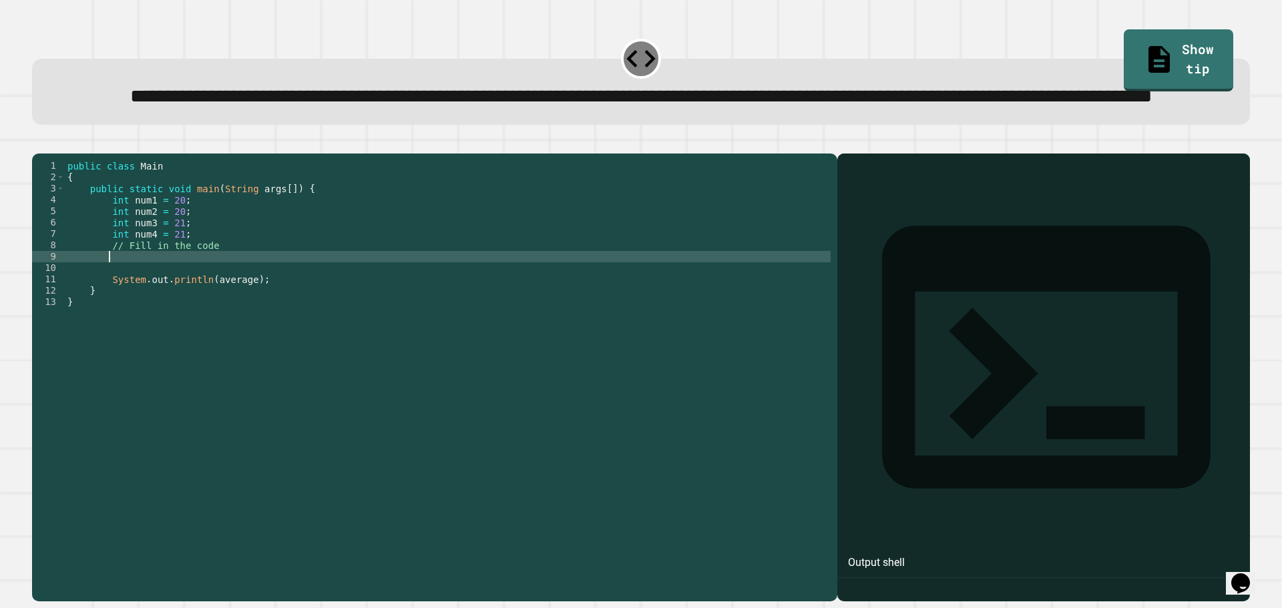
click at [164, 305] on div "public class Main { public static void main ( String args [ ]) { int num1 = 20 …" at bounding box center [448, 347] width 766 height 375
paste textarea "********"
click at [136, 254] on div "public class Main { public static void main ( String args [ ]) { int num1 = 20 …" at bounding box center [448, 347] width 766 height 375
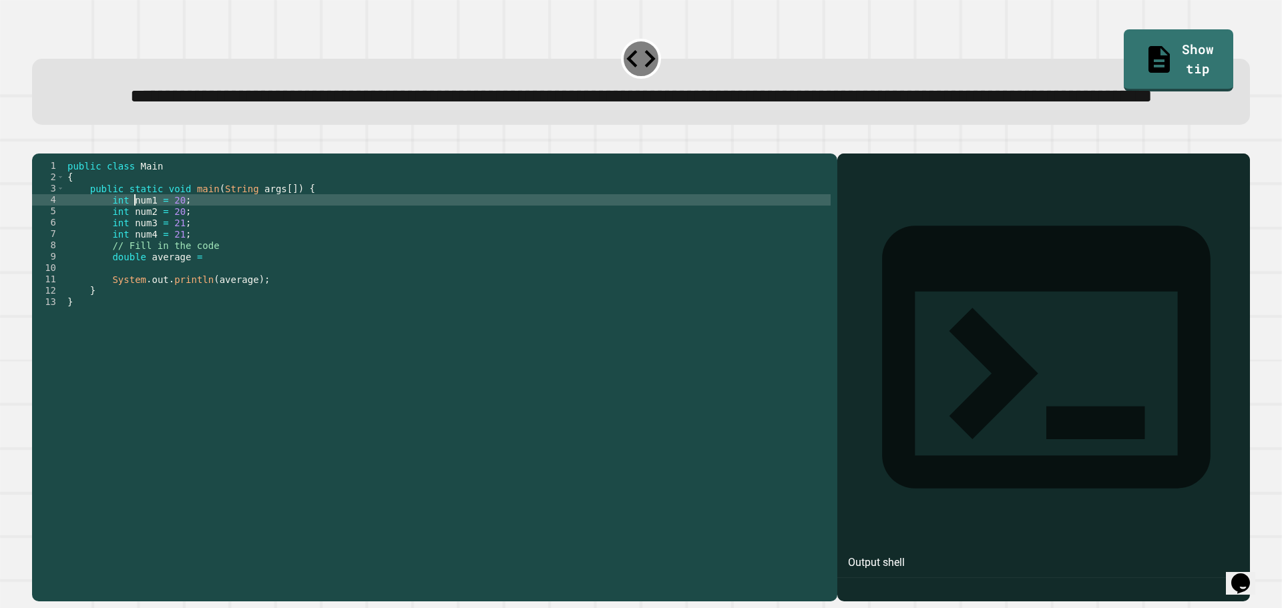
scroll to position [0, 7]
click at [136, 254] on div "public class Main { public static void main ( String args [ ]) { int num1 = 20 …" at bounding box center [448, 347] width 766 height 375
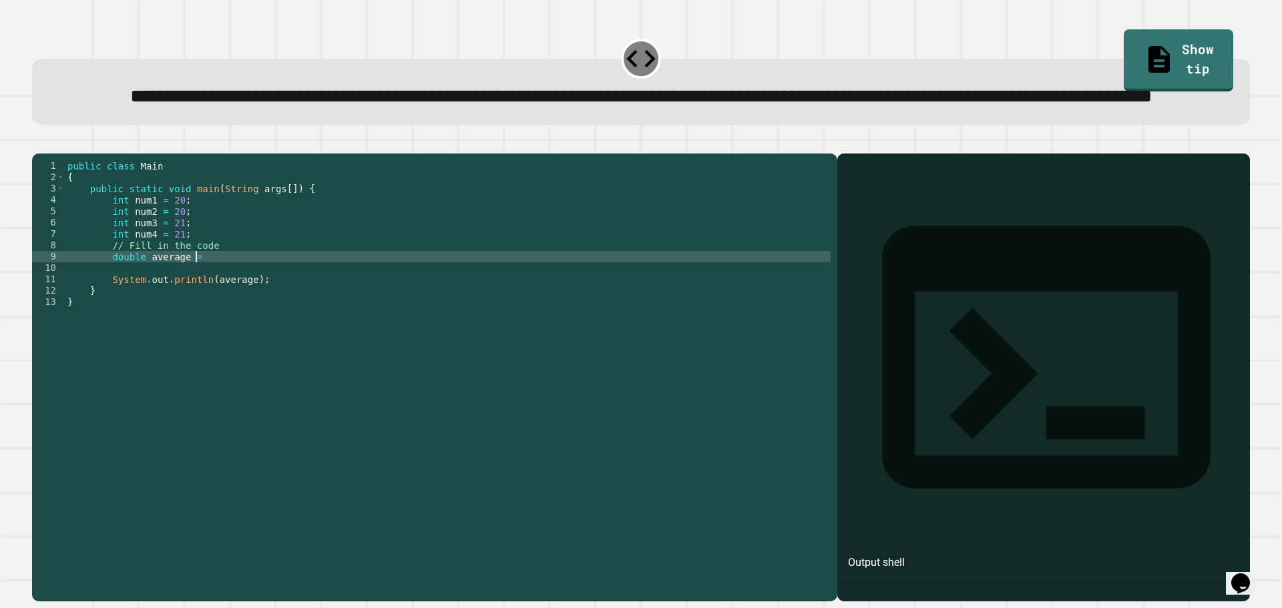
click at [208, 308] on div "public class Main { public static void main ( String args [ ]) { int num1 = 20 …" at bounding box center [448, 347] width 766 height 375
paste textarea "*****"
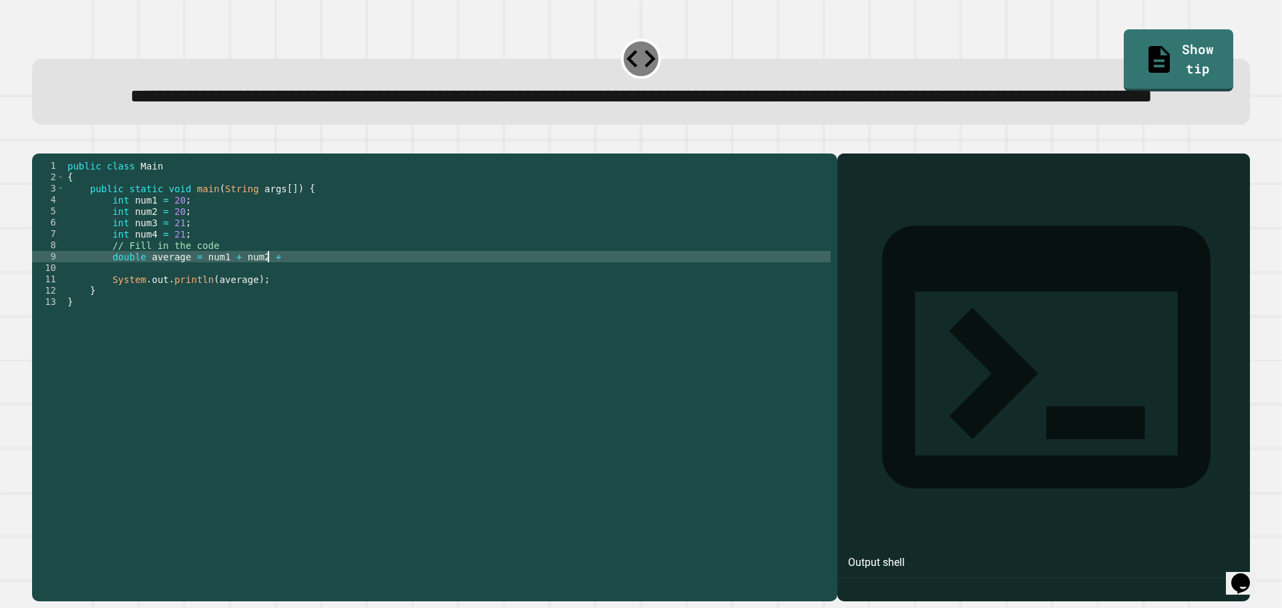
paste textarea "*****"
click at [194, 308] on div "public class Main { public static void main ( String args [ ]) { int num1 = 20 …" at bounding box center [448, 347] width 766 height 375
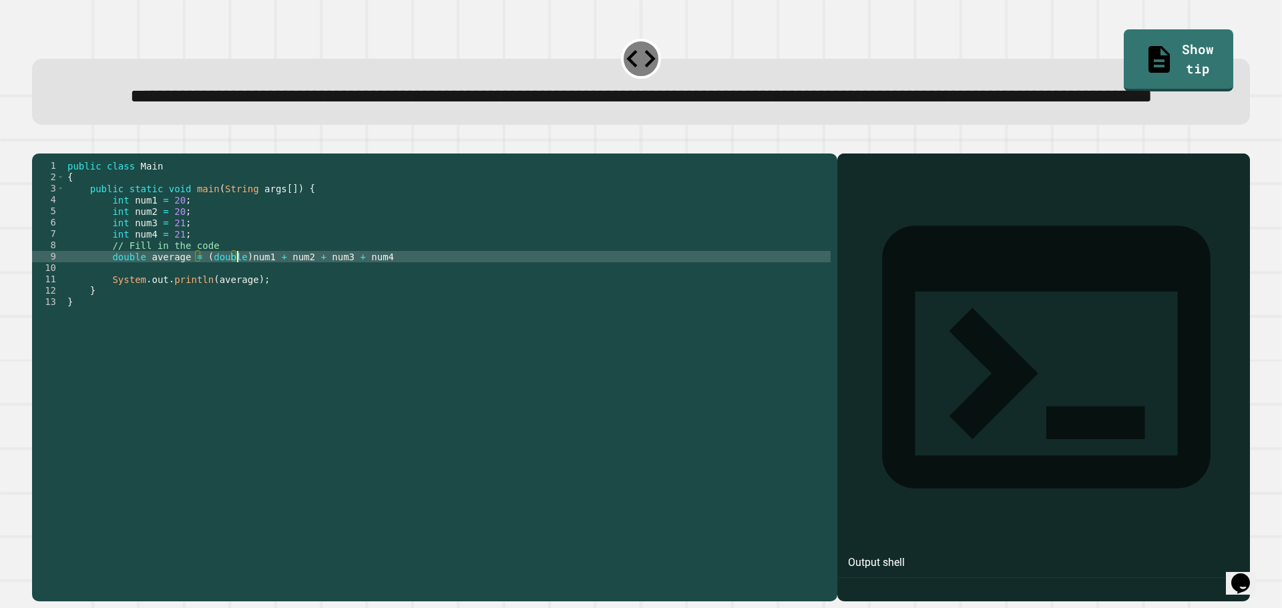
scroll to position [0, 12]
click at [389, 311] on div "public class Main { public static void main ( String args [ ]) { int num1 = 20 …" at bounding box center [448, 347] width 766 height 375
click at [242, 305] on div "public class Main { public static void main ( String args [ ]) { int num1 = 20 …" at bounding box center [448, 347] width 766 height 375
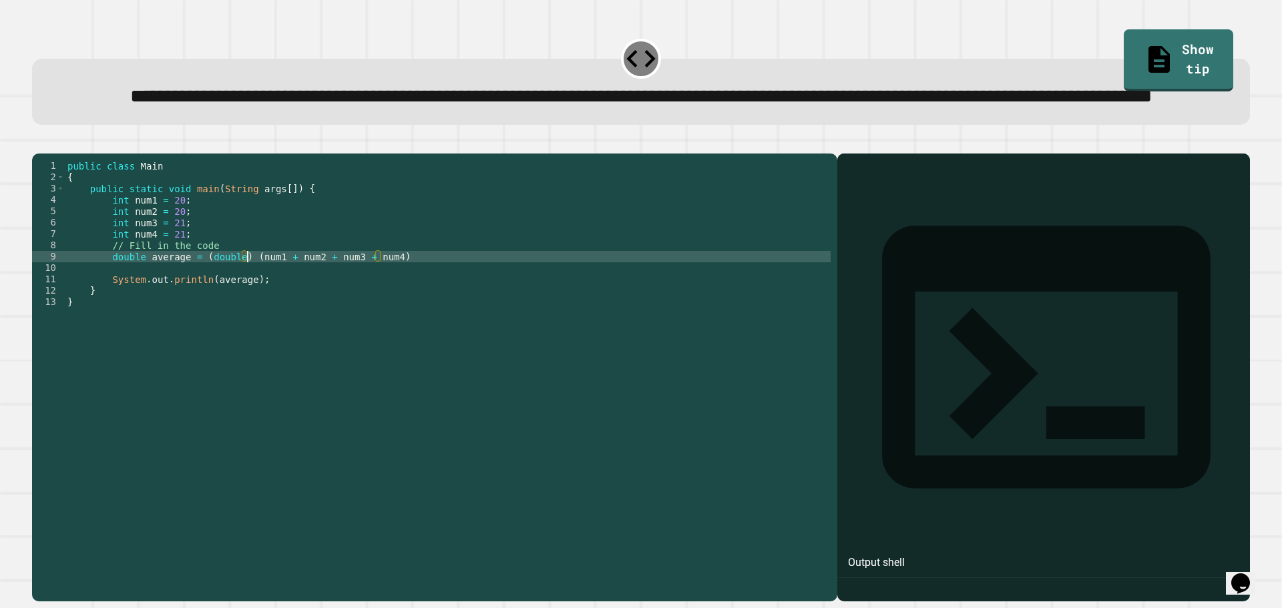
click at [417, 311] on div "public class Main { public static void main ( String args [ ]) { int num1 = 20 …" at bounding box center [448, 347] width 766 height 375
click at [37, 154] on div at bounding box center [641, 146] width 1218 height 16
click at [51, 156] on icon "button" at bounding box center [47, 150] width 7 height 9
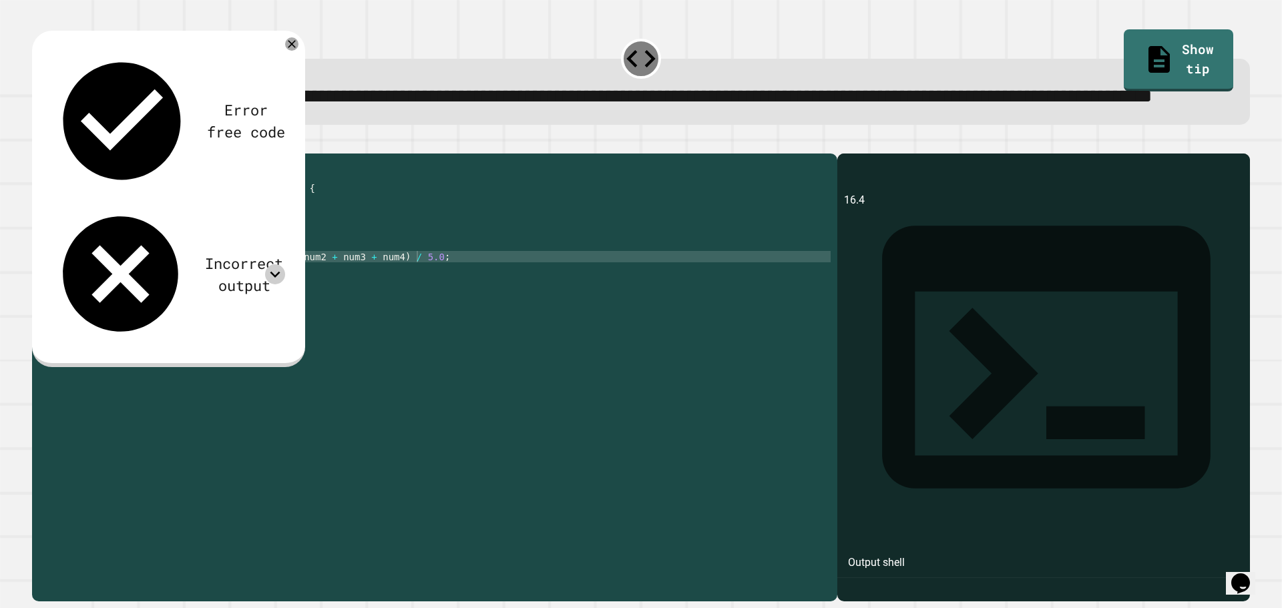
click at [276, 264] on icon at bounding box center [275, 274] width 20 height 20
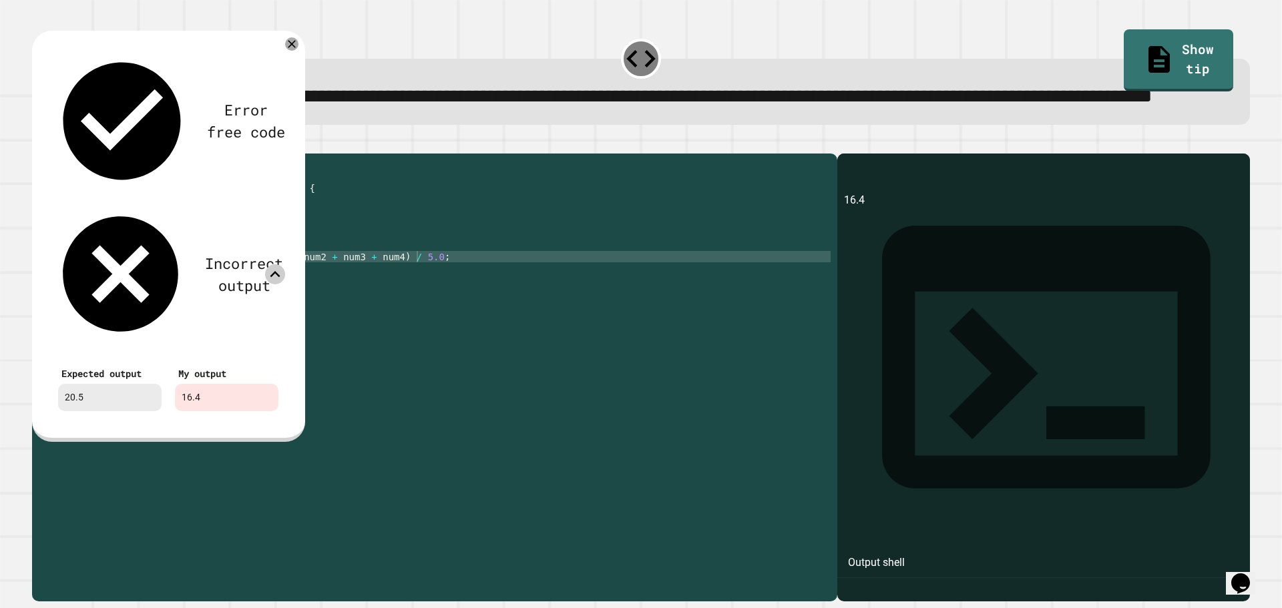
click at [277, 264] on icon at bounding box center [275, 274] width 20 height 20
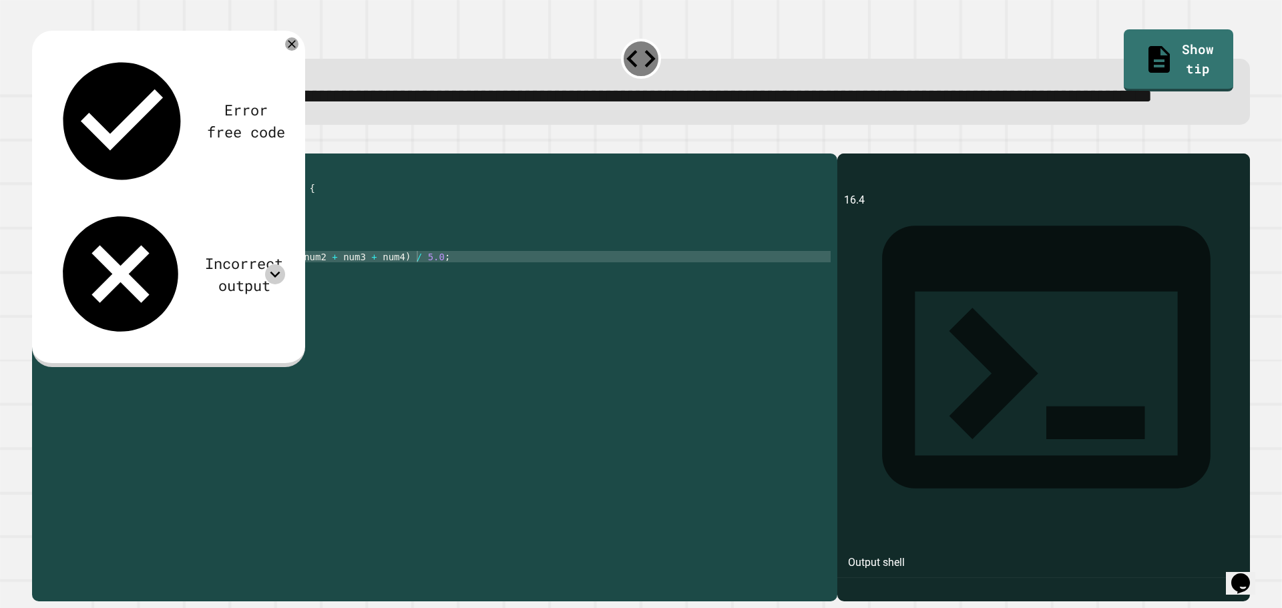
click at [402, 309] on div "public class Main { public static void main ( String args [ ]) { int num1 = 20 …" at bounding box center [448, 347] width 766 height 375
type textarea "**********"
click at [39, 143] on icon "button" at bounding box center [39, 143] width 0 height 0
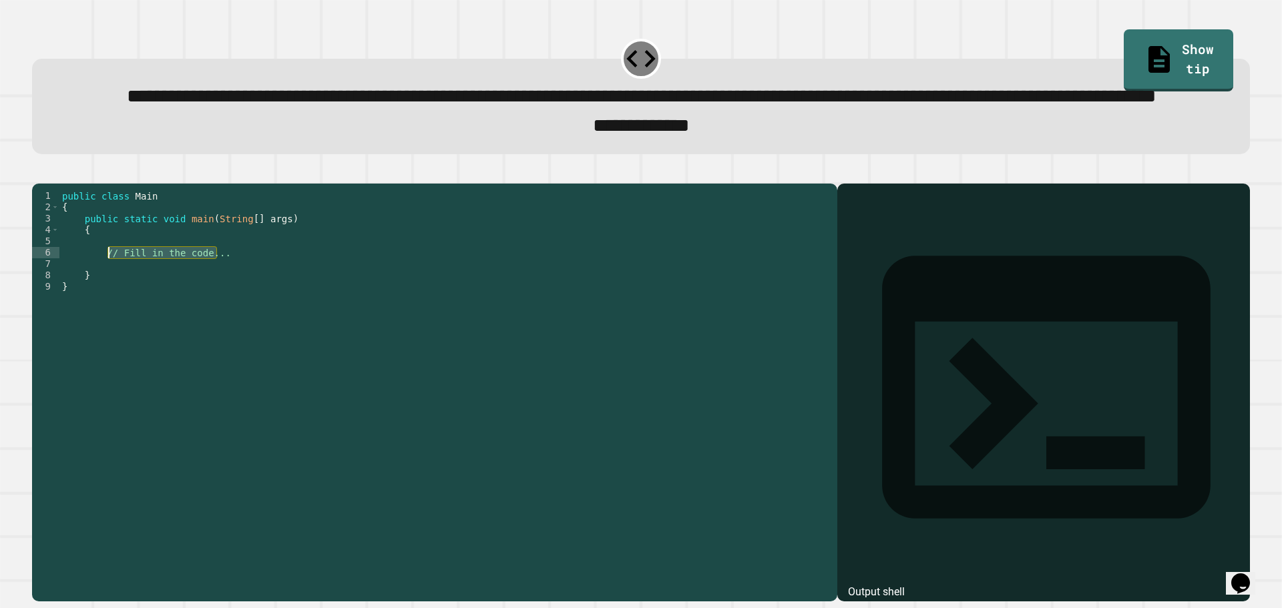
drag, startPoint x: 230, startPoint y: 302, endPoint x: 109, endPoint y: 304, distance: 120.9
click at [109, 304] on div "public class Main { public static void main ( String [ ] args ) { // Fill in th…" at bounding box center [444, 360] width 771 height 341
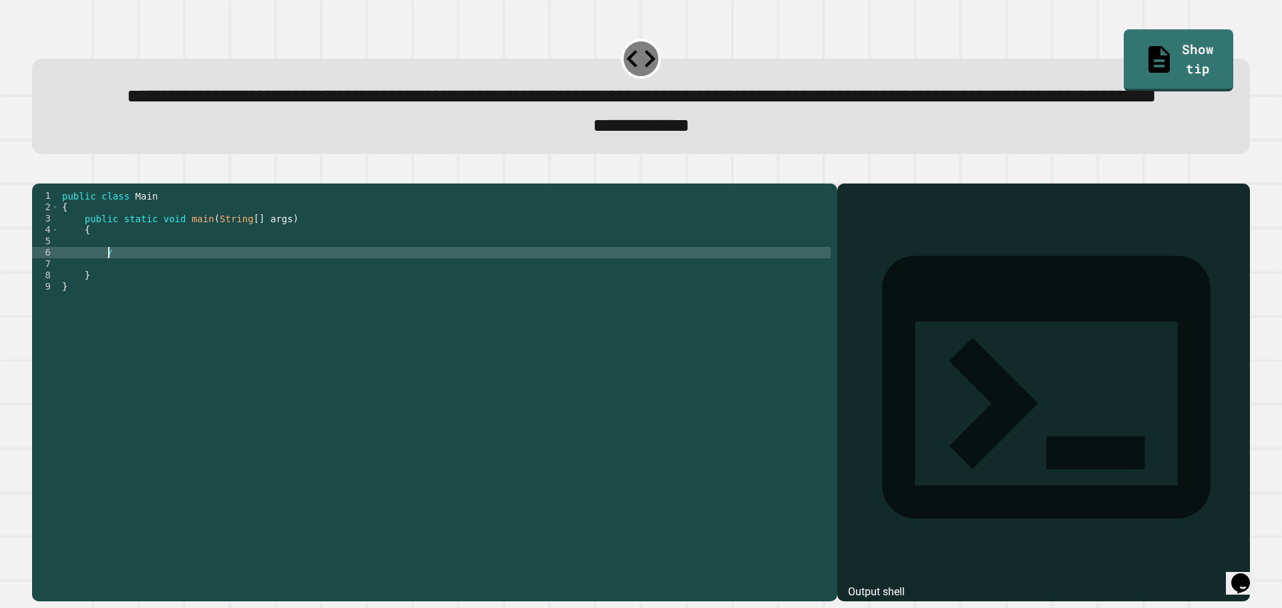
type textarea "*"
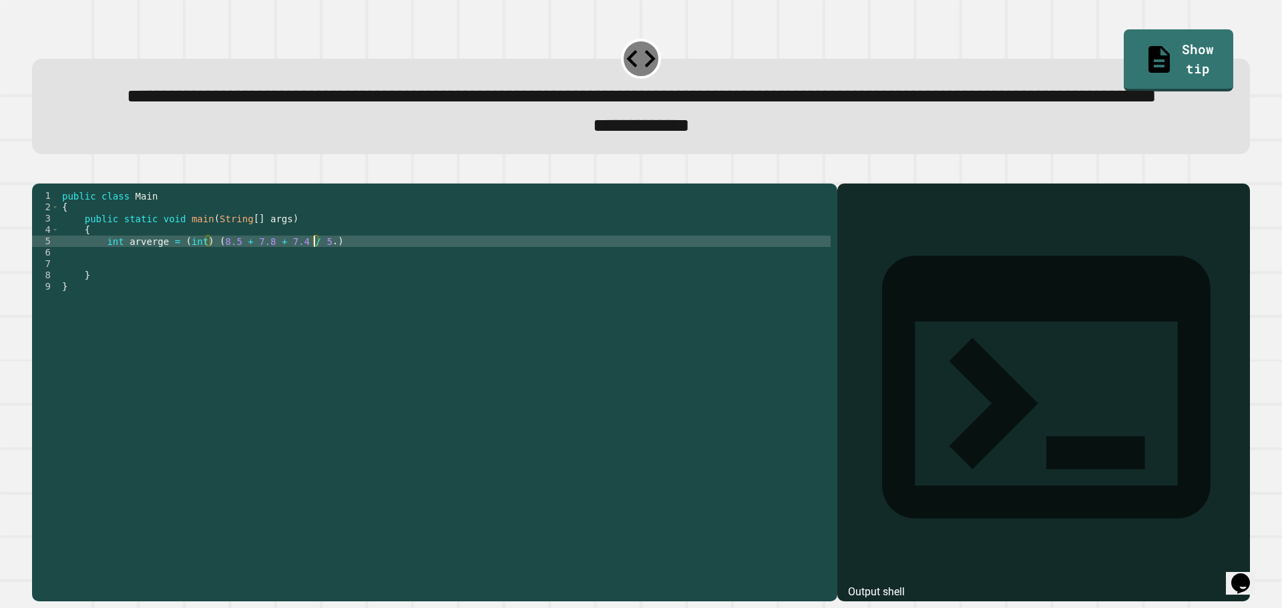
scroll to position [0, 18]
click at [334, 290] on div "public class Main { public static void main ( String [ ] args ) { int arverge =…" at bounding box center [444, 360] width 771 height 341
click at [304, 296] on div "public class Main { public static void main ( String [ ] args ) { int arverge =…" at bounding box center [444, 360] width 771 height 341
click at [254, 294] on div "public class Main { public static void main ( String [ ] args ) { int arverge =…" at bounding box center [444, 360] width 771 height 341
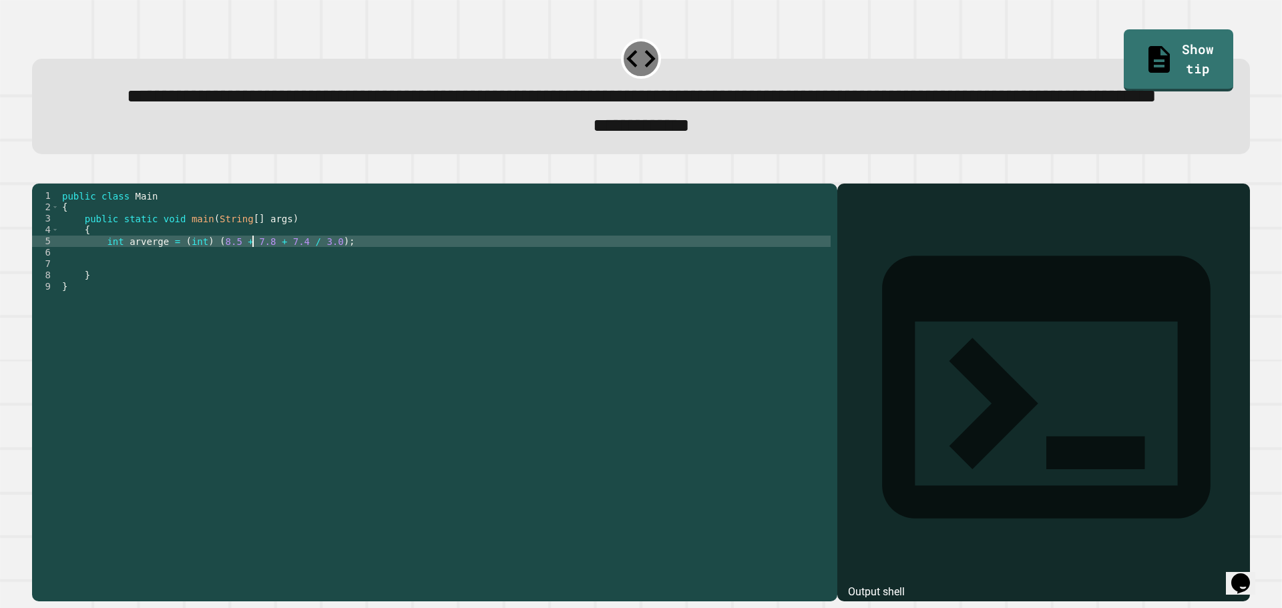
click at [210, 295] on div "public class Main { public static void main ( String [ ] args ) { int arverge =…" at bounding box center [444, 360] width 771 height 341
click at [228, 296] on div "public class Main { public static void main ( String [ ] args ) { int arverge =…" at bounding box center [444, 360] width 771 height 341
click at [224, 290] on div "public class Main { public static void main ( String [ ] args ) { int arverge =…" at bounding box center [444, 360] width 771 height 341
click at [288, 293] on div "public class Main { public static void main ( String [ ] args ) { int arverge =…" at bounding box center [444, 360] width 771 height 341
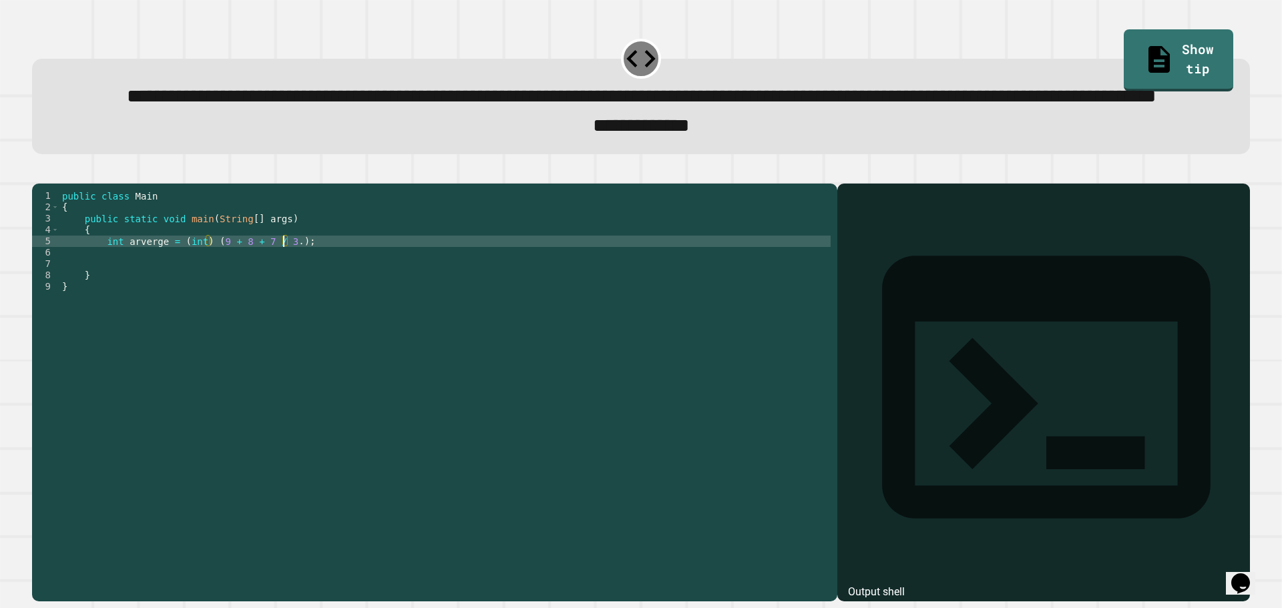
scroll to position [0, 16]
click at [257, 293] on div "public class Main { public static void main ( String [ ] args ) { int arverge =…" at bounding box center [444, 360] width 771 height 341
click at [239, 294] on div "public class Main { public static void main ( String [ ] args ) { int arverge =…" at bounding box center [444, 360] width 771 height 341
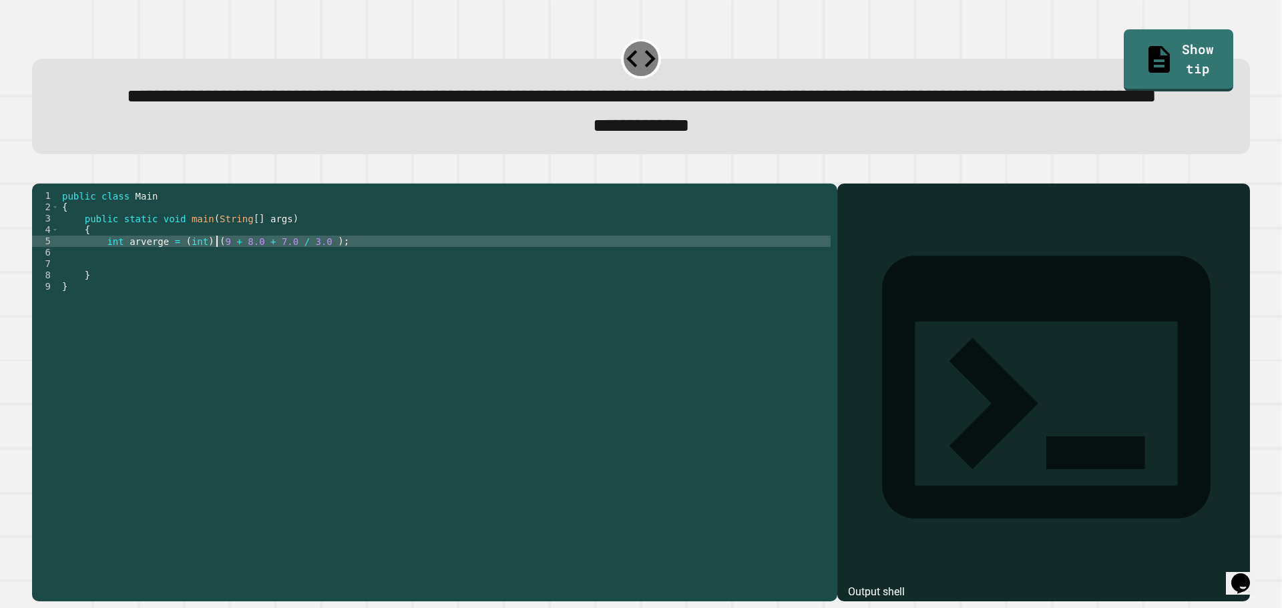
click at [214, 296] on div "public class Main { public static void main ( String [ ] args ) { int arverge =…" at bounding box center [444, 360] width 771 height 341
click at [325, 294] on div "public class Main { public static void main ( String [ ] args ) { int arverge =…" at bounding box center [444, 360] width 771 height 341
click at [324, 297] on div "public class Main { public static void main ( String [ ] args ) { int arverge =…" at bounding box center [444, 360] width 771 height 341
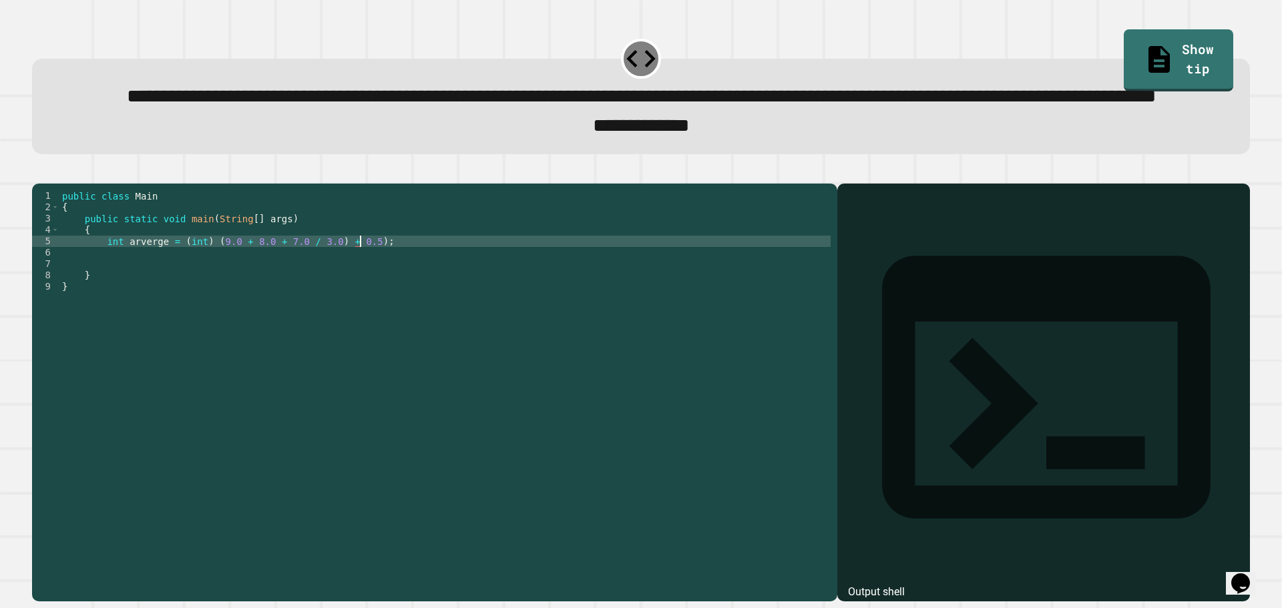
click at [206, 294] on div "public class Main { public static void main ( String [ ] args ) { int arverge =…" at bounding box center [444, 360] width 771 height 341
type textarea "**********"
click at [134, 298] on div "public class Main { public static void main ( String [ ] args ) { int arverge =…" at bounding box center [444, 360] width 771 height 341
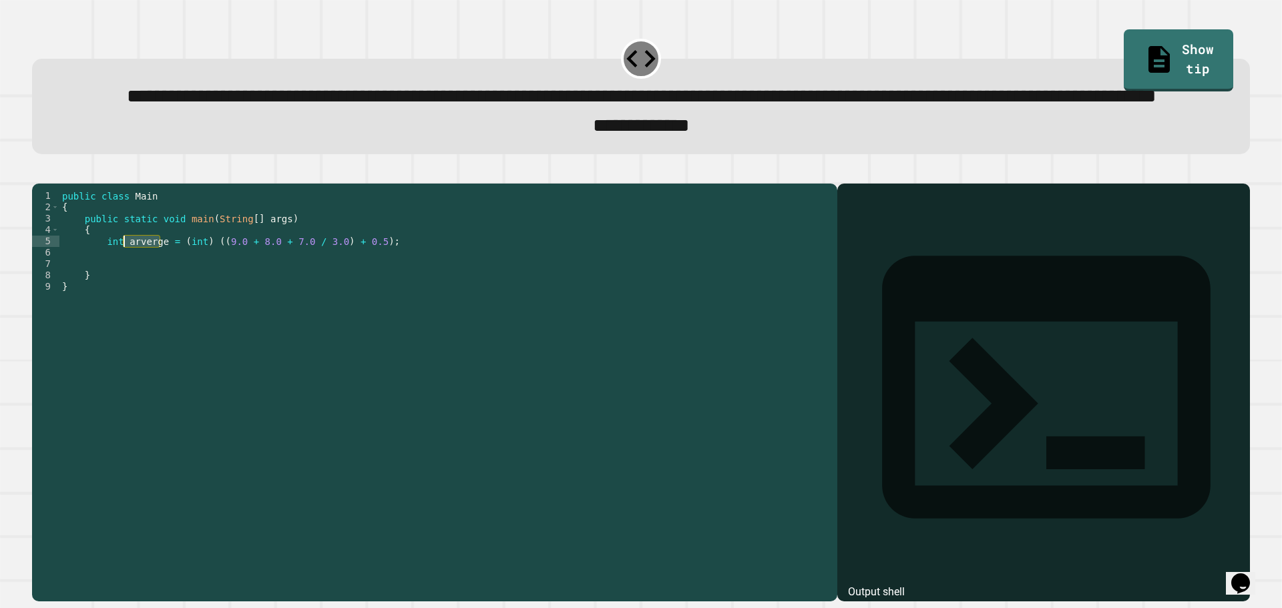
click at [190, 309] on div "public class Main { public static void main ( String [ ] args ) { int arverge =…" at bounding box center [444, 360] width 771 height 341
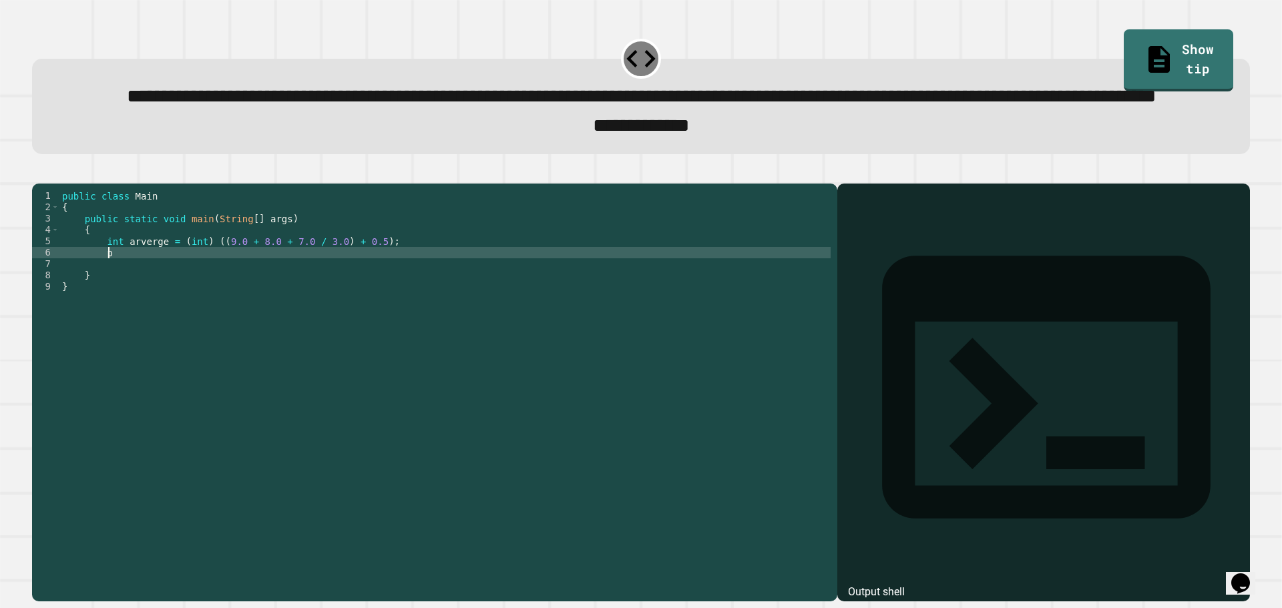
type textarea "*"
paste textarea "********"
click at [39, 172] on icon "button" at bounding box center [39, 172] width 0 height 0
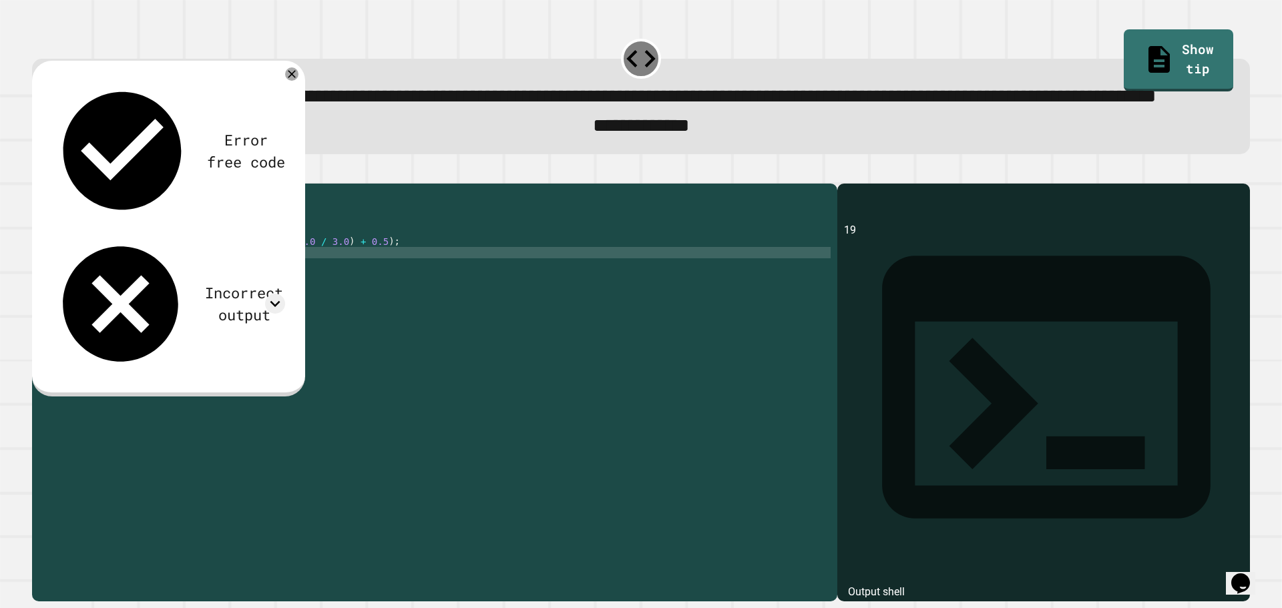
click at [285, 235] on div "Incorrect output" at bounding box center [168, 304] width 234 height 138
click at [277, 294] on icon at bounding box center [275, 304] width 20 height 20
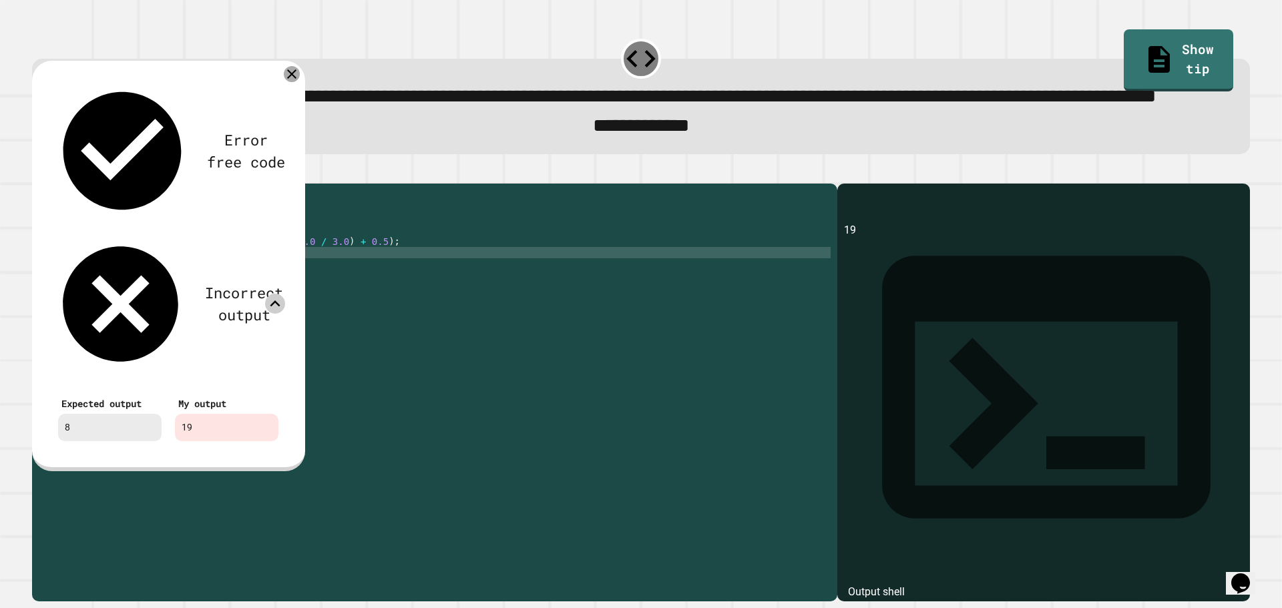
click at [289, 82] on icon at bounding box center [292, 74] width 16 height 16
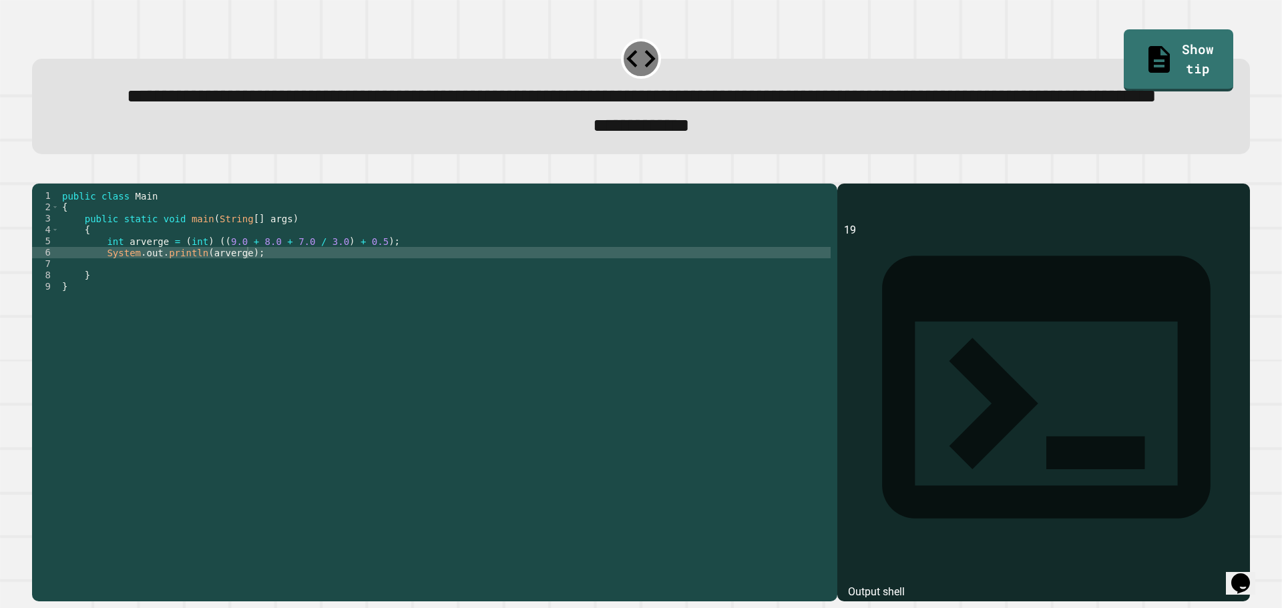
click at [292, 295] on div "public class Main { public static void main ( String [ ] args ) { int arverge =…" at bounding box center [444, 360] width 771 height 341
paste textarea "********"
click at [261, 304] on div "public class Main { public static void main ( String [ ] args ) { int arverge =…" at bounding box center [444, 360] width 771 height 341
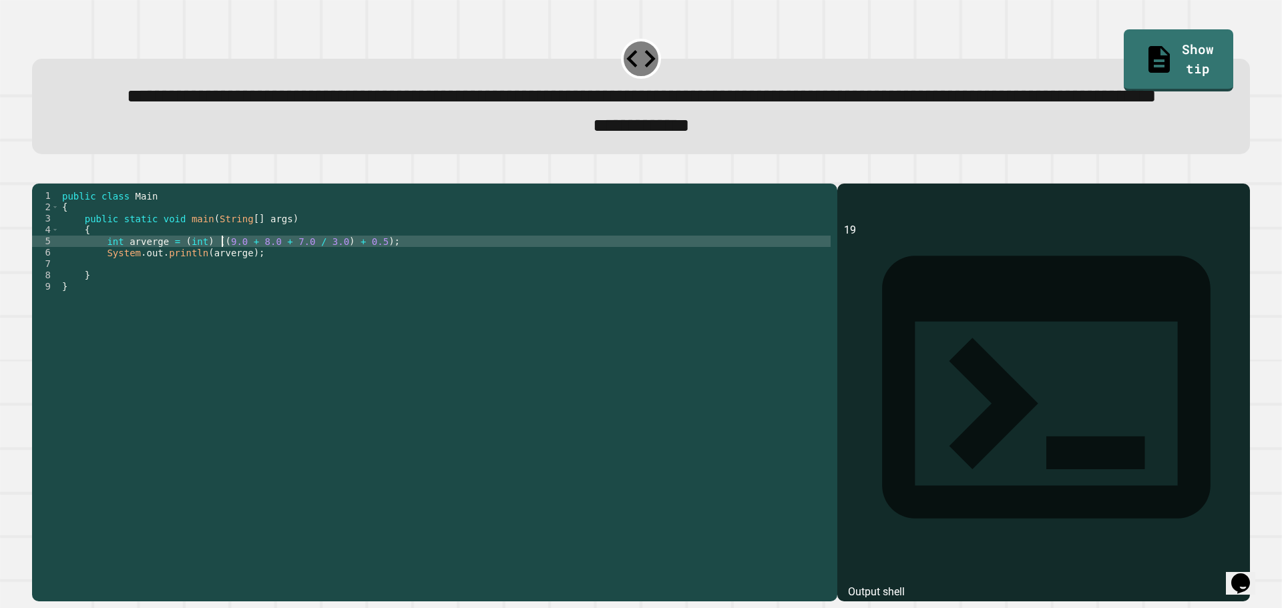
click at [222, 289] on div "public class Main { public static void main ( String [ ] args ) { int arverge =…" at bounding box center [444, 360] width 771 height 341
click at [1146, 45] on icon at bounding box center [1160, 56] width 29 height 33
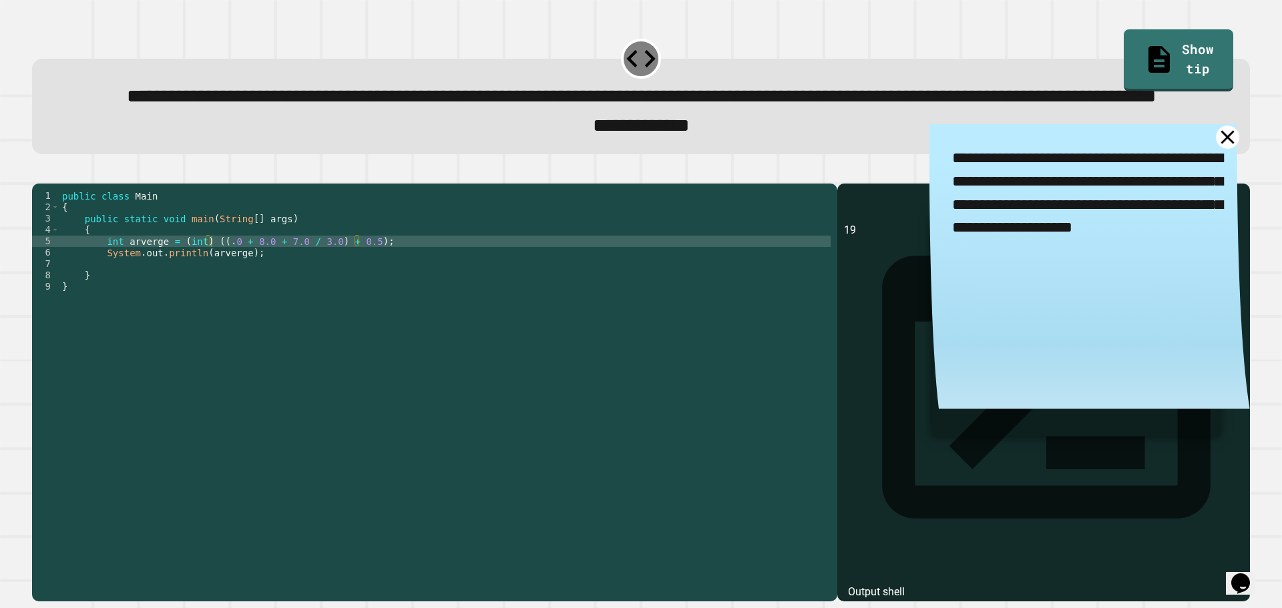
click at [1216, 149] on link at bounding box center [1227, 137] width 23 height 23
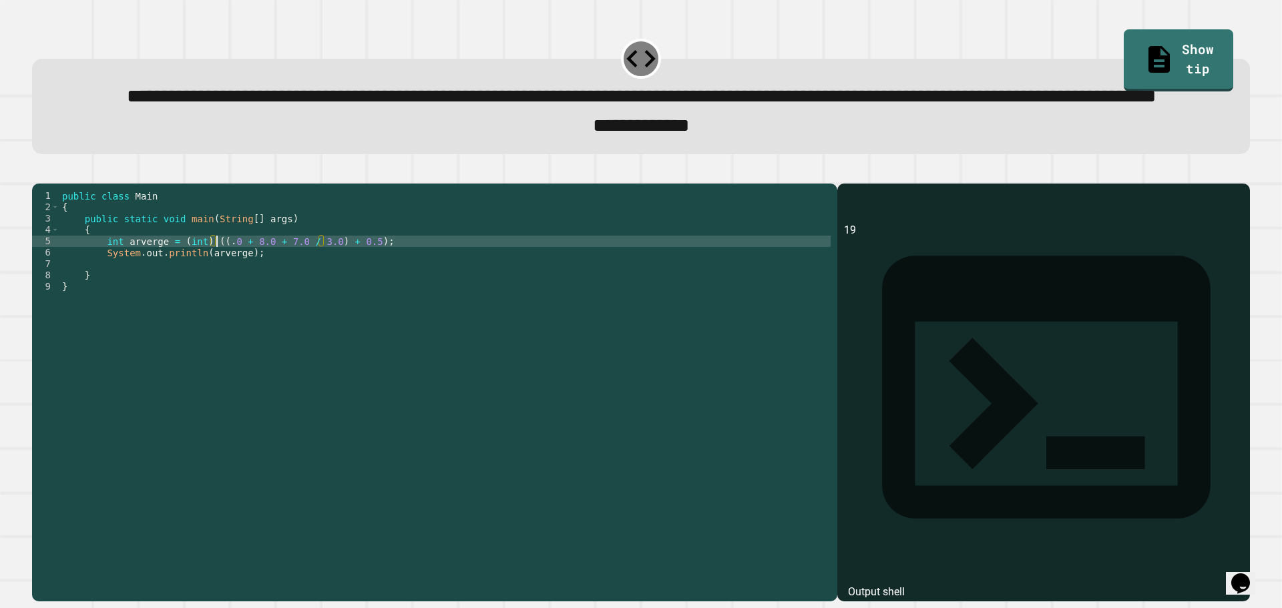
click at [218, 294] on div "public class Main { public static void main ( String [ ] args ) { int arverge =…" at bounding box center [444, 360] width 771 height 341
click at [242, 308] on div "public class Main { public static void main ( String [ ] args ) { int arverge =…" at bounding box center [444, 360] width 771 height 341
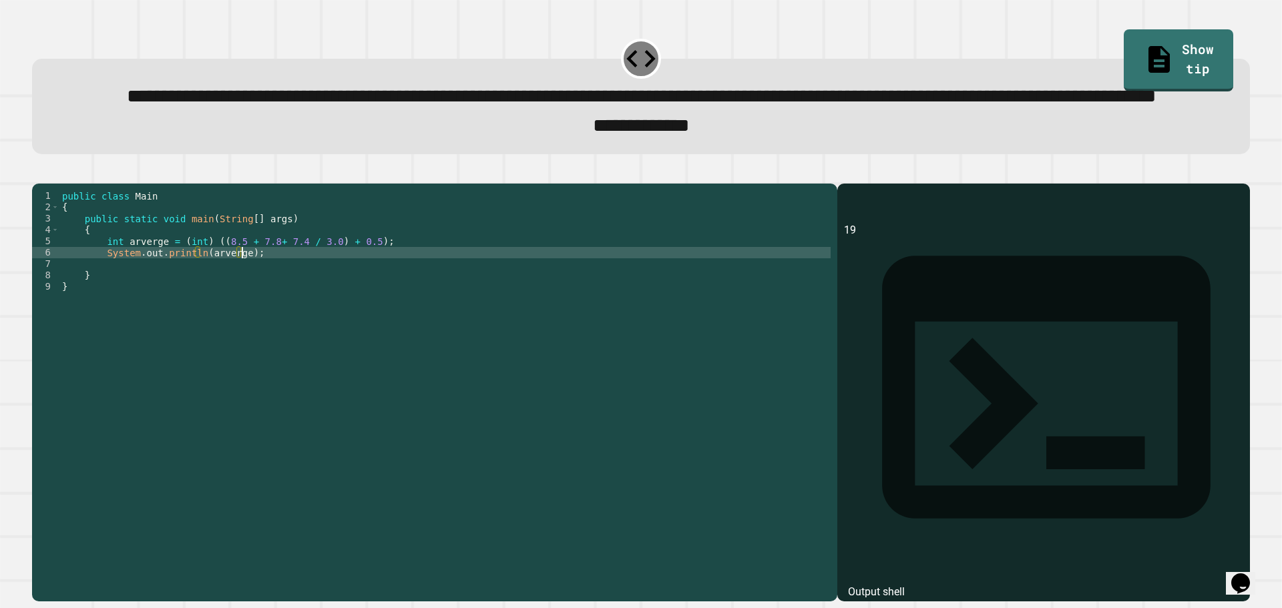
scroll to position [0, 13]
click at [200, 308] on div "public class Main { public static void main ( String [ ] args ) { int arverge =…" at bounding box center [444, 360] width 771 height 341
click at [190, 296] on div "public class Main { public static void main ( String [ ] args ) { int arverge =…" at bounding box center [444, 360] width 771 height 341
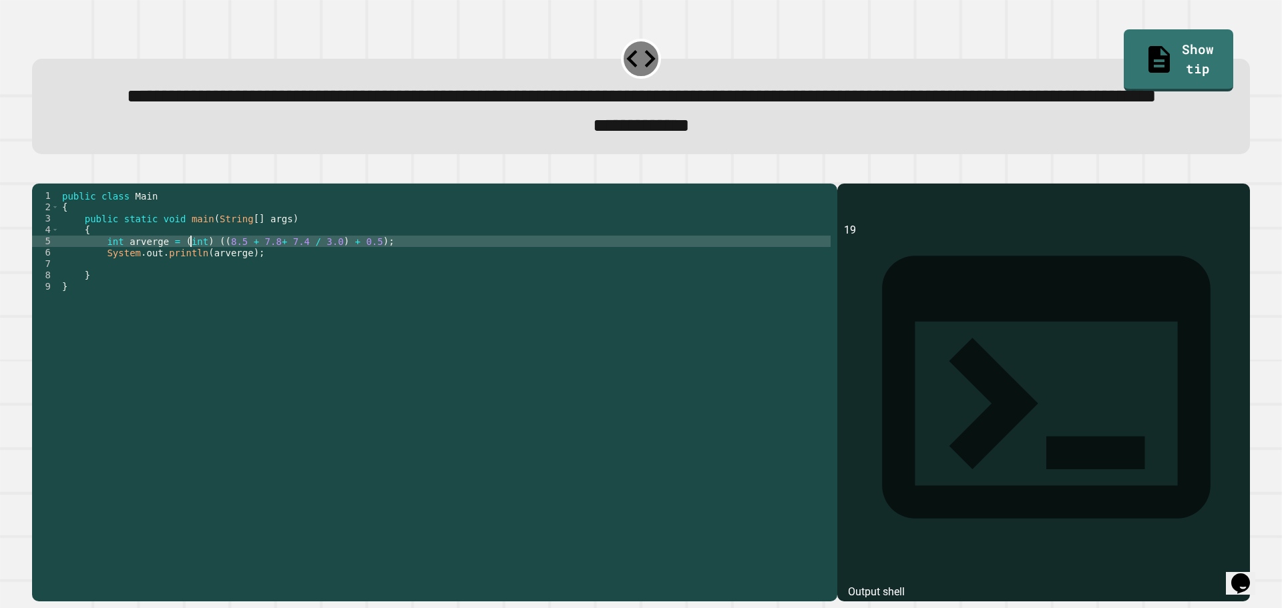
click at [190, 296] on div "public class Main { public static void main ( String [ ] args ) { int arverge =…" at bounding box center [444, 360] width 771 height 341
click at [110, 289] on div "public class Main { public static void main ( String [ ] args ) { int arverge =…" at bounding box center [444, 360] width 771 height 341
click at [112, 295] on div "public class Main { public static void main ( String [ ] args ) { int arverge =…" at bounding box center [444, 360] width 771 height 341
drag, startPoint x: 112, startPoint y: 295, endPoint x: 130, endPoint y: 300, distance: 18.6
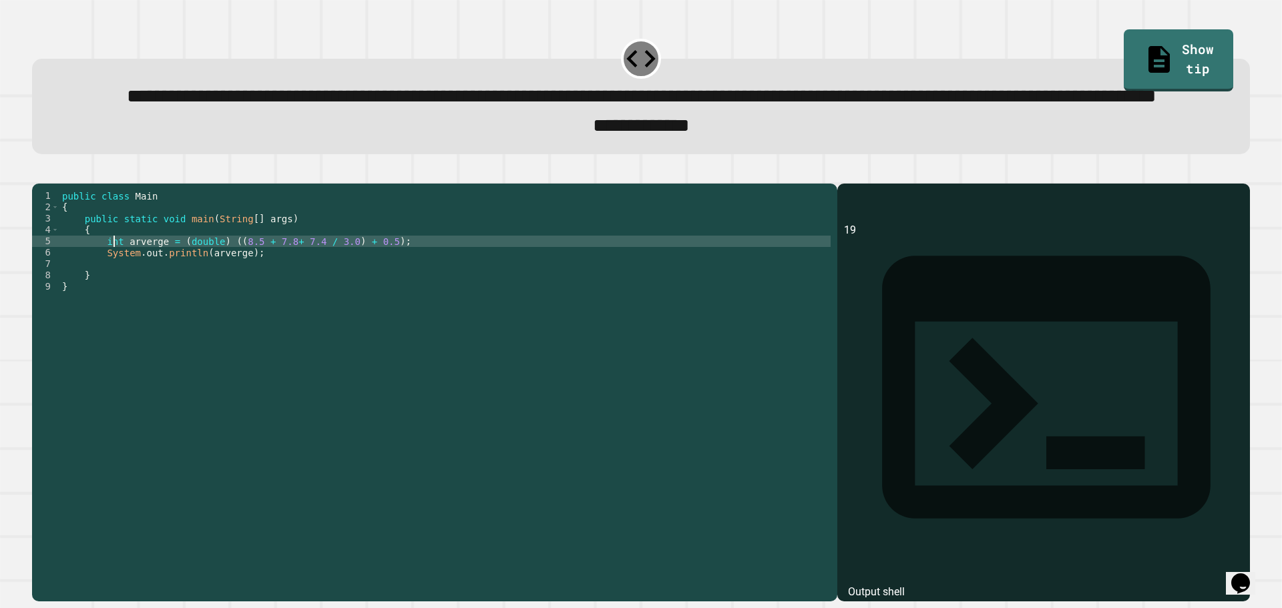
click at [112, 295] on div "public class Main { public static void main ( String [ ] args ) { int arverge =…" at bounding box center [444, 360] width 771 height 341
drag, startPoint x: 236, startPoint y: 291, endPoint x: 192, endPoint y: 293, distance: 44.1
click at [192, 293] on div "public class Main { public static void main ( String [ ] args ) { double arverg…" at bounding box center [444, 360] width 771 height 341
type textarea "**********"
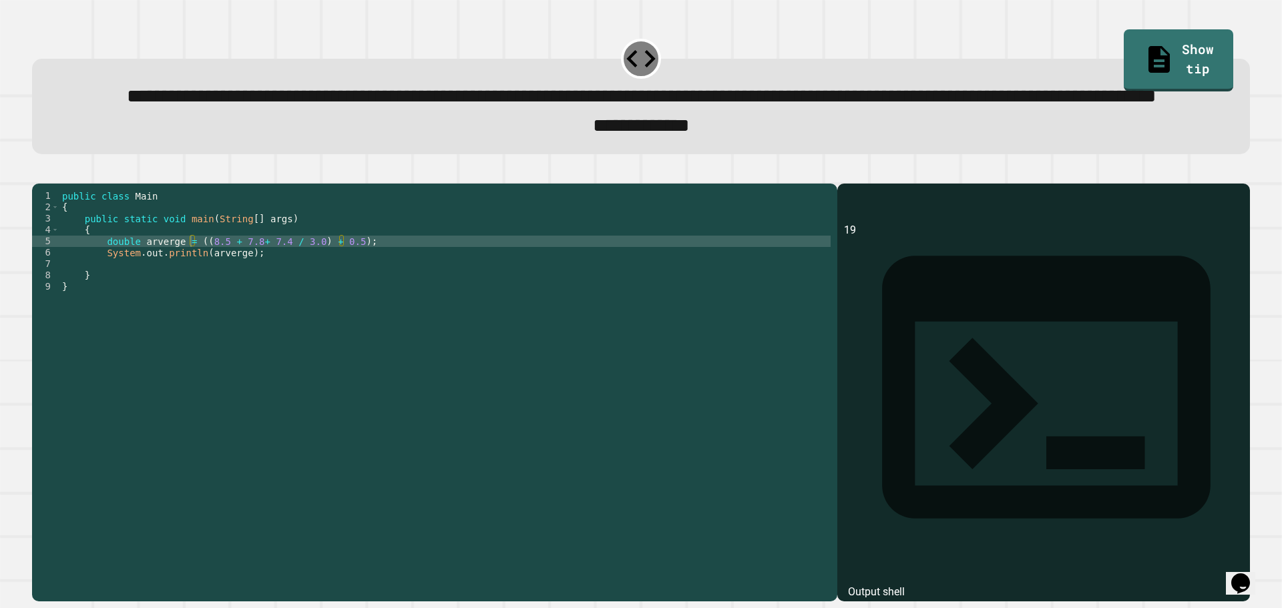
click at [39, 172] on button "button" at bounding box center [39, 172] width 0 height 0
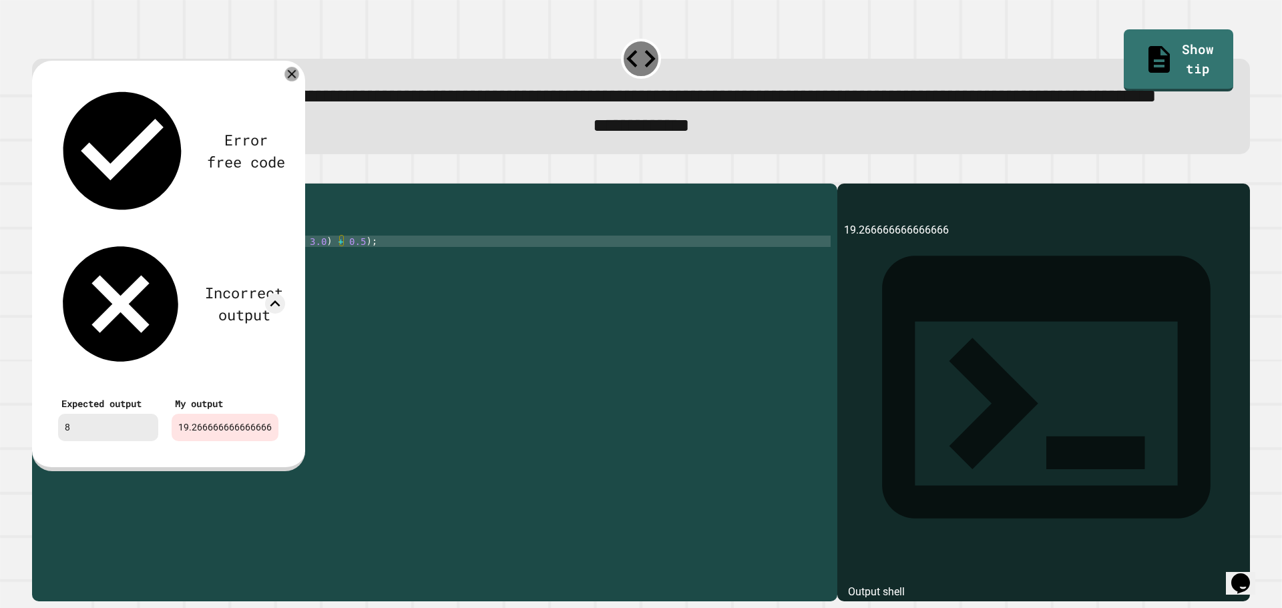
click at [296, 81] on icon at bounding box center [291, 74] width 15 height 15
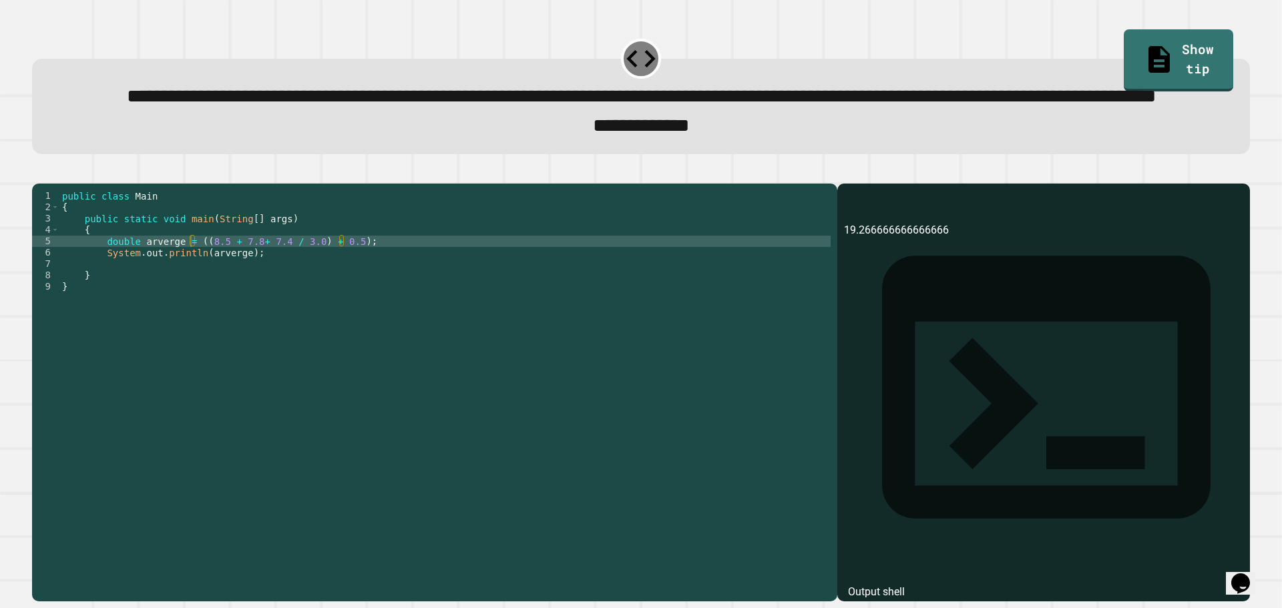
click at [369, 297] on div "public class Main { public static void main ( String [ ] args ) { double arverg…" at bounding box center [444, 360] width 771 height 341
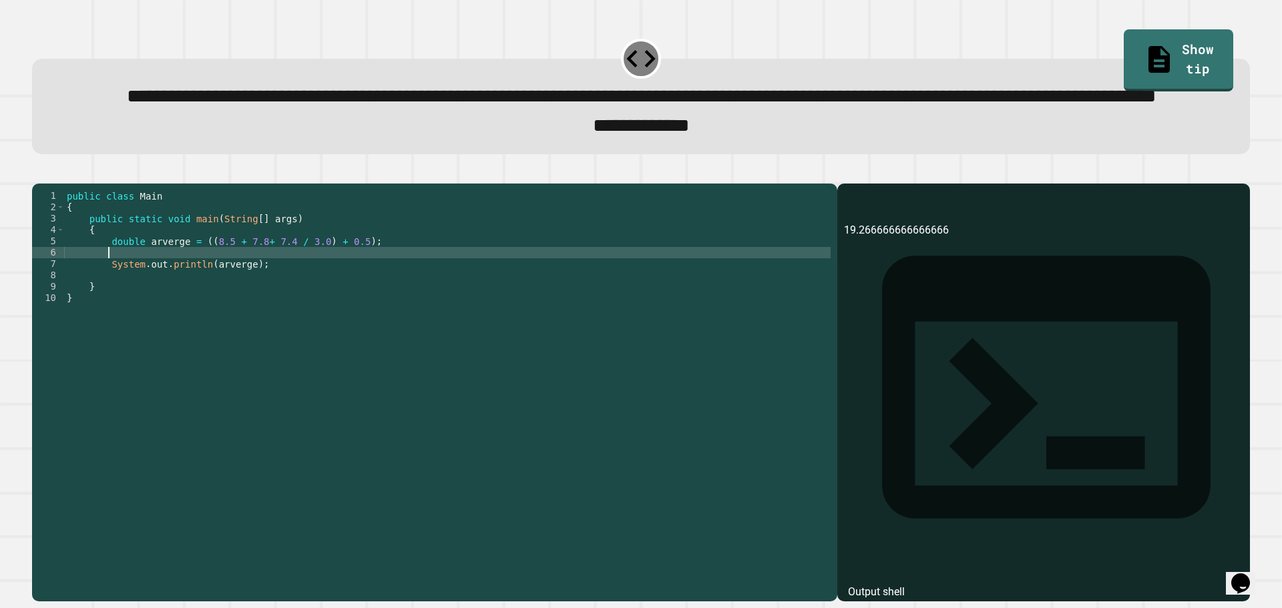
scroll to position [0, 2]
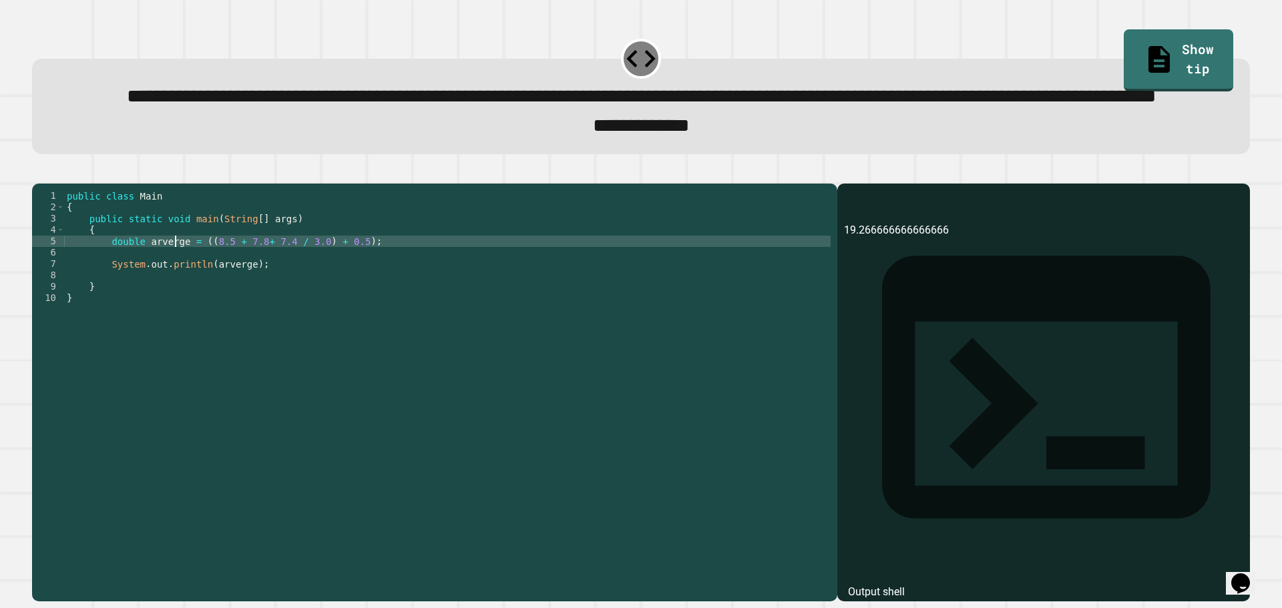
click at [174, 290] on div "public class Main { public static void main ( String [ ] args ) { double arverg…" at bounding box center [447, 360] width 767 height 341
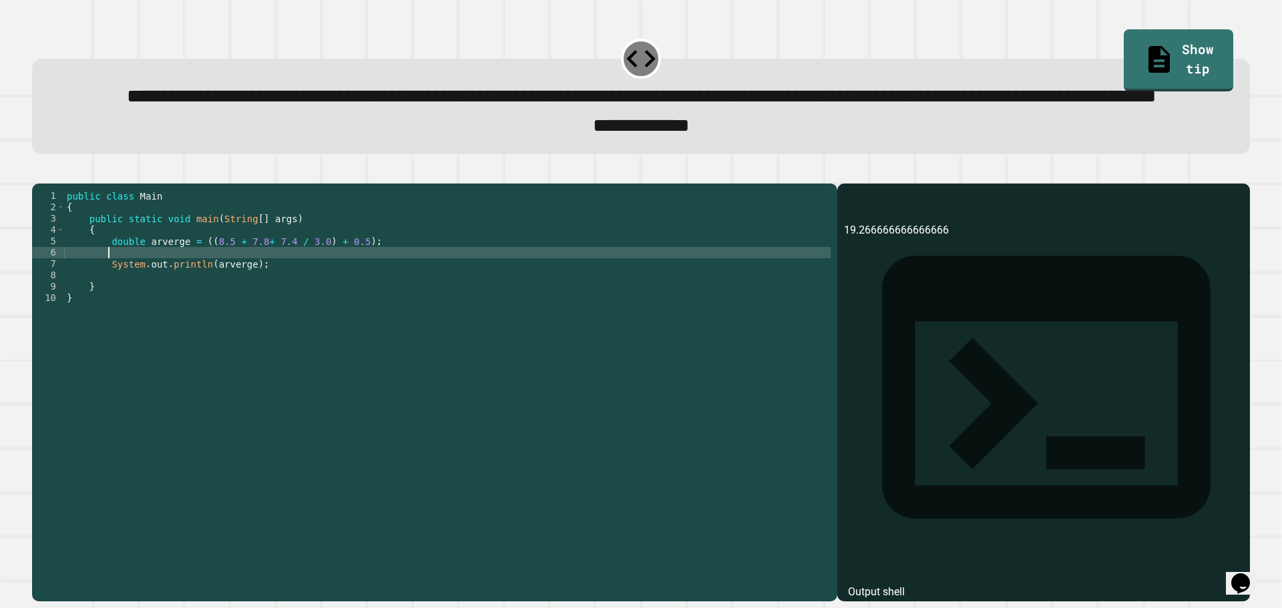
click at [170, 307] on div "public class Main { public static void main ( String [ ] args ) { double arverg…" at bounding box center [447, 360] width 767 height 341
click at [161, 289] on div "public class Main { public static void main ( String [ ] args ) { double arverg…" at bounding box center [447, 360] width 767 height 341
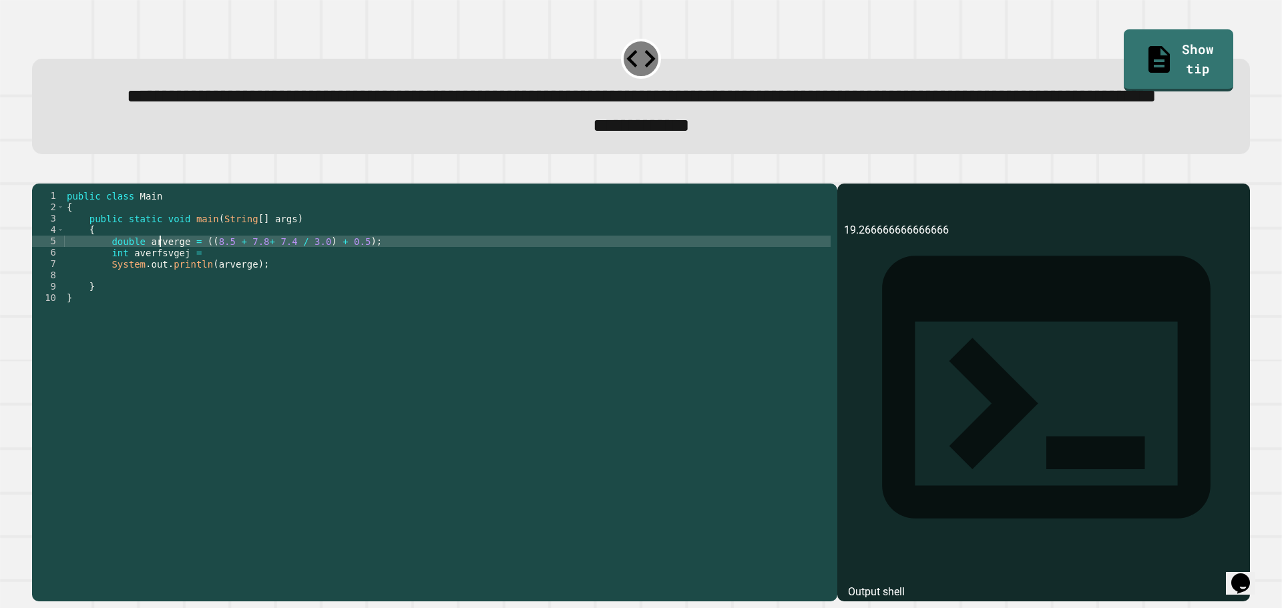
click at [161, 289] on div "public class Main { public static void main ( String [ ] args ) { double arverg…" at bounding box center [447, 360] width 767 height 341
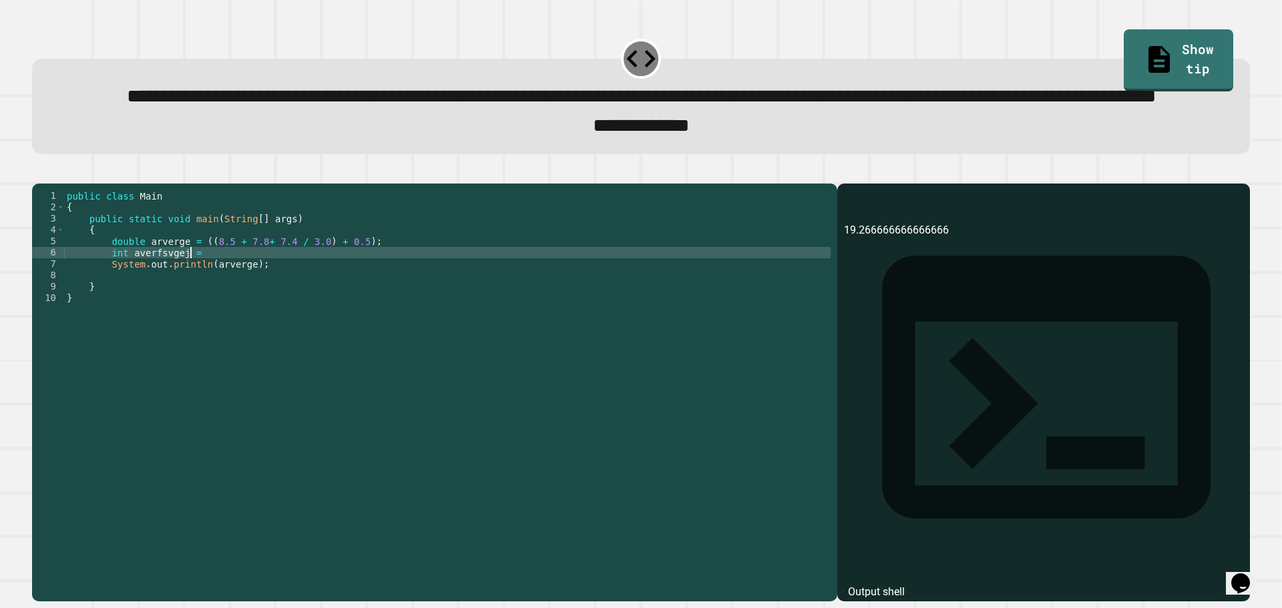
click at [192, 302] on div "public class Main { public static void main ( String [ ] args ) { double arverg…" at bounding box center [447, 360] width 767 height 341
paste textarea "********"
click at [156, 305] on div "public class Main { public static void main ( String [ ] args ) { double arverg…" at bounding box center [447, 360] width 767 height 341
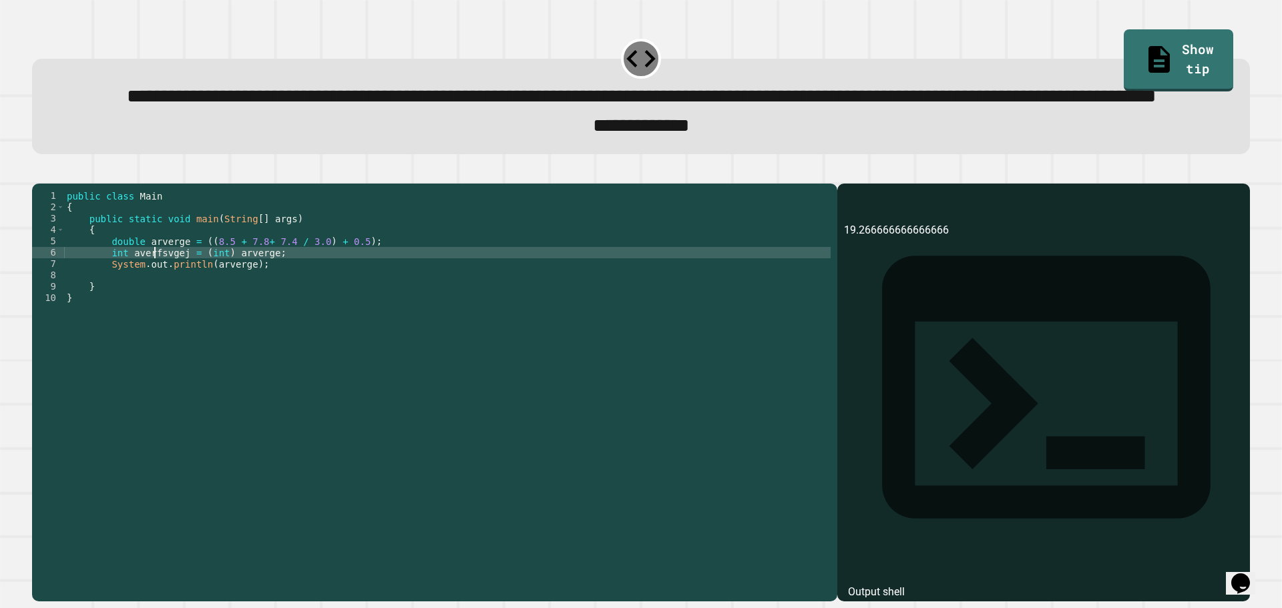
click at [156, 305] on div "public class Main { public static void main ( String [ ] args ) { double arverg…" at bounding box center [447, 360] width 767 height 341
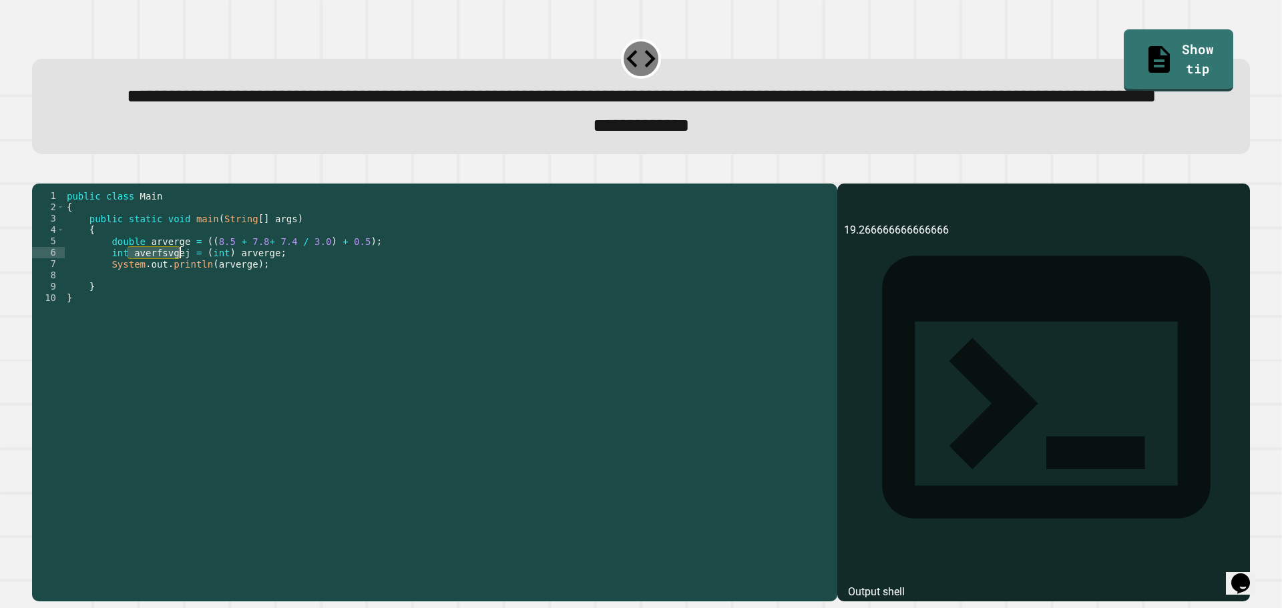
click at [213, 315] on div "public class Main { public static void main ( String [ ] args ) { double arverg…" at bounding box center [447, 360] width 767 height 341
paste textarea "***"
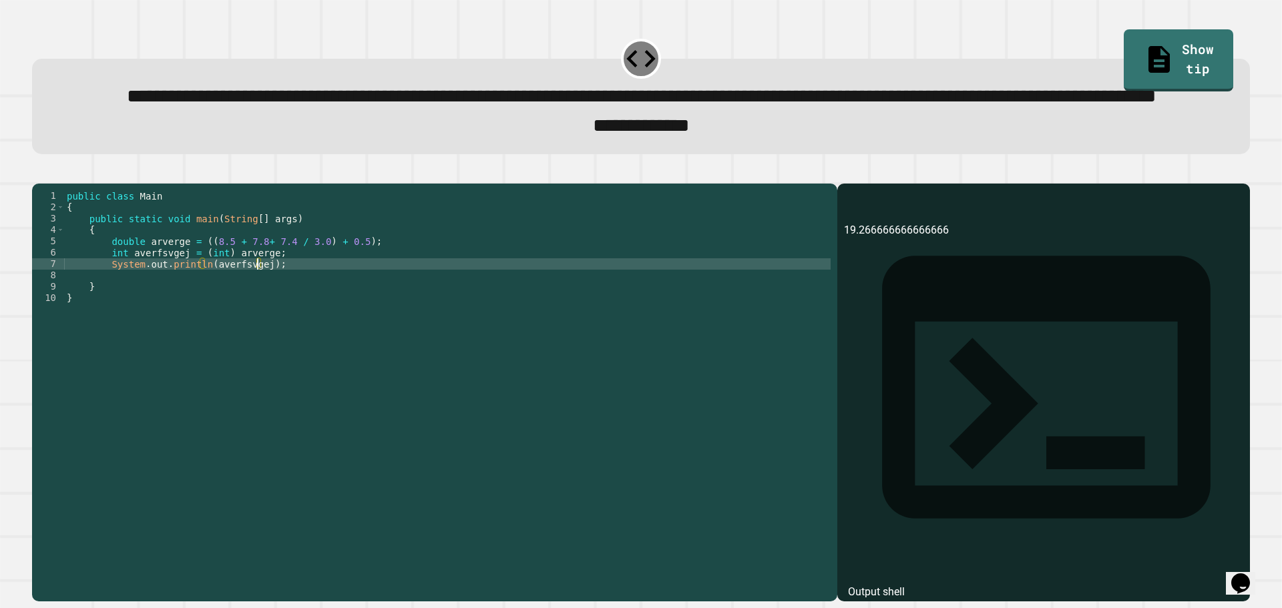
click at [39, 172] on icon "button" at bounding box center [39, 172] width 0 height 0
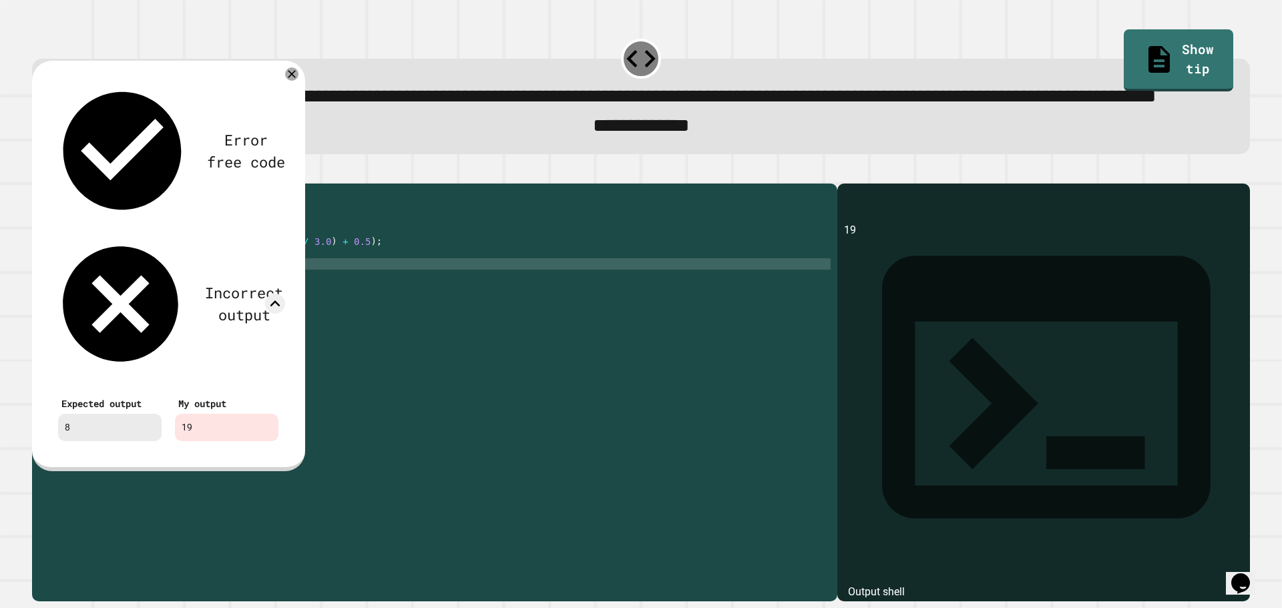
click at [334, 301] on div "public class Main { public static void main ( String [ ] args ) { double arverg…" at bounding box center [447, 360] width 767 height 341
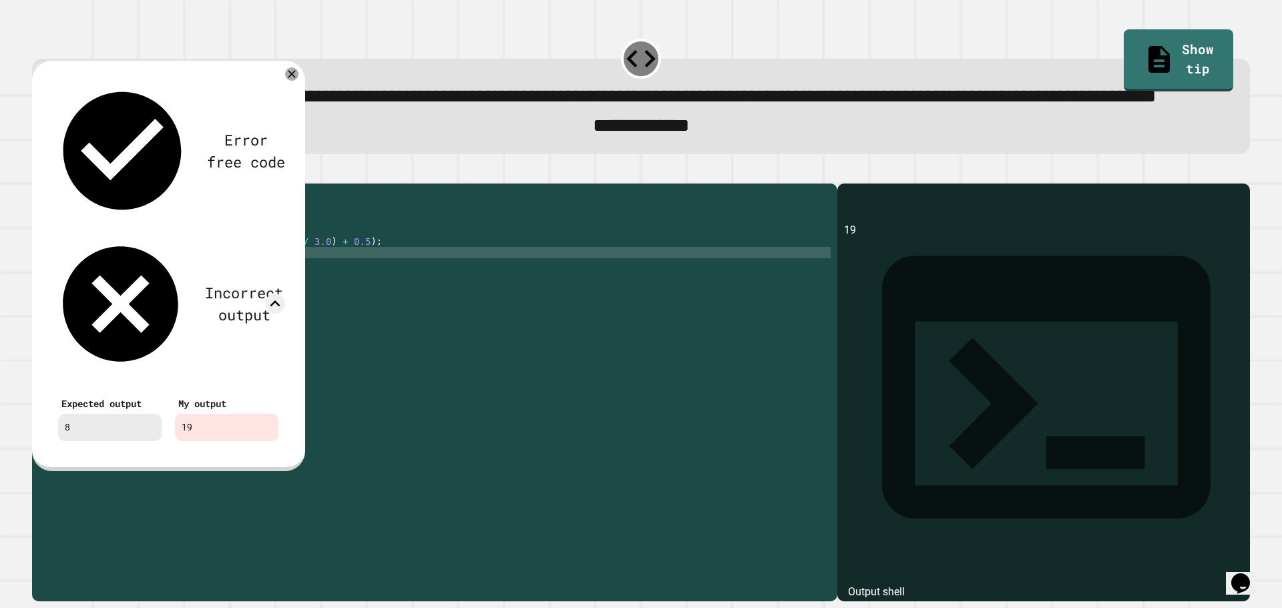
click at [292, 118] on div "Error free code 19 Incorrect output Expected output 8 My output 19" at bounding box center [168, 263] width 247 height 381
click at [292, 82] on icon at bounding box center [292, 74] width 16 height 16
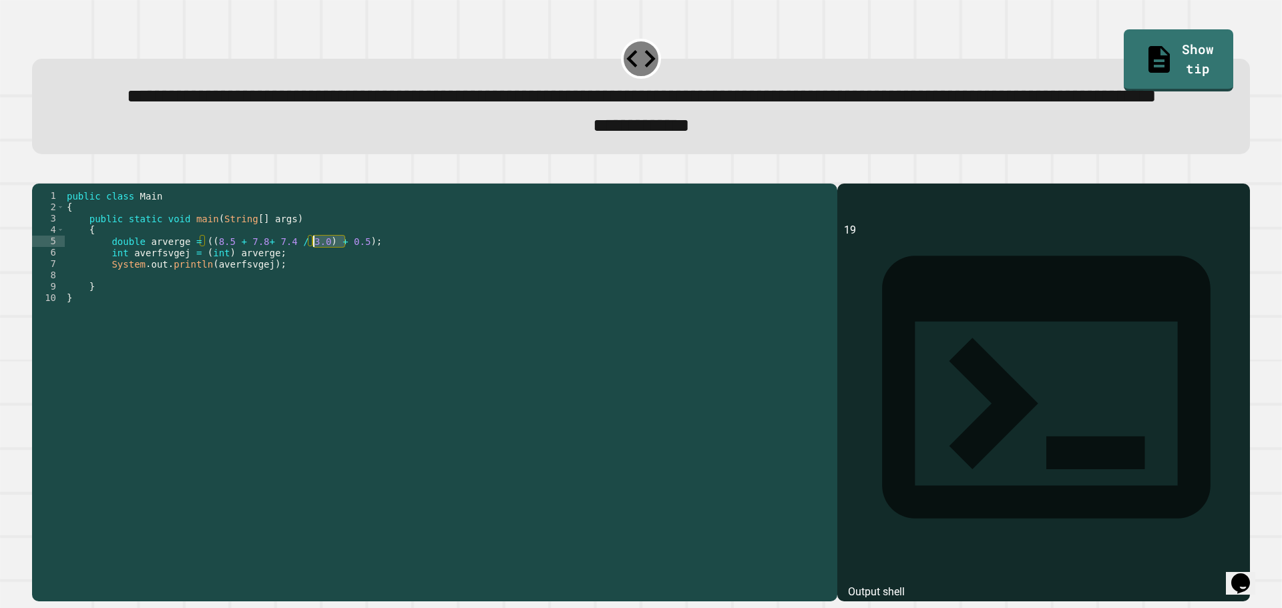
drag, startPoint x: 345, startPoint y: 294, endPoint x: 312, endPoint y: 294, distance: 33.4
click at [312, 294] on div "public class Main { public static void main ( String [ ] args ) { double arverg…" at bounding box center [447, 360] width 767 height 341
click at [273, 288] on div "public class Main { public static void main ( String [ ] args ) { double arverg…" at bounding box center [447, 360] width 767 height 341
drag, startPoint x: 311, startPoint y: 296, endPoint x: 291, endPoint y: 298, distance: 20.1
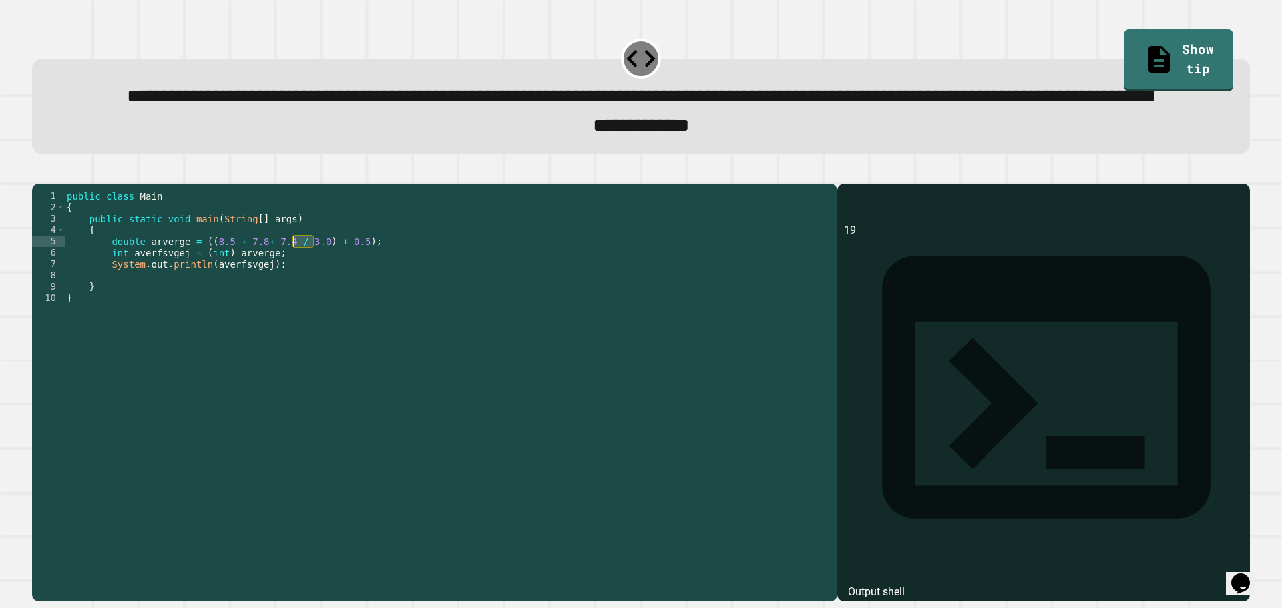
click at [291, 298] on div "public class Main { public static void main ( String [ ] args ) { double arverg…" at bounding box center [447, 360] width 767 height 341
click at [330, 321] on div "public class Main { public static void main ( String [ ] args ) { double arverg…" at bounding box center [447, 360] width 767 height 341
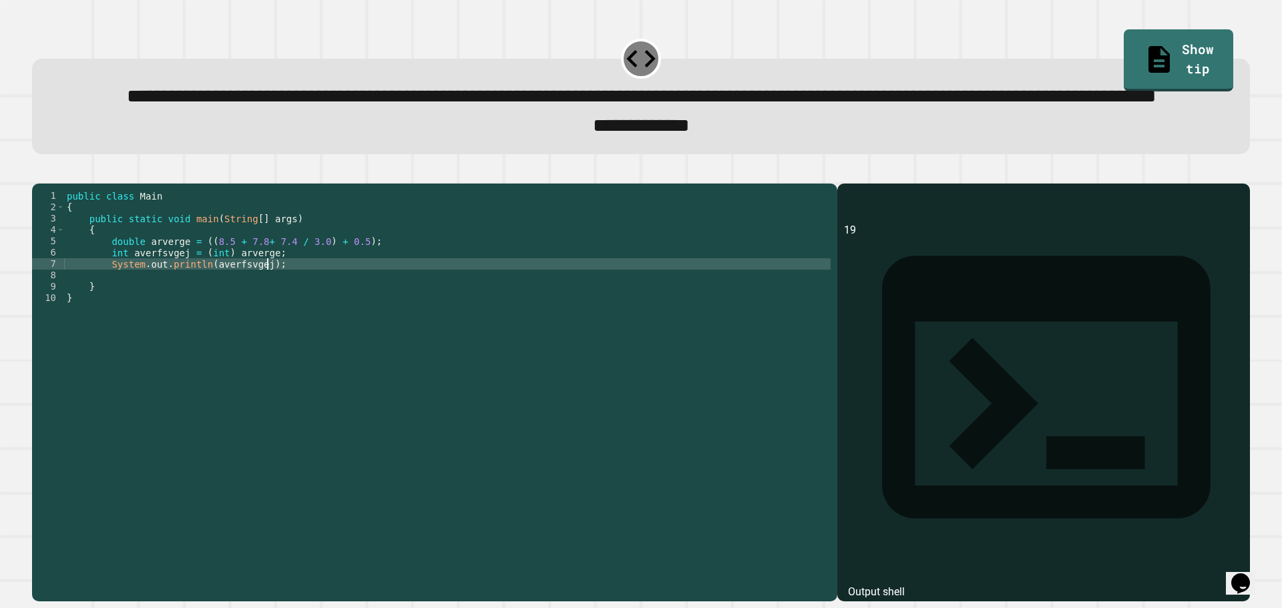
click at [280, 295] on div "public class Main { public static void main ( String [ ] args ) { double arverg…" at bounding box center [447, 360] width 767 height 341
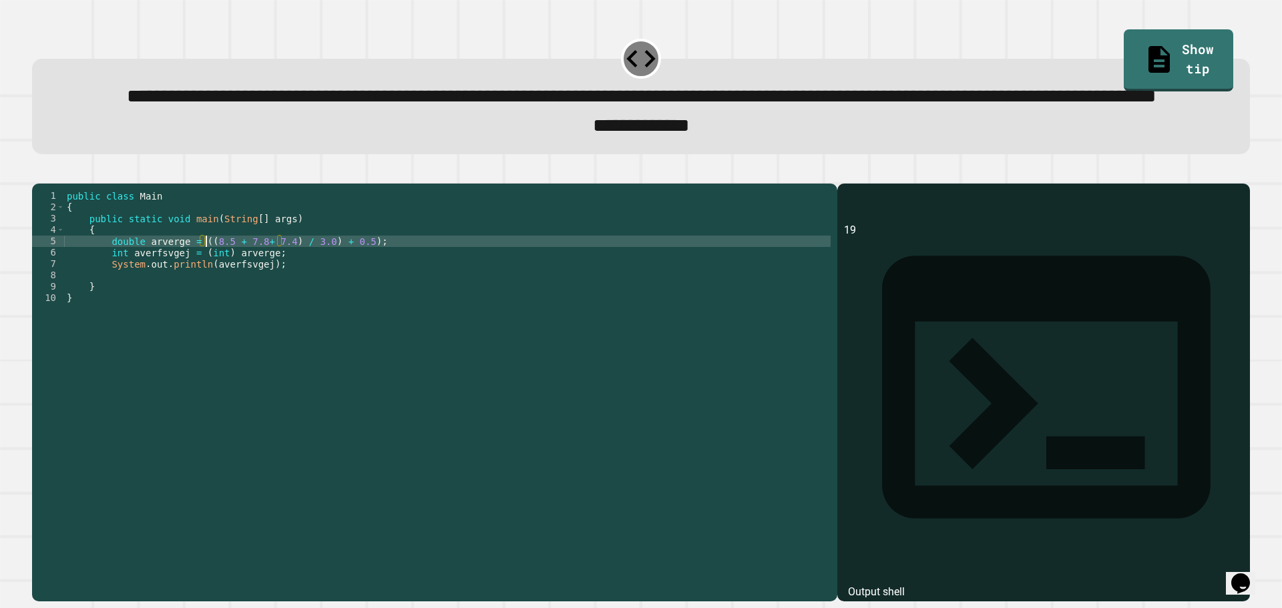
scroll to position [0, 10]
type textarea "**********"
click at [61, 202] on div "**********" at bounding box center [640, 384] width 1231 height 447
click at [39, 172] on icon "button" at bounding box center [39, 172] width 0 height 0
